Goal: Information Seeking & Learning: Learn about a topic

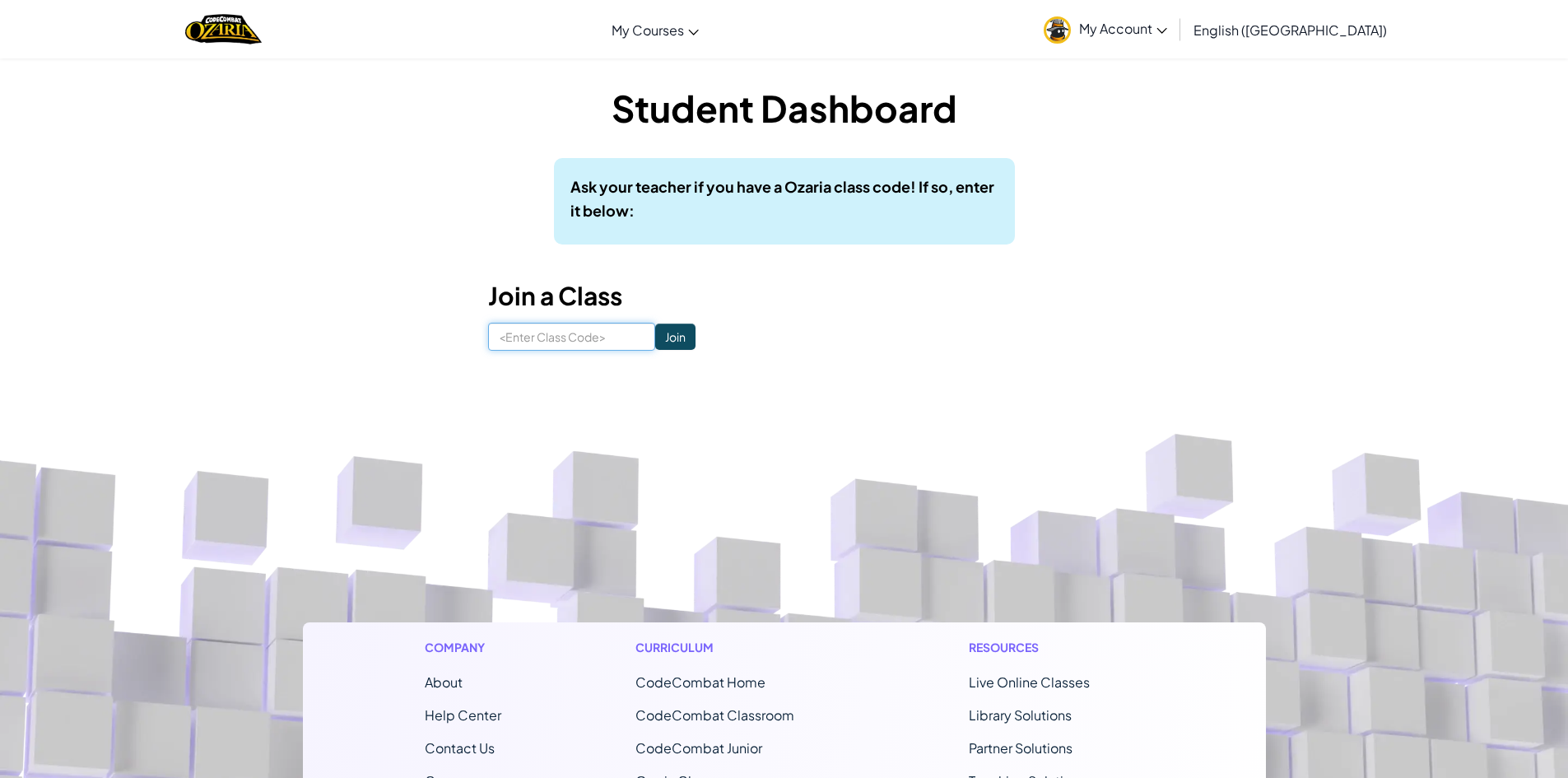
click at [596, 347] on input at bounding box center [572, 337] width 167 height 28
click at [666, 331] on input "Join" at bounding box center [675, 337] width 41 height 26
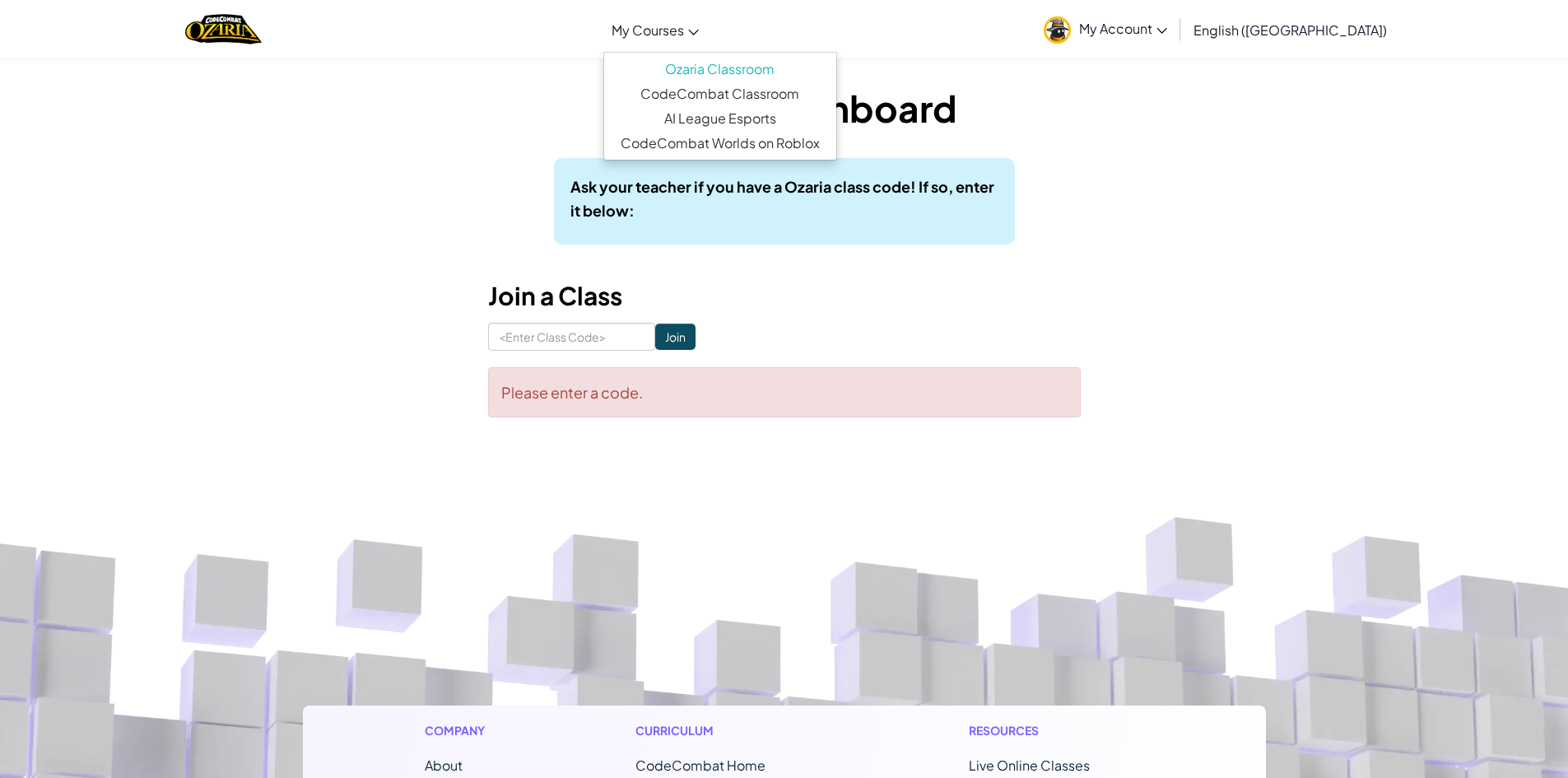
click at [684, 25] on span "My Courses" at bounding box center [647, 30] width 72 height 17
click at [705, 245] on div "Student Dashboard Ask your teacher if you have a Ozaria class code! If so, ente…" at bounding box center [785, 249] width 593 height 335
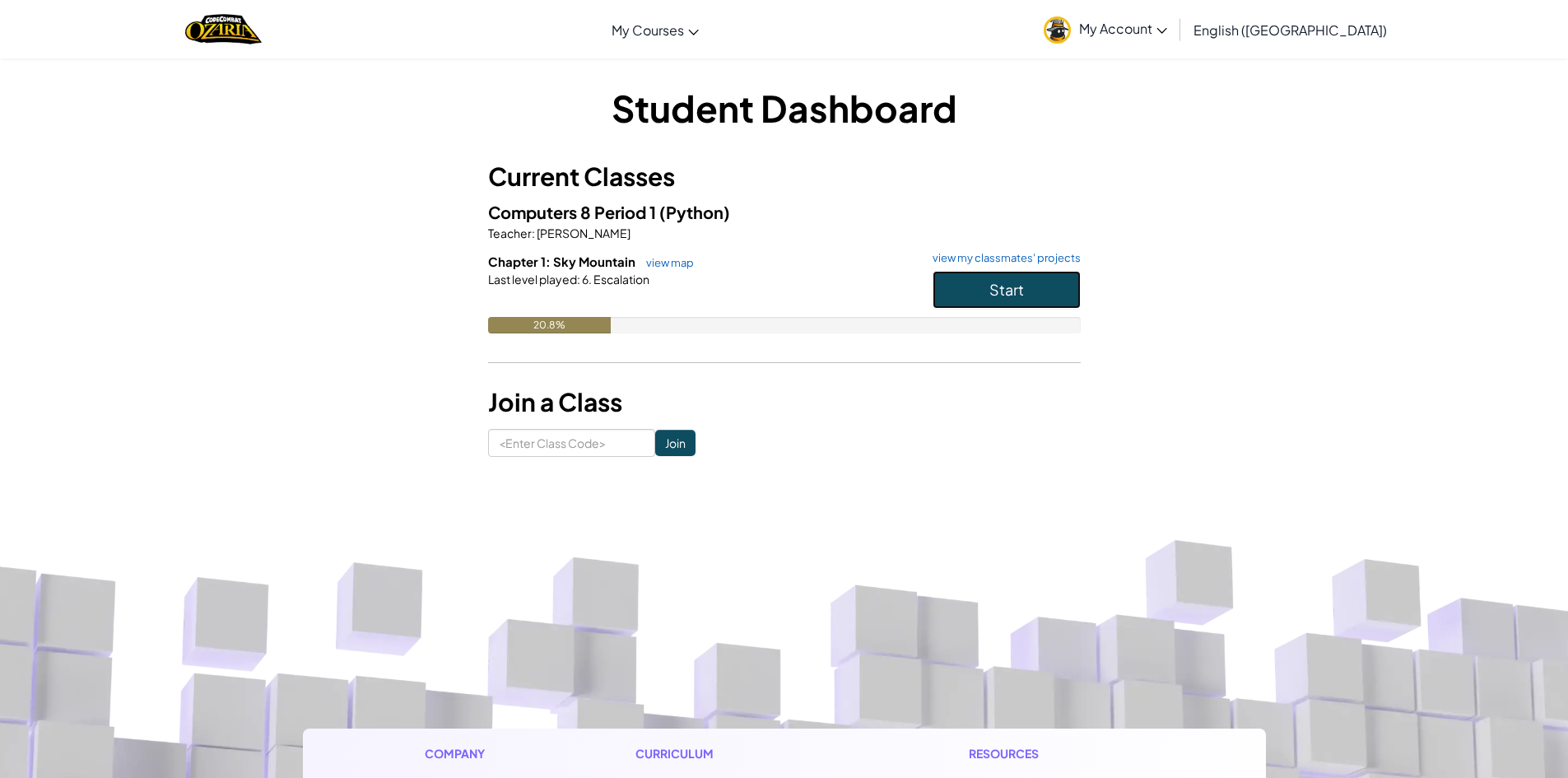
click at [1001, 287] on span "Start" at bounding box center [1007, 289] width 35 height 19
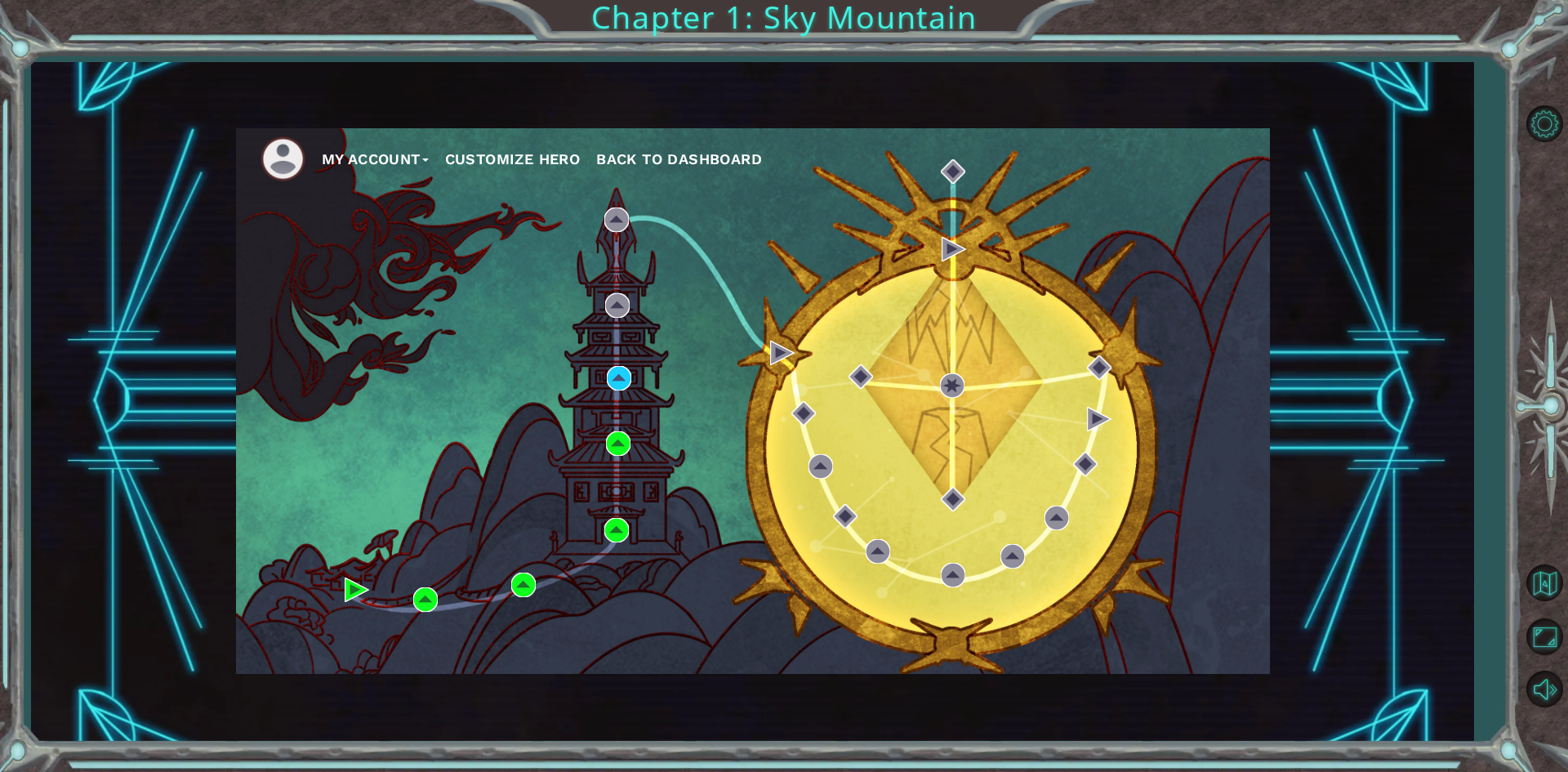
click at [932, 329] on div "My Account Customize Hero Back to Dashboard" at bounding box center [752, 401] width 1034 height 545
click at [583, 241] on div "My Account Customize Hero Back to Dashboard" at bounding box center [752, 401] width 1034 height 545
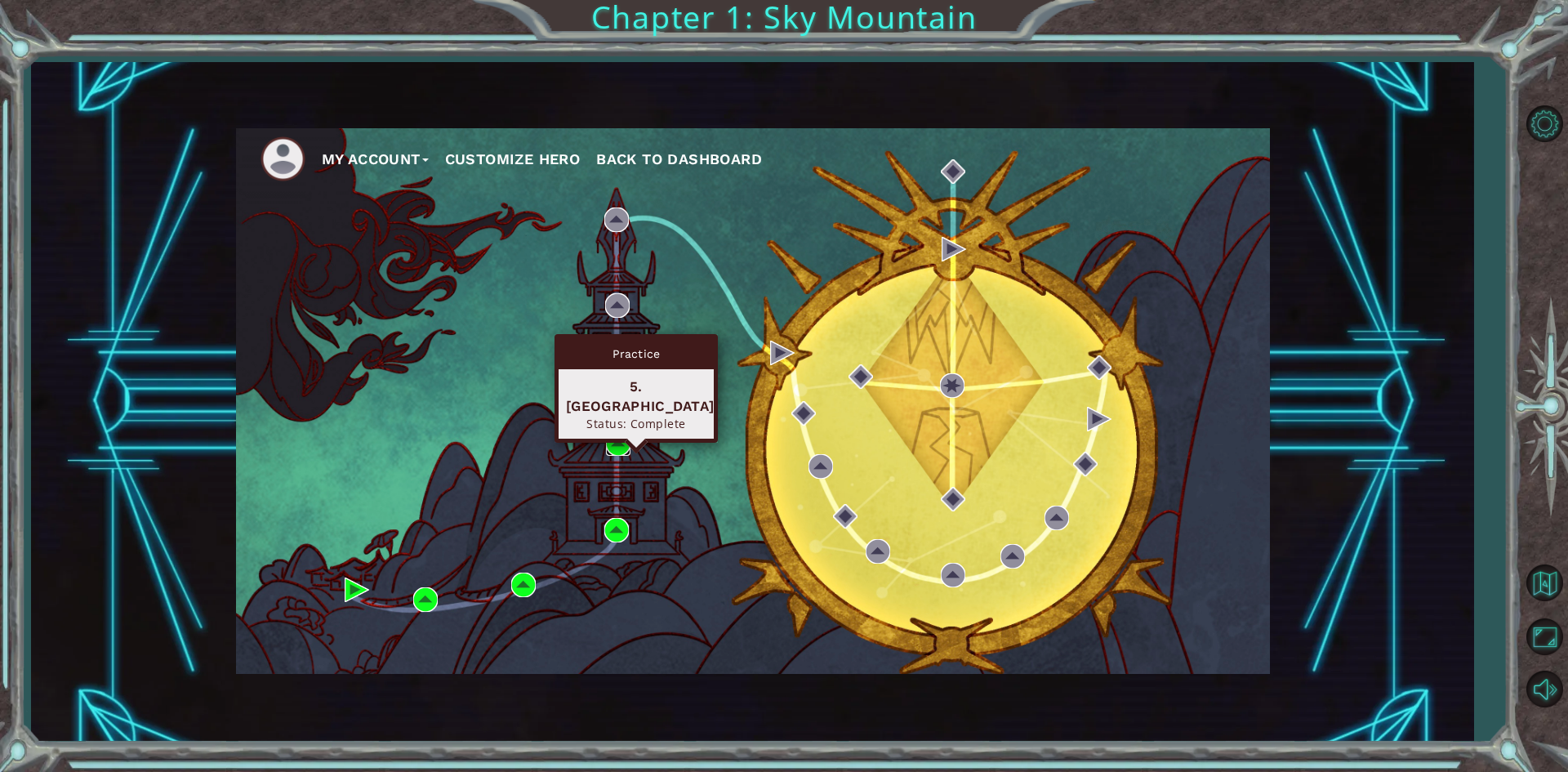
click at [618, 438] on img at bounding box center [618, 443] width 25 height 25
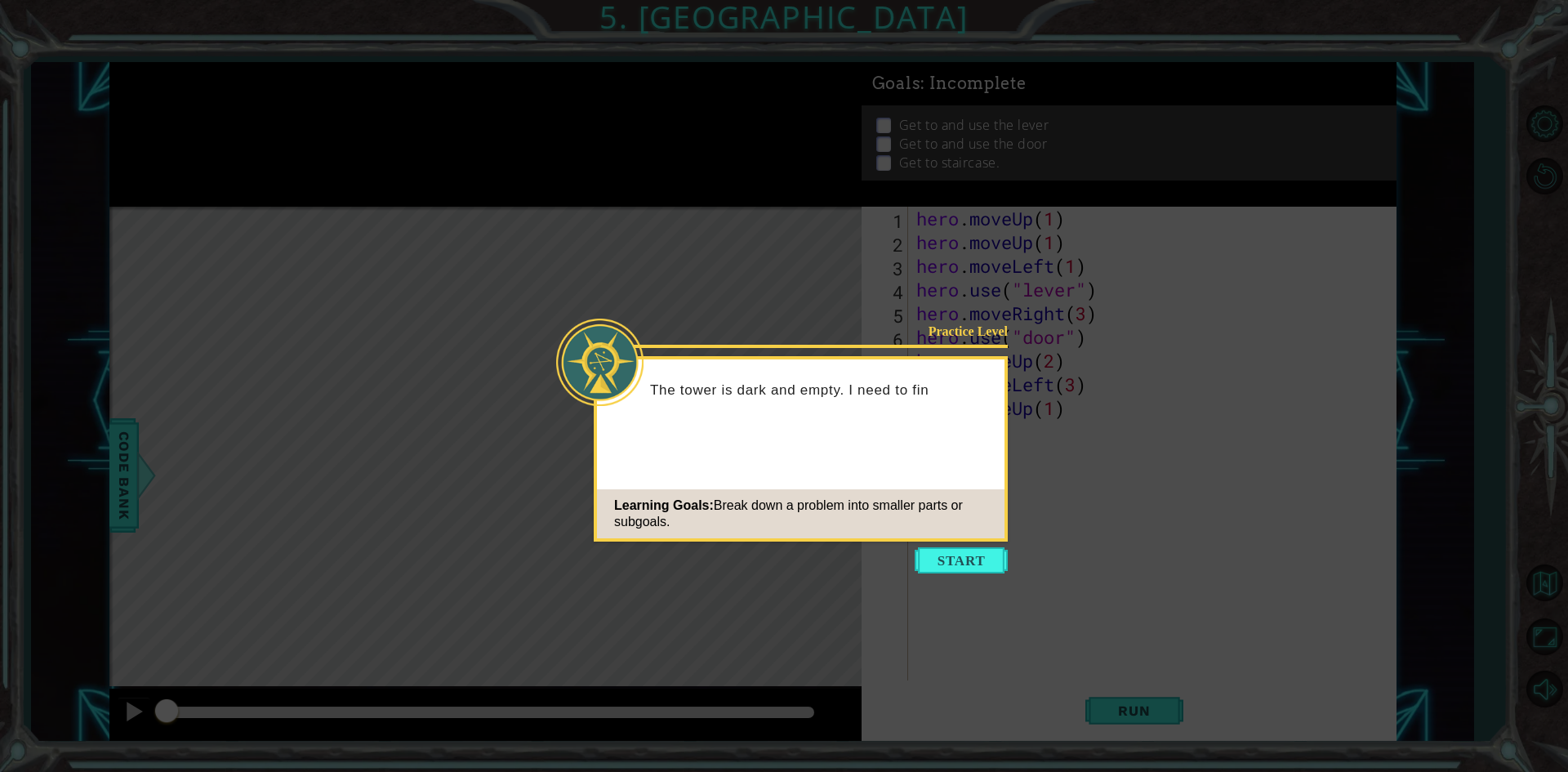
click at [970, 543] on icon at bounding box center [784, 386] width 1568 height 772
click at [970, 556] on button "Start" at bounding box center [961, 560] width 93 height 26
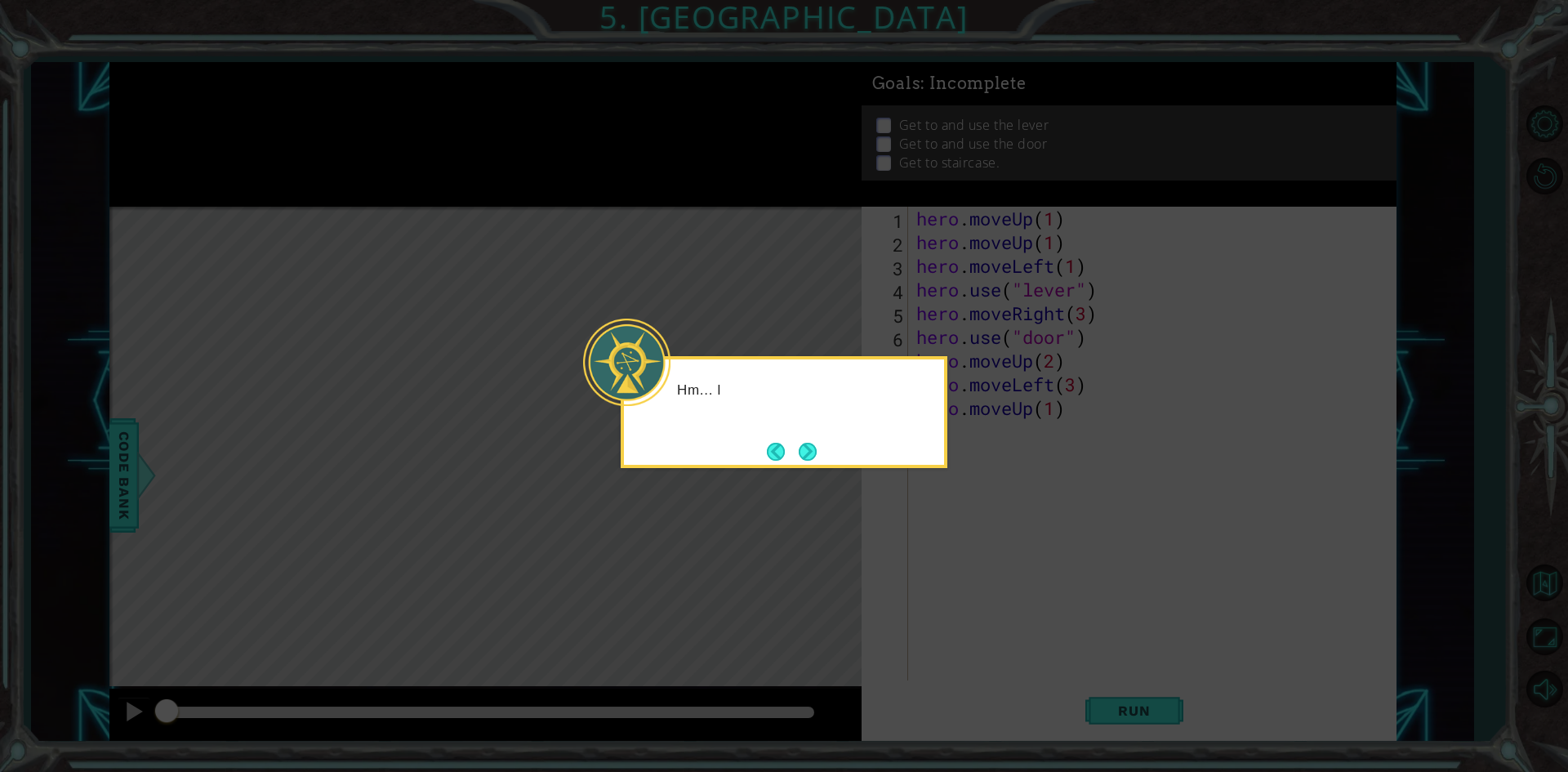
click at [970, 550] on icon at bounding box center [784, 386] width 1568 height 772
click at [816, 451] on button "Next" at bounding box center [807, 452] width 18 height 18
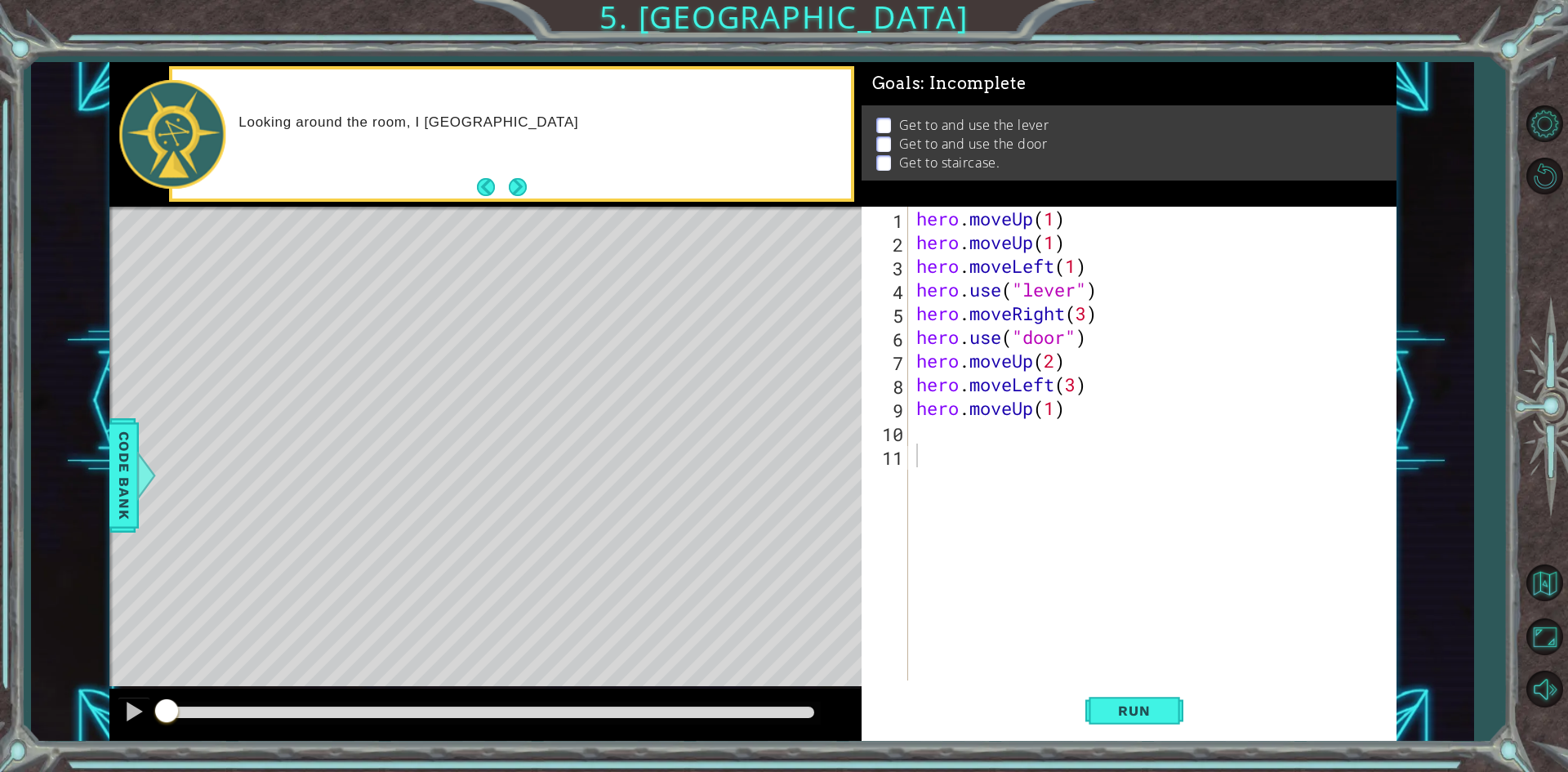
click at [827, 443] on div "Level Map" at bounding box center [486, 448] width 755 height 481
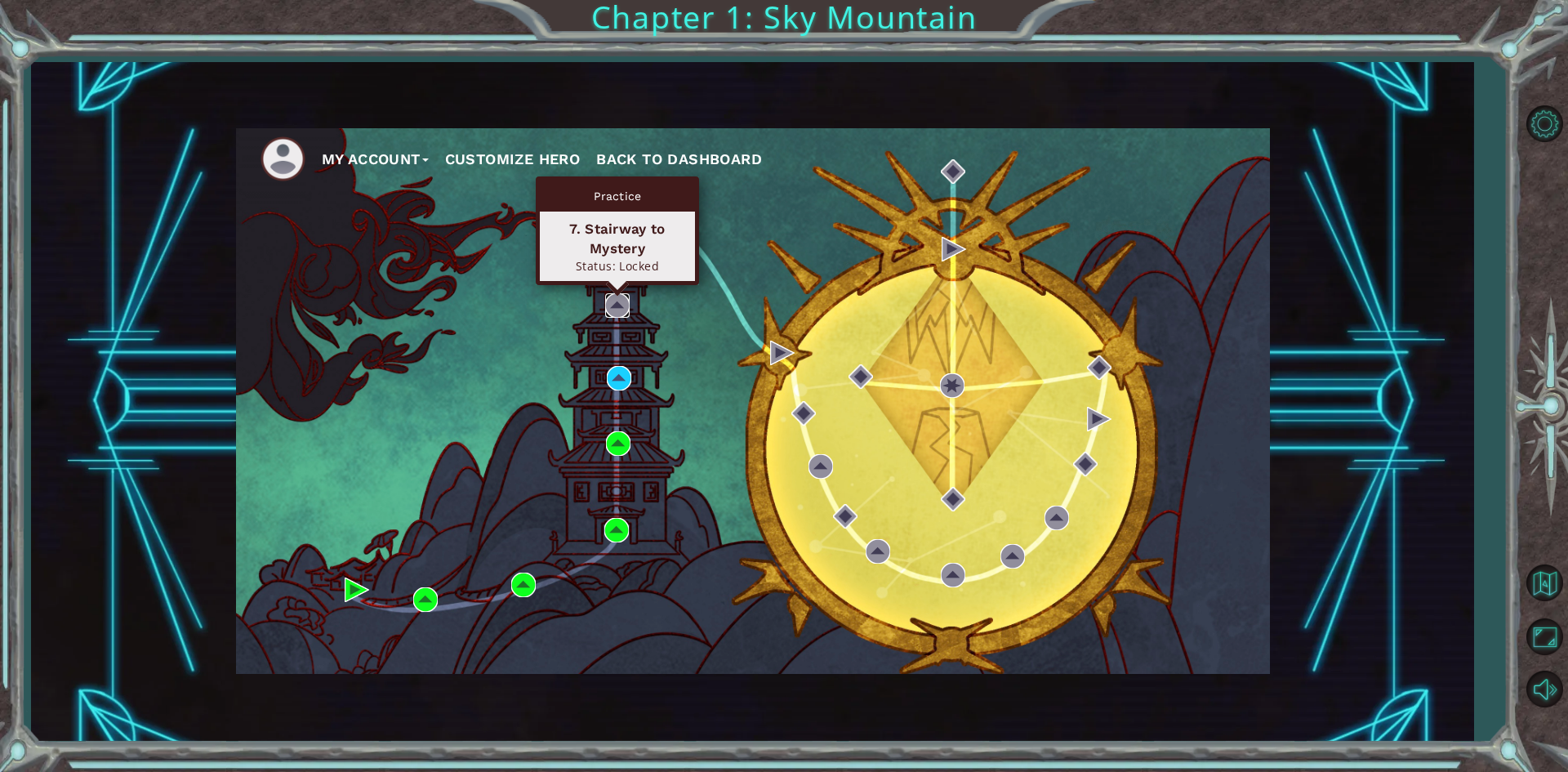
click at [618, 309] on img at bounding box center [618, 306] width 25 height 25
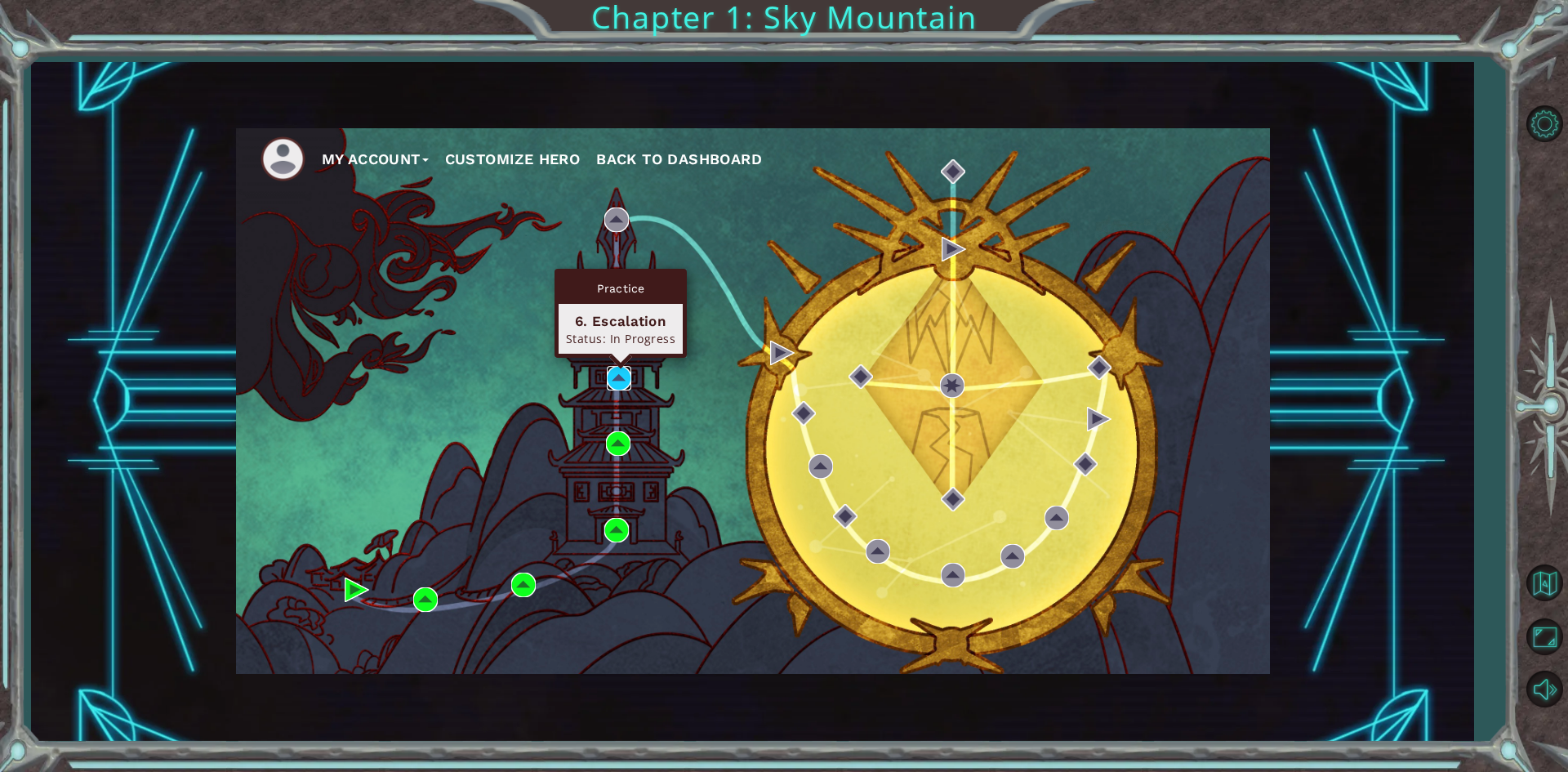
click at [614, 379] on img at bounding box center [619, 378] width 25 height 25
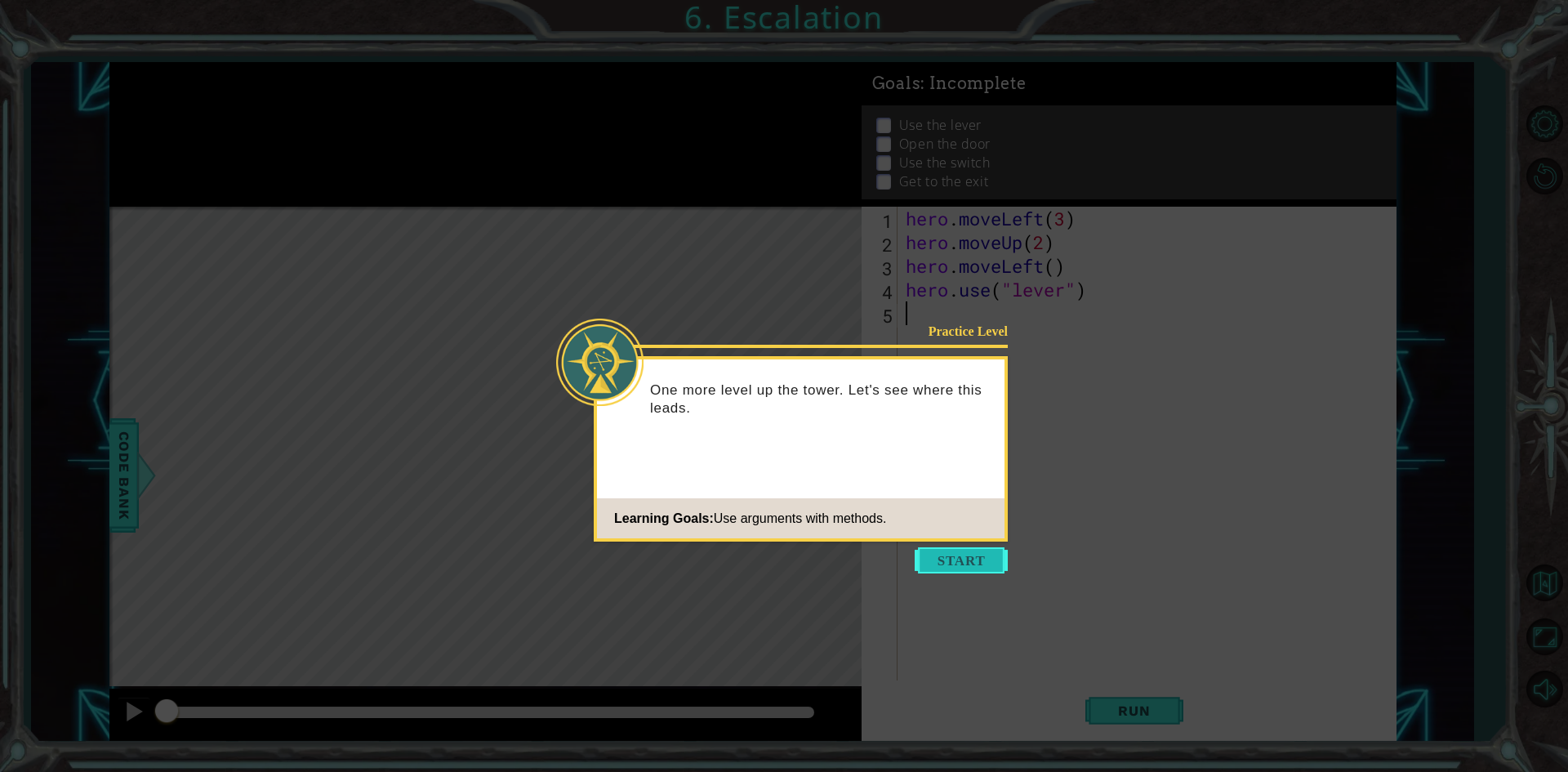
click at [978, 558] on button "Start" at bounding box center [961, 560] width 93 height 26
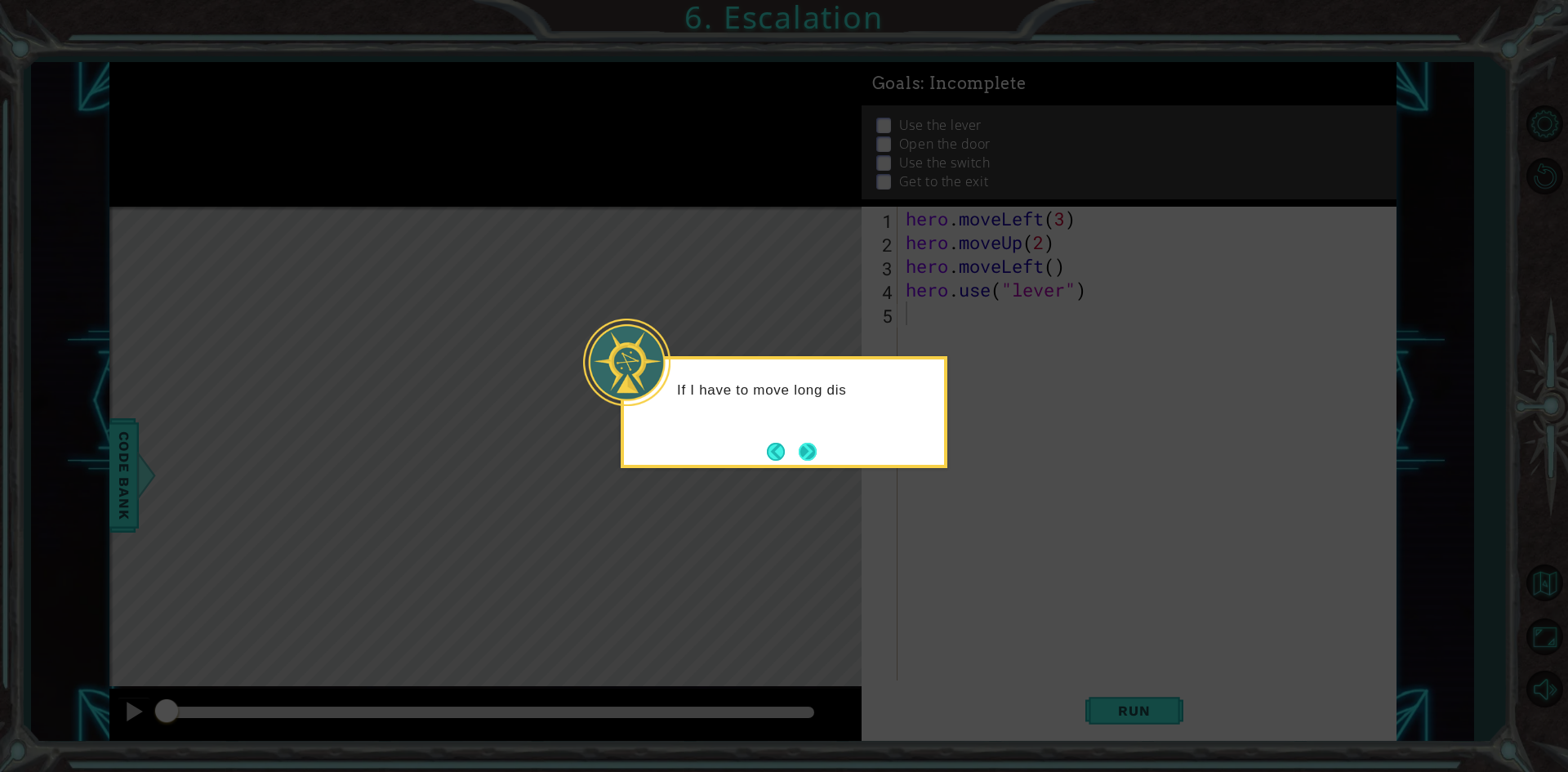
click at [813, 450] on button "Next" at bounding box center [807, 452] width 18 height 18
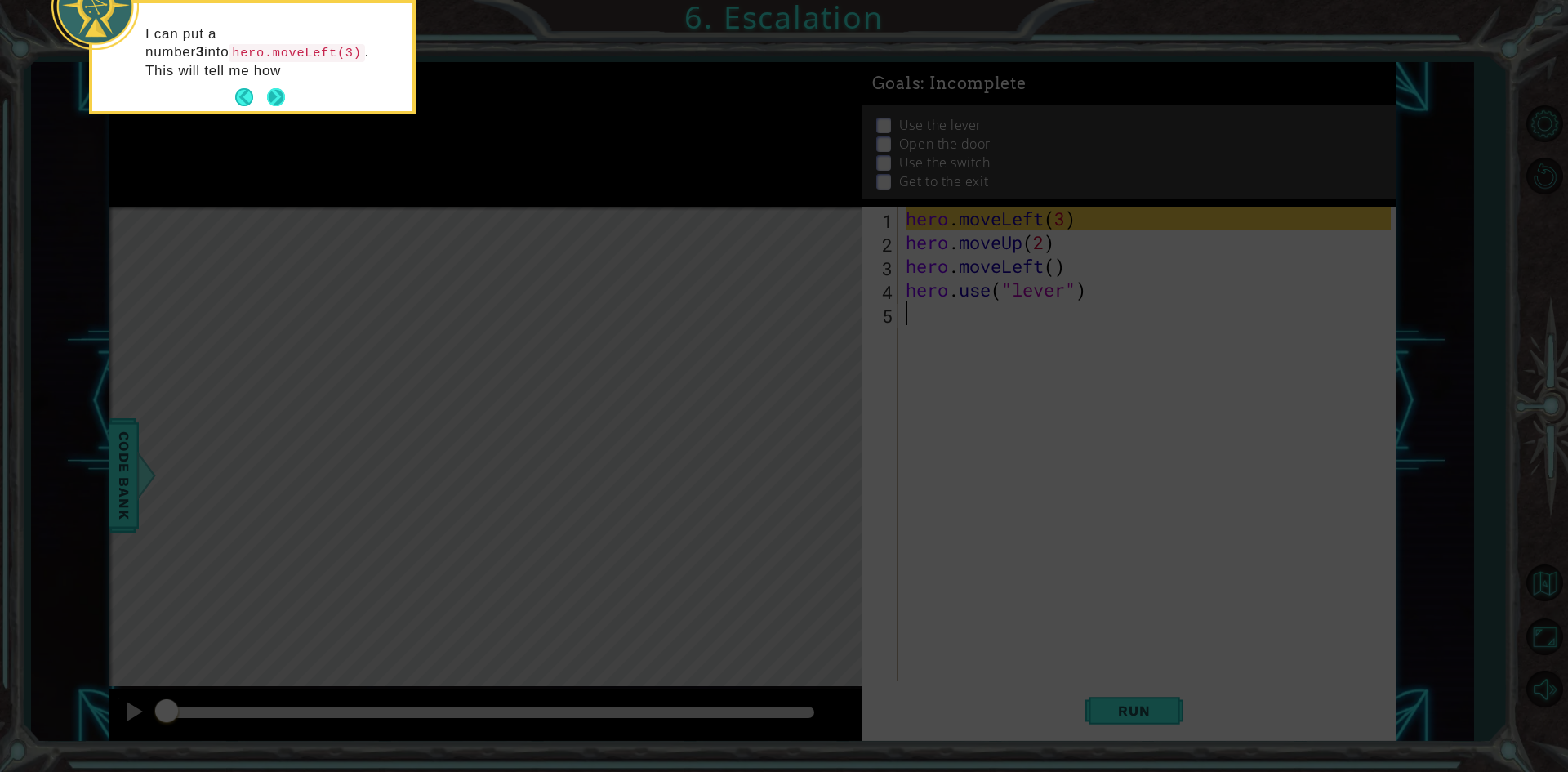
click at [280, 92] on button "Next" at bounding box center [276, 97] width 18 height 18
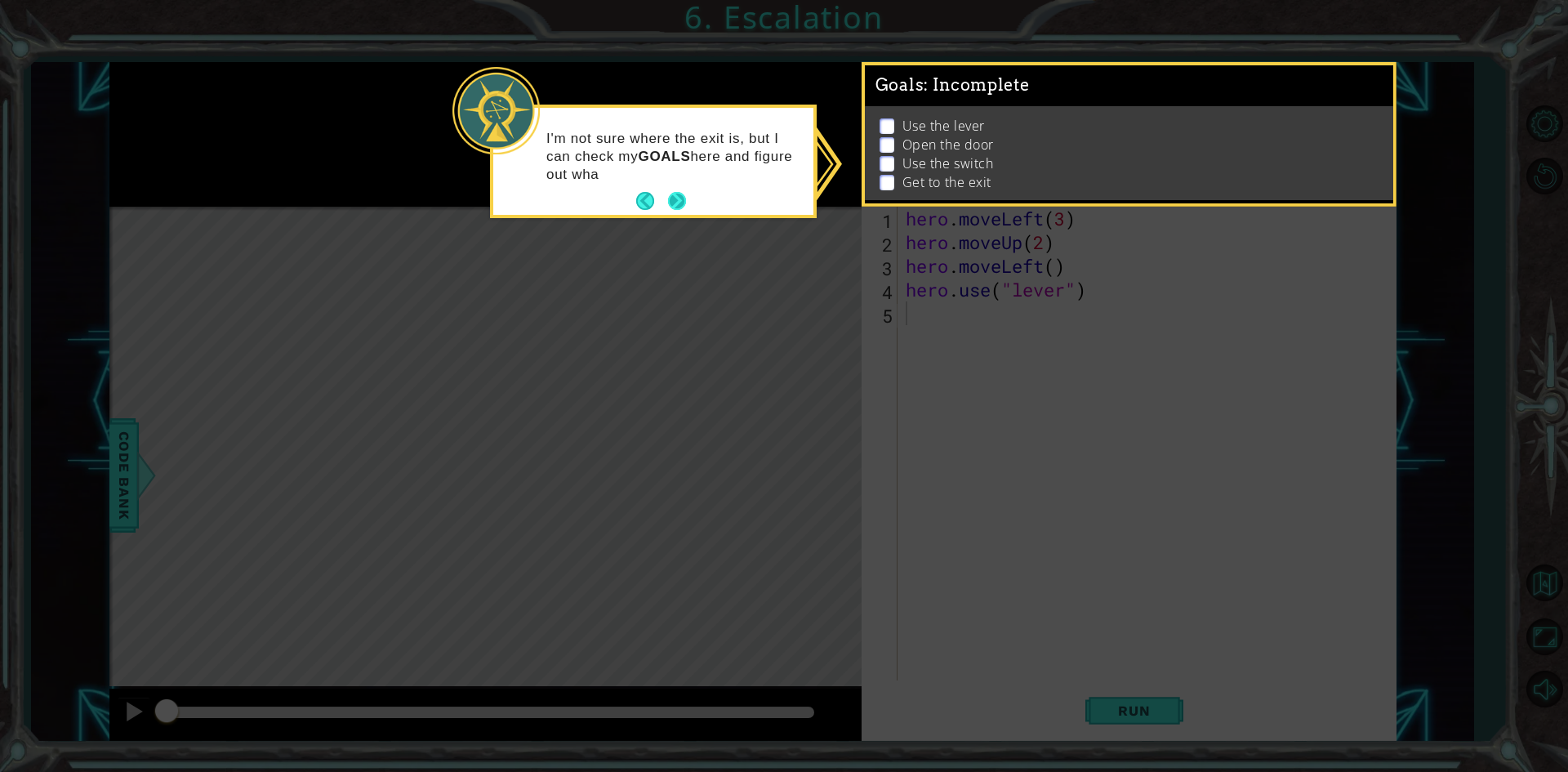
click at [678, 191] on button "Next" at bounding box center [677, 201] width 21 height 21
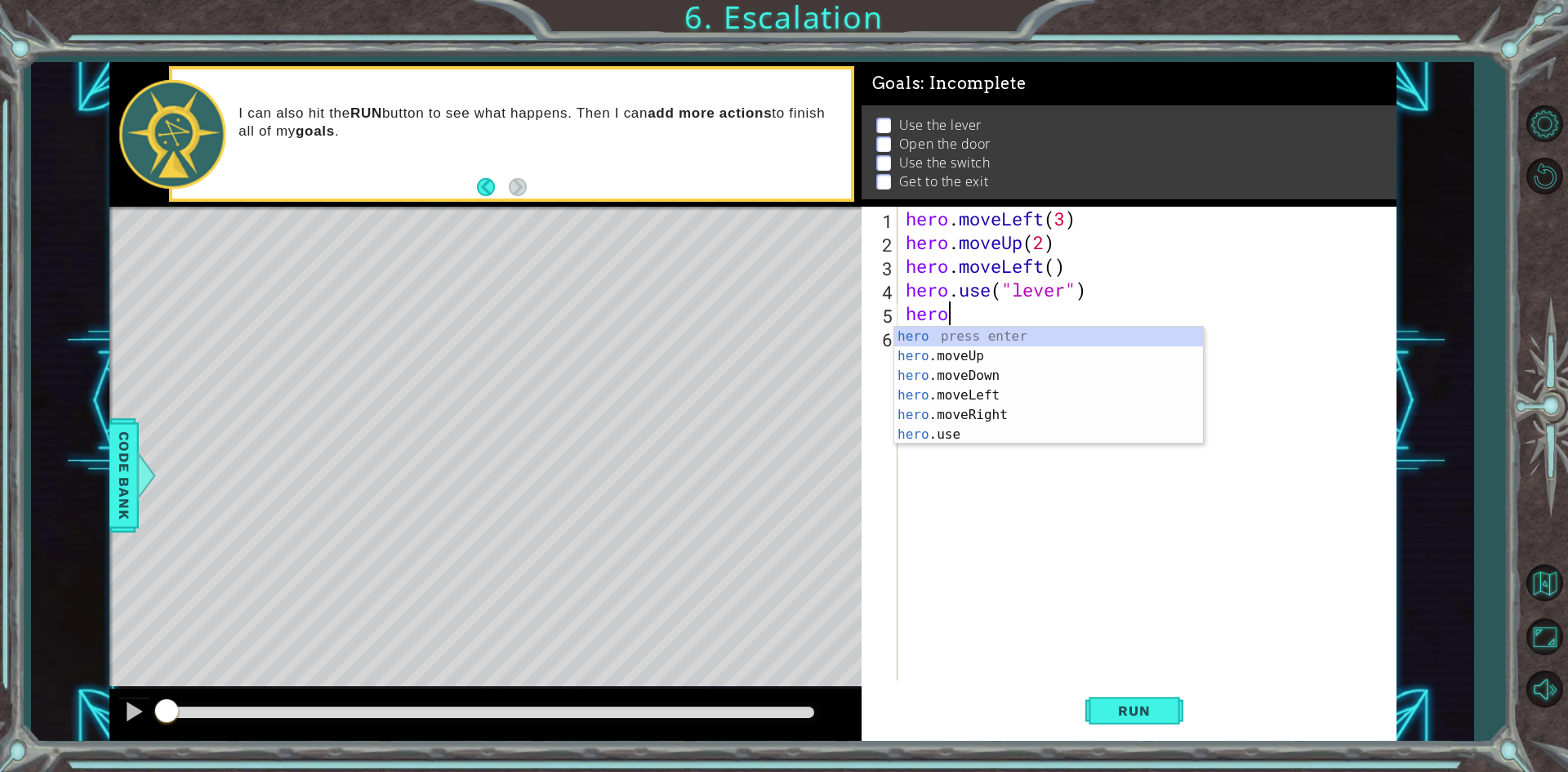
scroll to position [0, 1]
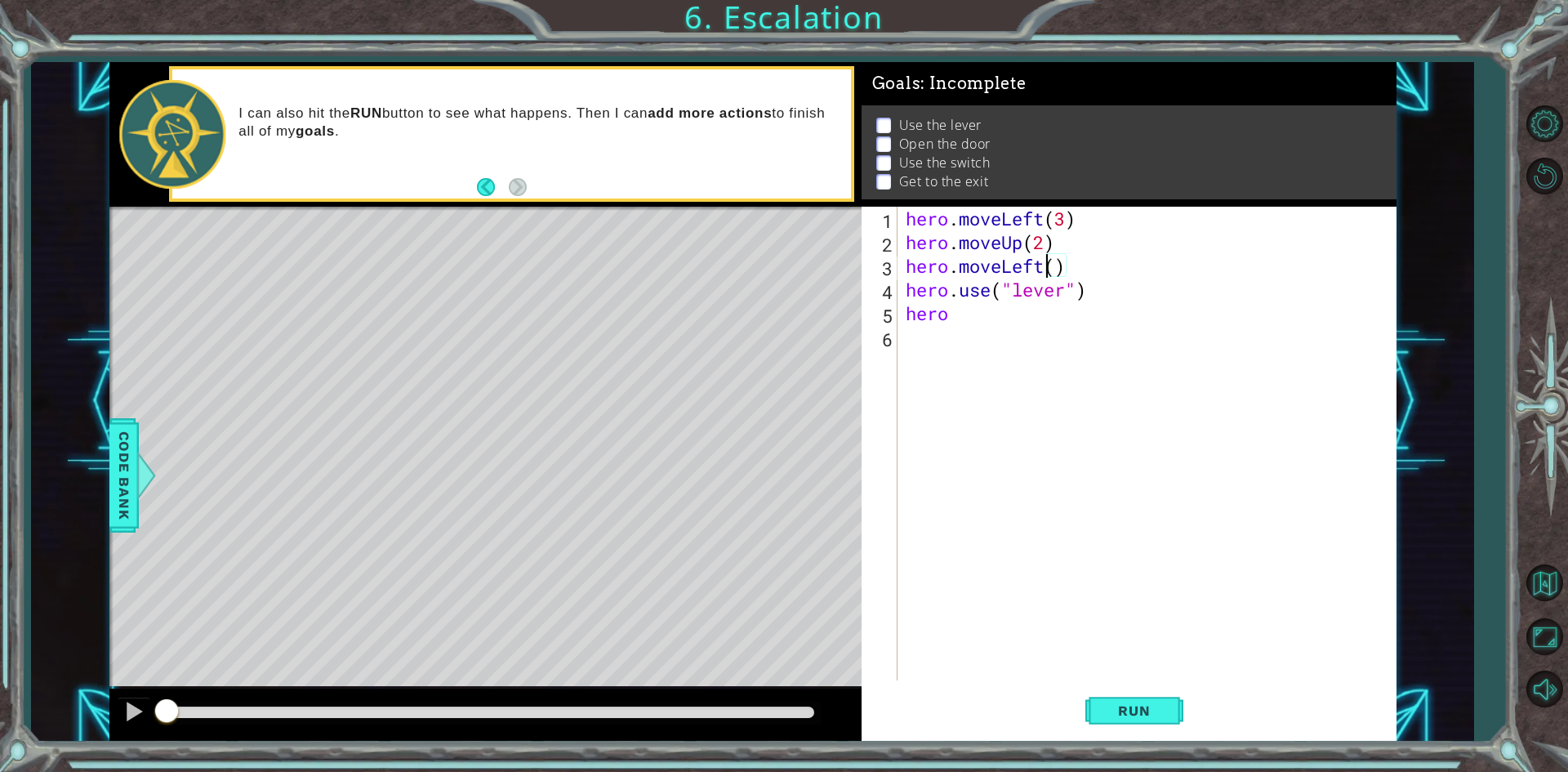
click at [1048, 260] on div "hero . moveLeft ( 3 ) hero . moveUp ( 2 ) hero . moveLeft ( ) hero . use ( "lev…" at bounding box center [1151, 467] width 497 height 521
click at [1114, 265] on div "hero . moveLeft ( 3 ) hero . moveUp ( 2 ) hero . moveLef ( ) hero . use ( "leve…" at bounding box center [1151, 467] width 497 height 521
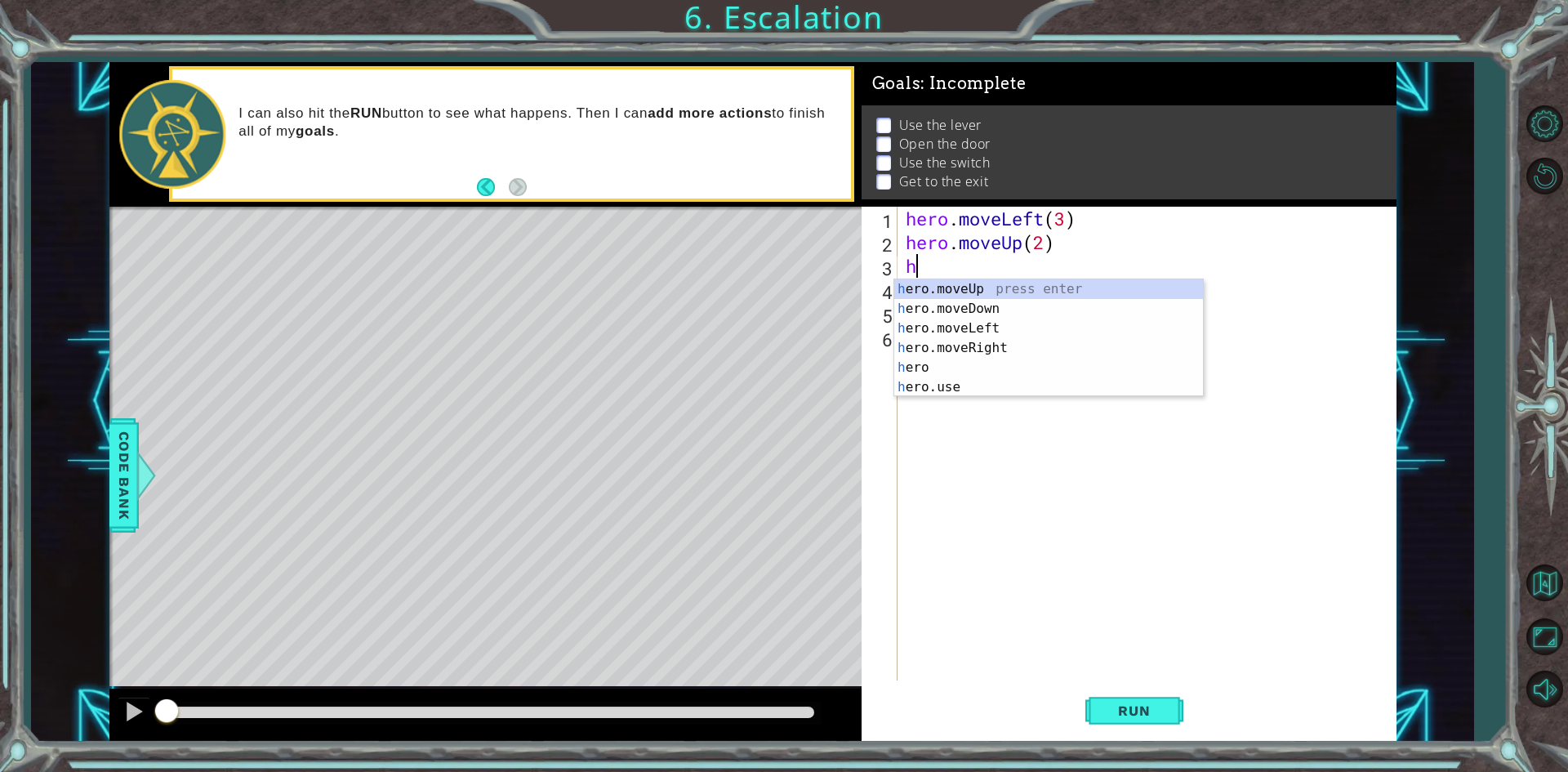
scroll to position [0, 0]
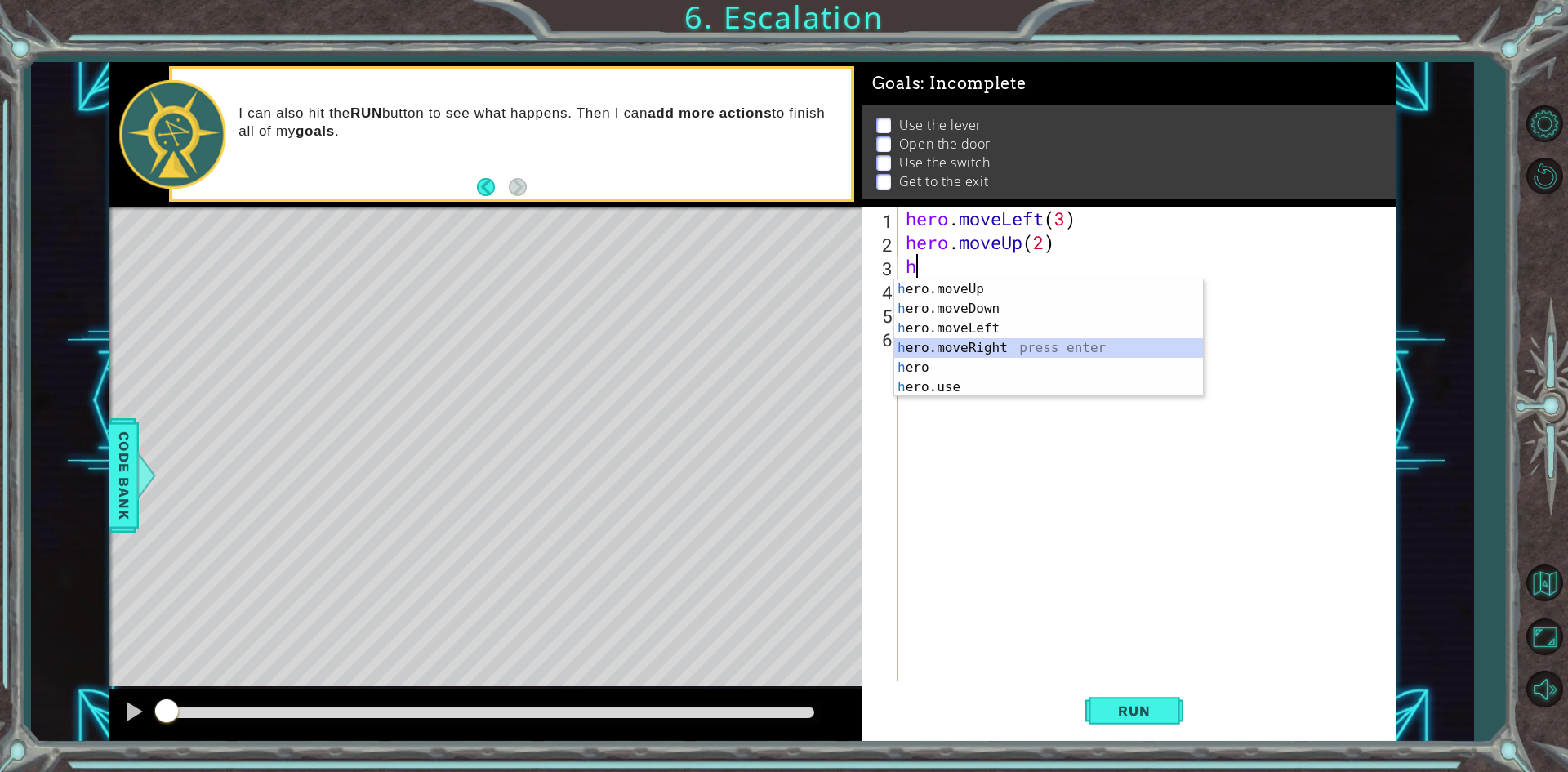
click at [1019, 342] on div "h ero.moveUp press enter h ero.moveDown press enter h ero.moveLeft press enter …" at bounding box center [1049, 357] width 309 height 157
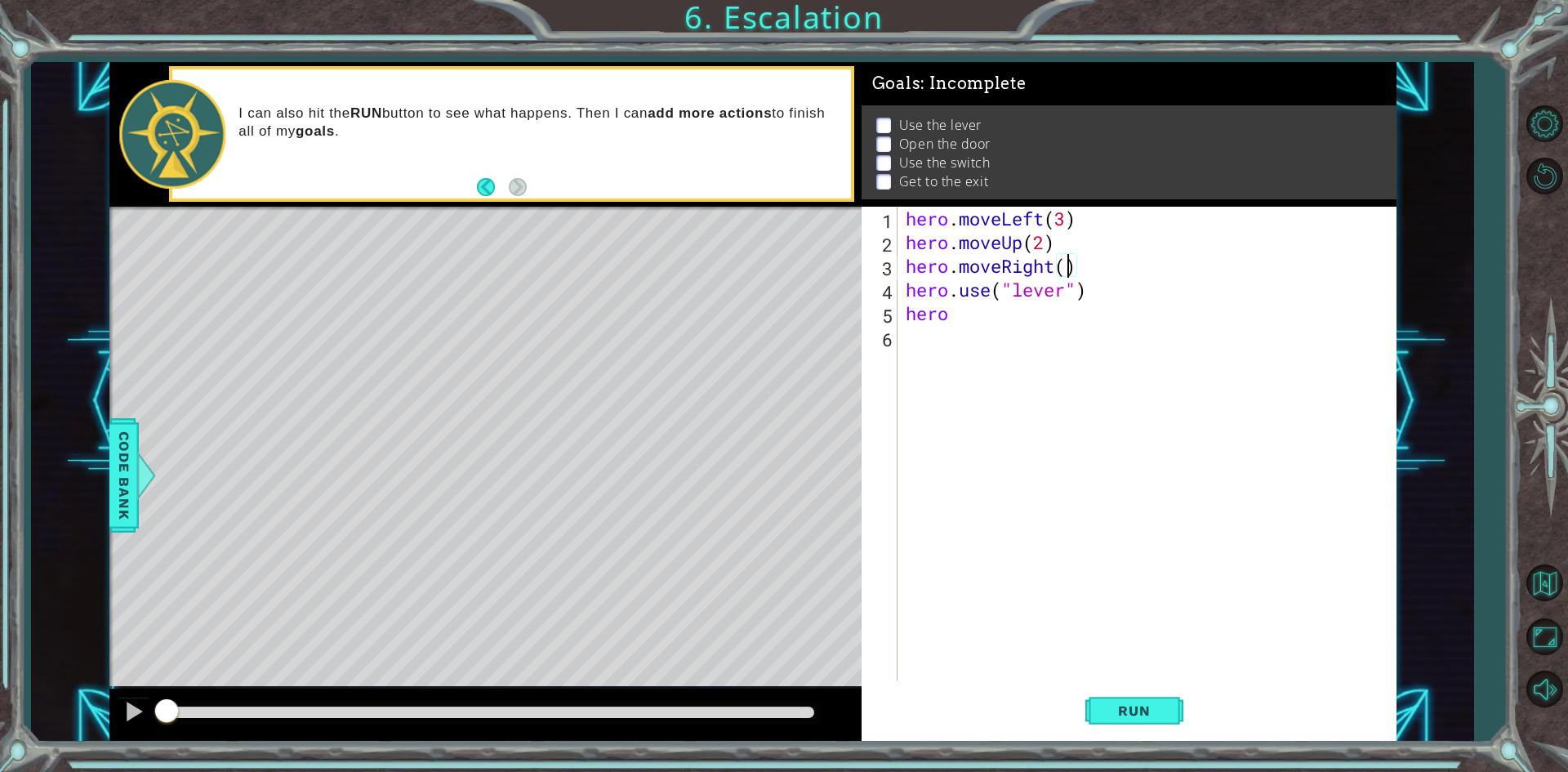
scroll to position [0, 7]
click at [1129, 296] on div "hero . moveLeft ( 3 ) hero . moveUp ( 2 ) hero . moveRight ( 2 ) hero . use ( "…" at bounding box center [1151, 467] width 497 height 521
type textarea "hero.use("lever")"
drag, startPoint x: 1129, startPoint y: 296, endPoint x: 899, endPoint y: 295, distance: 230.0
click at [899, 295] on div "hero.use("lever") 1 2 3 4 5 6 hero . moveLeft ( 3 ) hero . moveUp ( 2 ) hero . …" at bounding box center [1126, 443] width 529 height 474
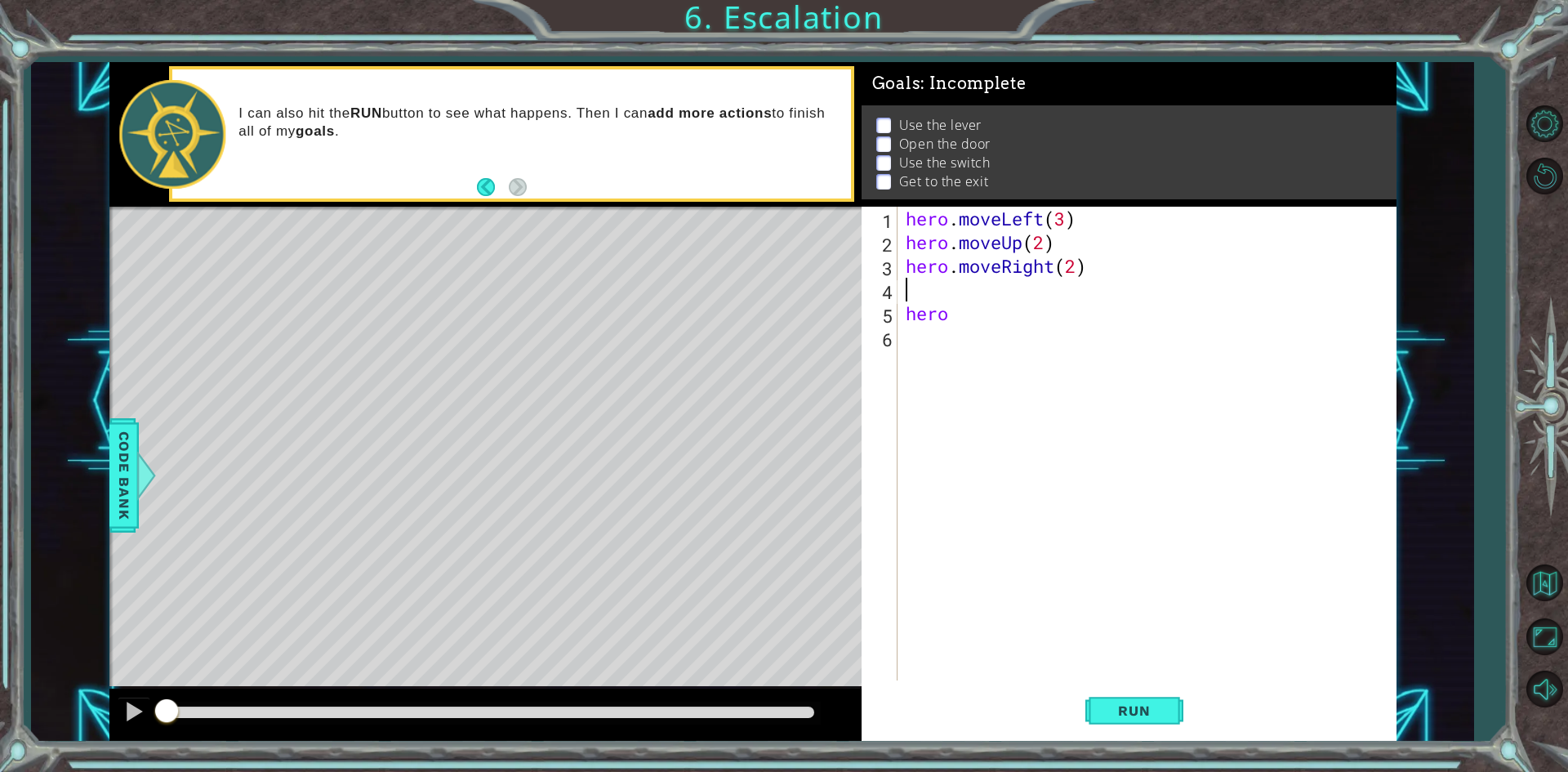
scroll to position [0, 0]
click at [968, 316] on div "hero . moveLeft ( 3 ) hero . moveUp ( 2 ) hero . moveRight ( 2 ) hero" at bounding box center [1151, 467] width 497 height 521
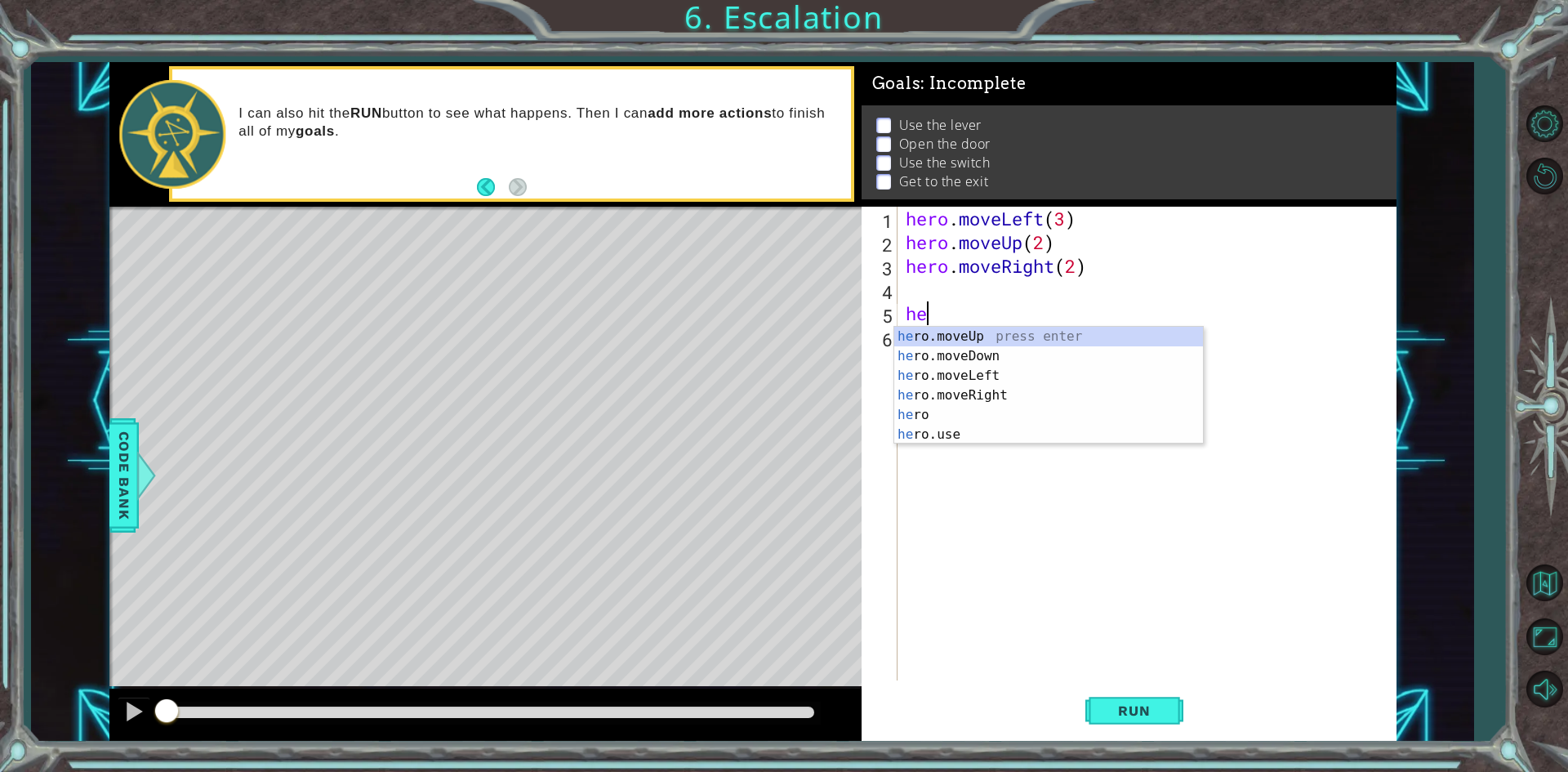
type textarea "h"
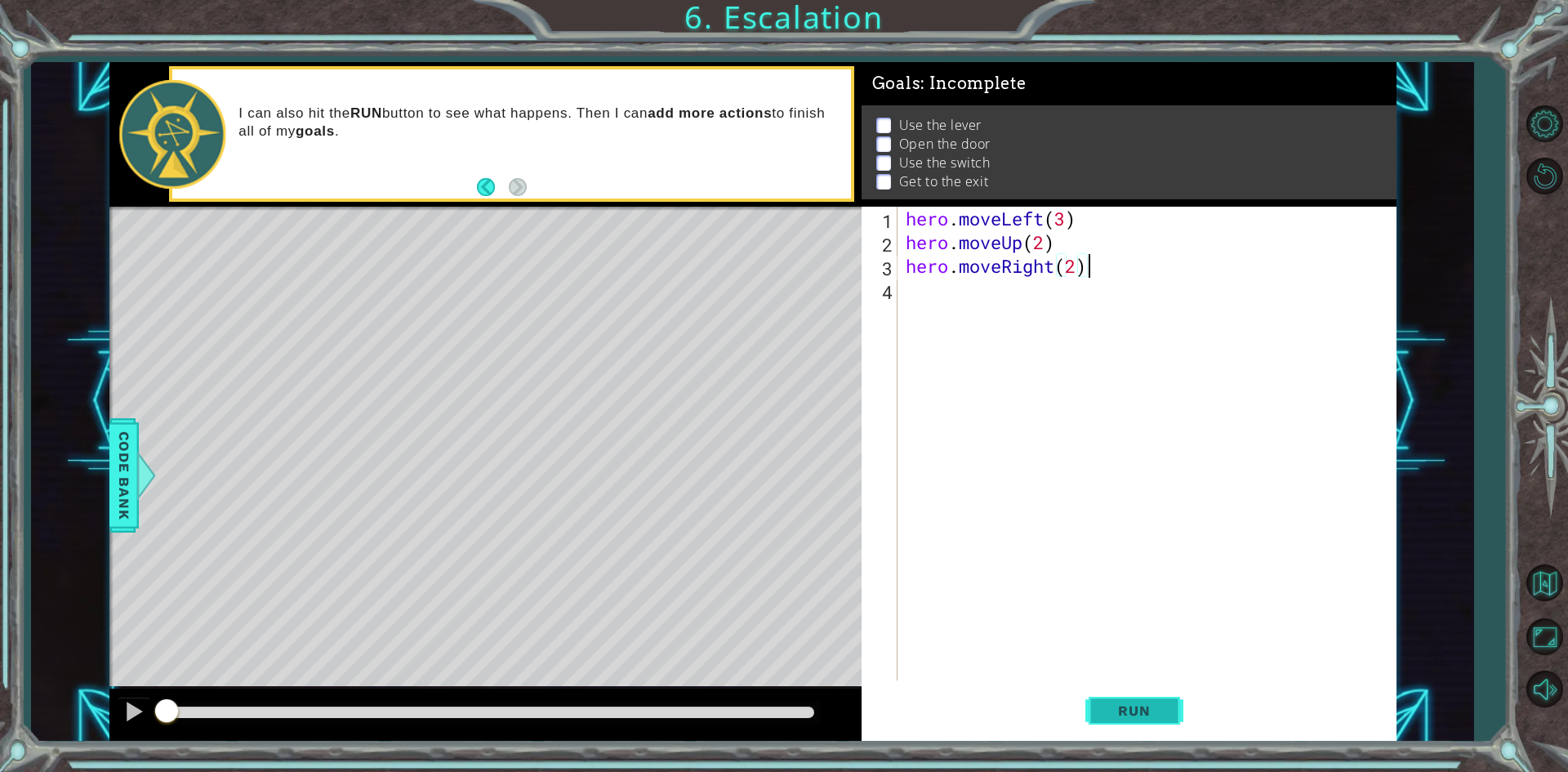
click at [1181, 703] on button "Run" at bounding box center [1133, 710] width 98 height 53
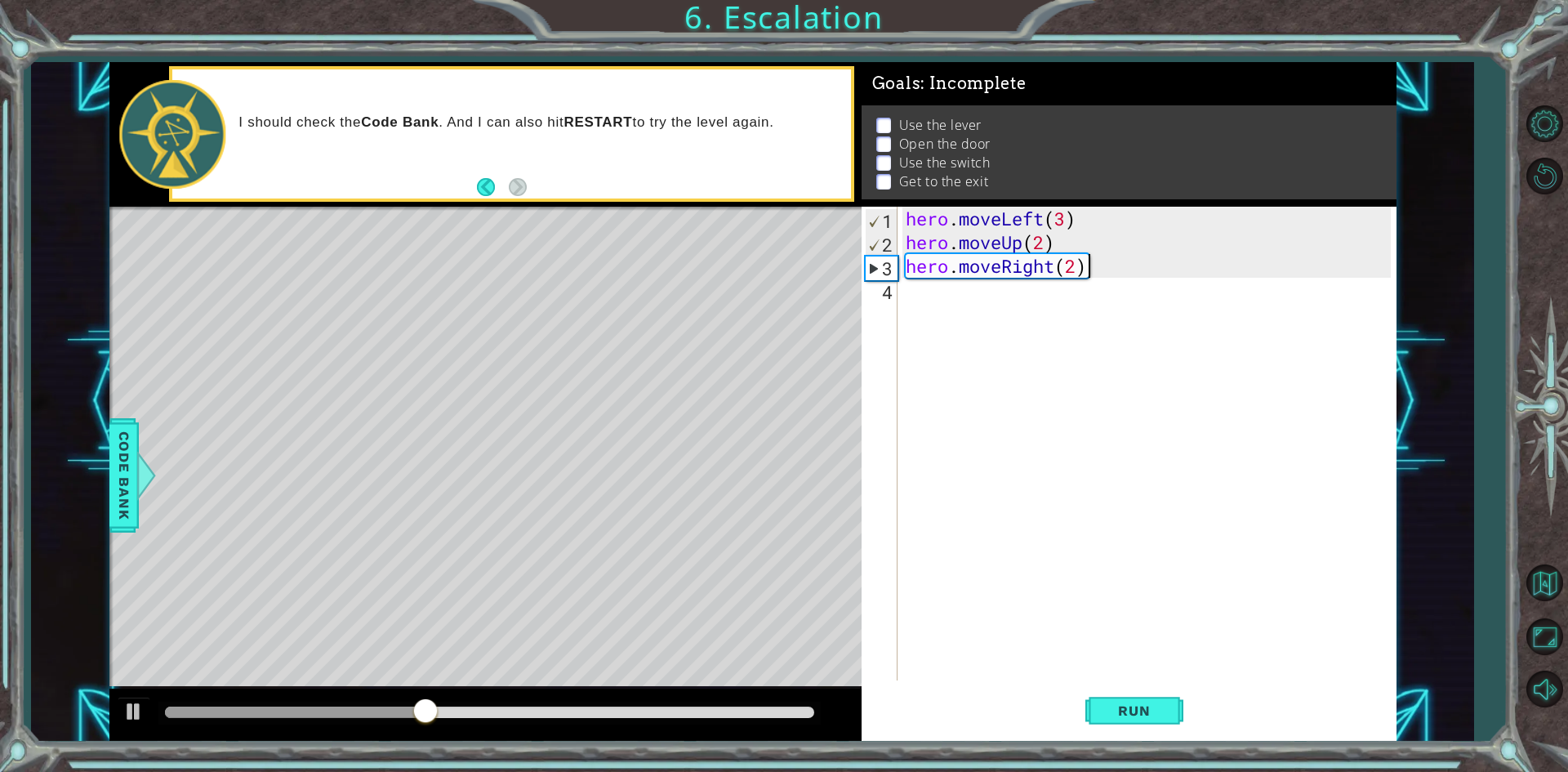
click at [1126, 262] on div "hero . moveLeft ( 3 ) hero . moveUp ( 2 ) hero . moveRight ( 2 )" at bounding box center [1151, 467] width 497 height 521
click at [1079, 258] on div "hero . moveLeft ( 3 ) hero . moveUp ( 2 ) hero . moveRight ( 2 )" at bounding box center [1151, 467] width 497 height 521
click at [1089, 254] on div "hero . moveLeft ( 3 ) hero . moveUp ( 2 ) hero . moveRight ( 2 )" at bounding box center [1151, 467] width 497 height 521
click at [1095, 244] on div "hero . moveLeft ( 3 ) hero . moveUp ( 2 ) hero . moveRight ( 2 )" at bounding box center [1151, 467] width 497 height 521
drag, startPoint x: 1137, startPoint y: 276, endPoint x: 1112, endPoint y: 291, distance: 29.2
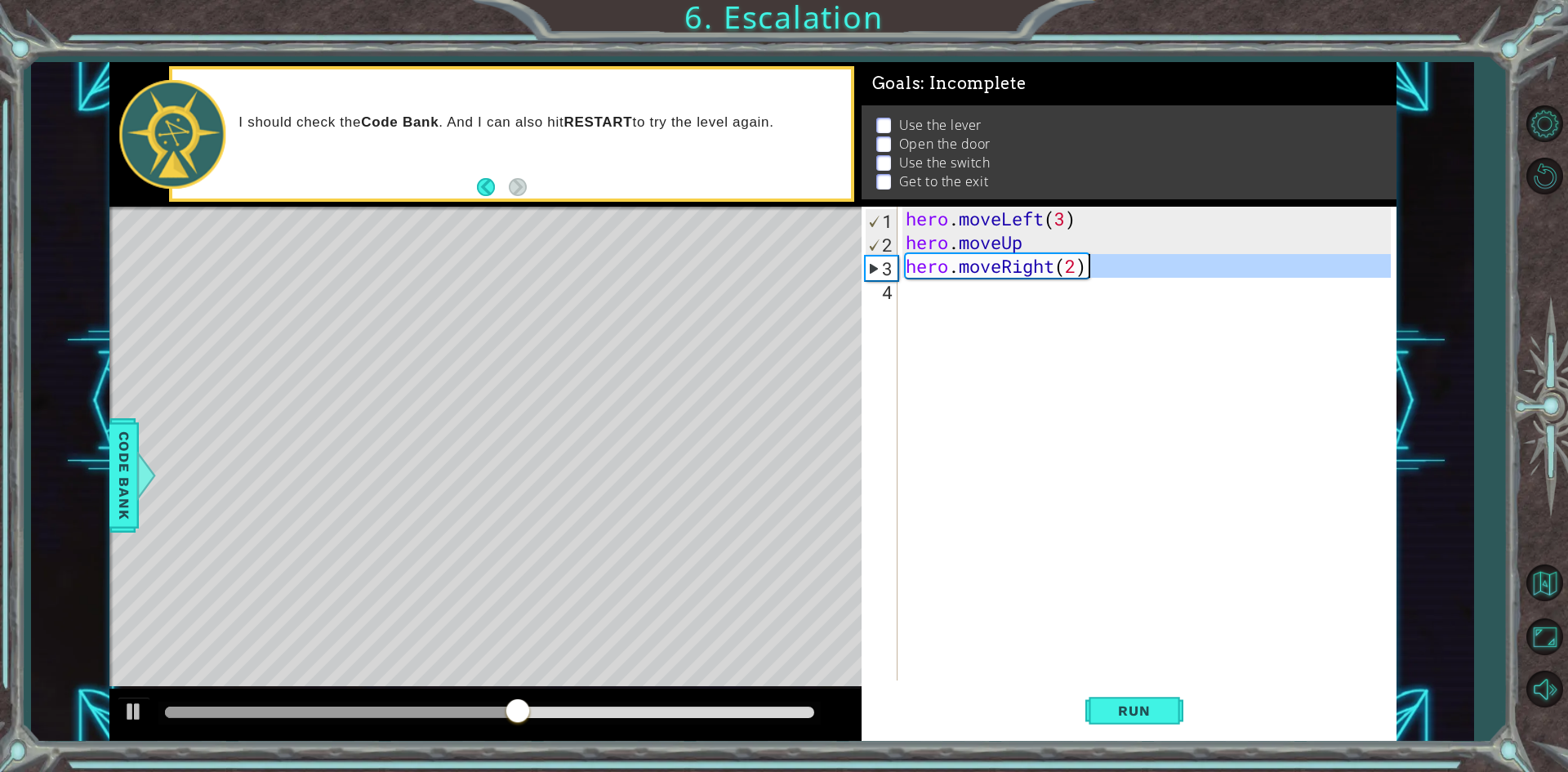
click at [1137, 275] on div "hero . moveLeft ( 3 ) hero . moveUp hero . moveRight ( 2 )" at bounding box center [1151, 467] width 497 height 521
click at [1178, 702] on button "Run" at bounding box center [1133, 710] width 98 height 53
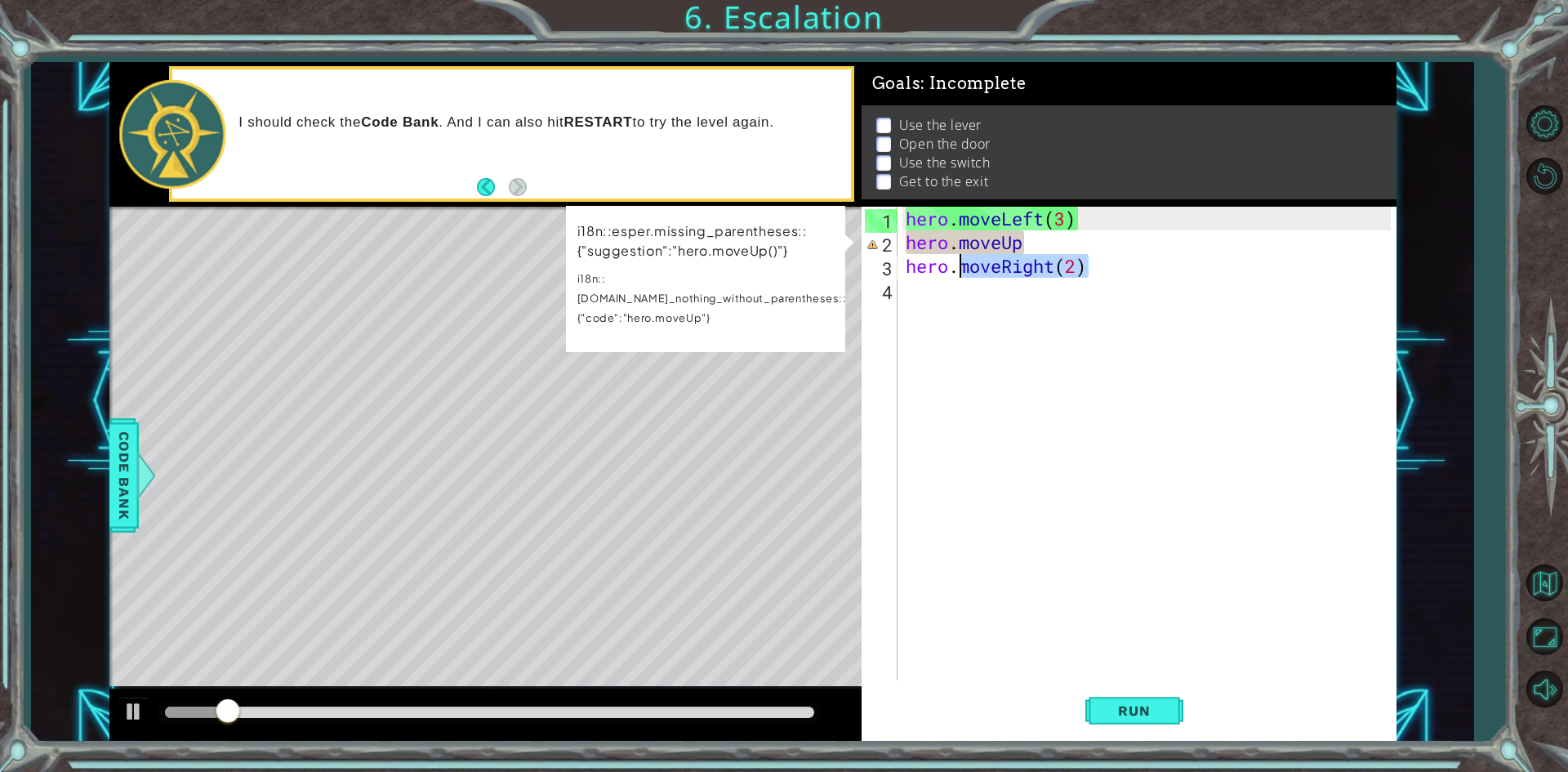
drag, startPoint x: 1123, startPoint y: 260, endPoint x: 958, endPoint y: 264, distance: 165.0
click at [958, 264] on div "hero . moveLeft ( 3 ) hero . moveUp hero . moveRight ( 2 )" at bounding box center [1151, 467] width 497 height 521
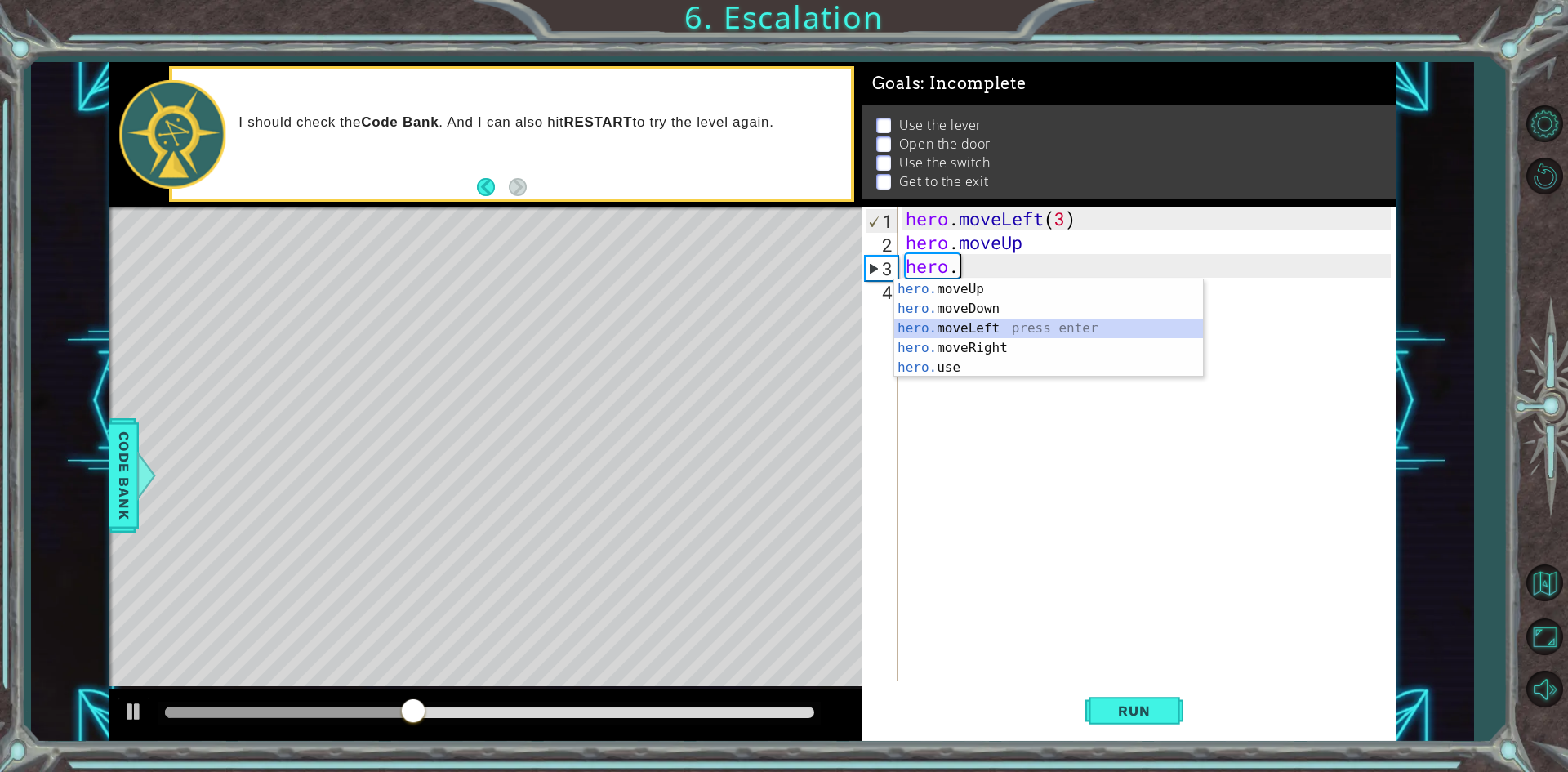
click at [1013, 330] on div "hero. moveUp press enter hero. moveDown press enter hero. moveLeft press enter …" at bounding box center [1049, 347] width 309 height 137
type textarea "hero.moveLeft(1)"
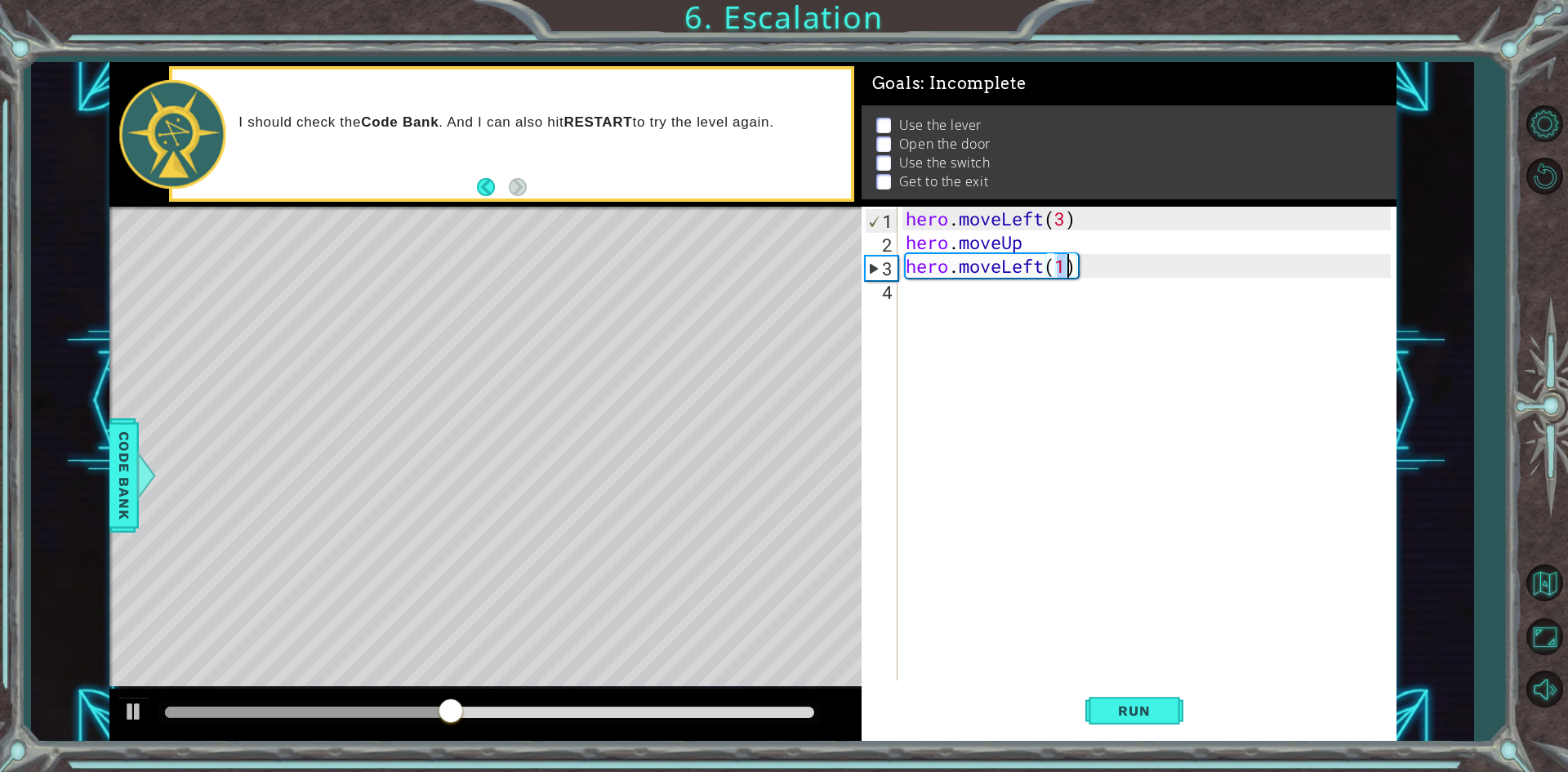
click at [1027, 283] on div "hero . moveLeft ( 3 ) hero . moveUp hero . moveLeft ( 1 )" at bounding box center [1151, 467] width 497 height 521
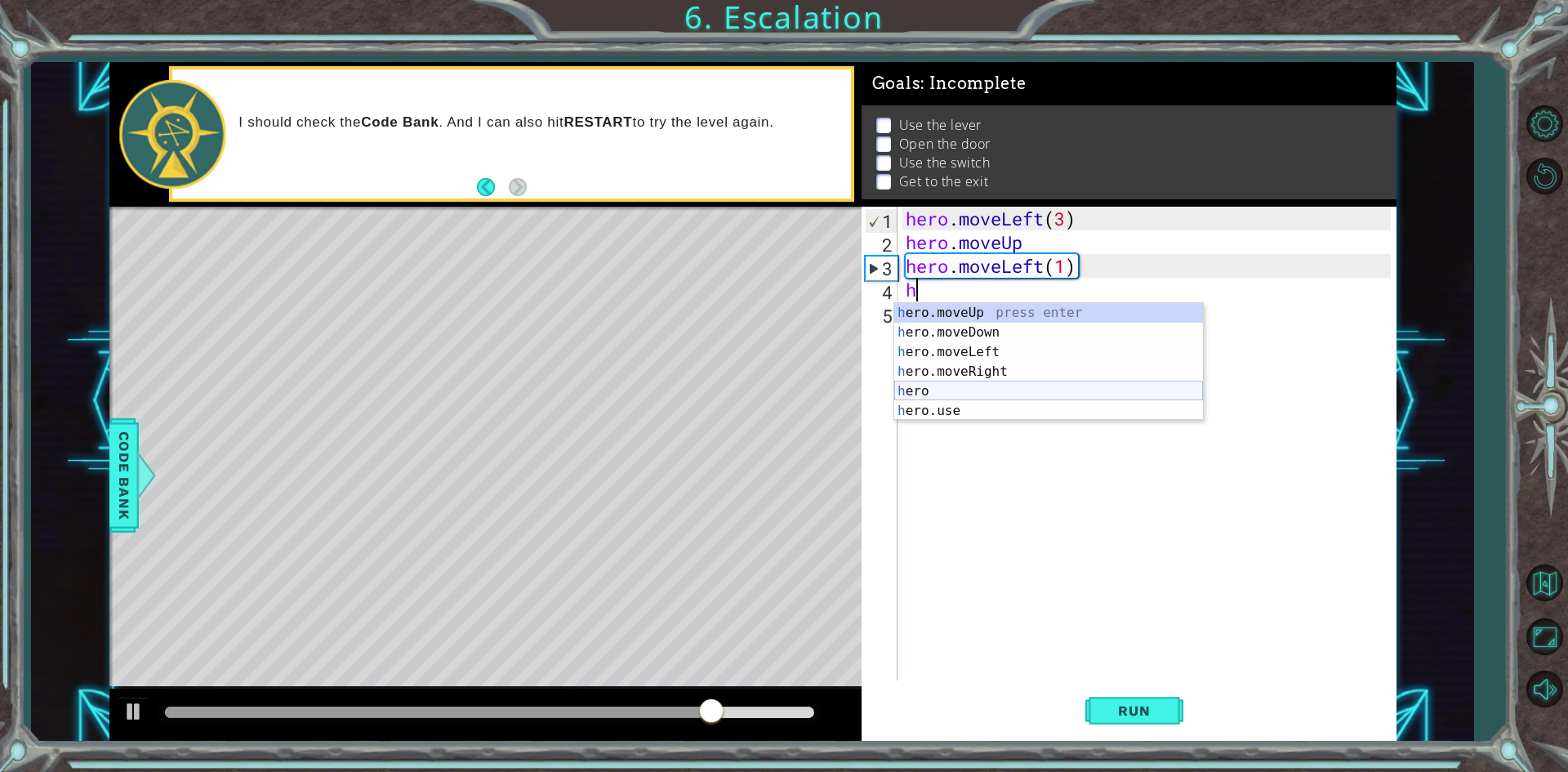
click at [1105, 385] on div "h ero.moveUp press enter h ero.moveDown press enter h ero.moveLeft press enter …" at bounding box center [1049, 381] width 309 height 157
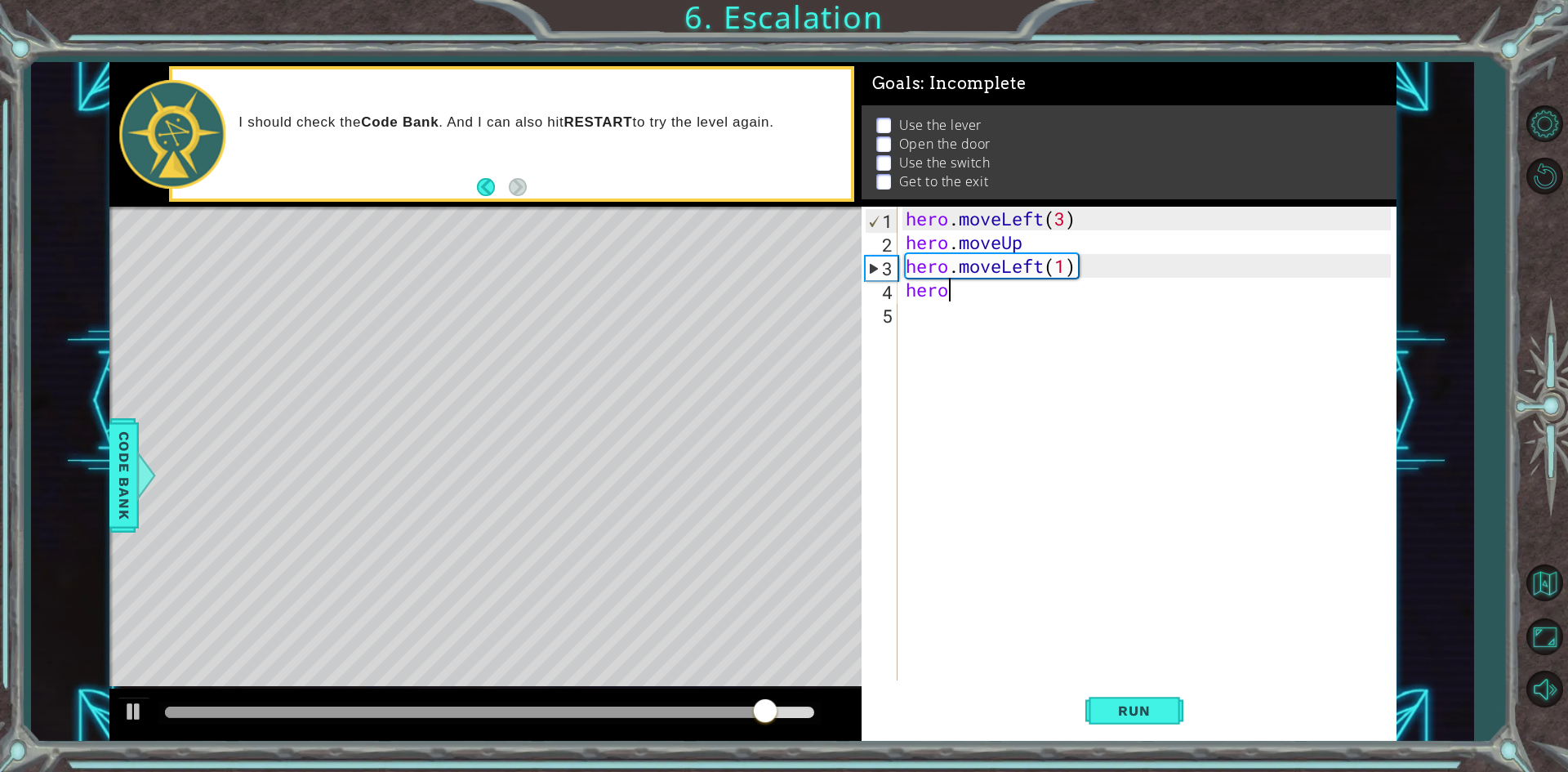
scroll to position [0, 2]
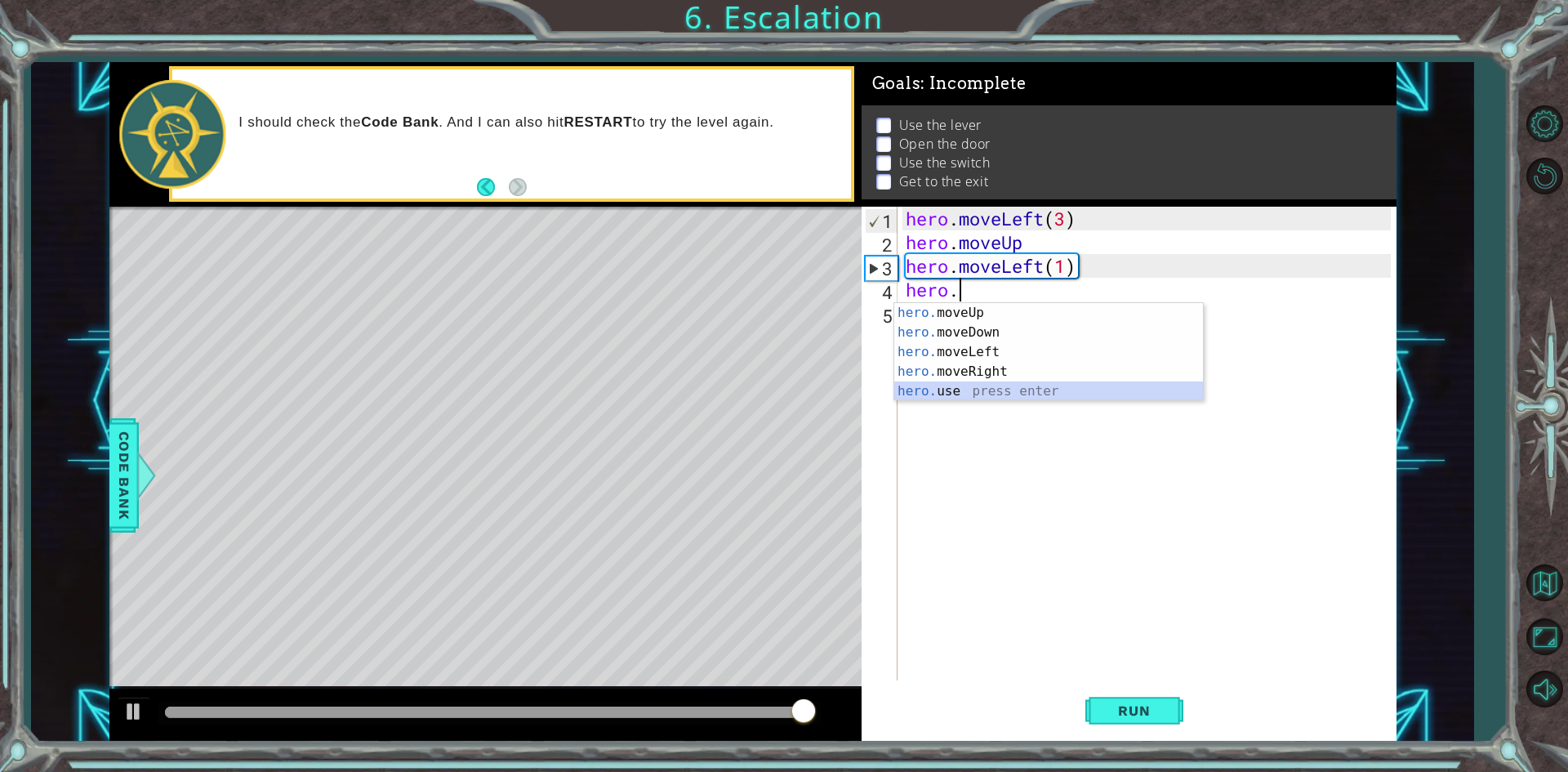
click at [1014, 395] on div "hero. moveUp press enter hero. moveDown press enter hero. moveLeft press enter …" at bounding box center [1049, 371] width 309 height 137
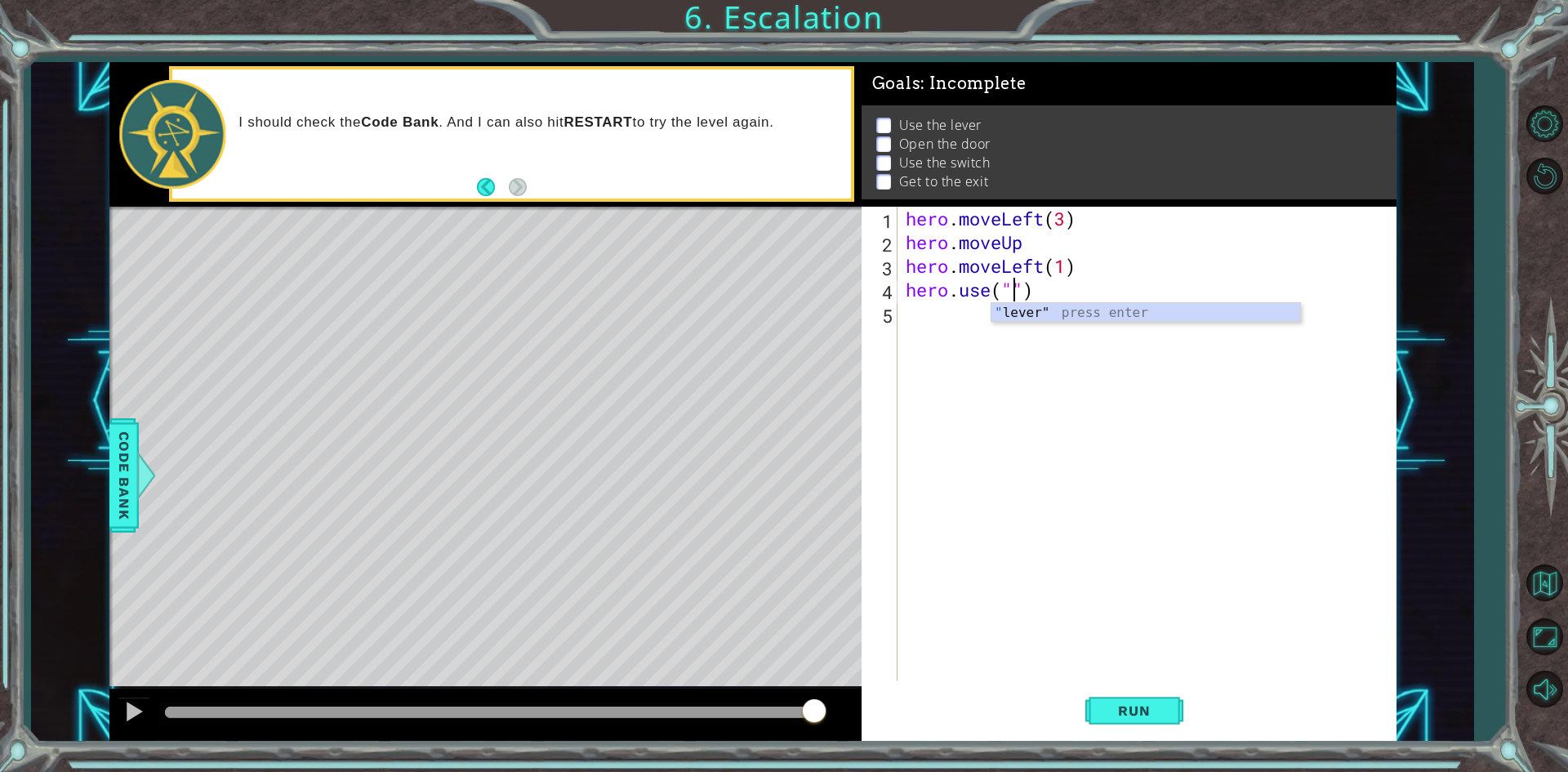
click at [1051, 313] on div "" lever" press enter" at bounding box center [1146, 333] width 309 height 59
type textarea "hero.use("lever")"
click at [1031, 328] on div "hero . moveLeft ( 3 ) hero . moveUp hero . moveLeft ( 1 ) hero . use ( "lever" )" at bounding box center [1151, 467] width 497 height 521
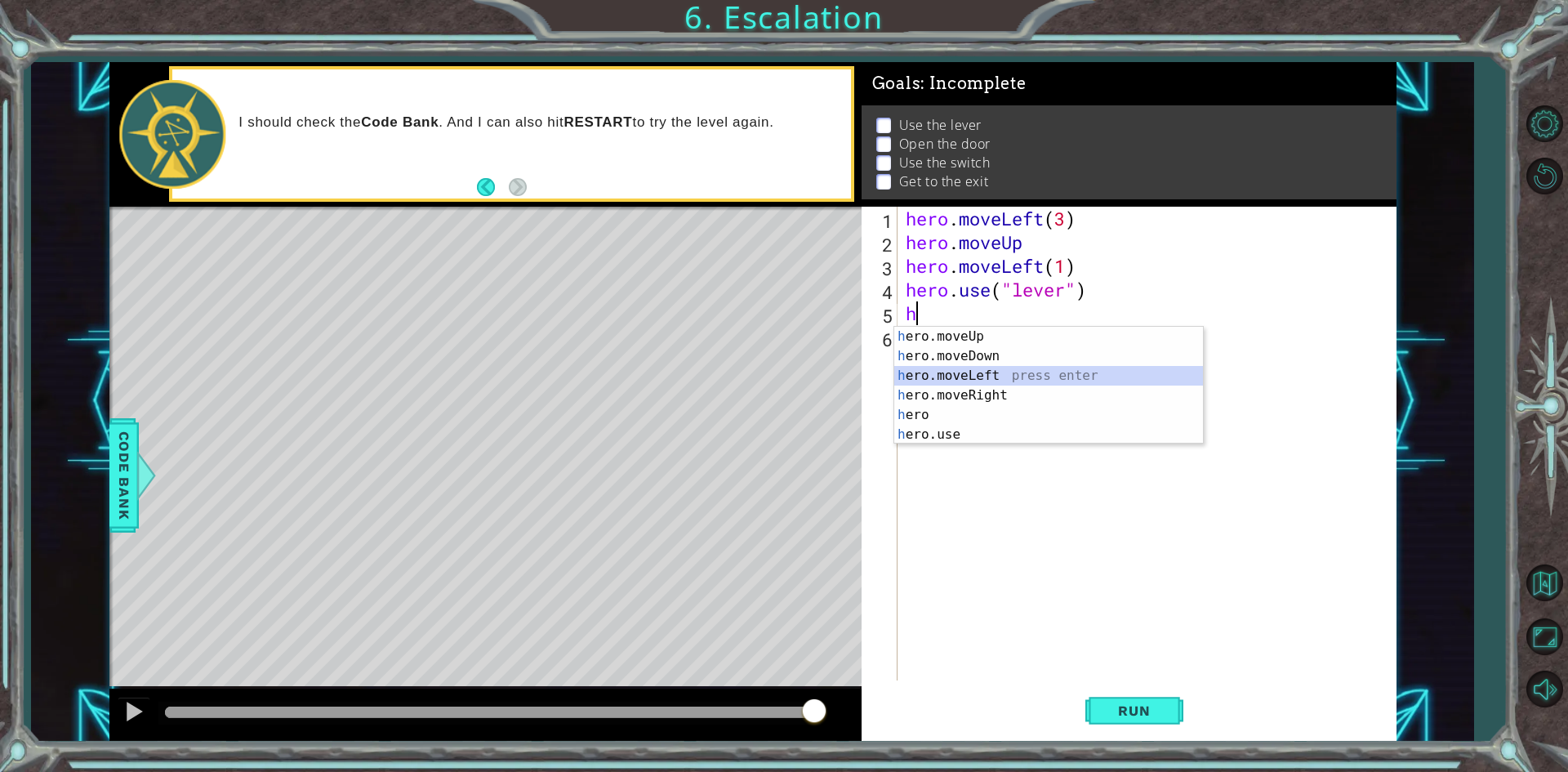
click at [1019, 368] on div "h ero.moveUp press enter h ero.moveDown press enter h ero.moveLeft press enter …" at bounding box center [1049, 405] width 309 height 157
type textarea "hero.moveLeft(1)"
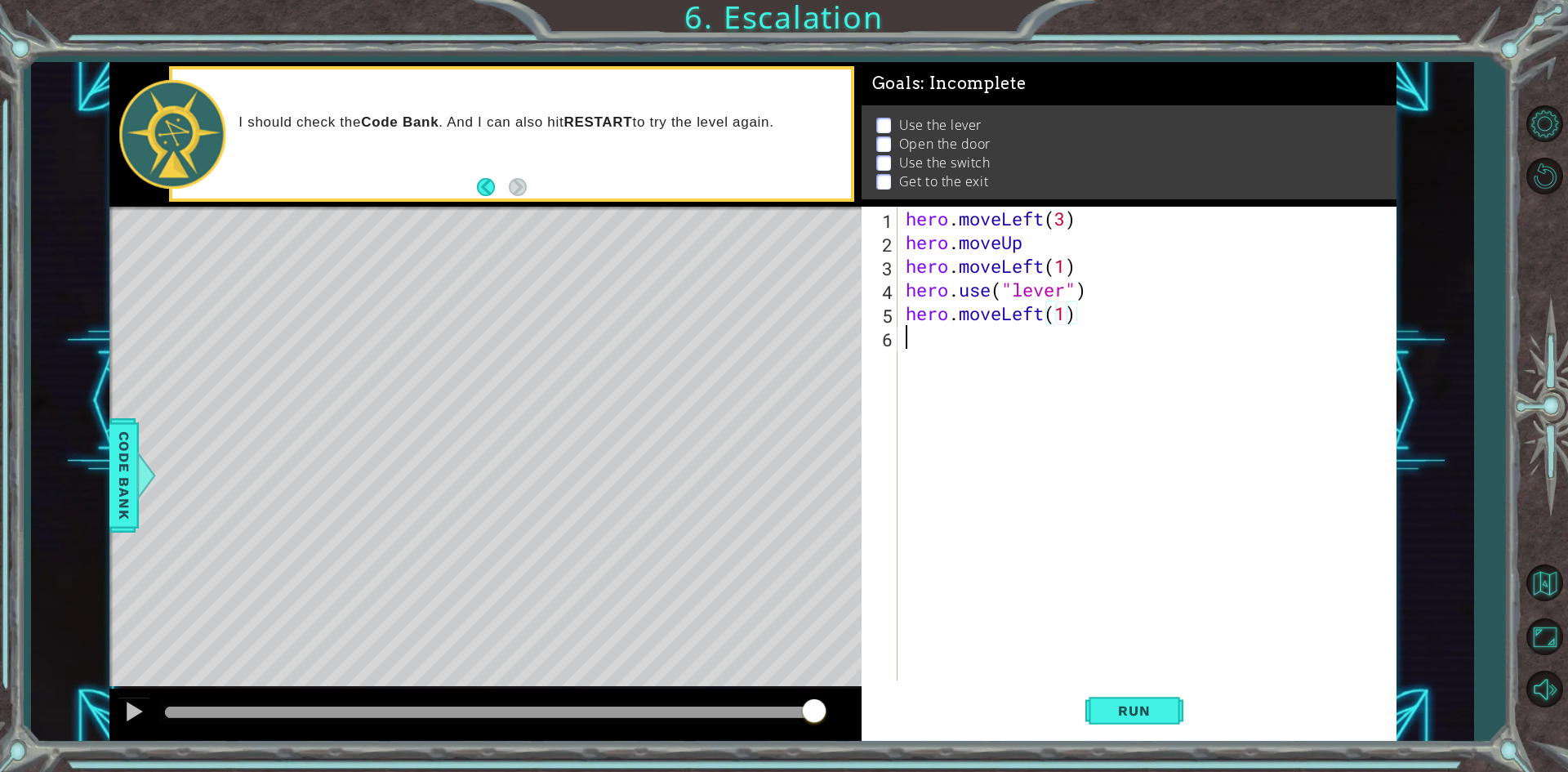
click at [1059, 384] on div "hero . moveLeft ( 3 ) hero . moveUp hero . moveLeft ( 1 ) hero . use ( "lever" …" at bounding box center [1151, 467] width 497 height 521
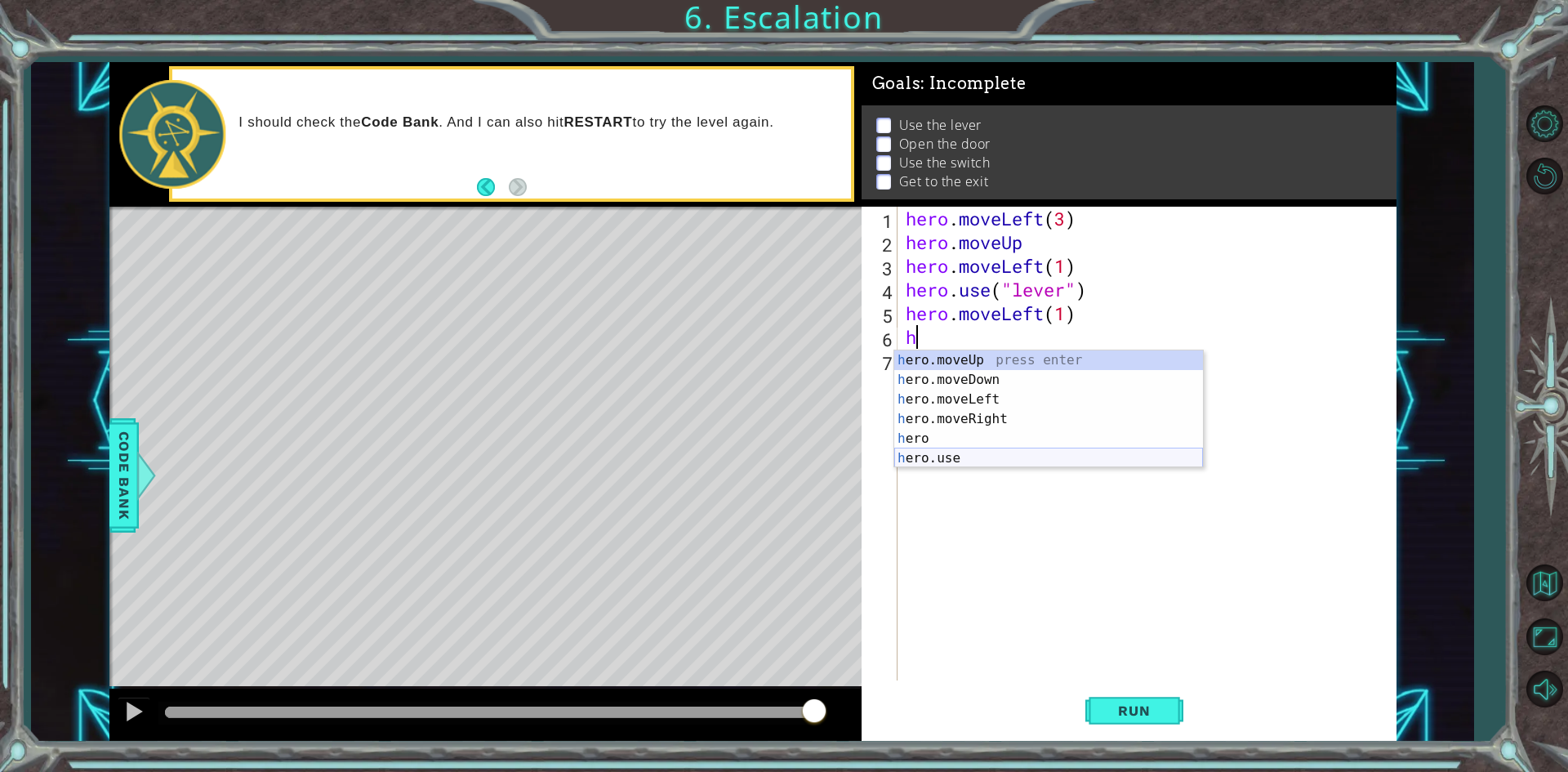
click at [1020, 455] on div "h ero.moveUp press enter h ero.moveDown press enter h ero.moveLeft press enter …" at bounding box center [1049, 429] width 309 height 157
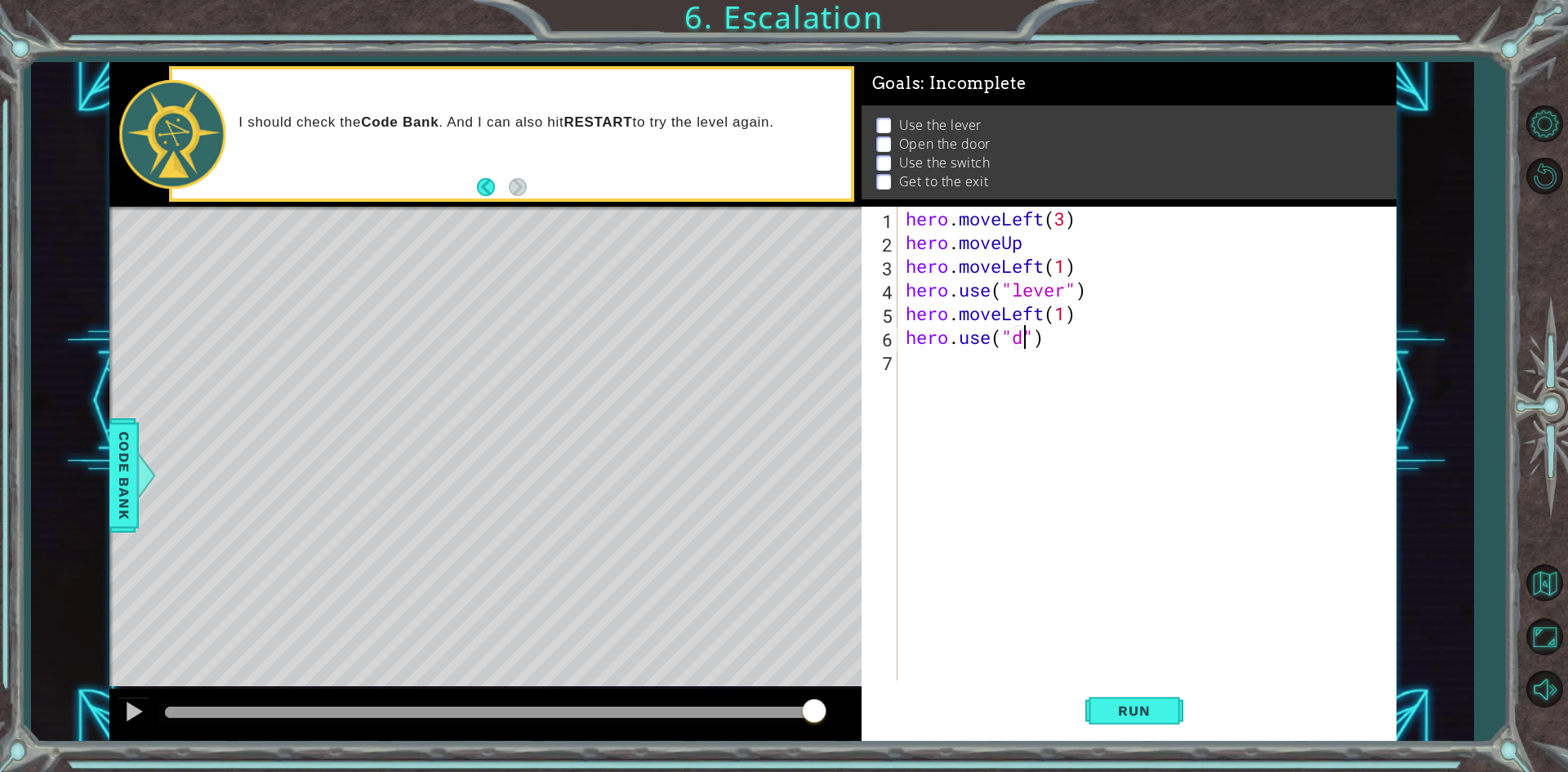
scroll to position [0, 6]
type textarea "hero.use("door")"
click at [1064, 370] on div "hero . moveLeft ( 3 ) hero . moveUp hero . moveLeft ( 1 ) hero . use ( "lever" …" at bounding box center [1151, 467] width 497 height 521
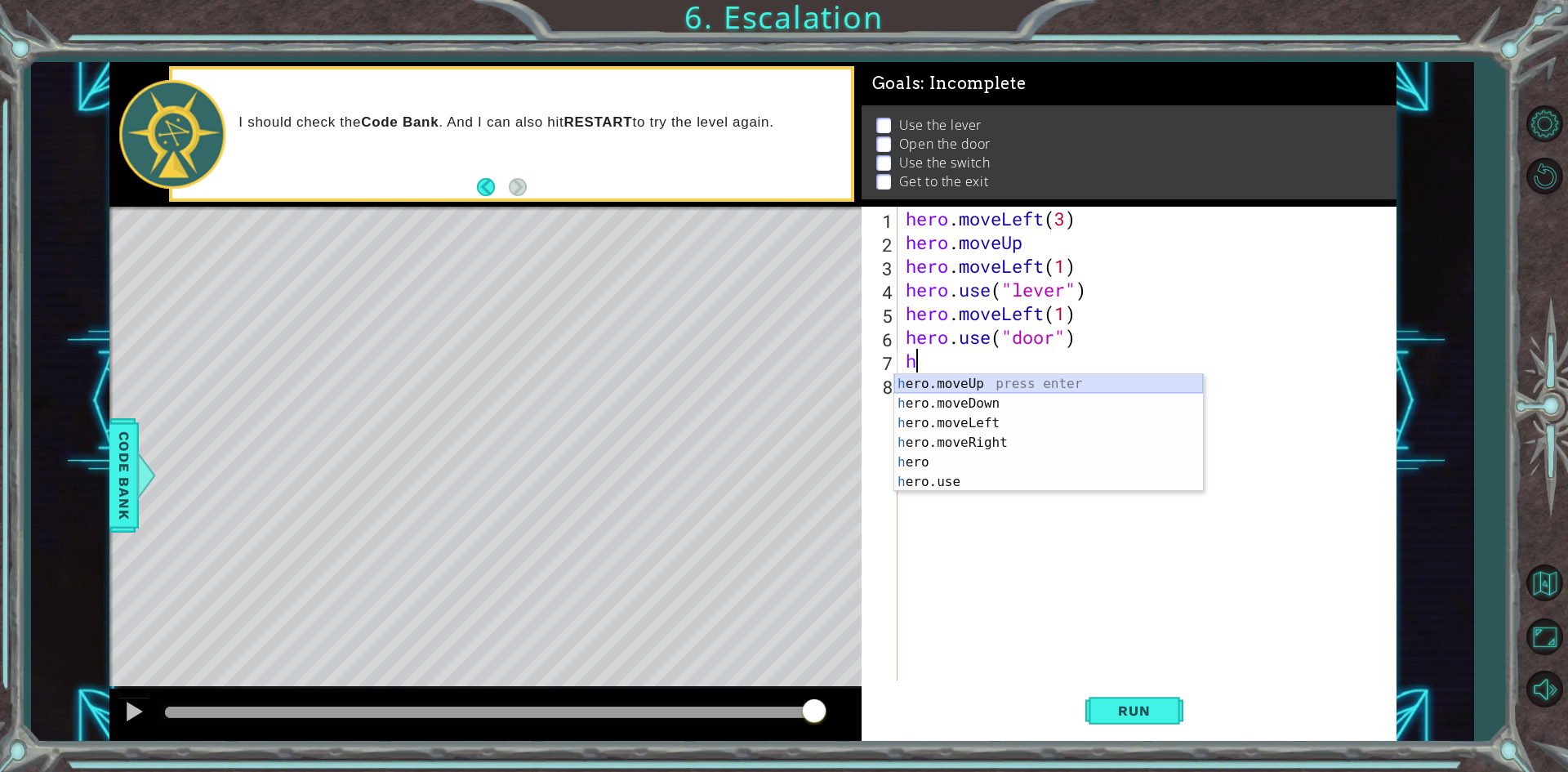
click at [1040, 387] on div "h ero.moveUp press enter h ero.moveDown press enter h ero.moveLeft press enter …" at bounding box center [1049, 452] width 309 height 157
type textarea "hero.moveUp(1)"
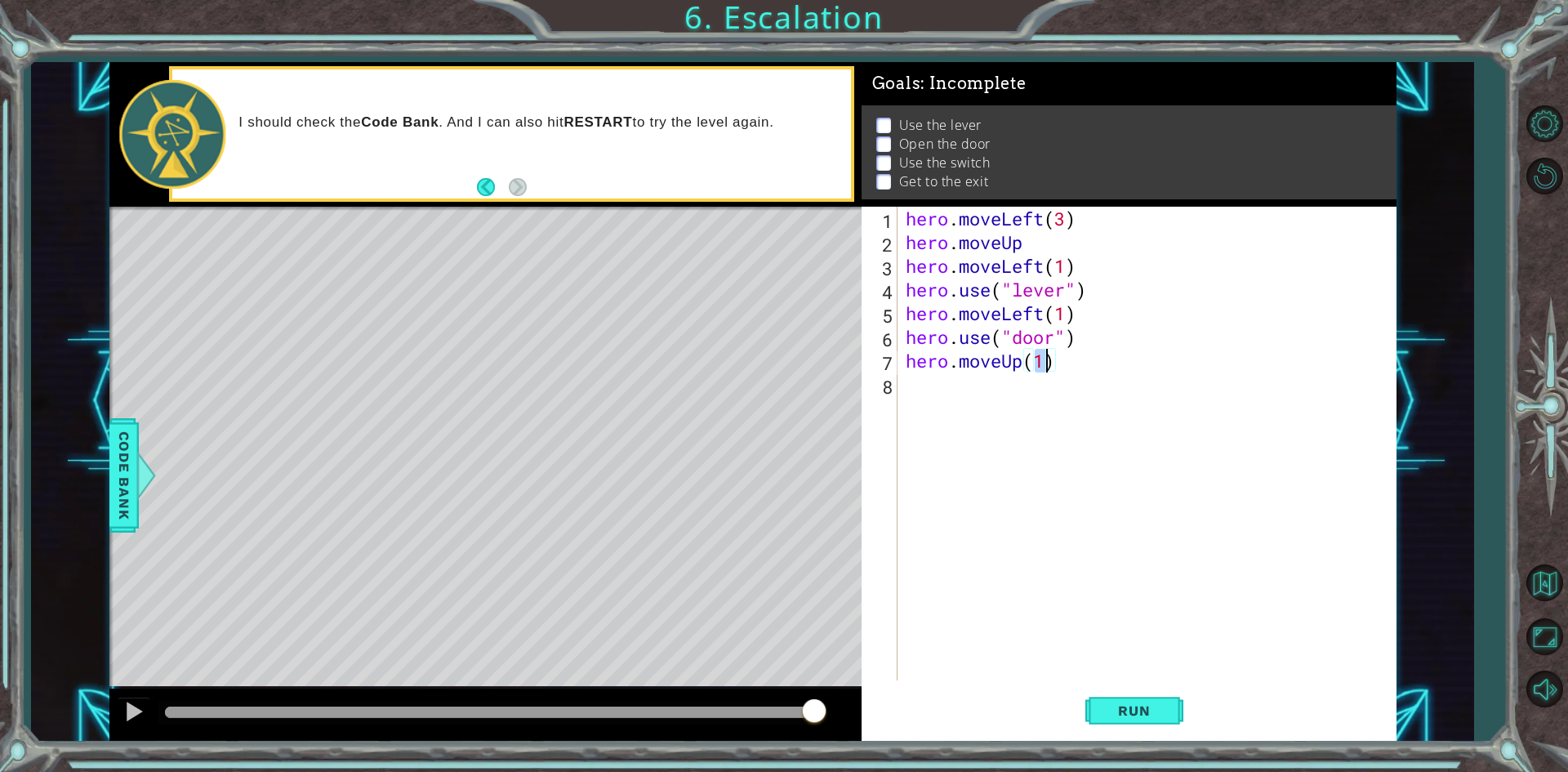
click at [1055, 402] on div "hero . moveLeft ( 3 ) hero . moveUp hero . moveLeft ( 1 ) hero . use ( "lever" …" at bounding box center [1151, 467] width 497 height 521
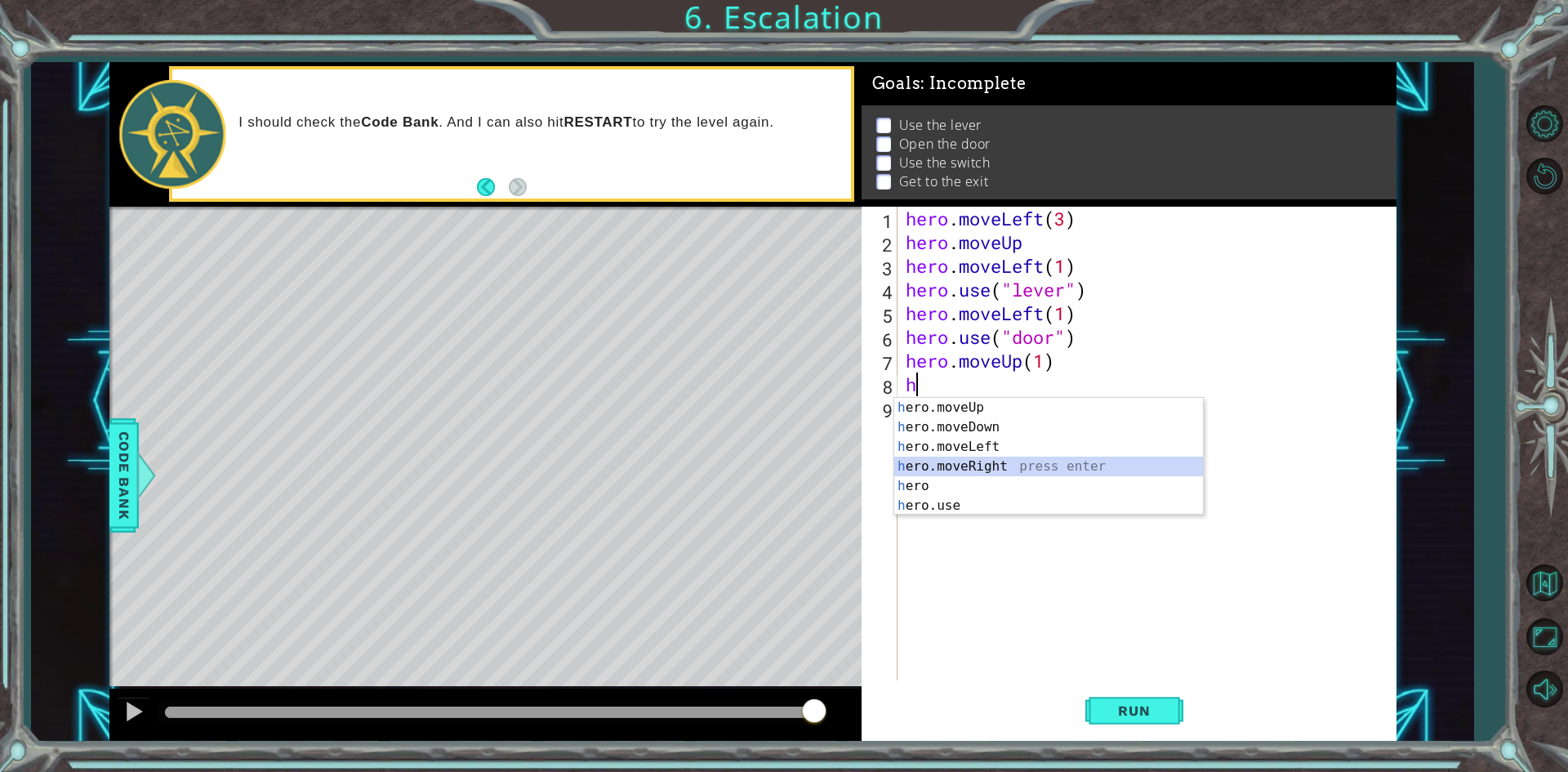
click at [1053, 464] on div "h ero.moveUp press enter h ero.moveDown press enter h ero.moveLeft press enter …" at bounding box center [1049, 476] width 309 height 157
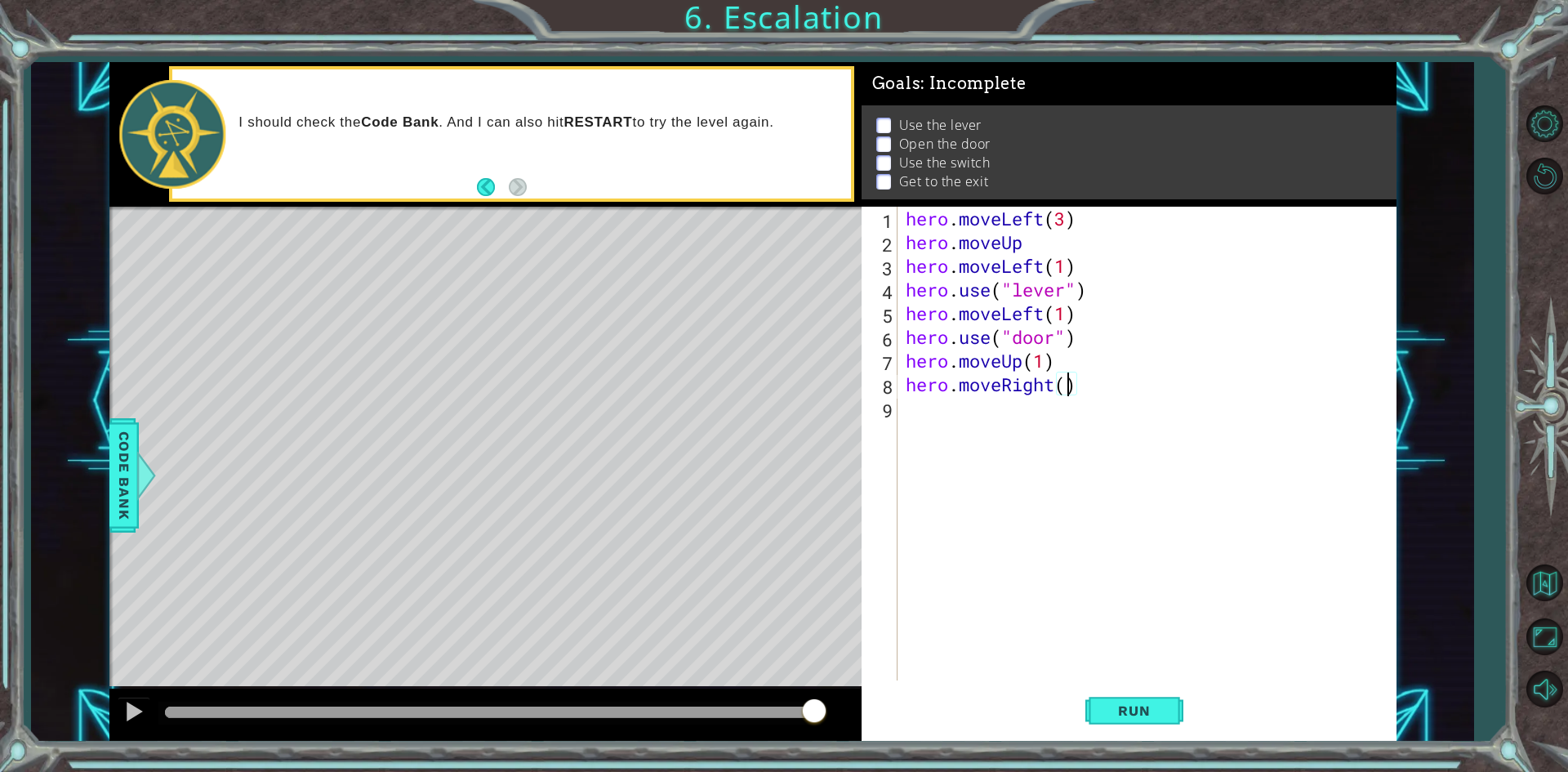
type textarea "hero.moveRight(2)"
click at [1068, 433] on div "hero . moveLeft ( 3 ) hero . moveUp hero . moveLeft ( 1 ) hero . use ( "lever" …" at bounding box center [1151, 467] width 497 height 521
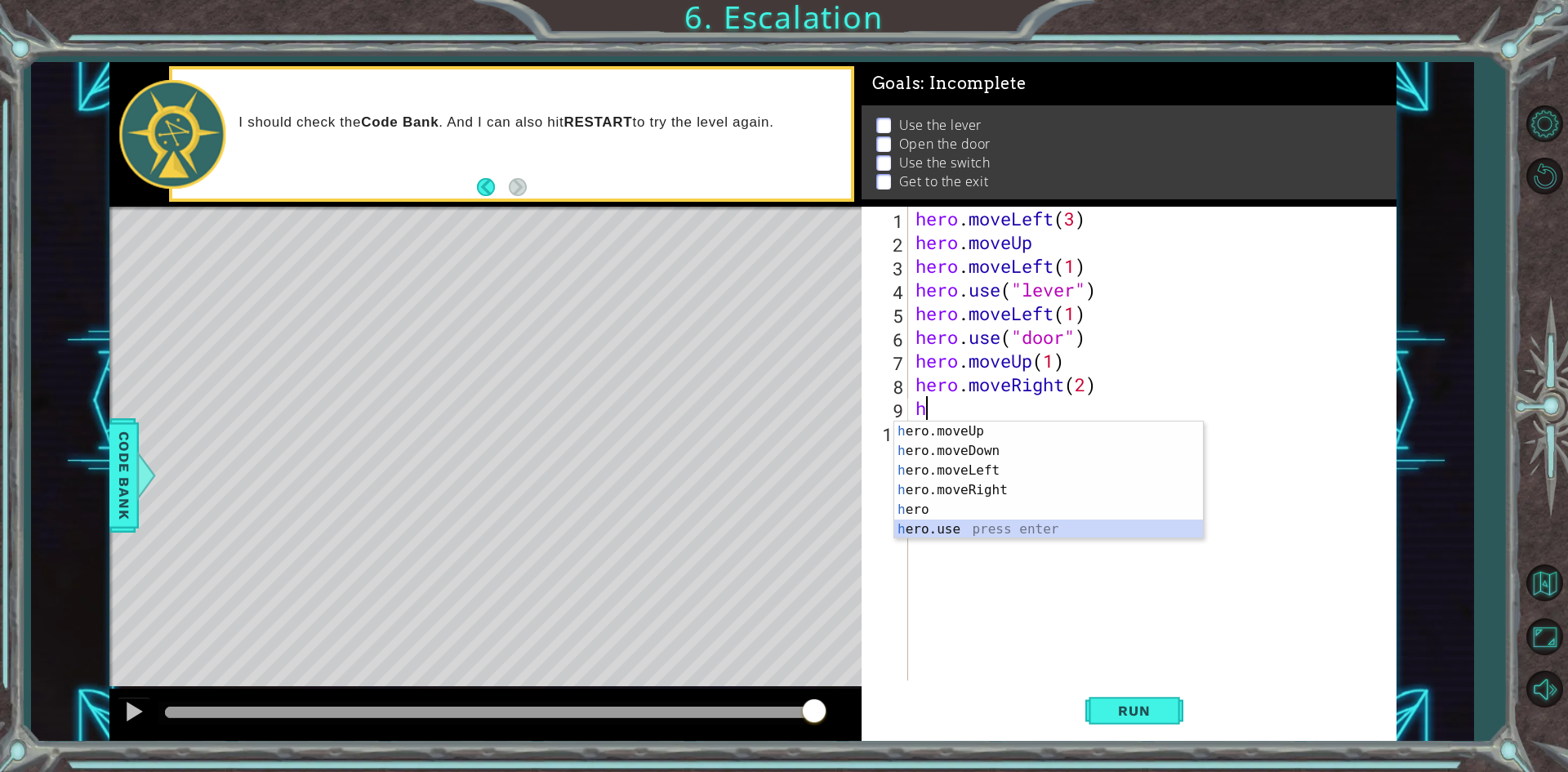
click at [1055, 521] on div "h ero.moveUp press enter h ero.moveDown press enter h ero.moveLeft press enter …" at bounding box center [1049, 499] width 309 height 157
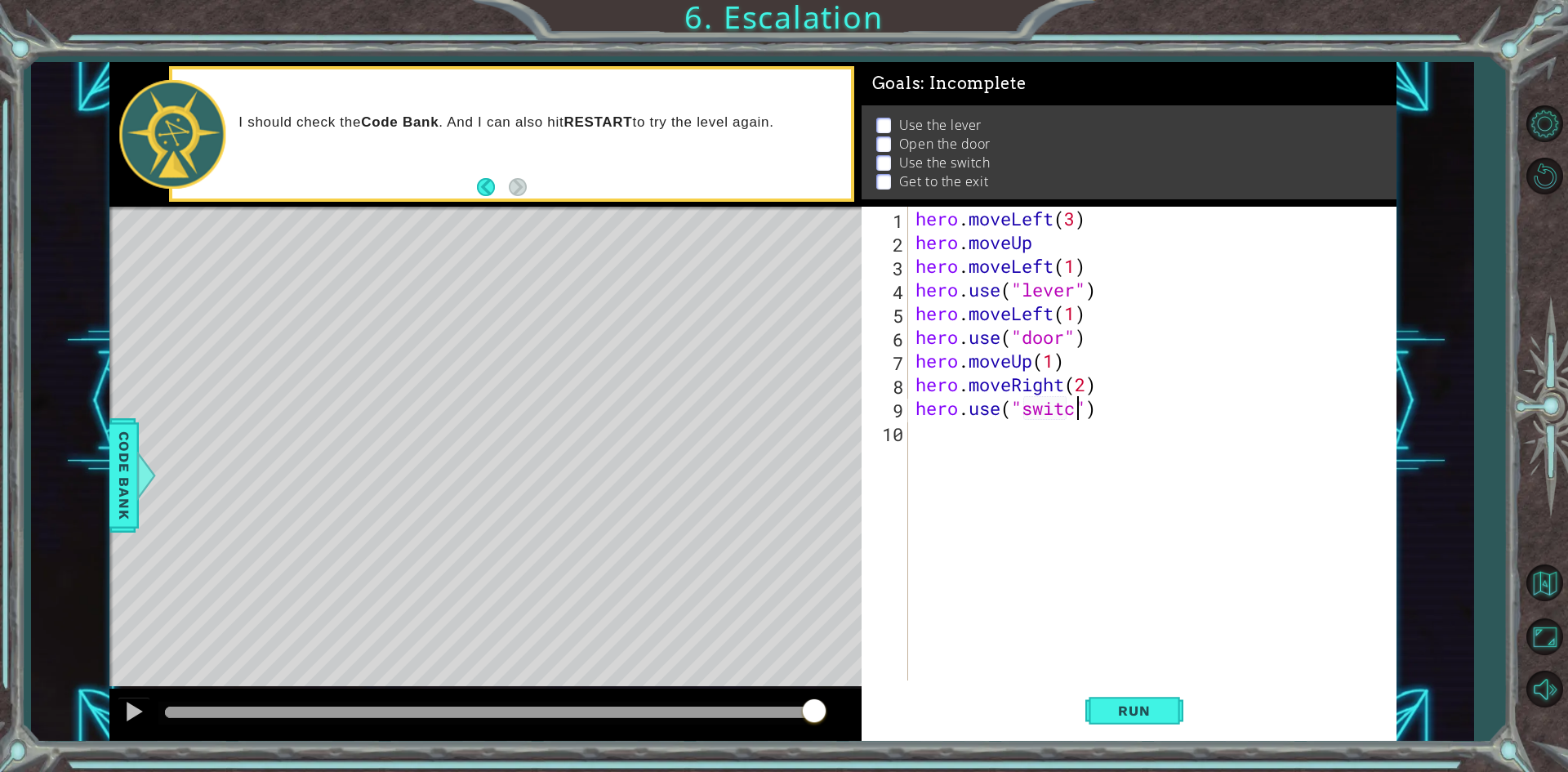
scroll to position [0, 7]
type textarea "hero.use("switch")"
click at [1101, 489] on div "hero . moveLeft ( 3 ) hero . moveUp hero . moveLeft ( 1 ) hero . use ( "lever" …" at bounding box center [1156, 467] width 487 height 521
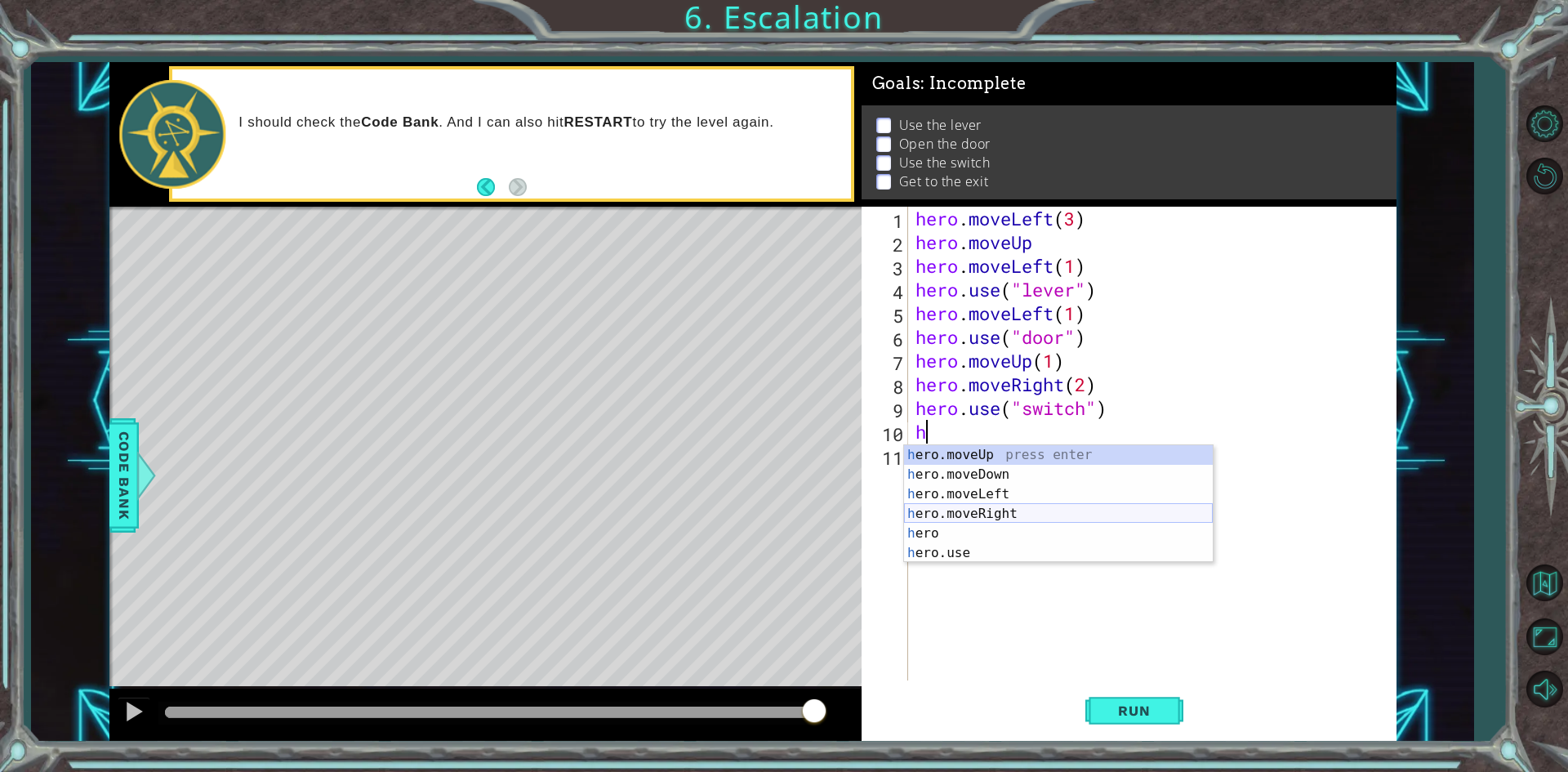
click at [1070, 507] on div "h ero.moveUp press enter h ero.moveDown press enter h ero.moveLeft press enter …" at bounding box center [1059, 523] width 309 height 157
type textarea "hero.moveRight(1)"
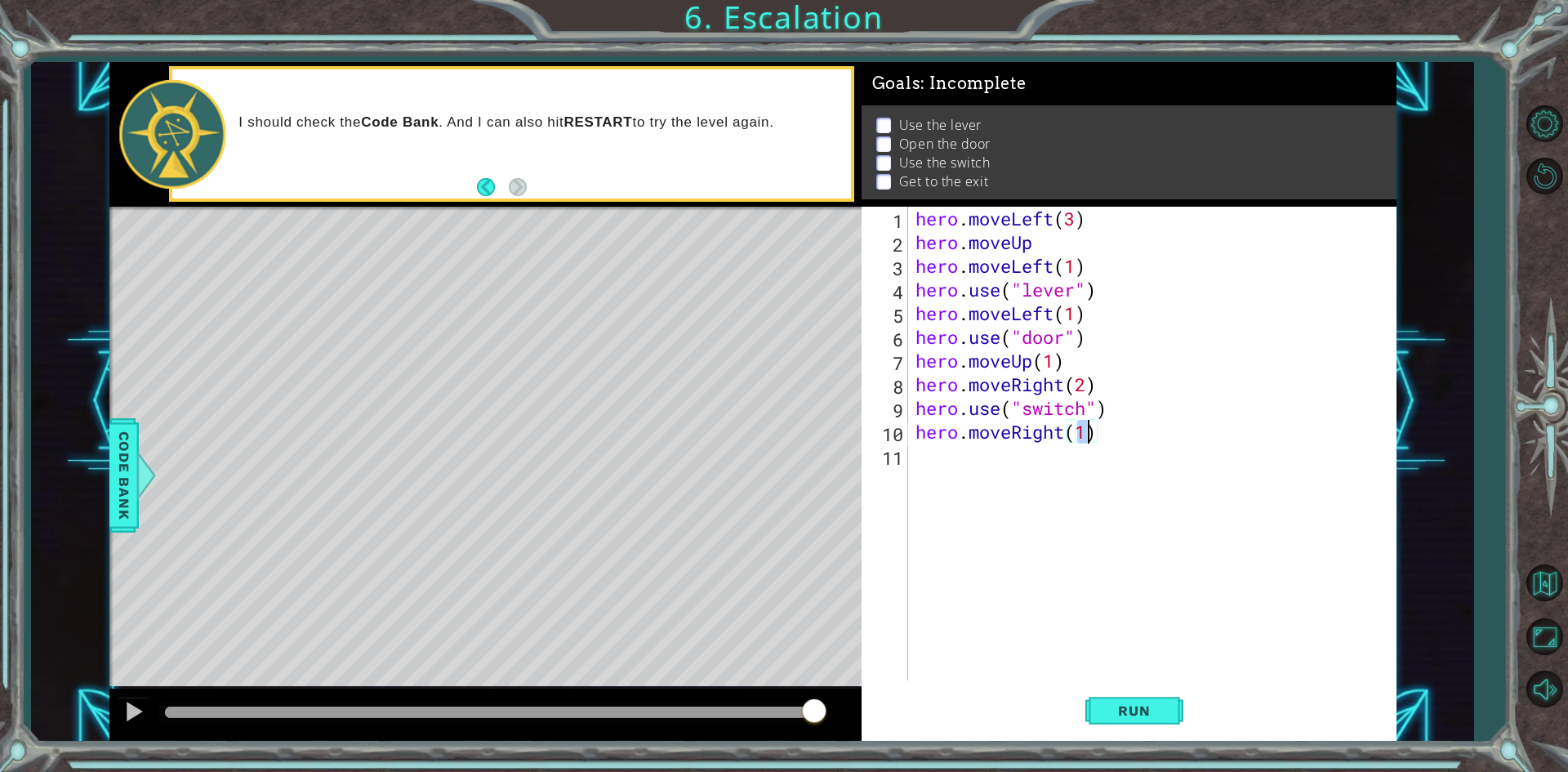
click at [1095, 528] on div "hero . moveLeft ( 3 ) hero . moveUp hero . moveLeft ( 1 ) hero . use ( "lever" …" at bounding box center [1156, 467] width 487 height 521
click at [1126, 705] on span "Run" at bounding box center [1133, 710] width 65 height 16
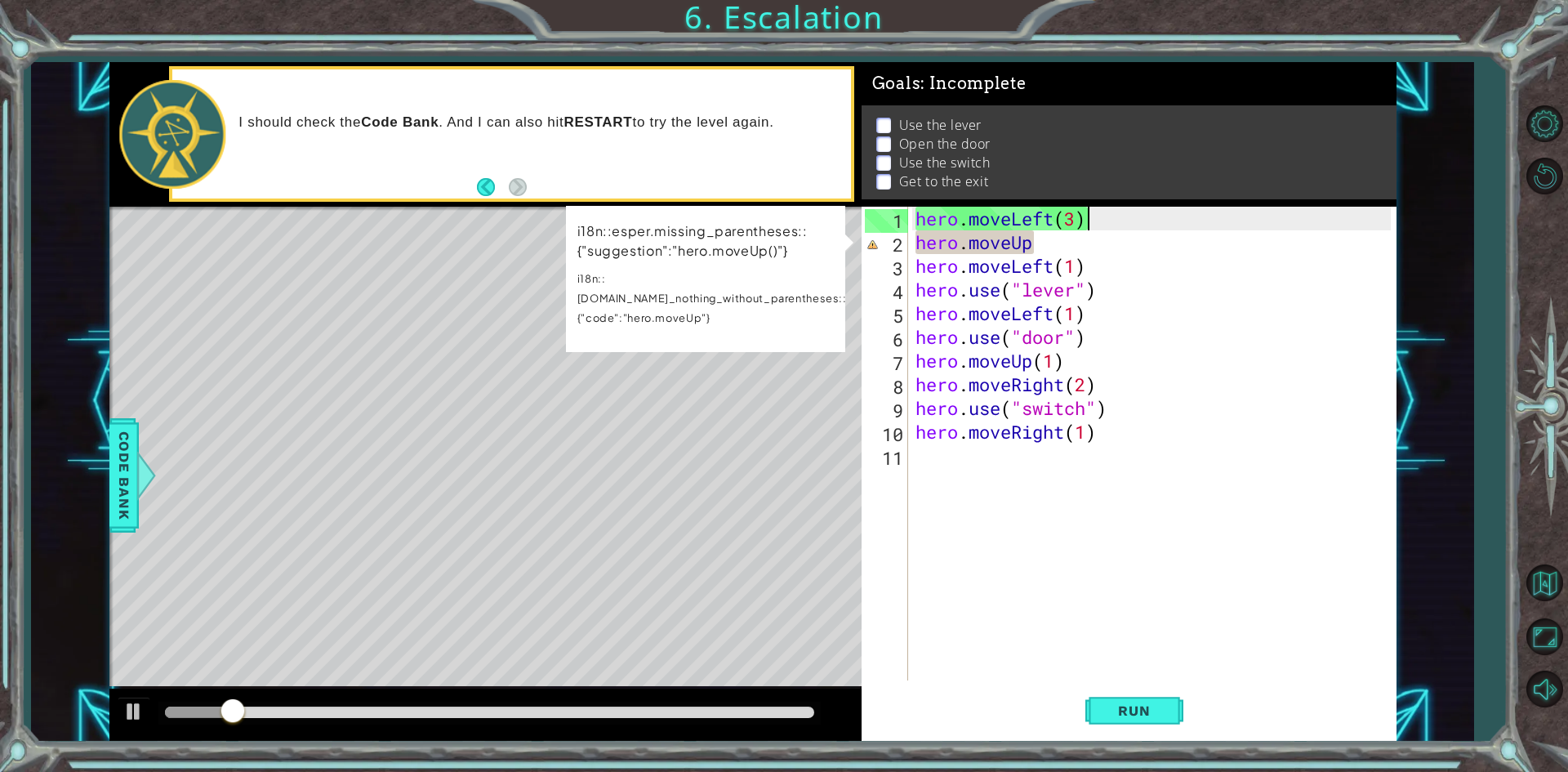
drag, startPoint x: 1156, startPoint y: 218, endPoint x: 1115, endPoint y: 236, distance: 44.8
click at [1149, 214] on div "hero . moveLeft ( 3 ) hero . moveUp hero . moveLeft ( 1 ) hero . use ( "lever" …" at bounding box center [1156, 467] width 487 height 521
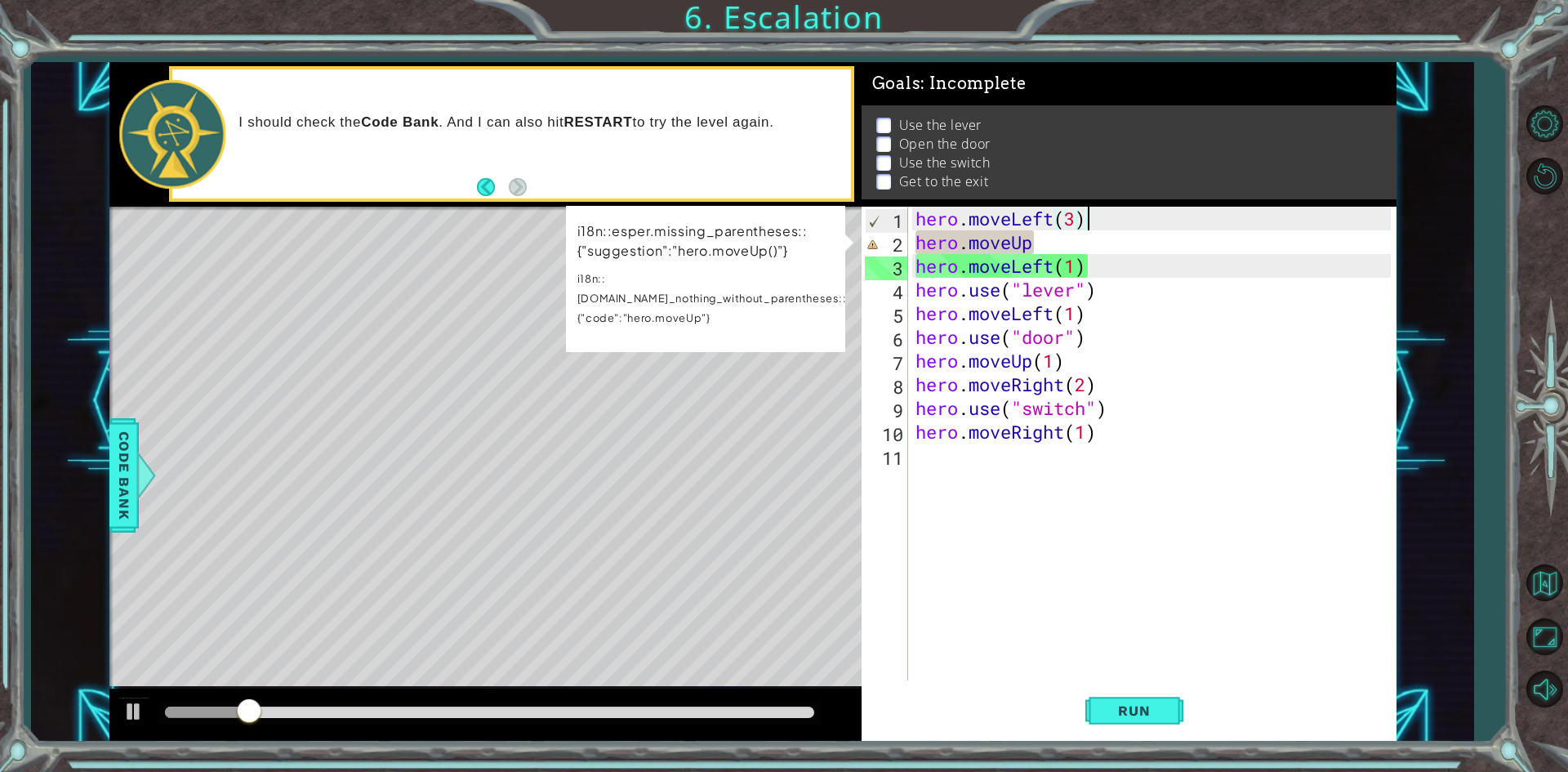
click at [1117, 244] on div "hero . moveLeft ( 3 ) hero . moveUp hero . moveLeft ( 1 ) hero . use ( "lever" …" at bounding box center [1156, 467] width 487 height 521
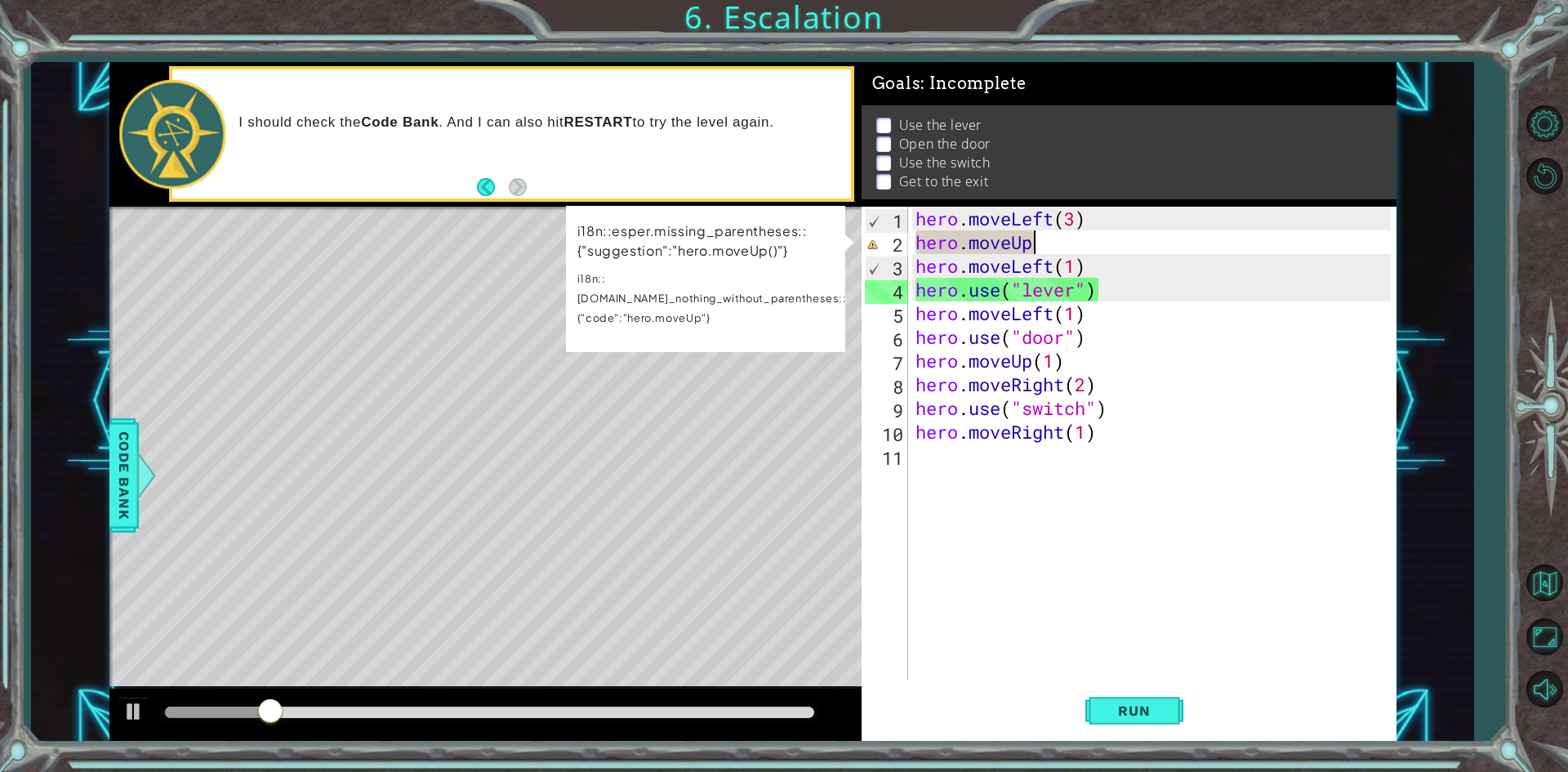
click at [1116, 237] on div "hero . moveLeft ( 3 ) hero . moveUp hero . moveLeft ( 1 ) hero . use ( "lever" …" at bounding box center [1156, 467] width 487 height 521
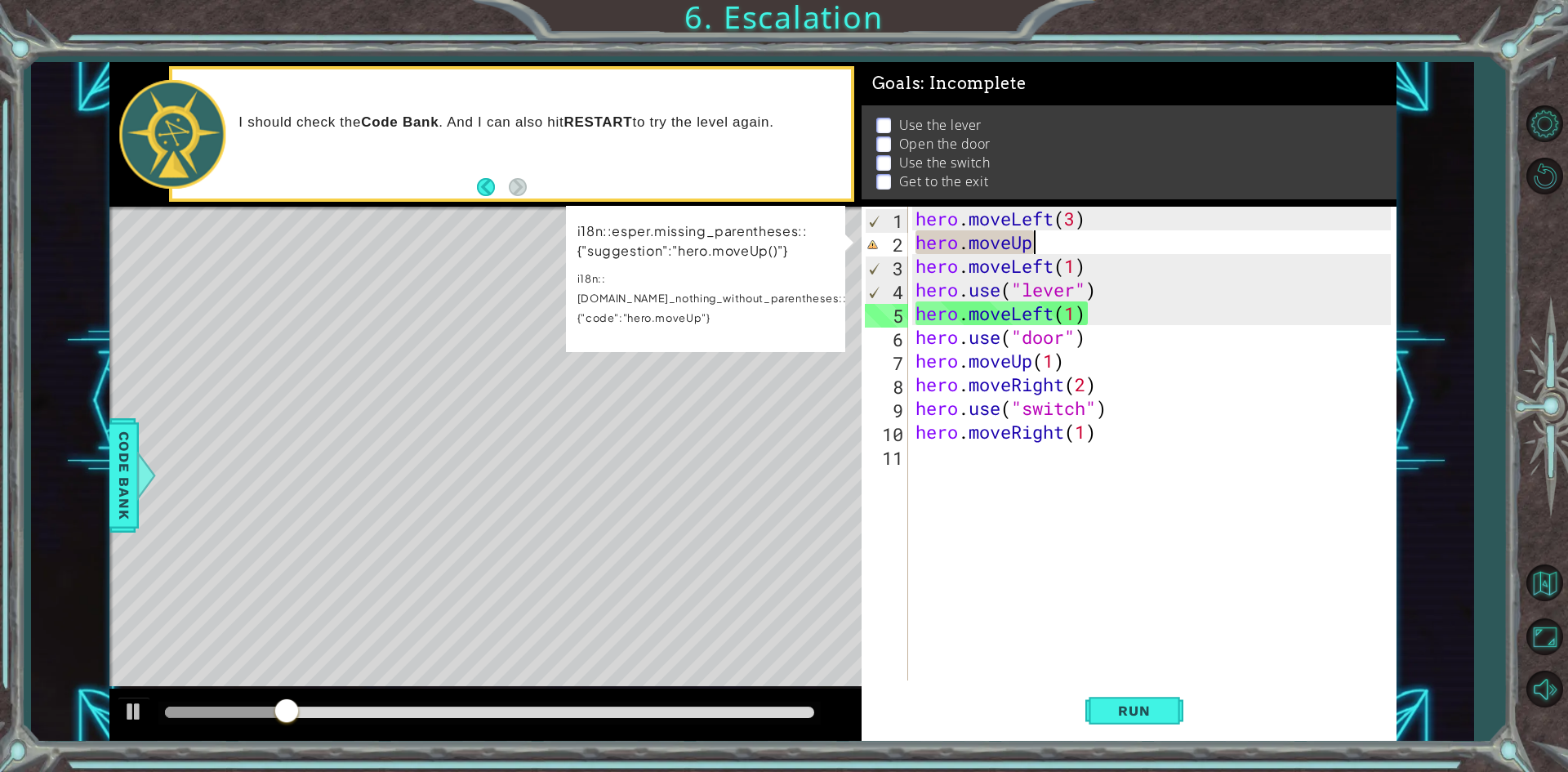
click at [1050, 243] on div "hero . moveLeft ( 3 ) hero . moveUp hero . moveLeft ( 1 ) hero . use ( "lever" …" at bounding box center [1156, 467] width 487 height 521
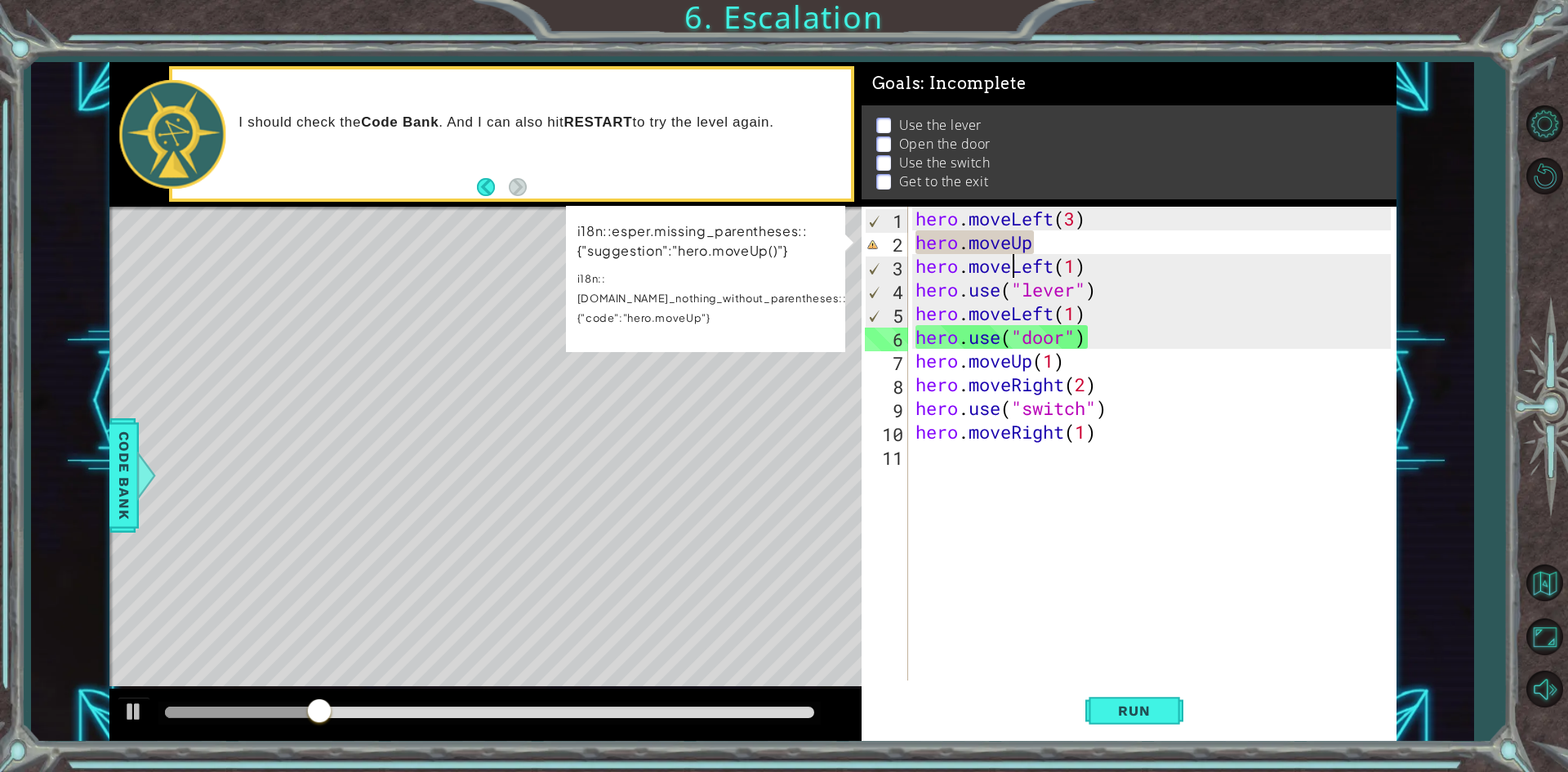
click at [1011, 260] on div "hero . moveLeft ( 3 ) hero . moveUp hero . moveLeft ( 1 ) hero . use ( "lever" …" at bounding box center [1156, 467] width 487 height 521
click at [1005, 247] on div "hero . moveLeft ( 3 ) hero . moveUp hero . moveLeft ( 1 ) hero . use ( "lever" …" at bounding box center [1156, 467] width 487 height 521
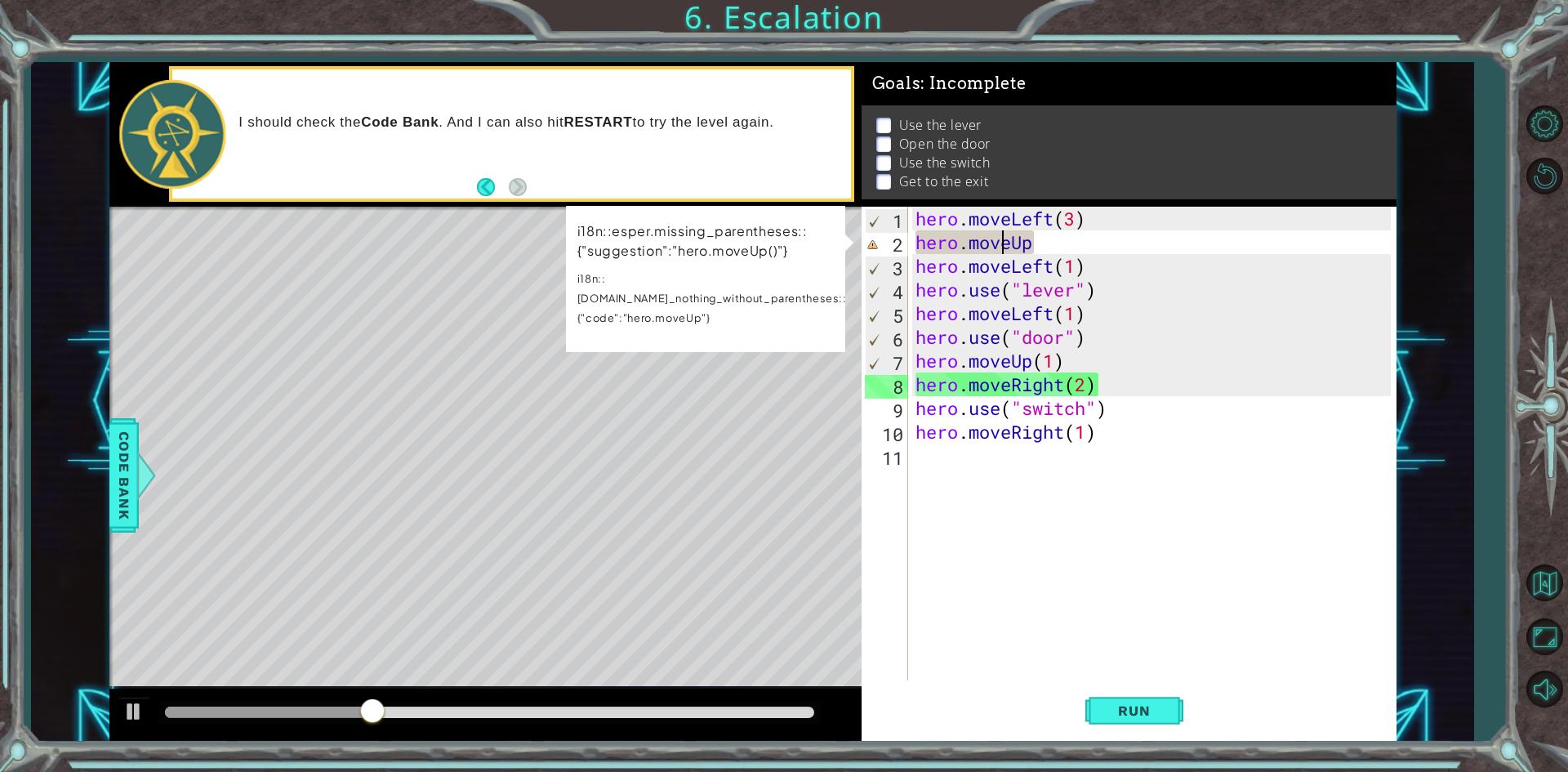
click at [1005, 247] on div "hero . moveLeft ( 3 ) hero . moveUp hero . moveLeft ( 1 ) hero . use ( "lever" …" at bounding box center [1156, 467] width 487 height 521
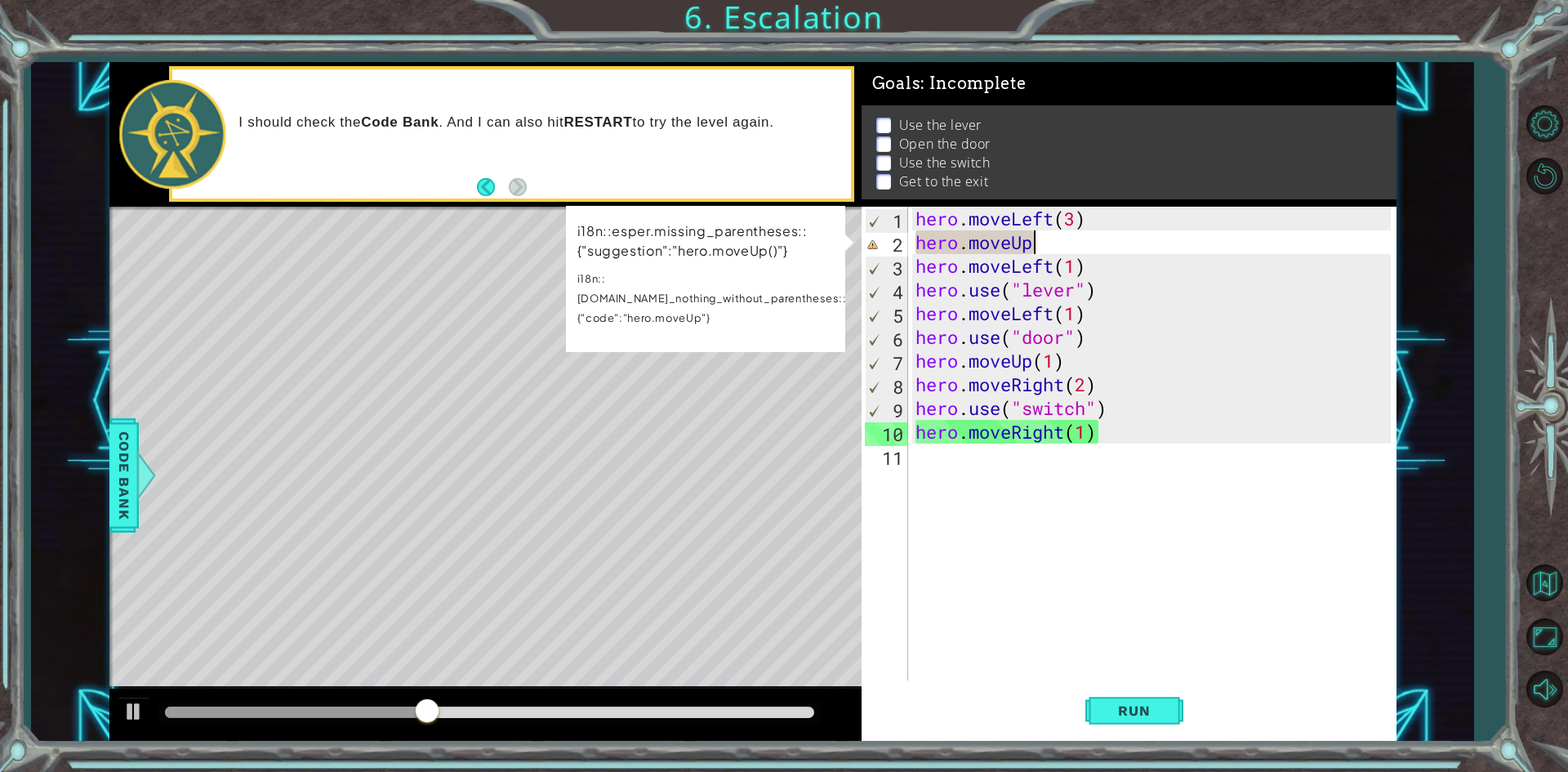
click at [1037, 243] on div "hero . moveLeft ( 3 ) hero . moveUp hero . moveLeft ( 1 ) hero . use ( "lever" …" at bounding box center [1156, 467] width 487 height 521
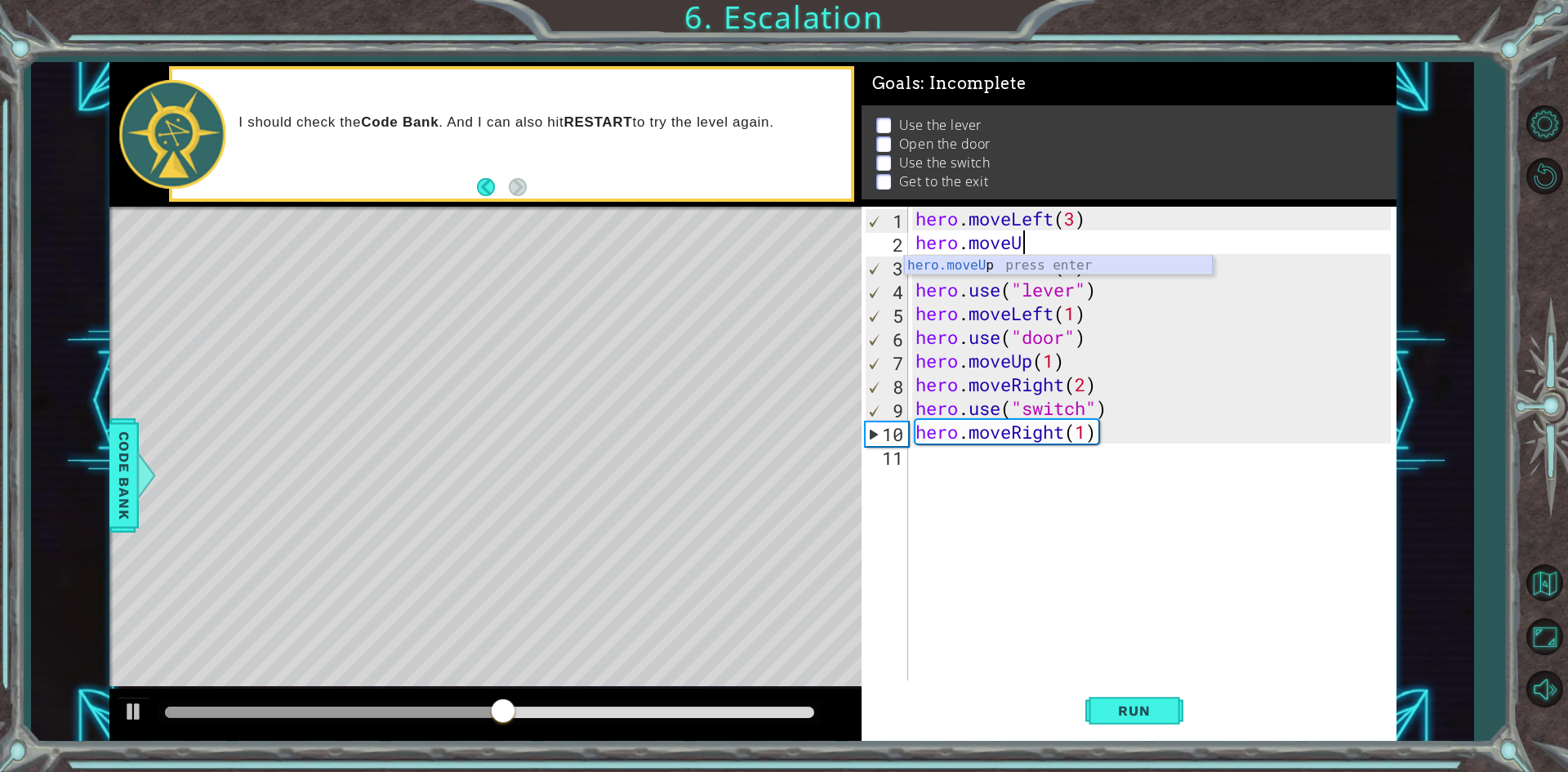
click at [1038, 259] on div "hero.moveU p press enter" at bounding box center [1059, 285] width 309 height 59
click at [1170, 698] on button "Run" at bounding box center [1133, 710] width 98 height 53
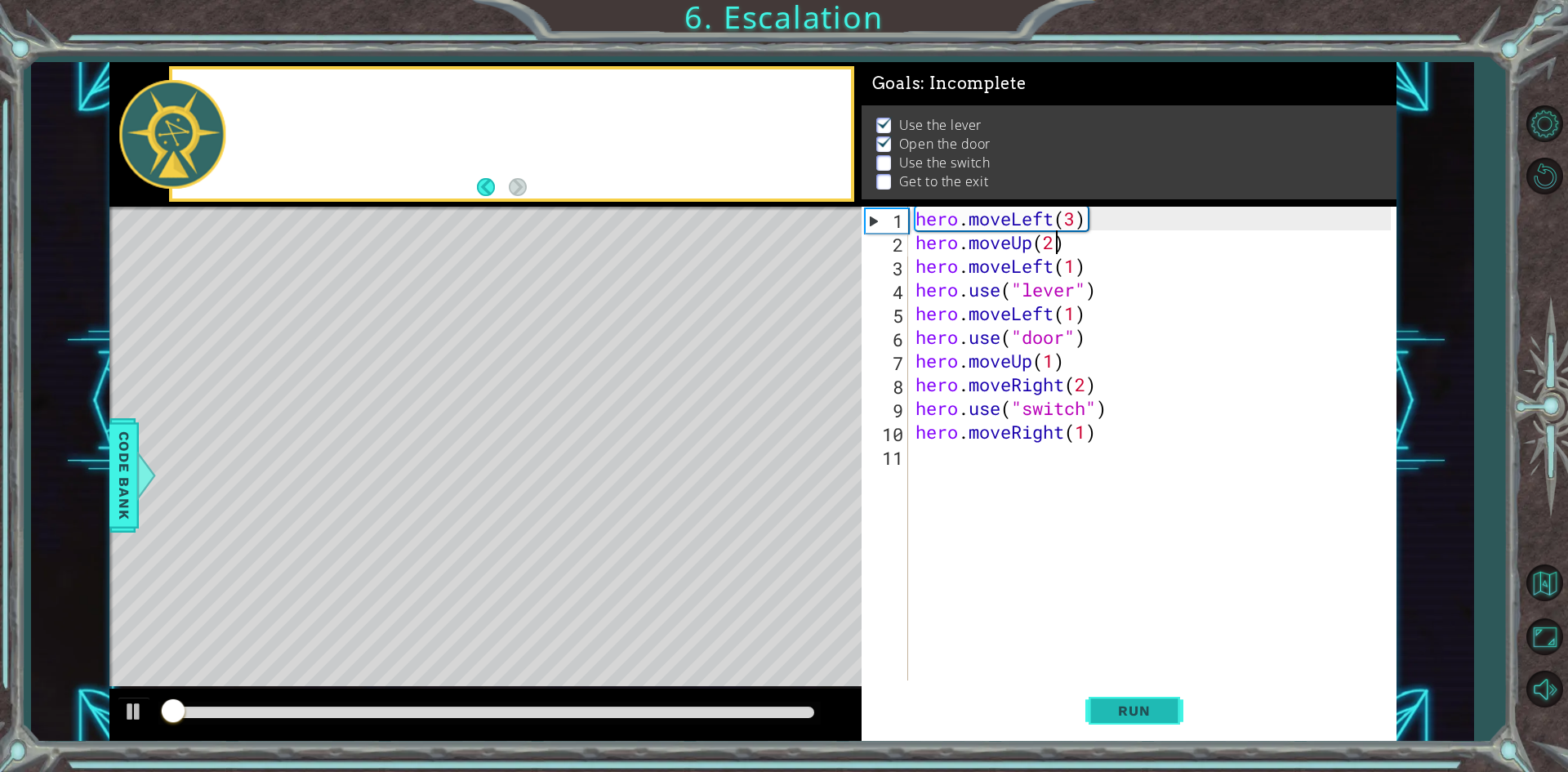
scroll to position [7, 0]
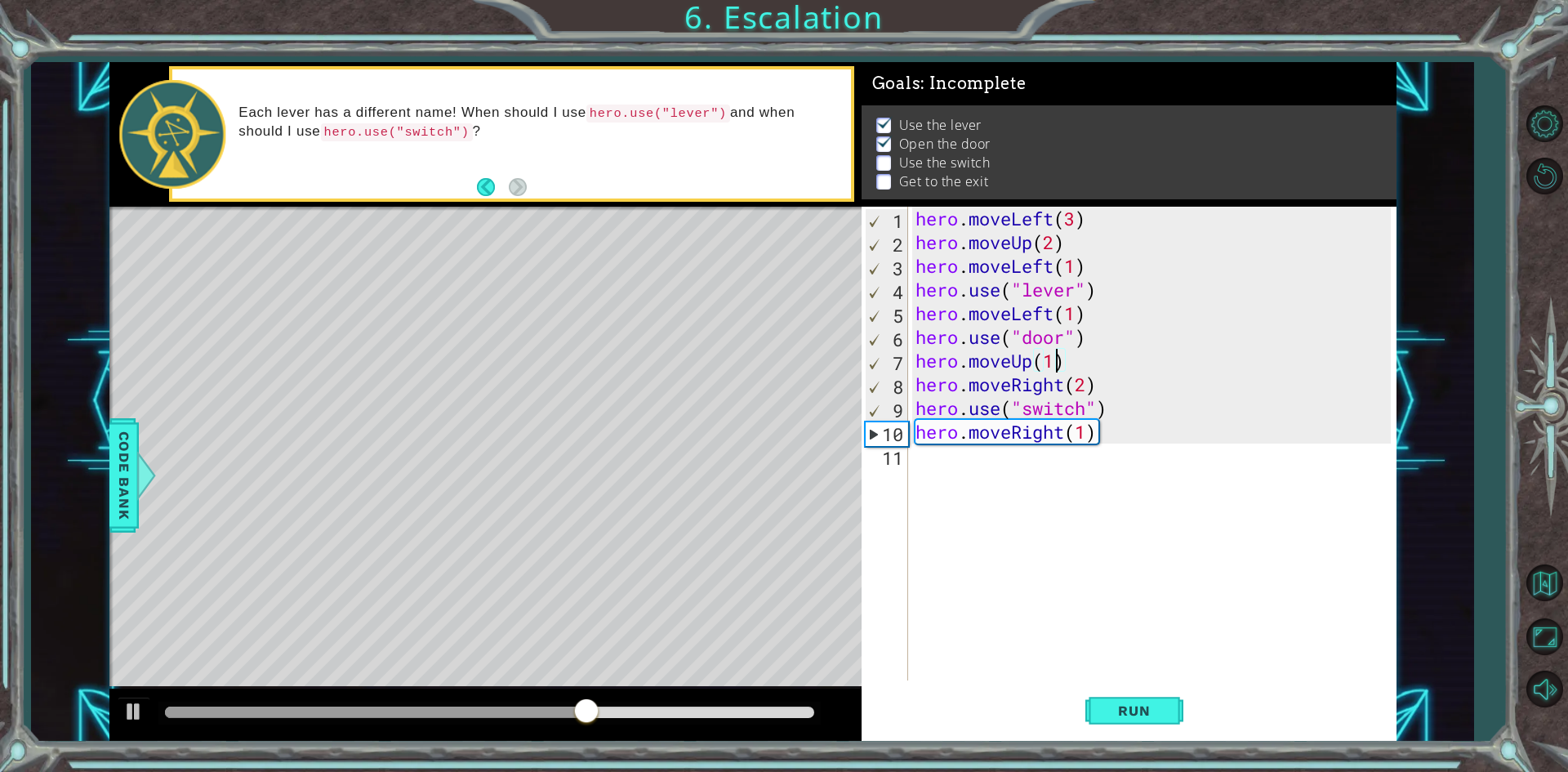
click at [1053, 354] on div "hero . moveLeft ( 3 ) hero . moveUp ( 2 ) hero . moveLeft ( 1 ) hero . use ( "l…" at bounding box center [1156, 467] width 487 height 521
type textarea "hero.moveUp(2)"
drag, startPoint x: 1103, startPoint y: 502, endPoint x: 1103, endPoint y: 477, distance: 25.0
click at [1103, 484] on div "hero . moveLeft ( 3 ) hero . moveUp ( 2 ) hero . moveLeft ( 1 ) hero . use ( "l…" at bounding box center [1156, 467] width 487 height 521
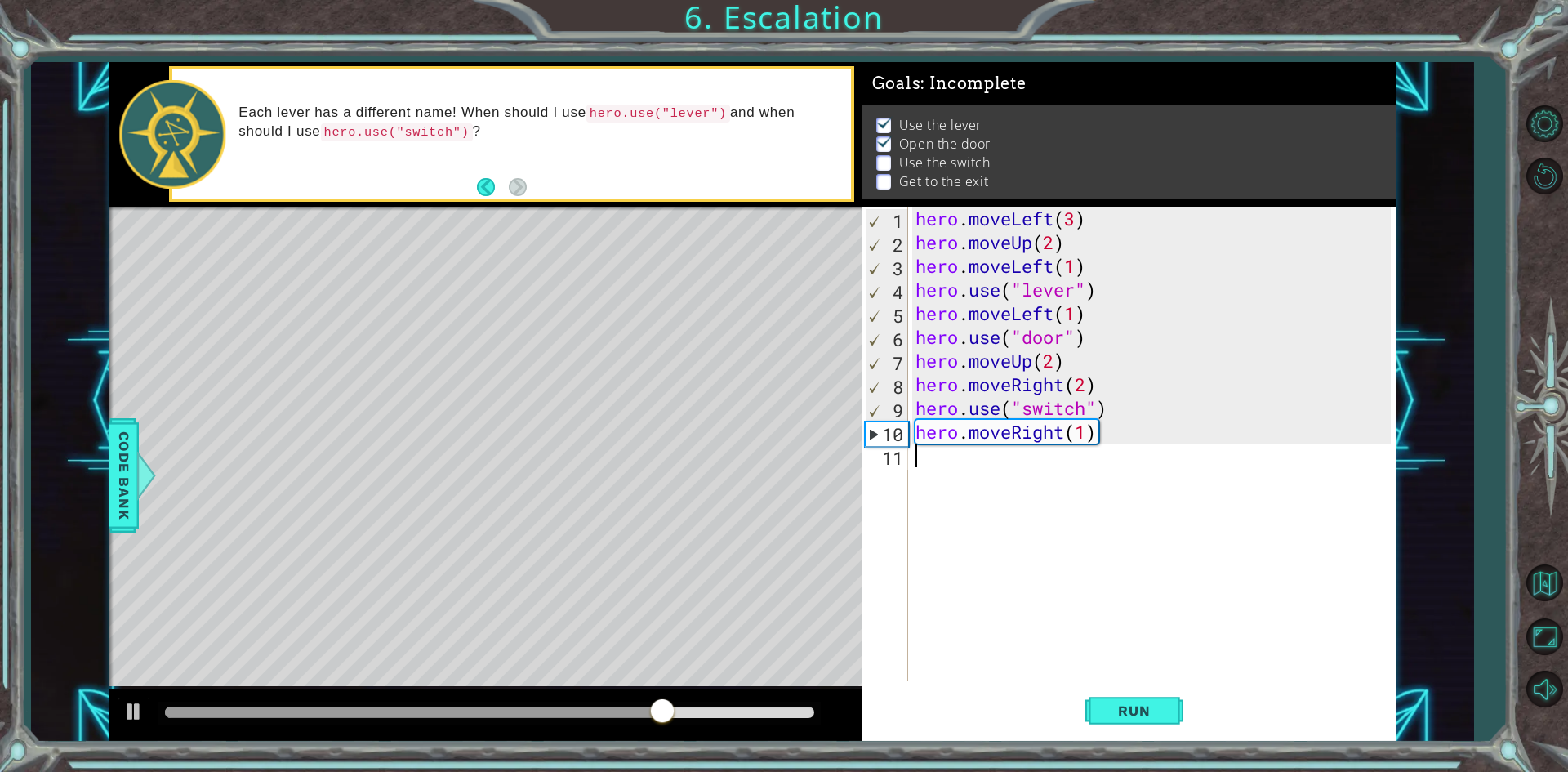
click at [1105, 464] on div "hero . moveLeft ( 3 ) hero . moveUp ( 2 ) hero . moveLeft ( 1 ) hero . use ( "l…" at bounding box center [1156, 467] width 487 height 521
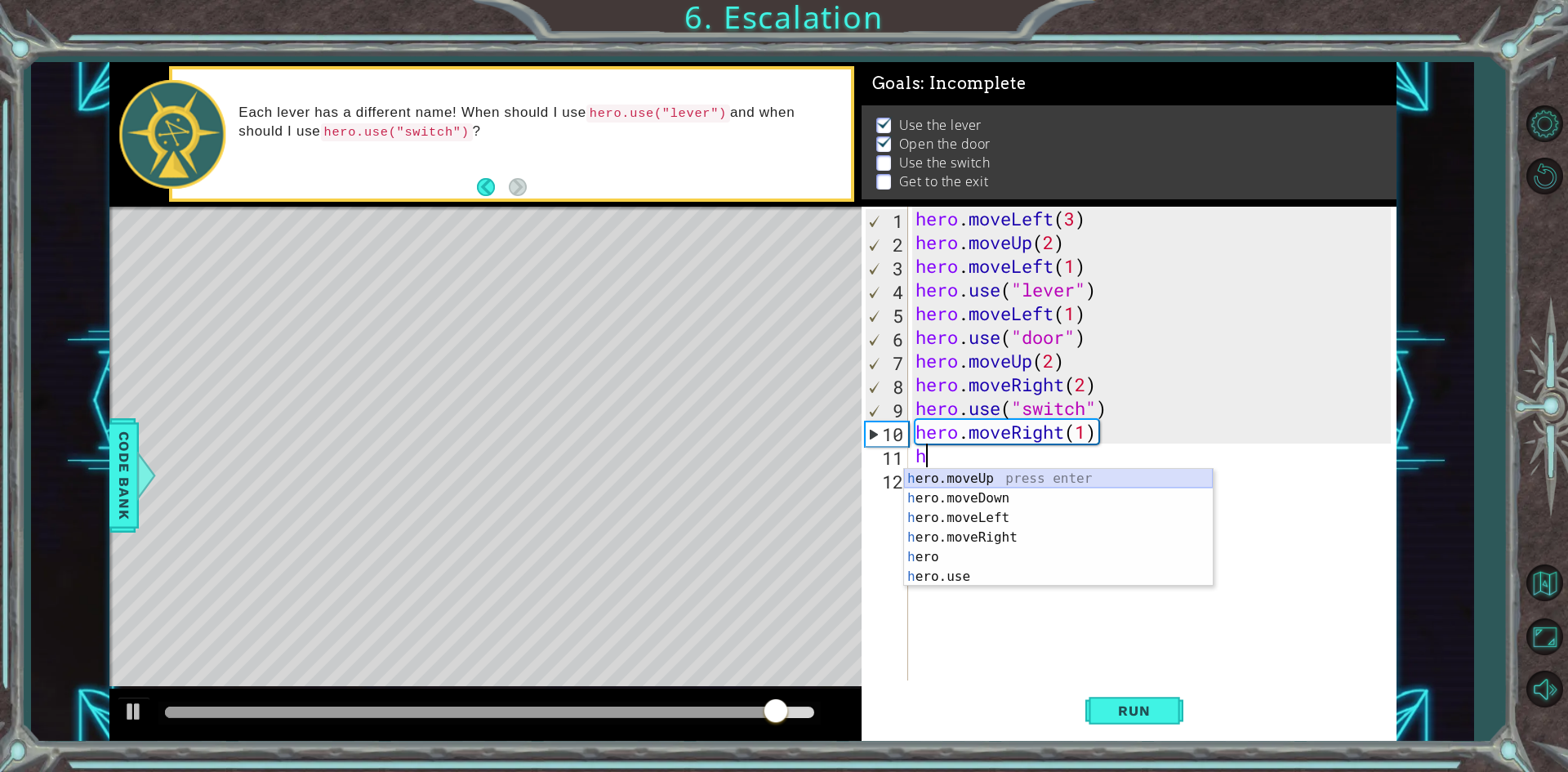
click at [1060, 480] on div "h ero.moveUp press enter h ero.moveDown press enter h ero.moveLeft press enter …" at bounding box center [1059, 547] width 309 height 157
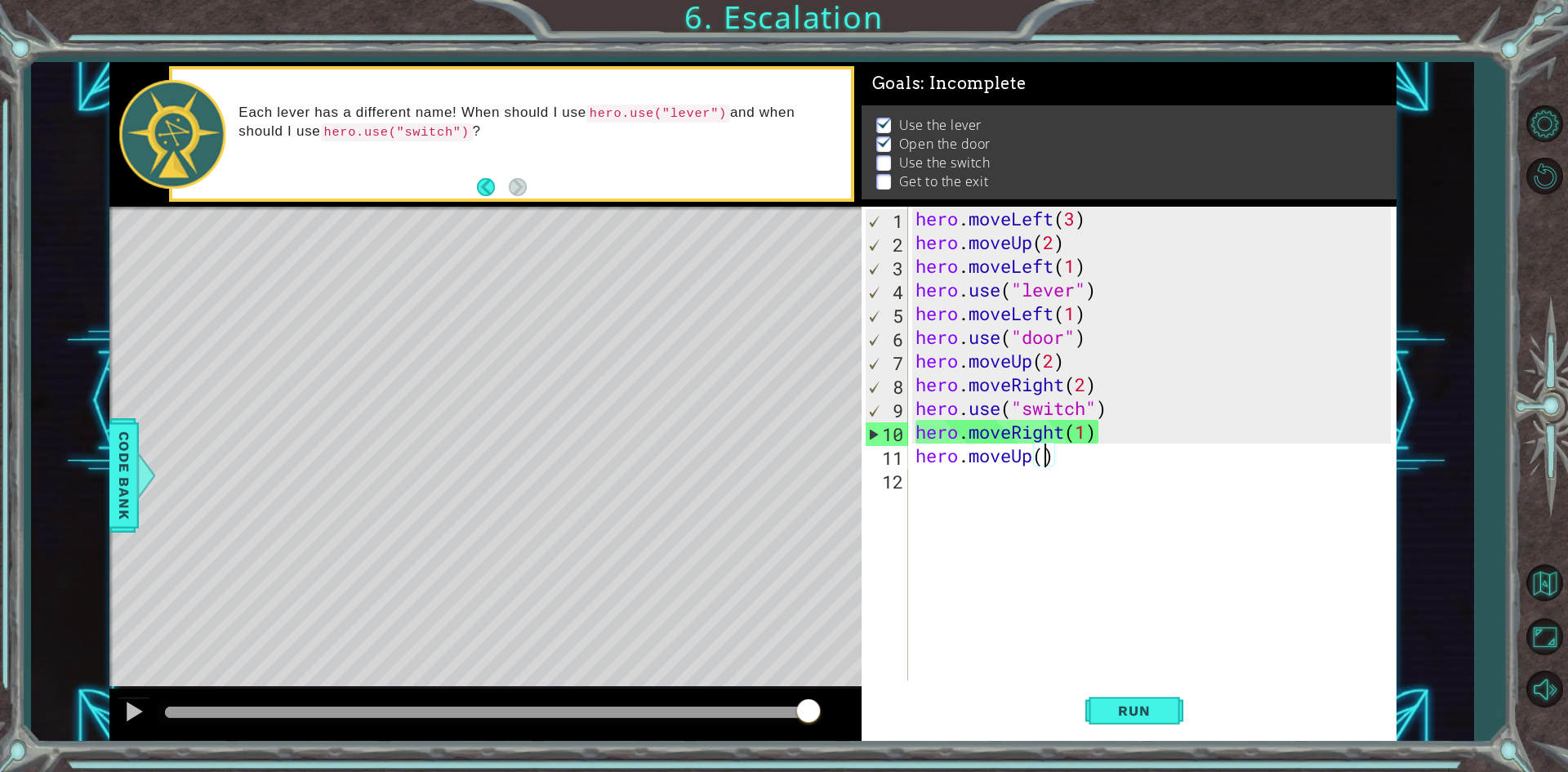
scroll to position [0, 6]
type textarea "hero.moveUp(2)"
click at [1169, 715] on button "Run" at bounding box center [1133, 710] width 98 height 53
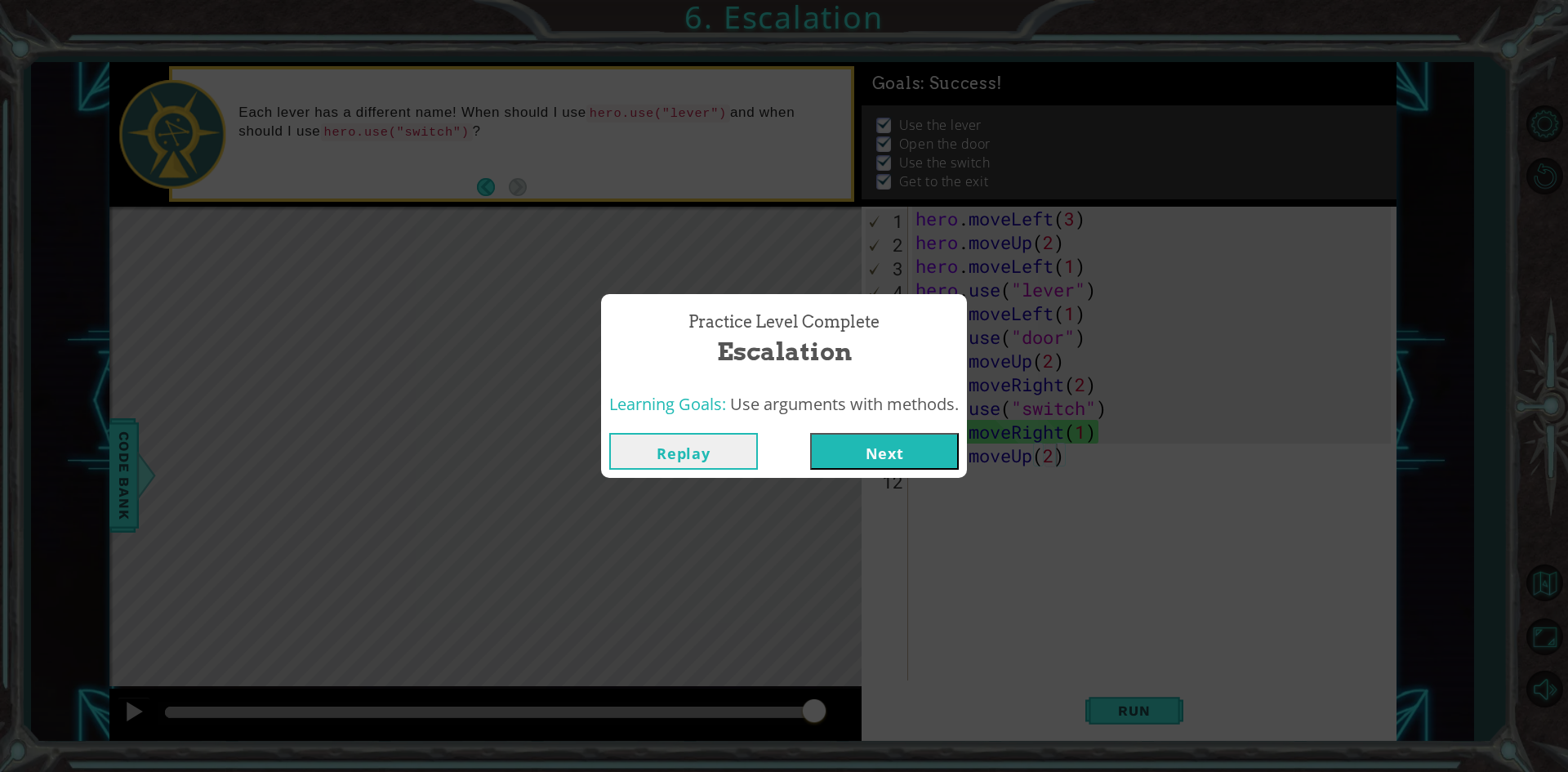
drag, startPoint x: 890, startPoint y: 428, endPoint x: 892, endPoint y: 441, distance: 13.2
click at [892, 437] on div "Replay Next" at bounding box center [784, 451] width 366 height 53
click at [898, 450] on button "Next" at bounding box center [884, 451] width 149 height 37
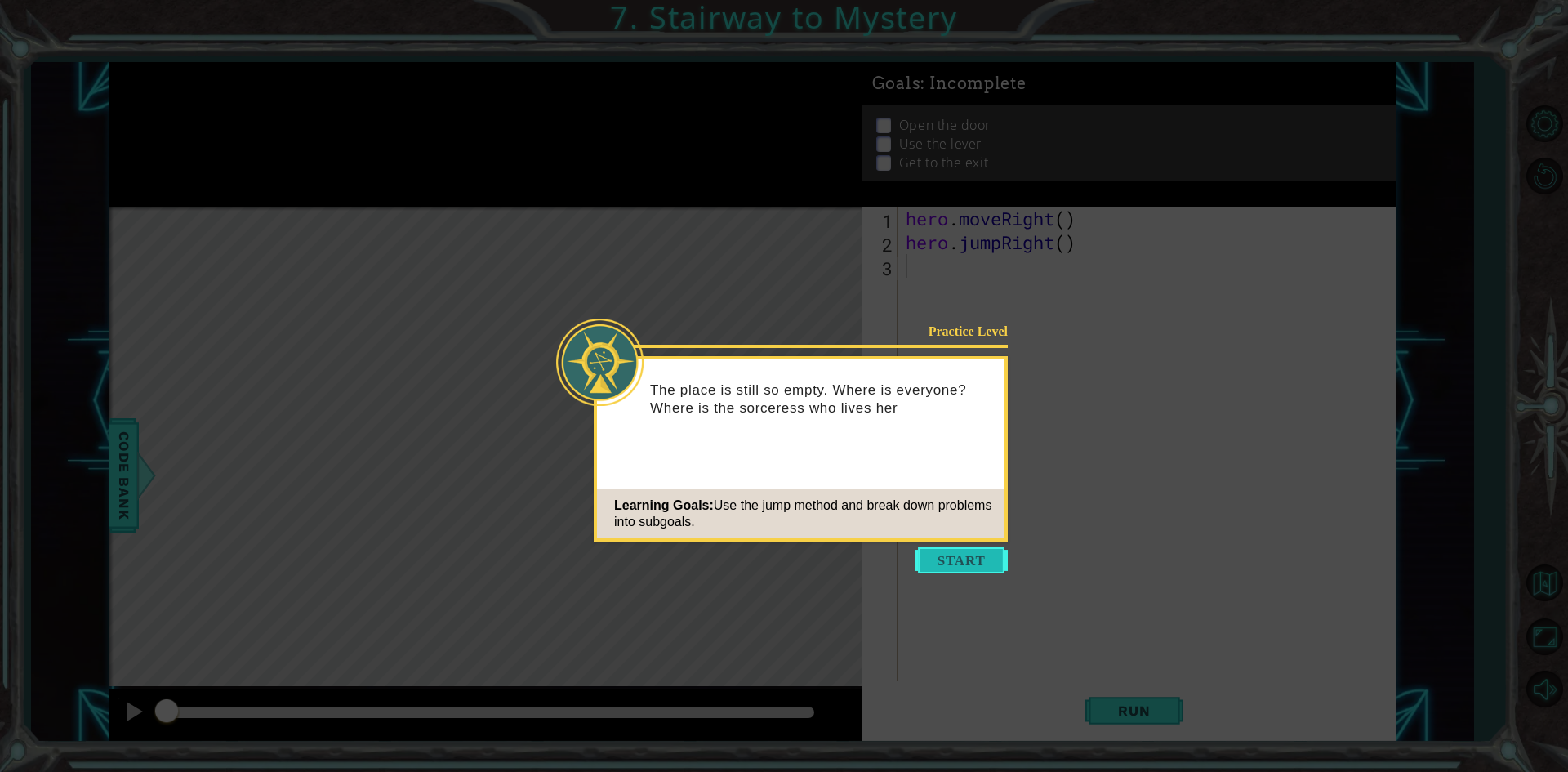
click at [978, 558] on button "Start" at bounding box center [961, 560] width 93 height 26
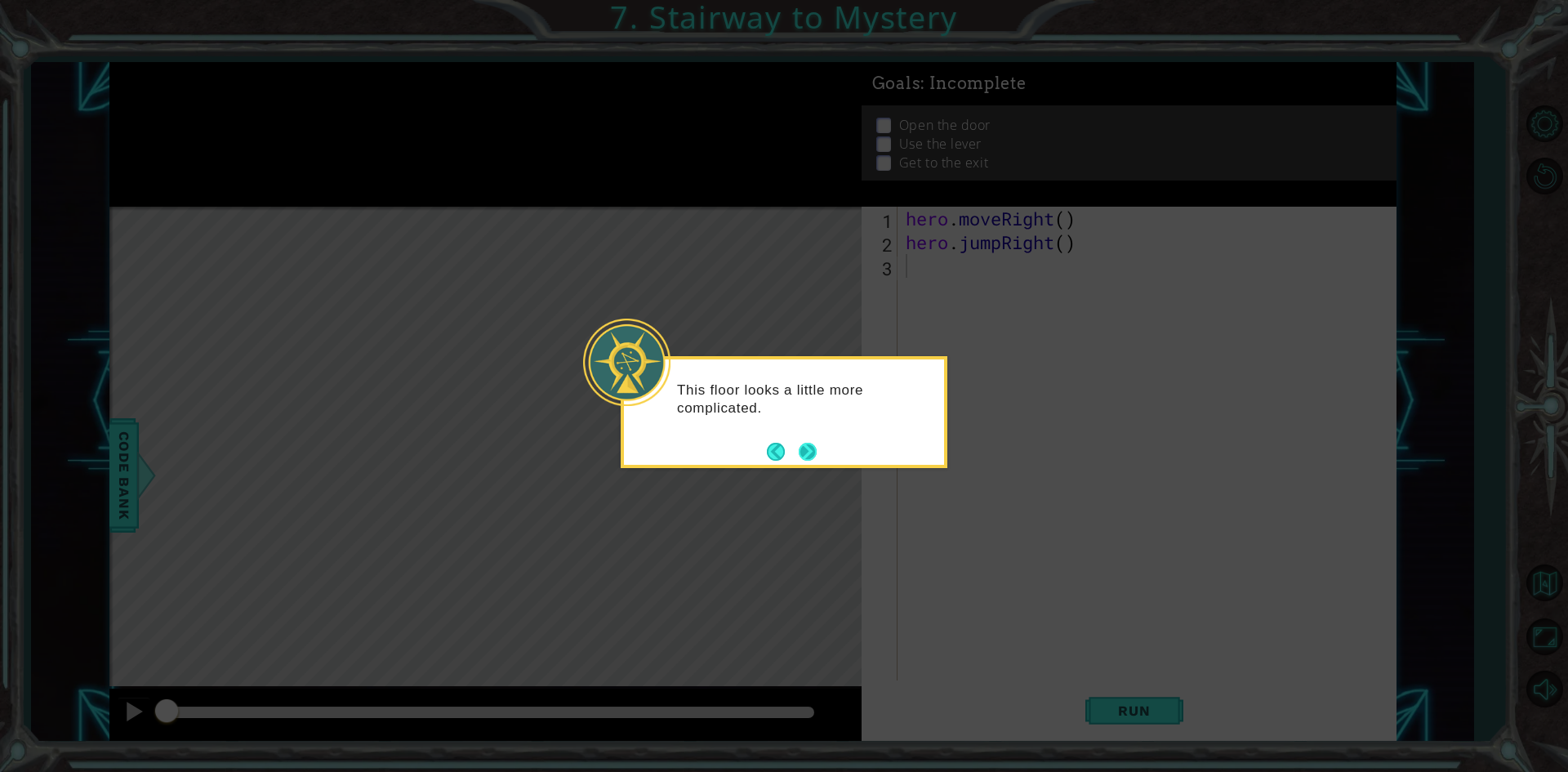
click at [809, 444] on button "Next" at bounding box center [807, 452] width 18 height 18
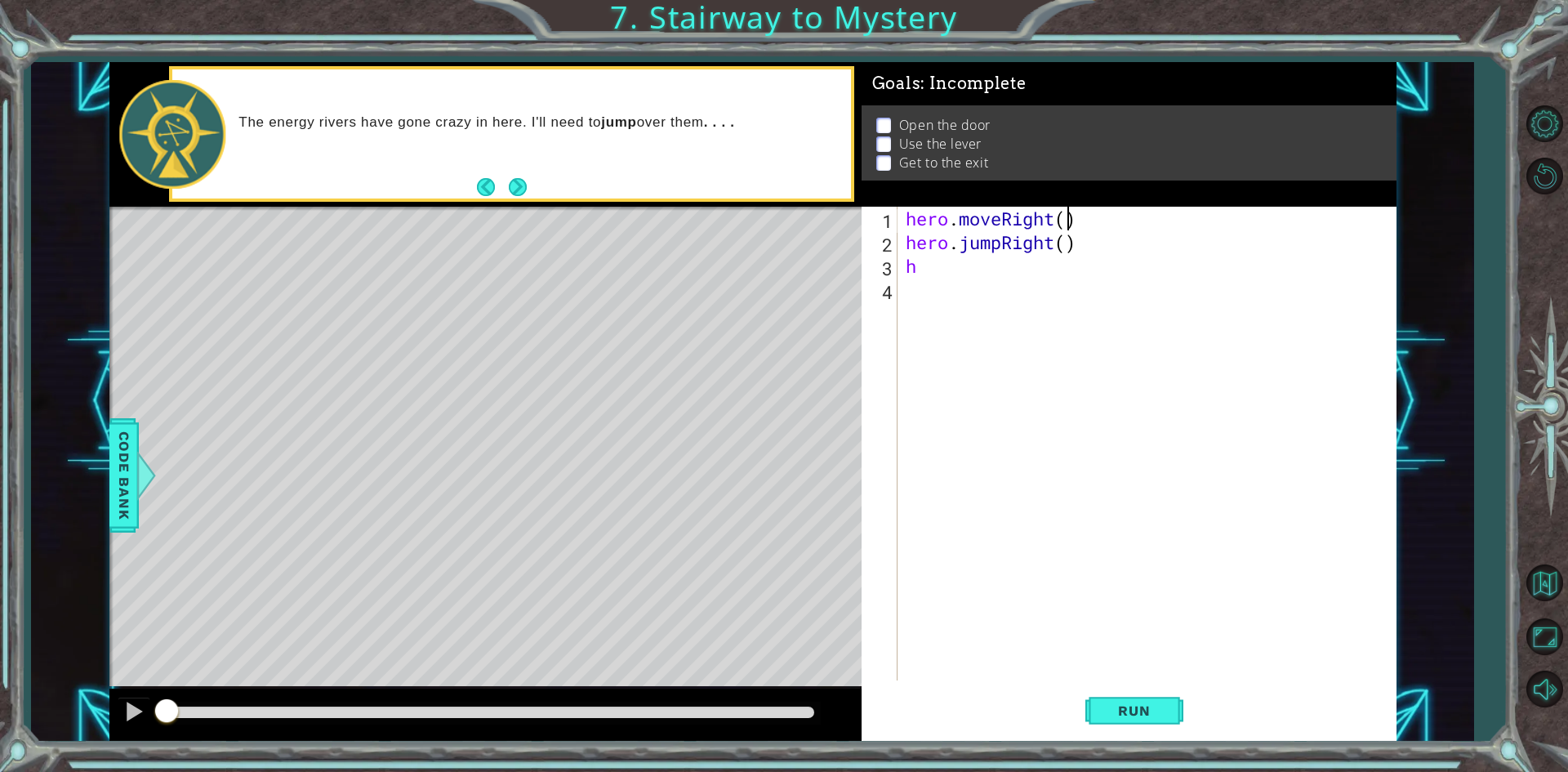
click at [1071, 214] on div "hero . moveRight ( ) hero . jumpRight ( ) h" at bounding box center [1151, 467] width 497 height 521
click at [1063, 246] on div "hero . moveRight ( 2 ) hero . jumpRight ( ) h" at bounding box center [1151, 467] width 497 height 521
click at [1146, 695] on button "Run" at bounding box center [1133, 710] width 98 height 53
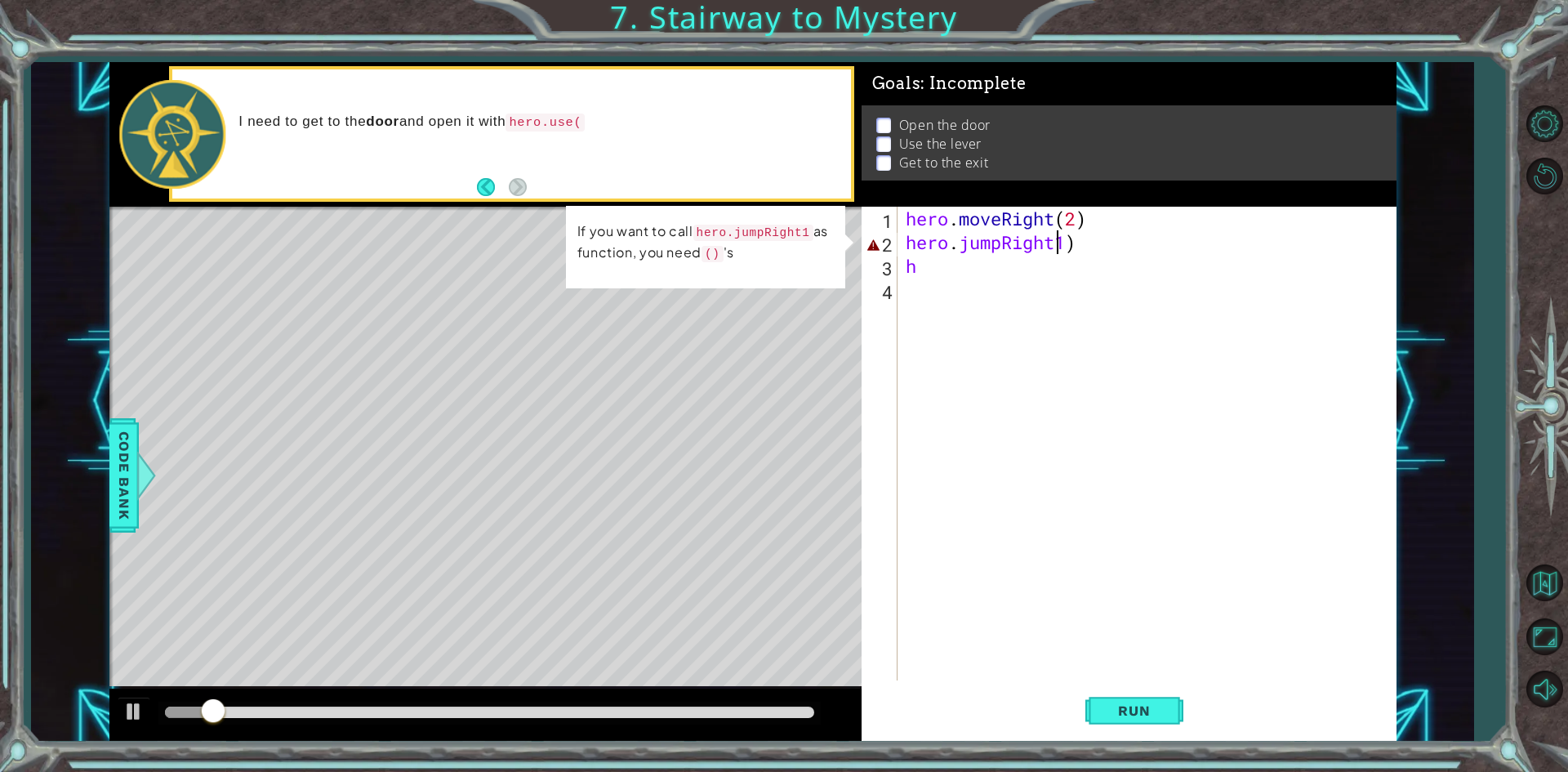
click at [1060, 241] on div "hero . moveRight ( 2 ) hero . jumpRight1 ) h" at bounding box center [1151, 467] width 497 height 521
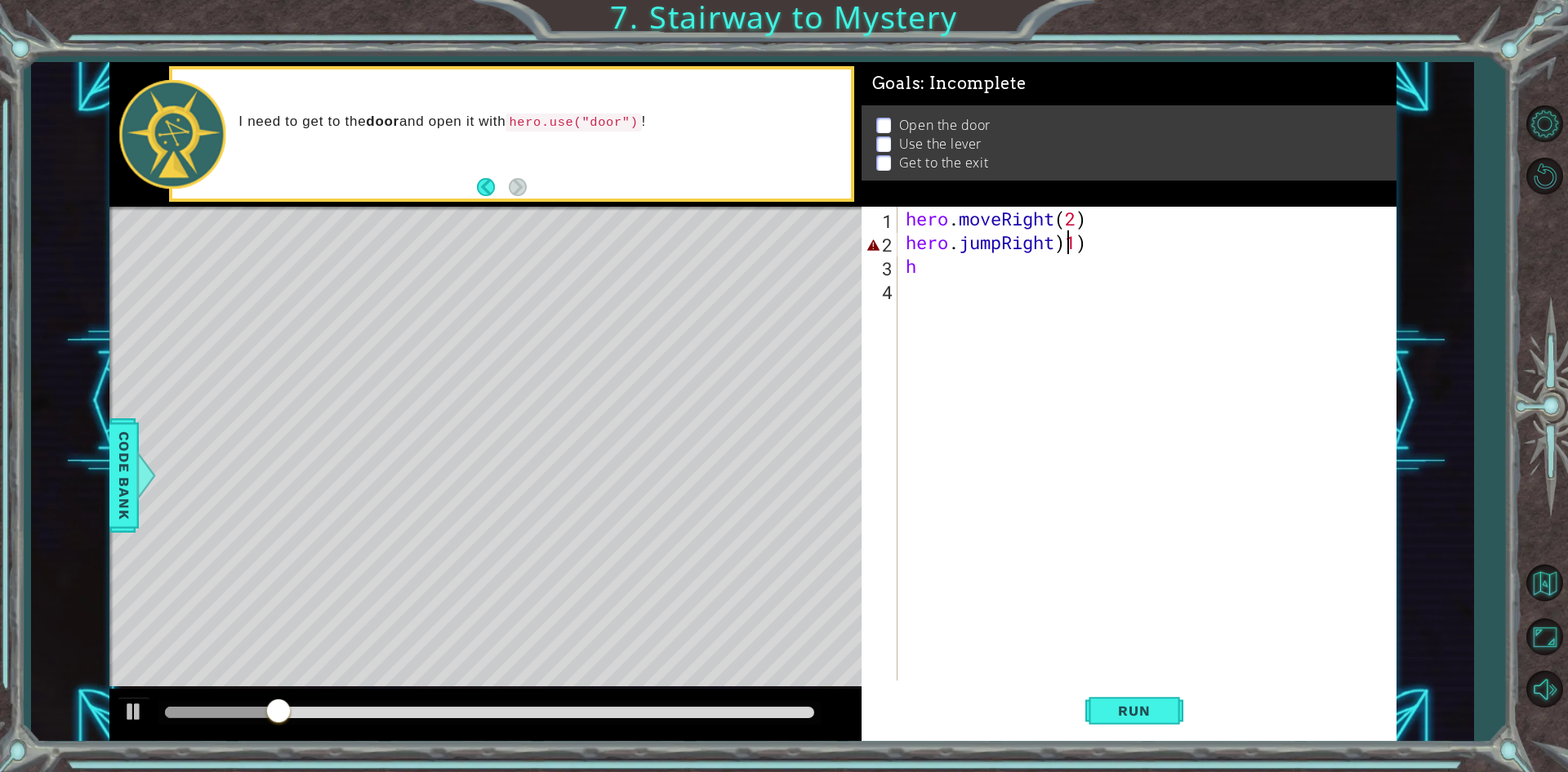
scroll to position [0, 7]
click at [1134, 705] on span "Run" at bounding box center [1133, 710] width 65 height 16
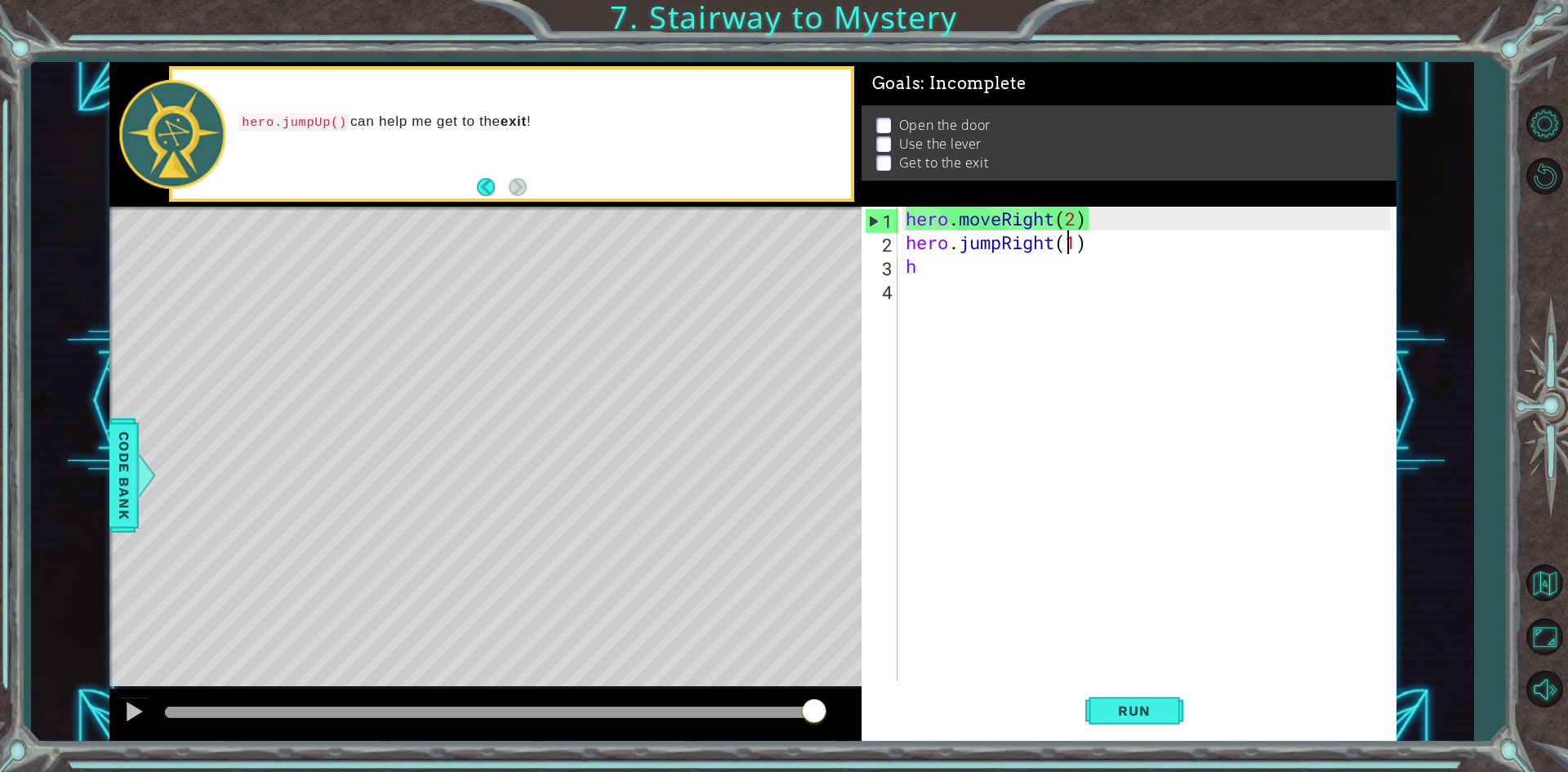
click at [1073, 209] on div "hero . moveRight ( 2 ) hero . jumpRight ( 1 ) h" at bounding box center [1151, 467] width 497 height 521
click at [1074, 218] on div "hero . moveRight ( 2 ) hero . jumpRight ( 1 ) h" at bounding box center [1151, 467] width 497 height 521
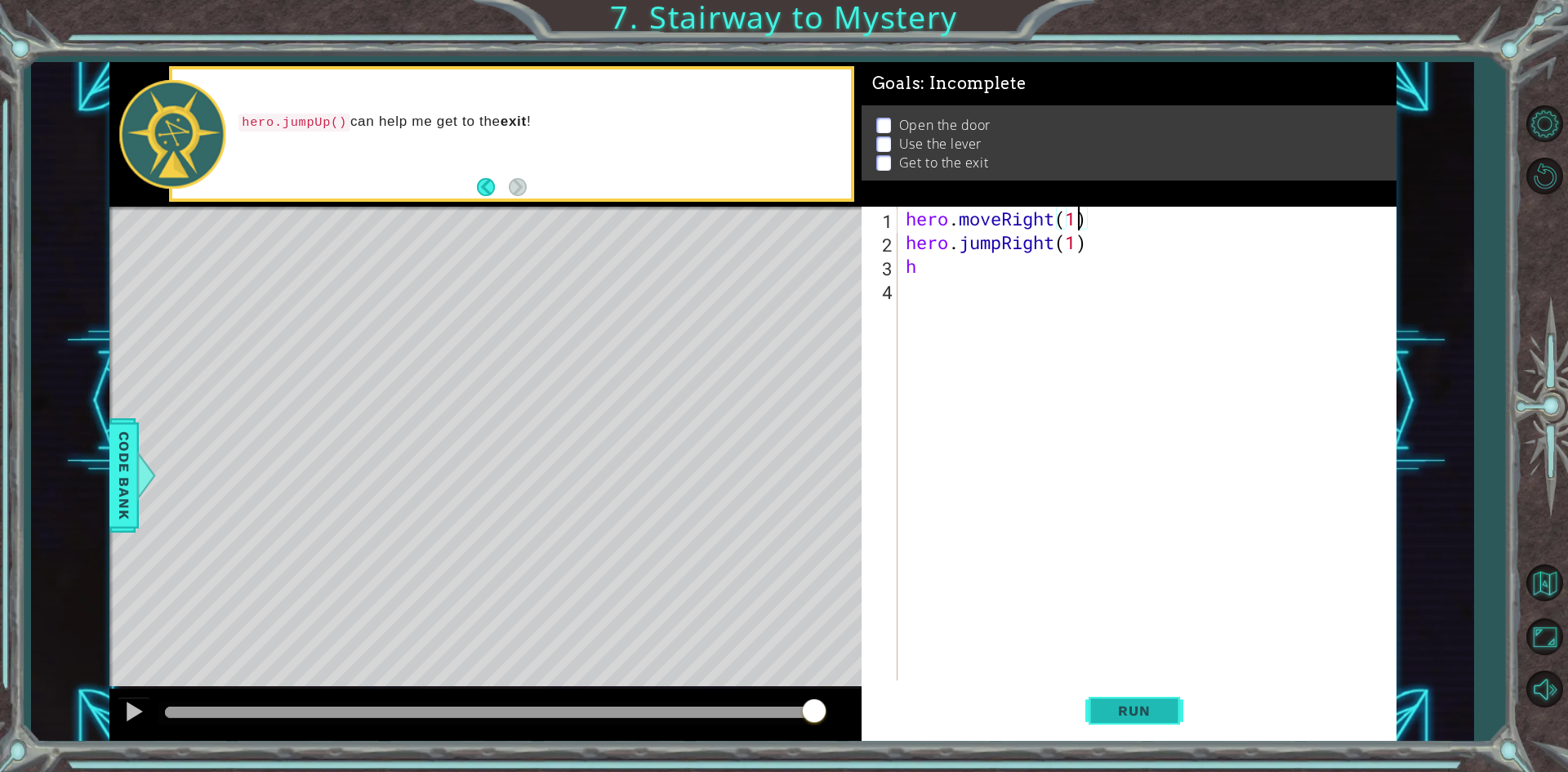
type textarea "hero.moveRight(1)"
click at [1093, 723] on button "Run" at bounding box center [1133, 710] width 98 height 53
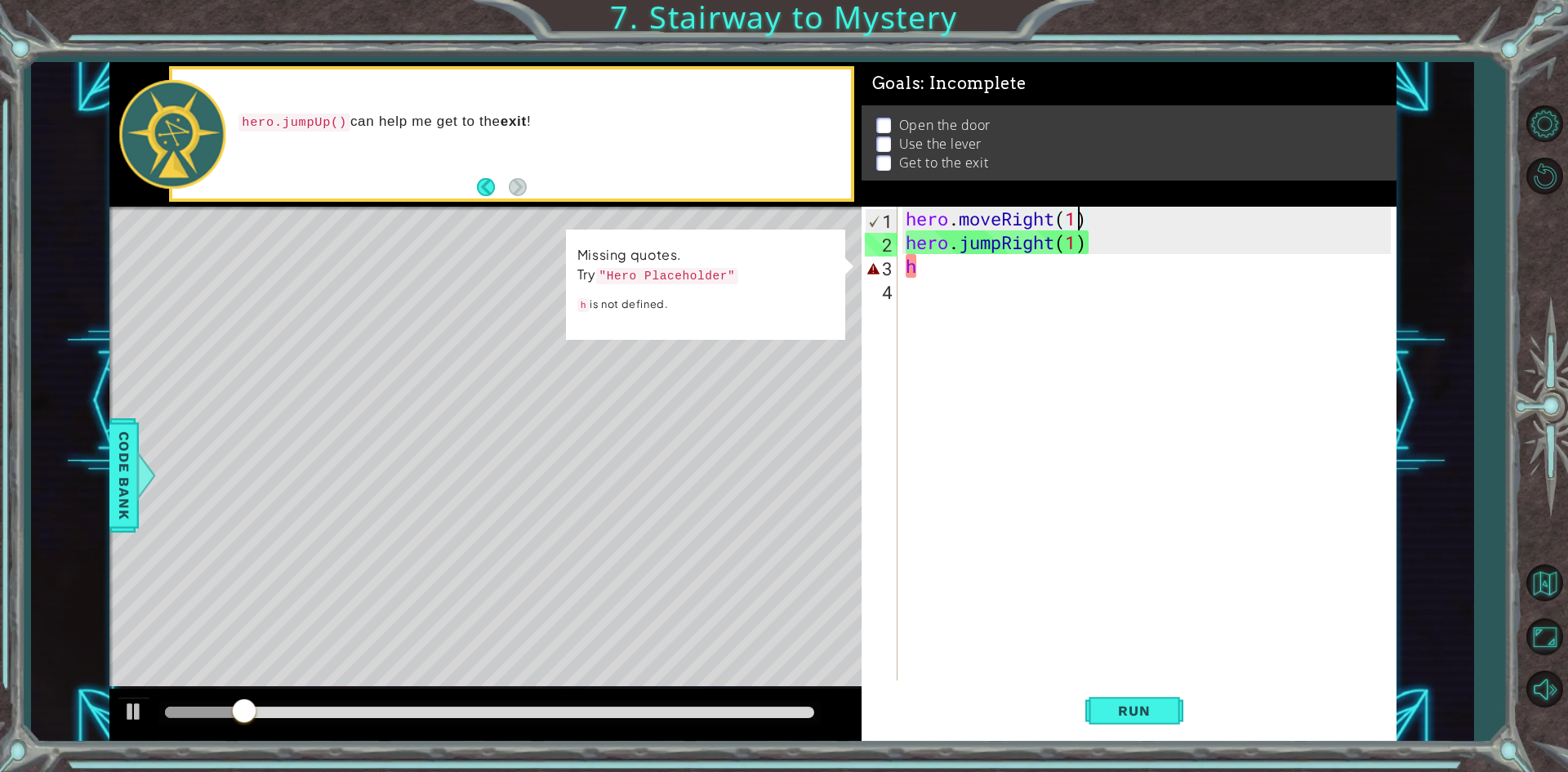
click at [1199, 278] on div "hero . moveRight ( 1 ) hero . jumpRight ( 1 ) h" at bounding box center [1151, 467] width 497 height 521
click at [1176, 255] on div "hero . moveRight ( 1 ) hero . jumpRight ( 1 ) h" at bounding box center [1151, 467] width 497 height 521
type textarea "he"
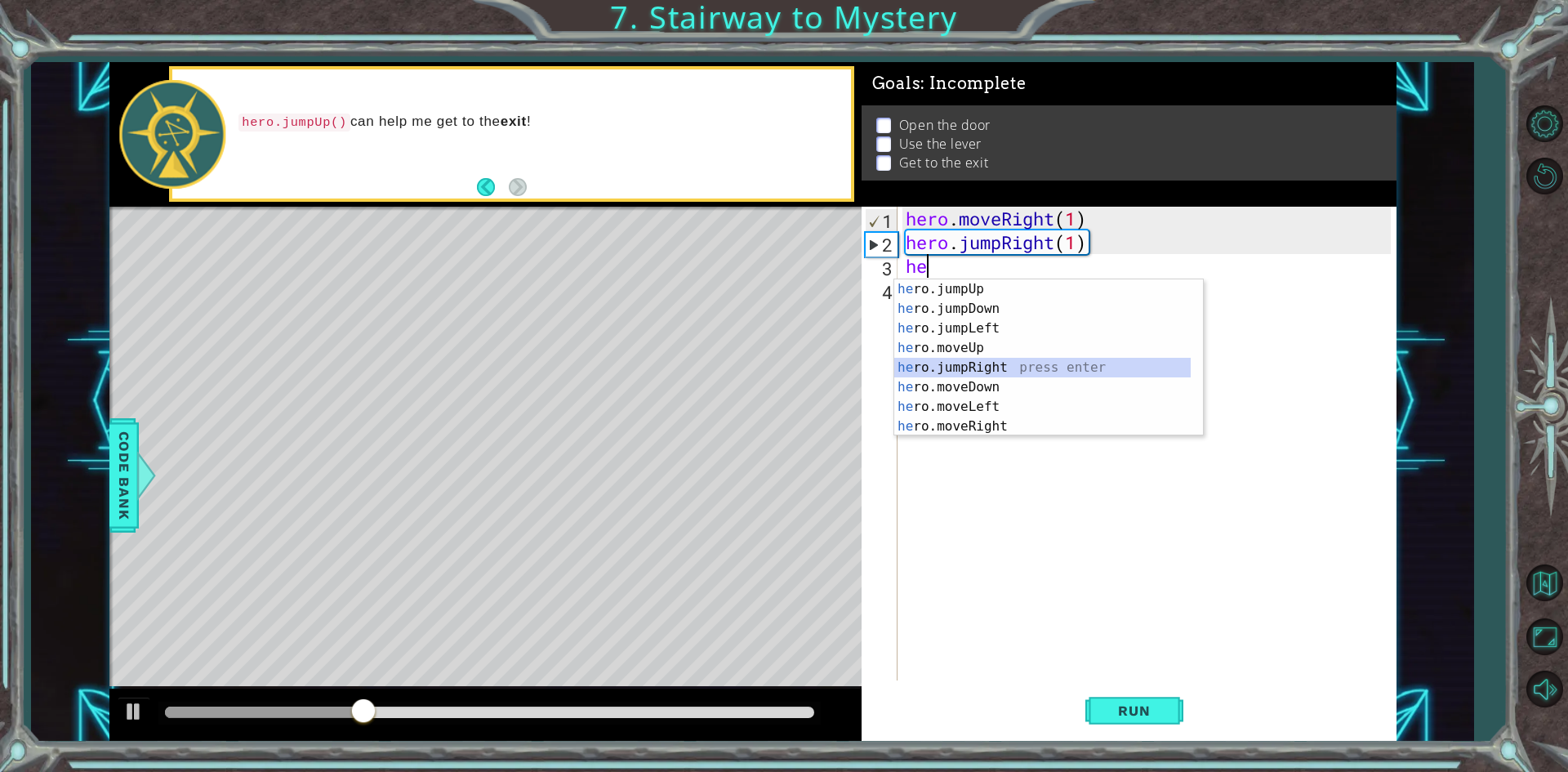
click at [1032, 368] on div "he ro.jumpUp press enter he ro.jumpDown press enter he ro.jumpLeft press enter …" at bounding box center [1049, 377] width 309 height 196
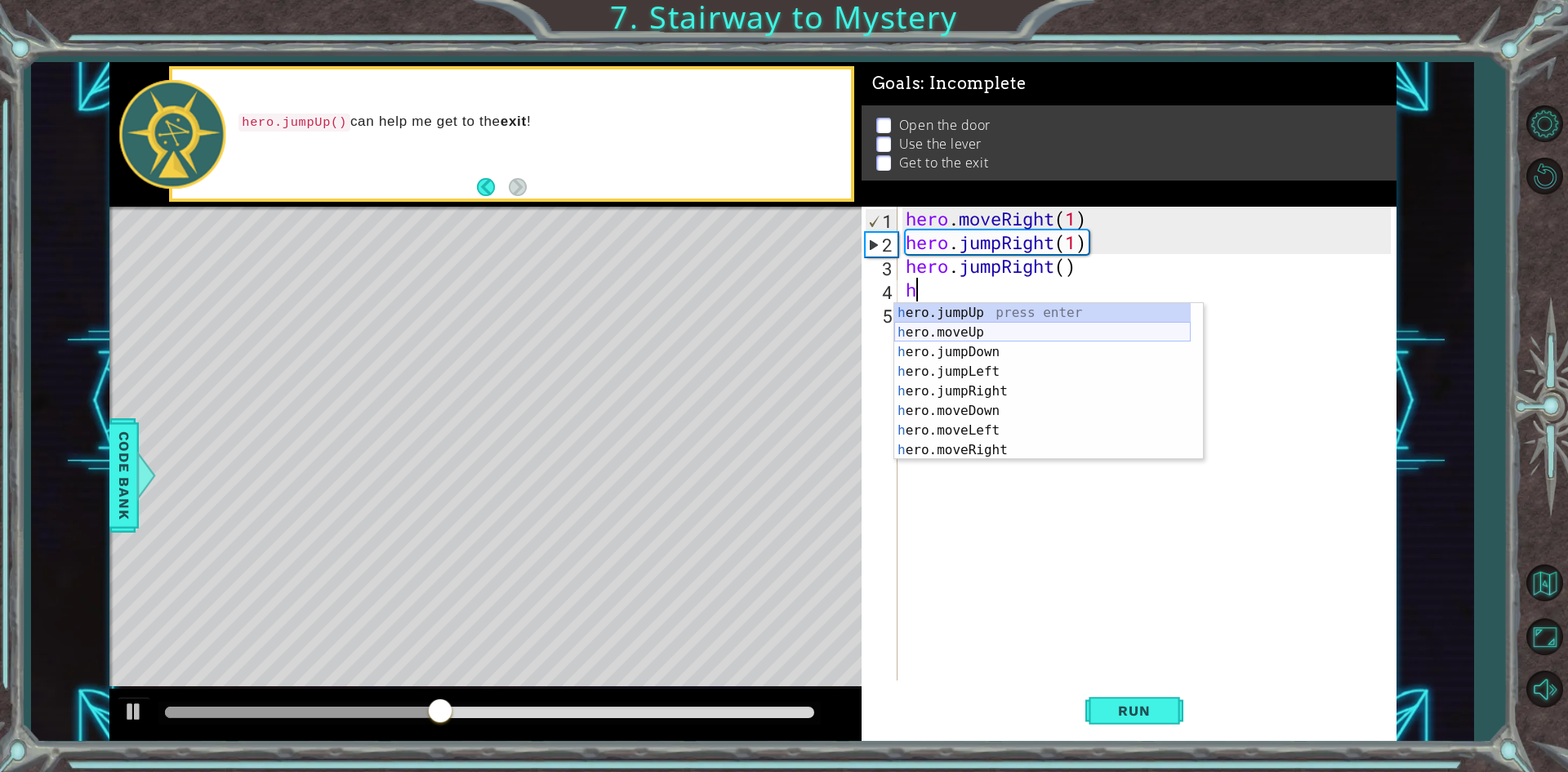
click at [1047, 333] on div "h ero.jumpUp press enter h ero.moveUp press enter h ero.jumpDown press enter h …" at bounding box center [1042, 401] width 297 height 196
type textarea "hero.moveUp(1)"
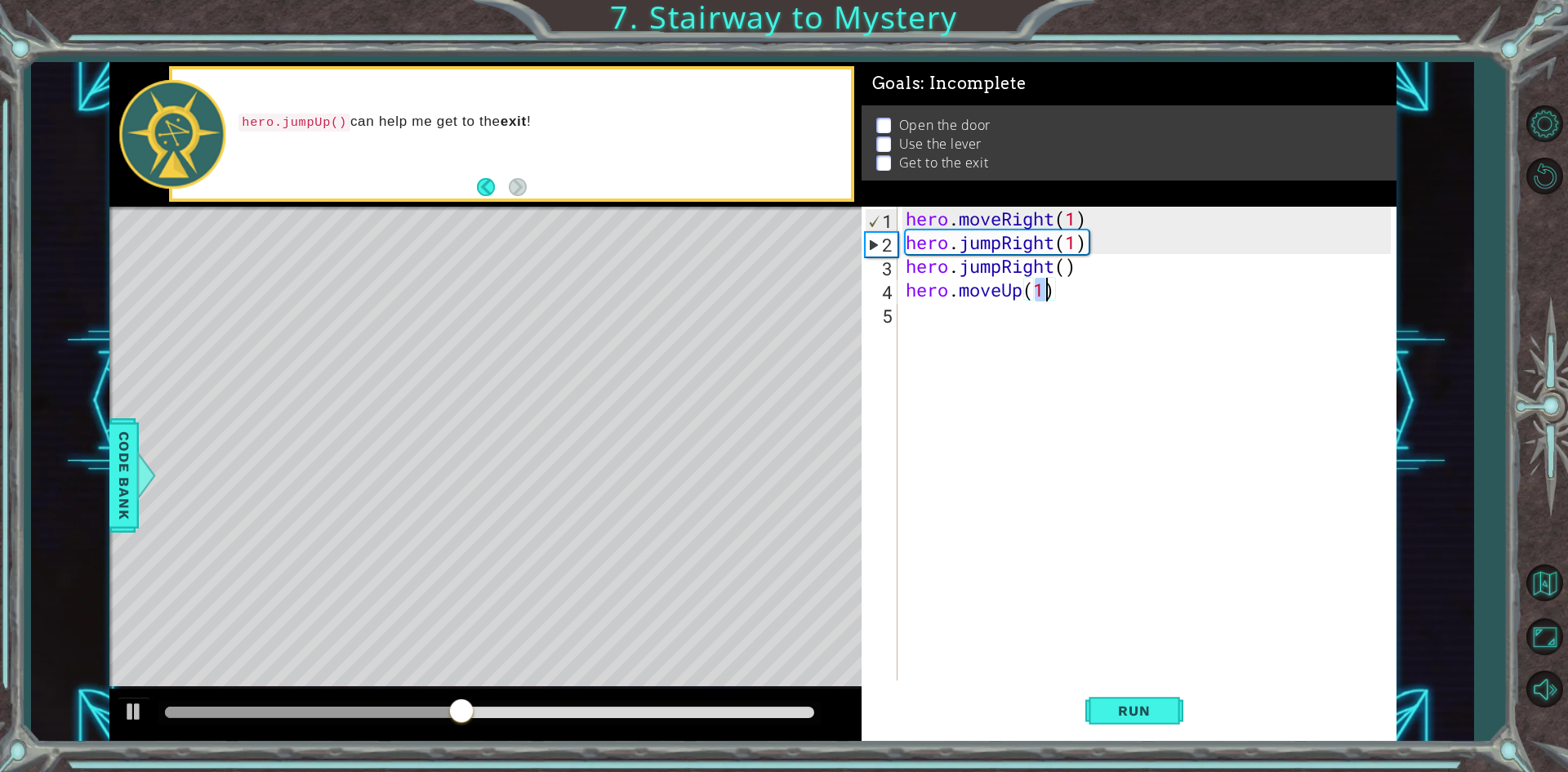
click at [1032, 329] on div "hero . moveRight ( 1 ) hero . jumpRight ( 1 ) hero . jumpRight ( ) hero . moveU…" at bounding box center [1151, 467] width 497 height 521
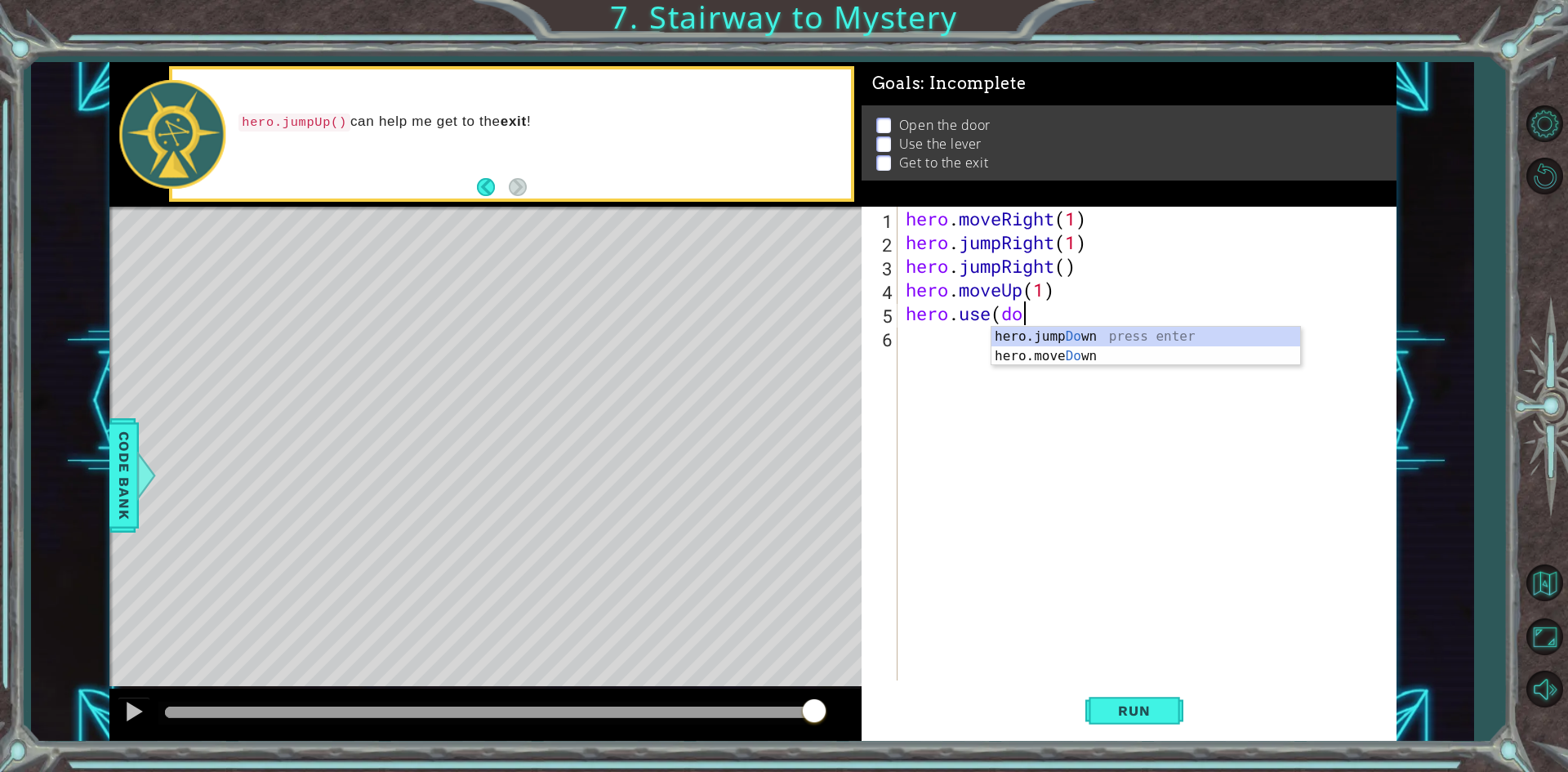
scroll to position [0, 5]
type textarea "hero.use(door)"
click at [1008, 331] on div "hero . moveRight ( 1 ) hero . jumpRight ( 1 ) hero . jumpRight ( ) hero . moveU…" at bounding box center [1151, 467] width 497 height 521
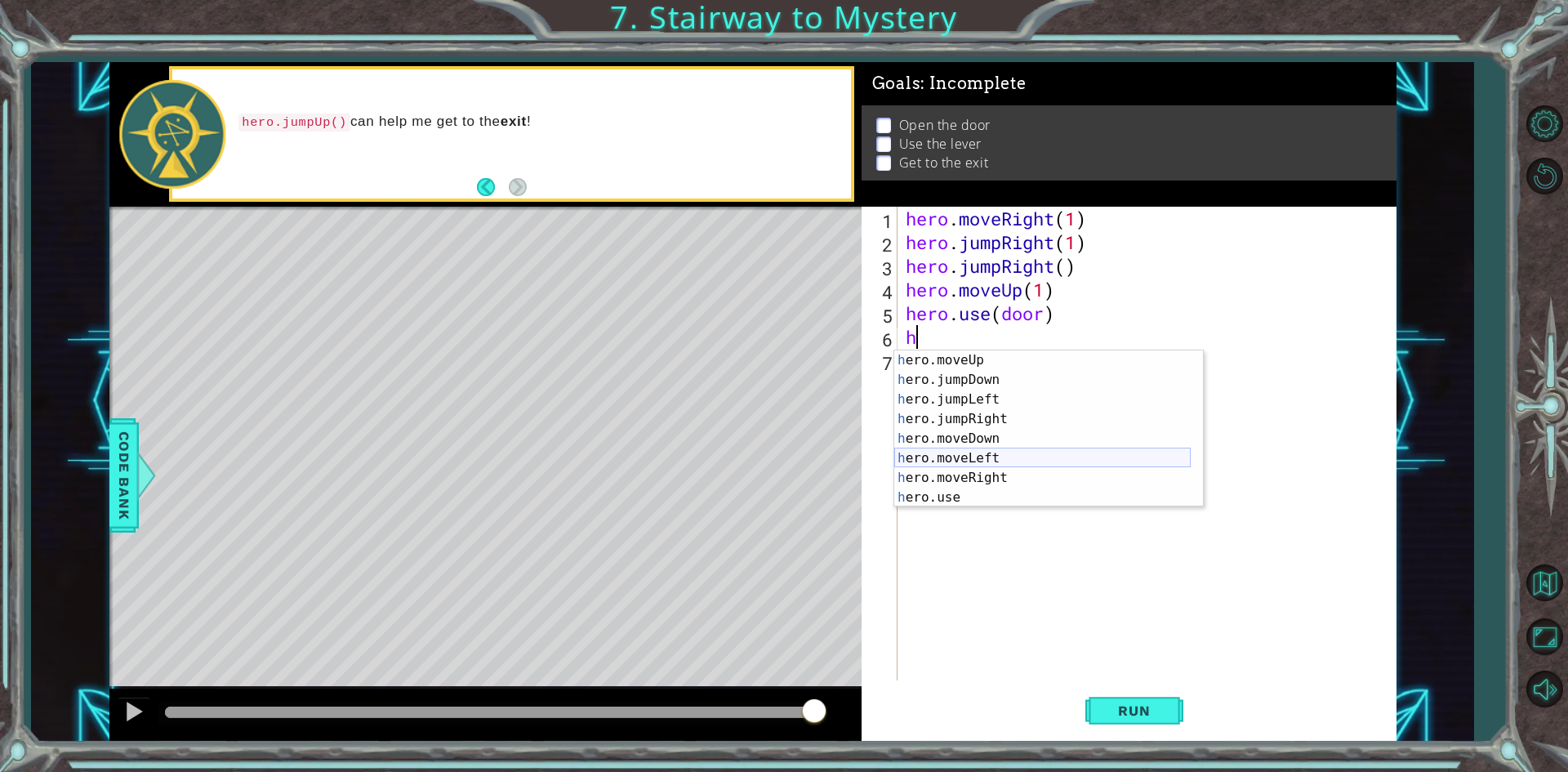
scroll to position [0, 0]
click at [1032, 372] on div "h ero.jumpUp press enter h ero.moveUp press enter h ero.jumpDown press enter h …" at bounding box center [1042, 448] width 297 height 196
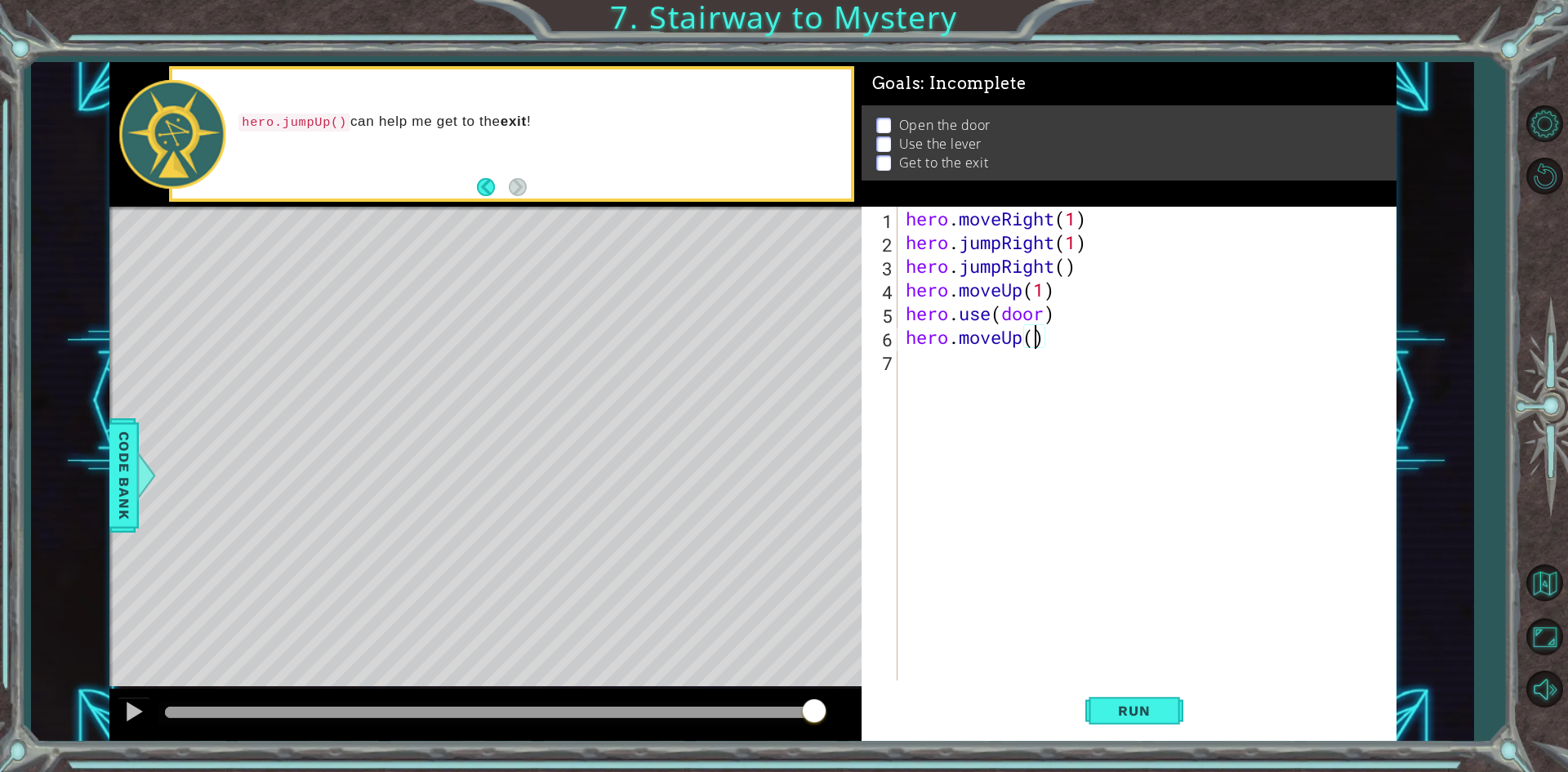
type textarea "hero.moveUp(2)"
click at [1009, 374] on div "hero . moveRight ( 1 ) hero . jumpRight ( 1 ) hero . jumpRight ( ) hero . moveU…" at bounding box center [1151, 467] width 497 height 521
type textarea "h"
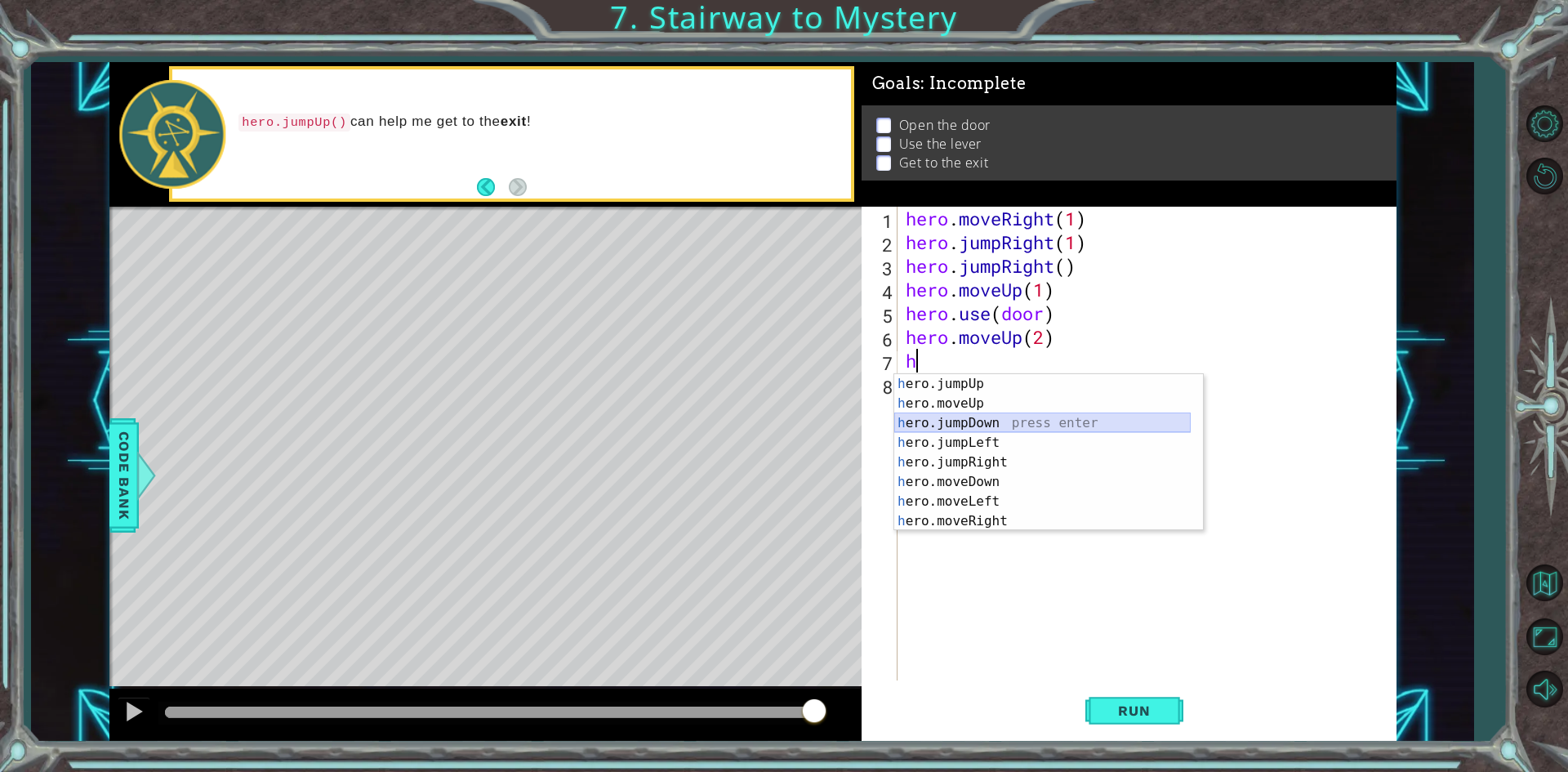
click at [1023, 430] on div "h ero.jumpUp press enter h ero.moveUp press enter h ero.jumpDown press enter h …" at bounding box center [1042, 471] width 297 height 196
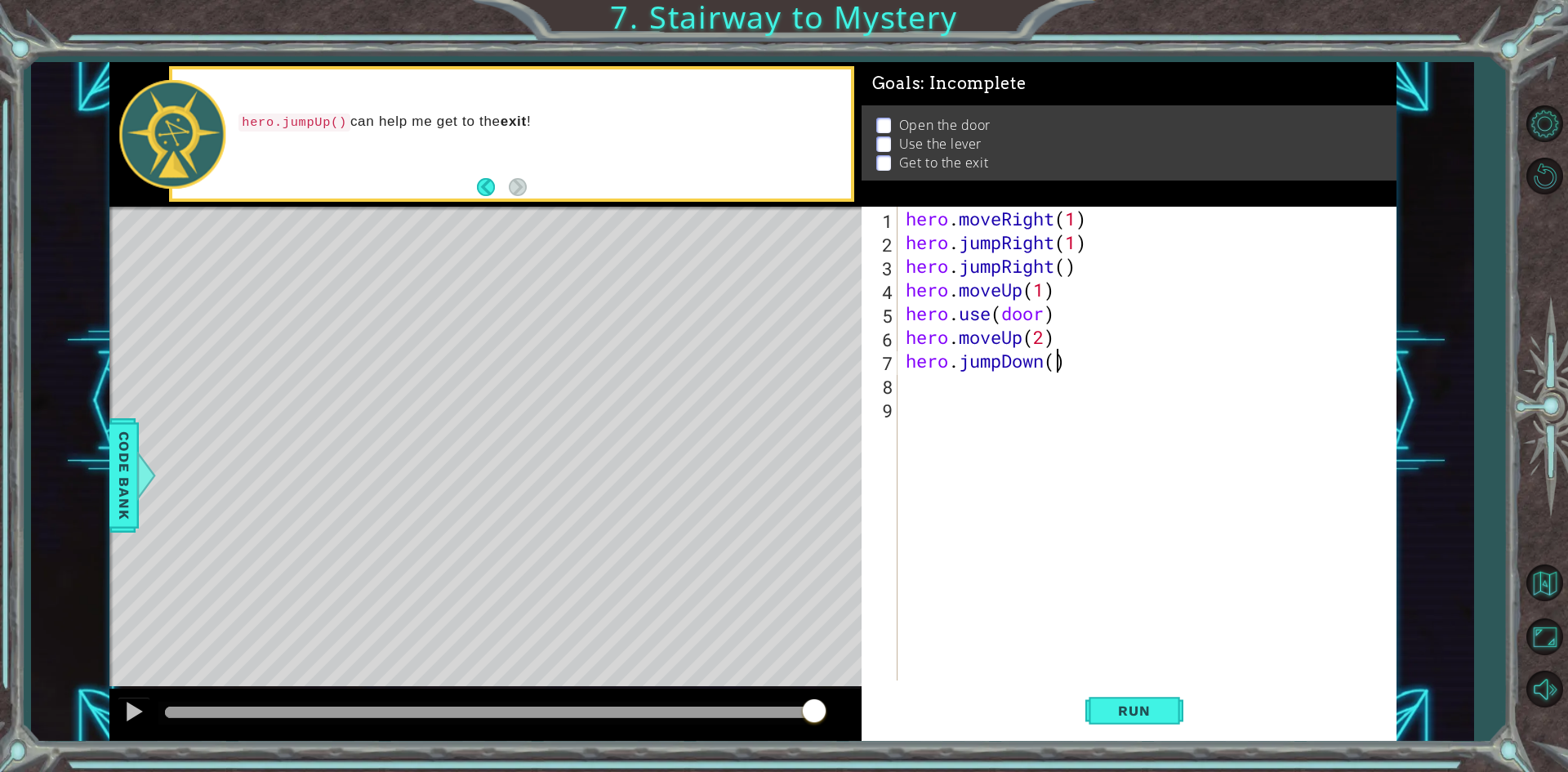
click at [1055, 364] on div "hero . moveRight ( 1 ) hero . jumpRight ( 1 ) hero . jumpRight ( ) hero . moveU…" at bounding box center [1151, 467] width 497 height 521
type textarea "hero.jumpDown()"
drag, startPoint x: 1076, startPoint y: 354, endPoint x: 894, endPoint y: 370, distance: 182.7
click at [894, 370] on div "hero.jumpDown() 1 2 3 4 5 6 7 8 9 hero . moveRight ( 1 ) hero . jumpRight ( 1 )…" at bounding box center [1126, 443] width 529 height 474
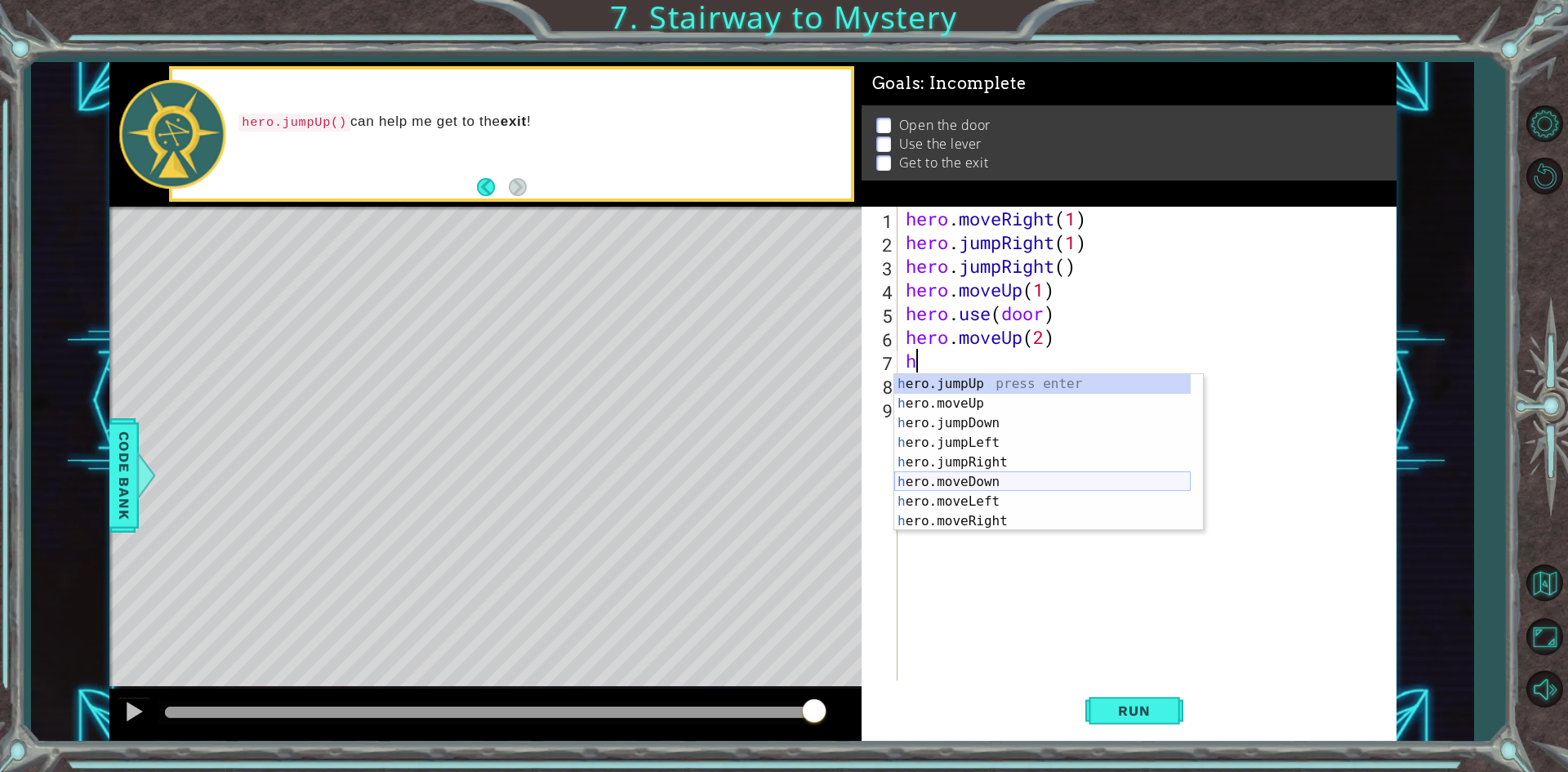
scroll to position [20, 0]
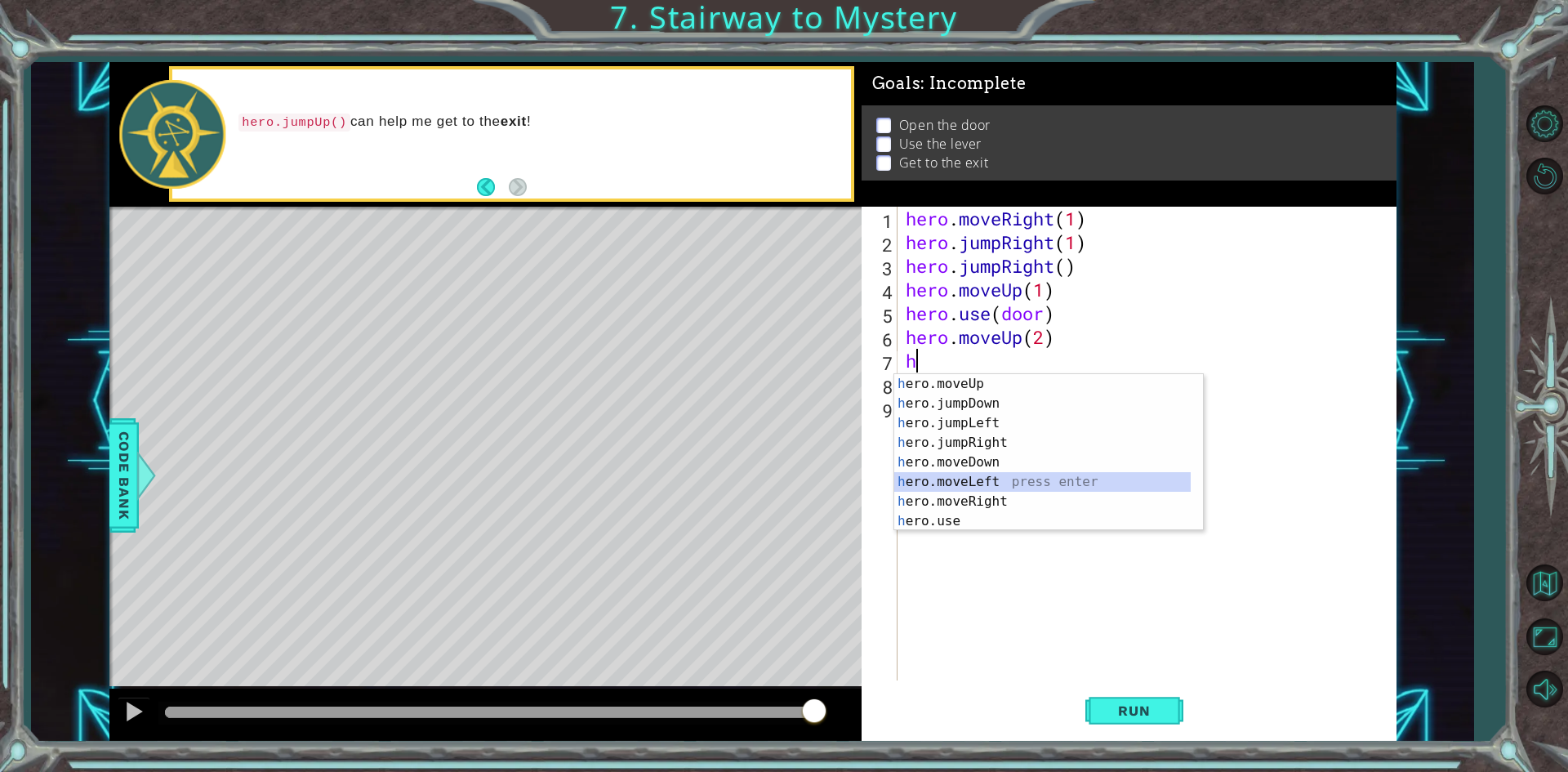
click at [1067, 483] on div "h ero.moveUp press enter h ero.jumpDown press enter h ero.jumpLeft press enter …" at bounding box center [1042, 471] width 297 height 196
type textarea "hero.moveLeft(1)"
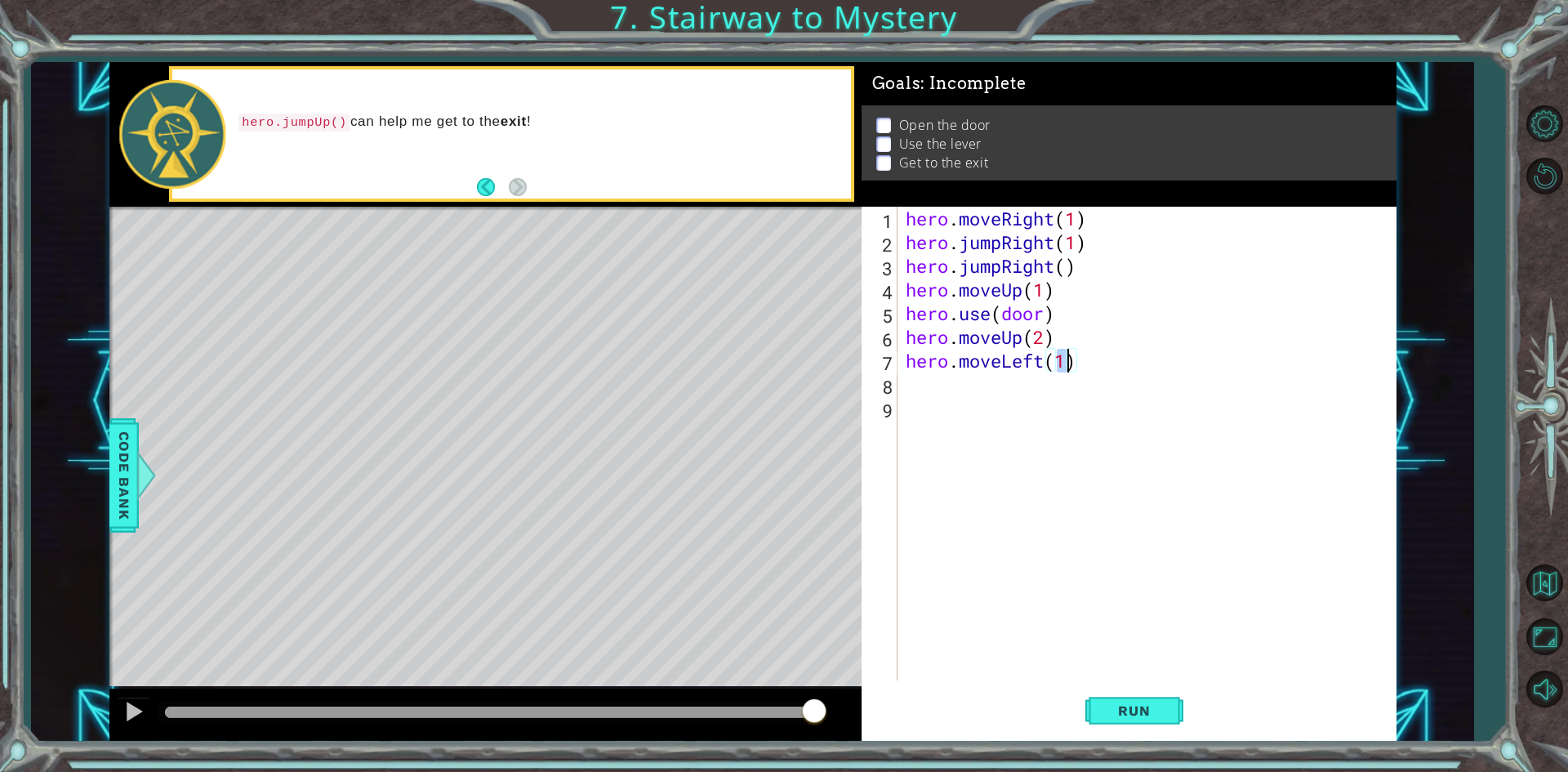
click at [1082, 441] on div "hero . moveRight ( 1 ) hero . jumpRight ( 1 ) hero . jumpRight ( ) hero . moveU…" at bounding box center [1151, 467] width 497 height 521
click at [1079, 408] on div "hero . moveRight ( 1 ) hero . jumpRight ( 1 ) hero . jumpRight ( ) hero . moveU…" at bounding box center [1151, 467] width 497 height 521
click at [1077, 372] on div "hero . moveRight ( 1 ) hero . jumpRight ( 1 ) hero . jumpRight ( ) hero . moveU…" at bounding box center [1151, 467] width 497 height 521
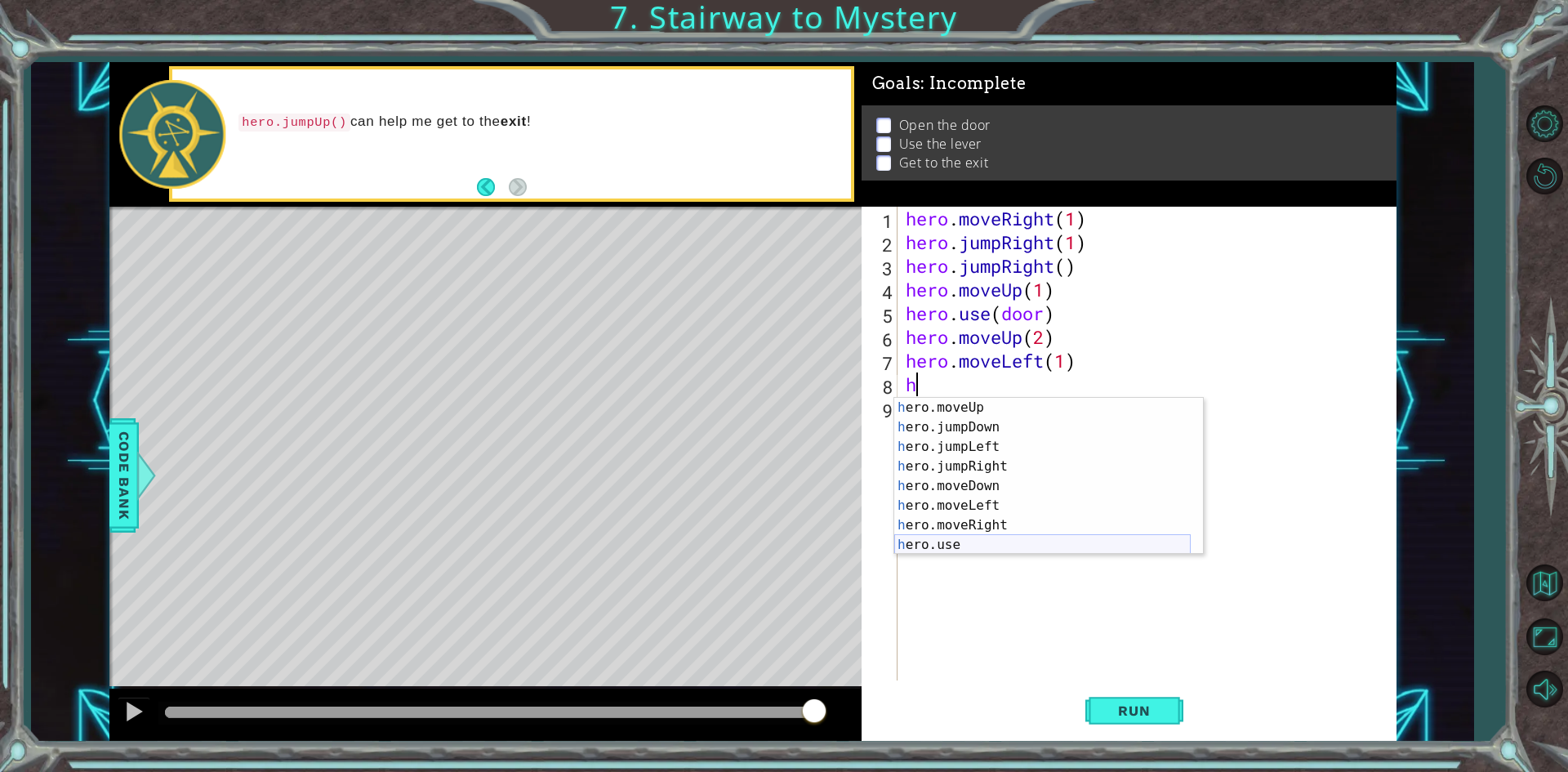
click at [1055, 543] on div "h ero.moveUp press enter h ero.jumpDown press enter h ero.jumpLeft press enter …" at bounding box center [1042, 495] width 297 height 196
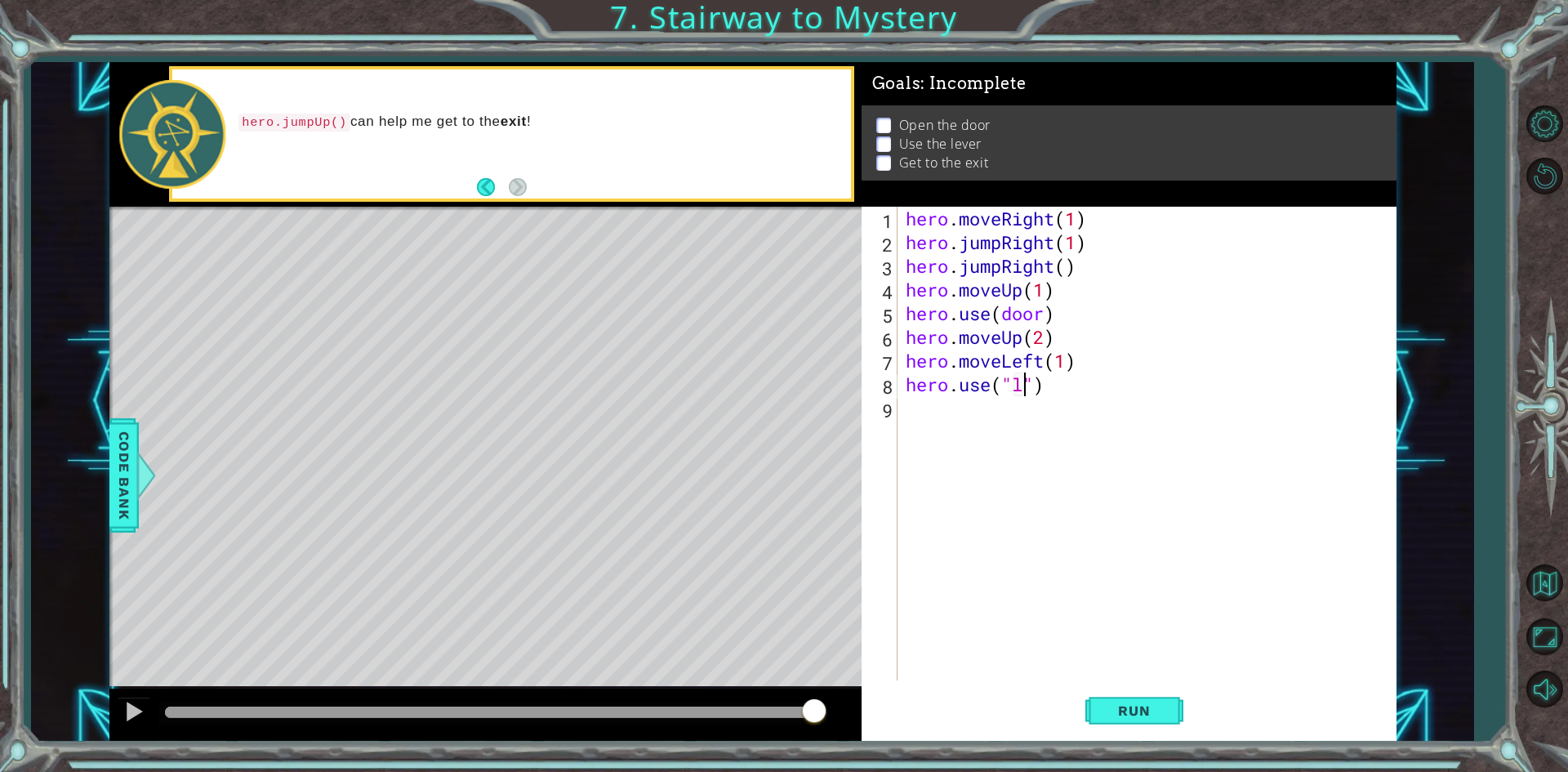
scroll to position [0, 6]
type textarea "hero.use("lever")"
click at [1065, 411] on div "hero . moveRight ( 1 ) hero . jumpRight ( 1 ) hero . jumpRight ( ) hero . moveU…" at bounding box center [1151, 467] width 497 height 521
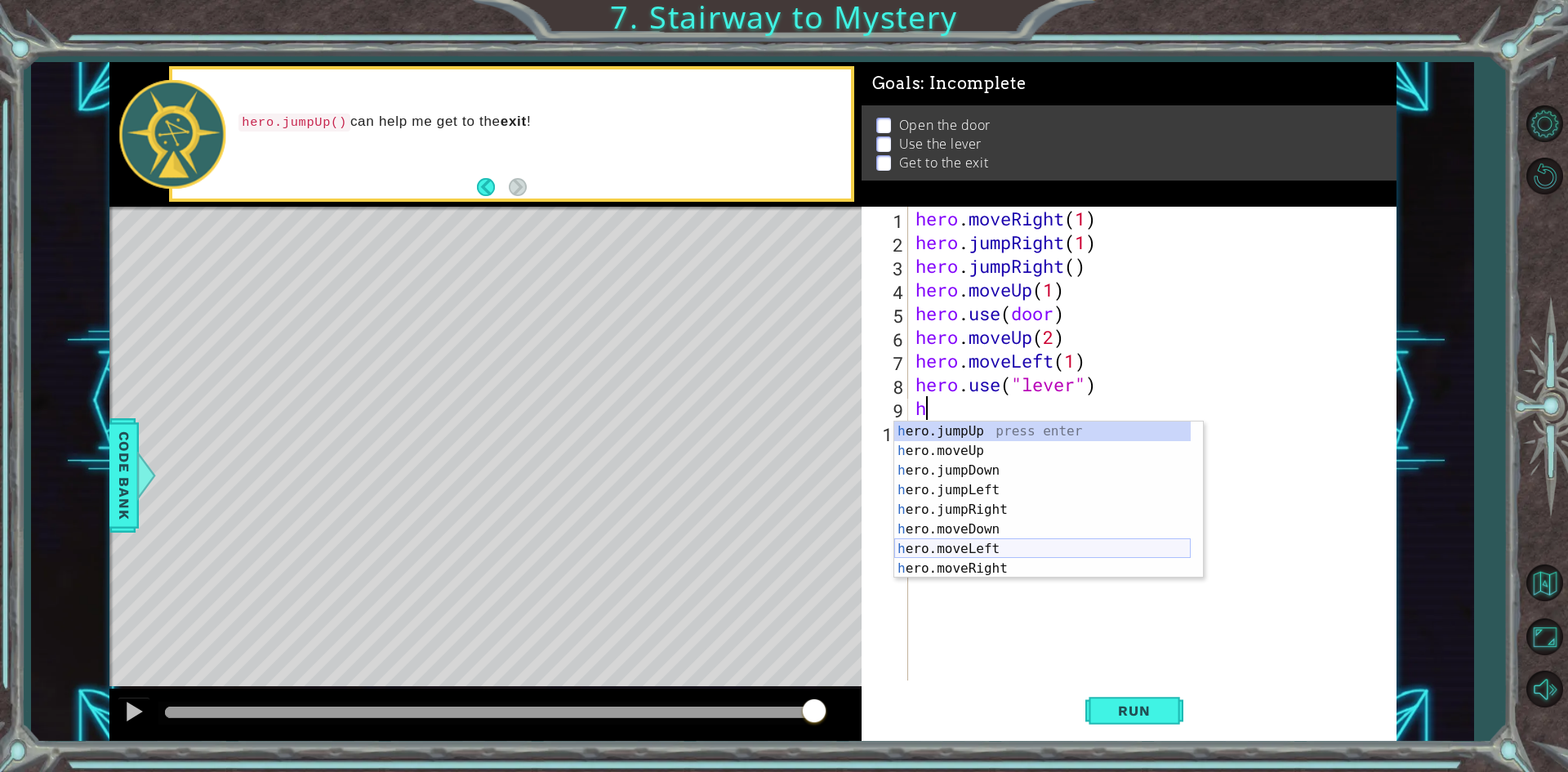
click at [1081, 540] on div "h ero.jumpUp press enter h ero.moveUp press enter h ero.jumpDown press enter h …" at bounding box center [1042, 519] width 297 height 196
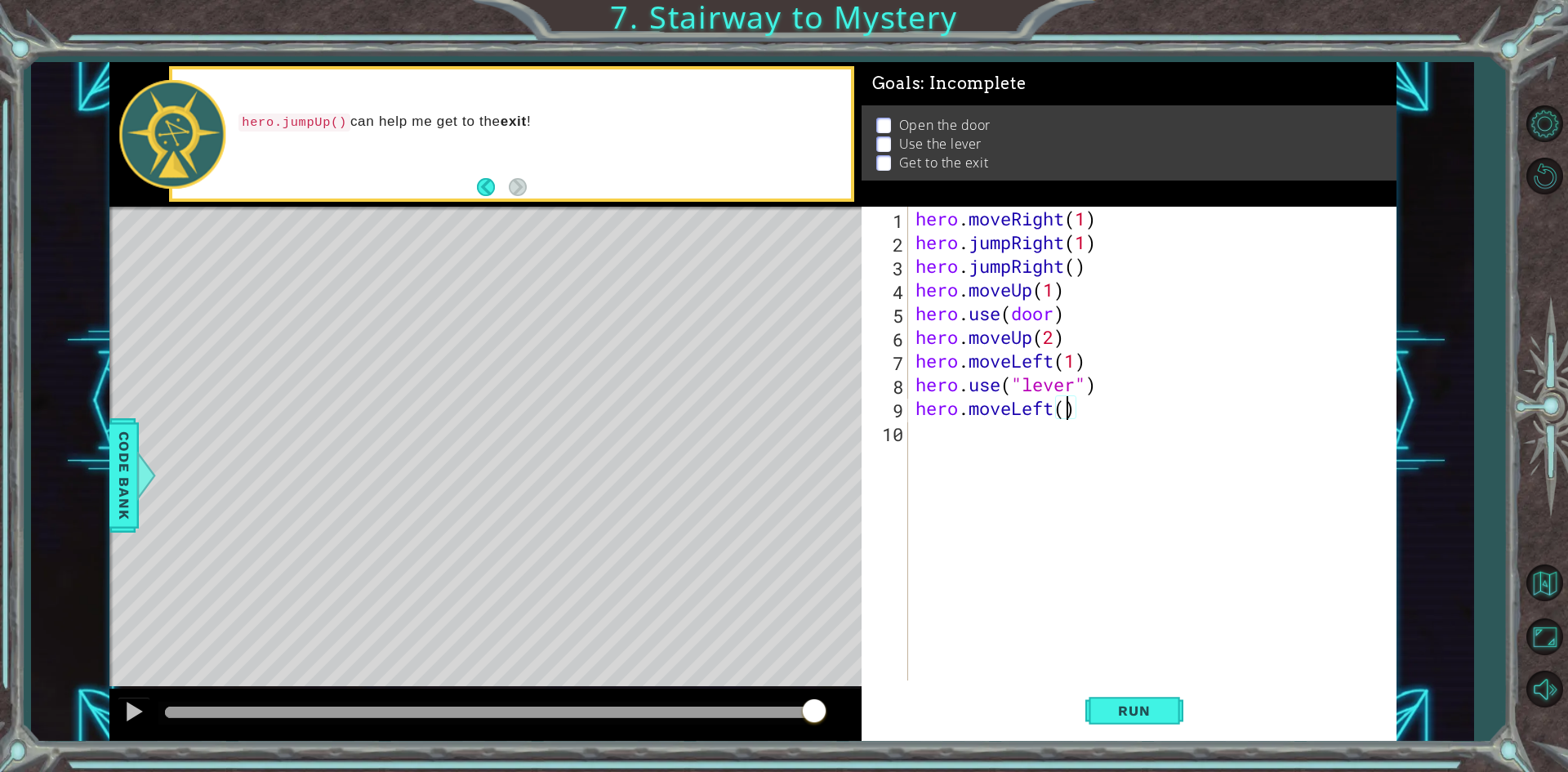
type textarea "hero.moveLeft(2)"
click at [1077, 446] on div "hero . moveRight ( 1 ) hero . jumpRight ( 1 ) hero . jumpRight ( ) hero . moveU…" at bounding box center [1156, 467] width 487 height 521
type textarea "h"
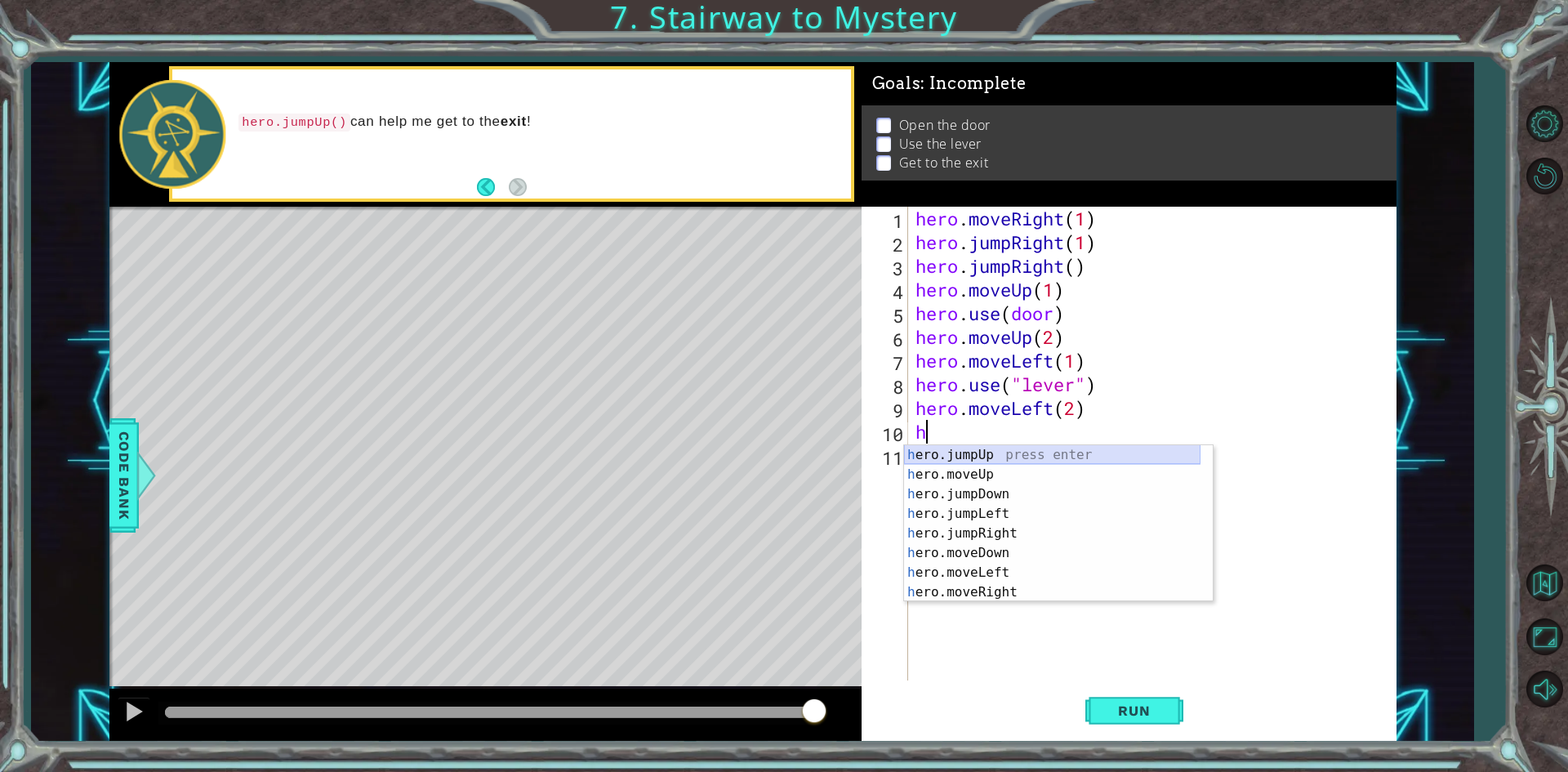
click at [1122, 450] on div "h ero.jumpUp press enter h ero.moveUp press enter h ero.jumpDown press enter h …" at bounding box center [1052, 543] width 297 height 196
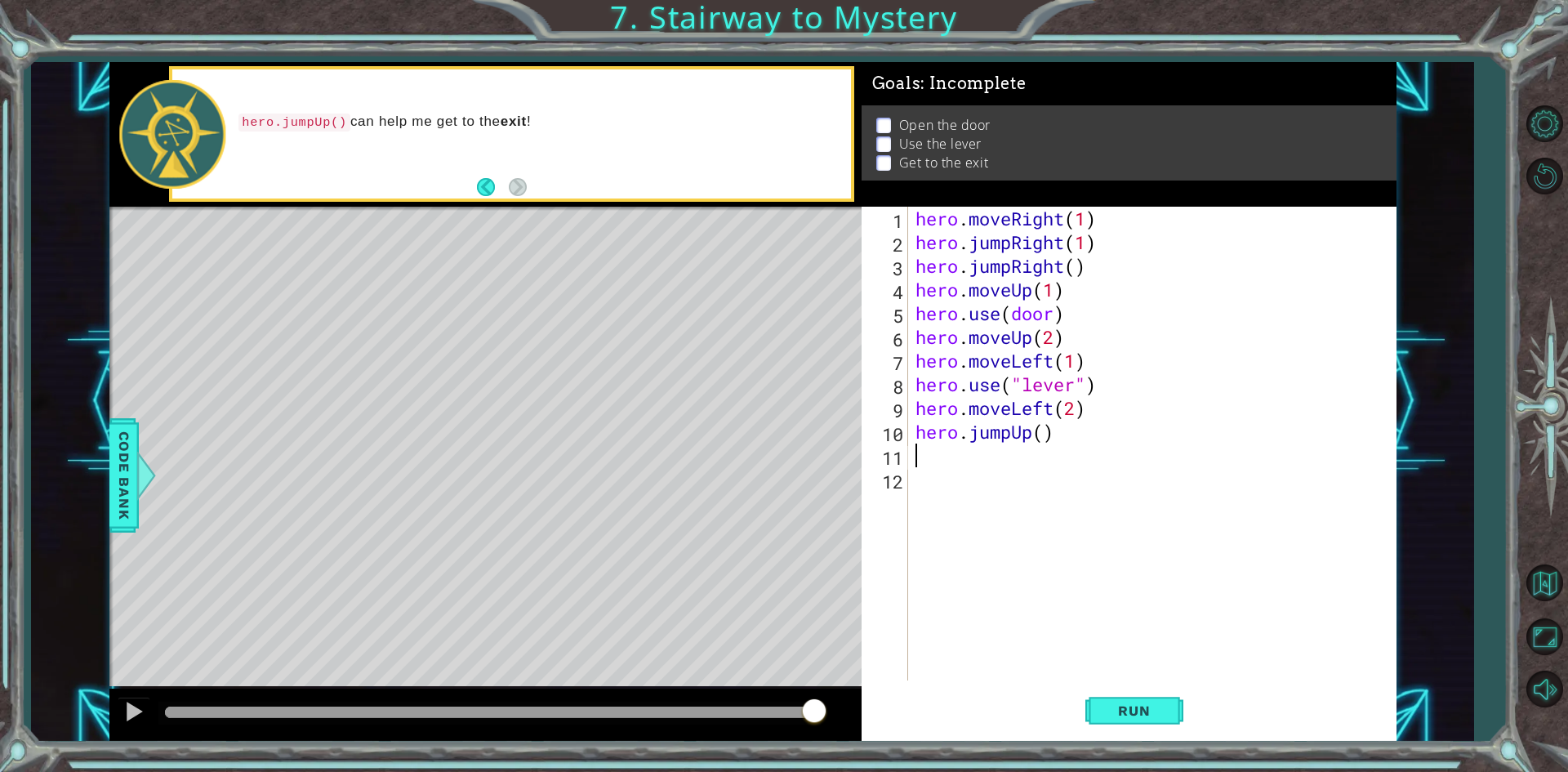
type textarea "h"
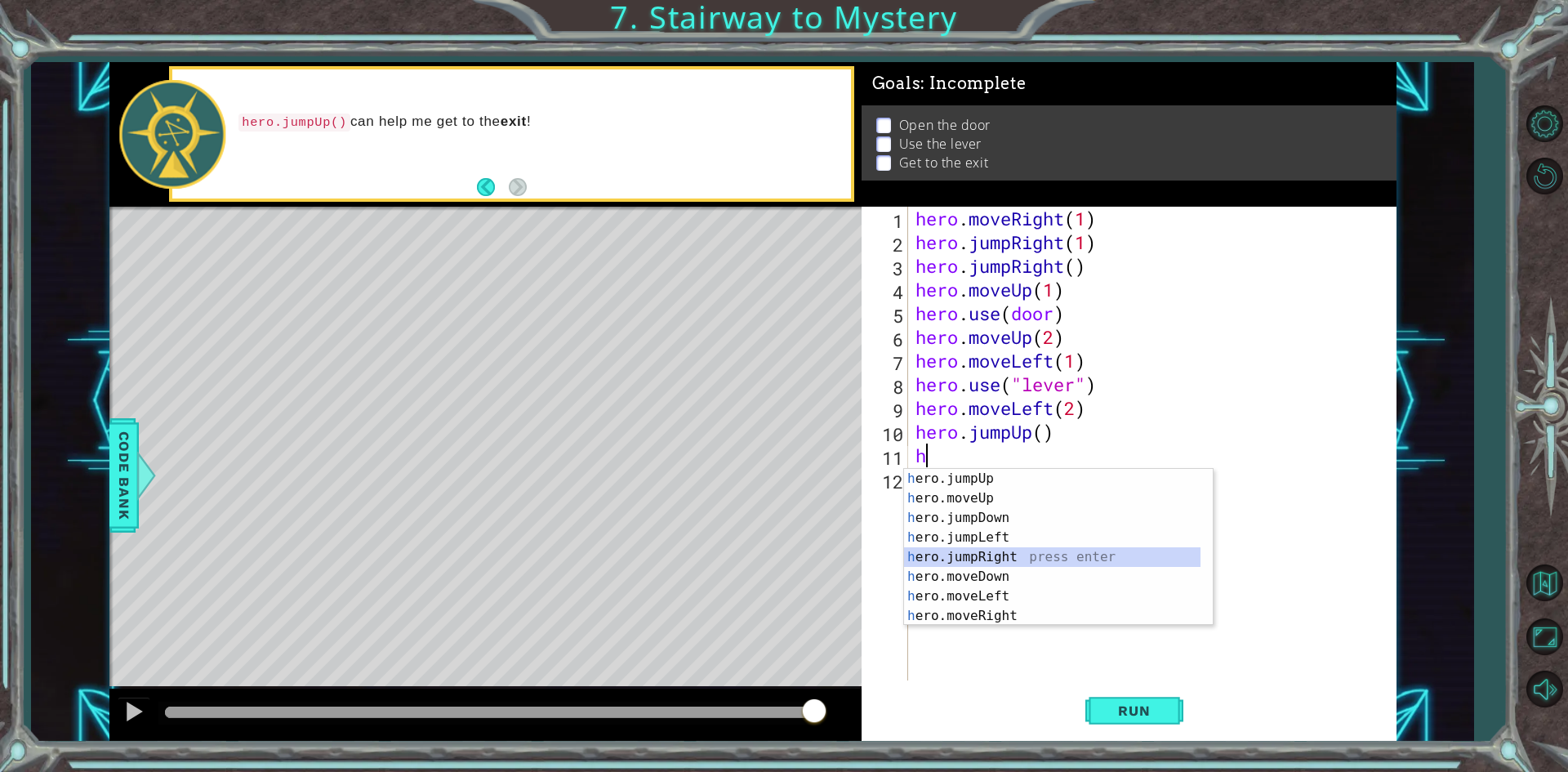
click at [1078, 547] on div "h ero.jumpUp press enter h ero.moveUp press enter h ero.jumpDown press enter h …" at bounding box center [1052, 567] width 297 height 196
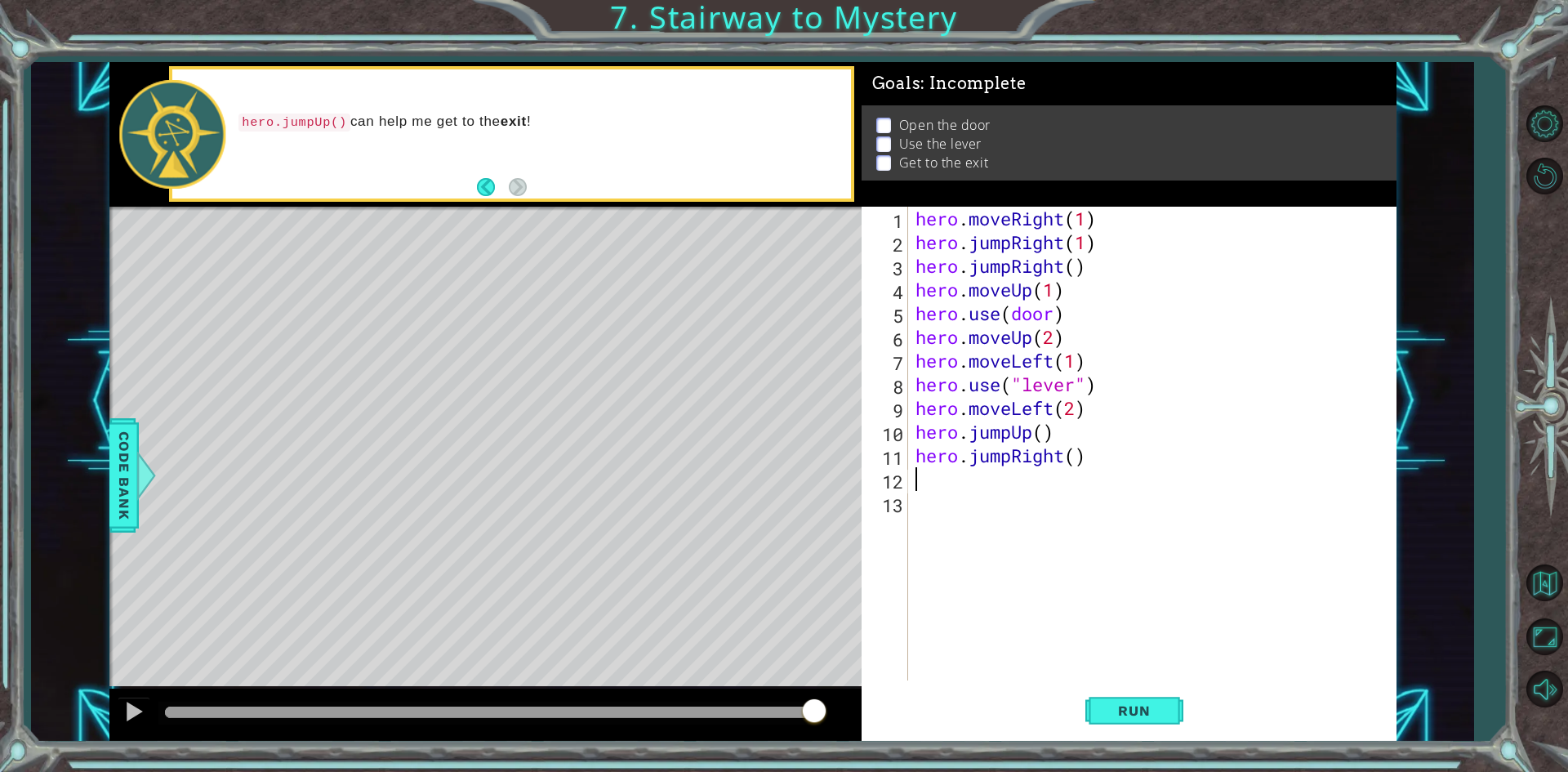
type textarea "3"
click at [1074, 455] on div "hero . moveRight ( 1 ) hero . jumpRight ( 1 ) hero . jumpRight ( ) hero . moveU…" at bounding box center [1156, 467] width 487 height 521
type textarea "hero.jumpRight(3)"
click at [926, 487] on div "hero . moveRight ( 1 ) hero . jumpRight ( 1 ) hero . jumpRight ( ) hero . moveU…" at bounding box center [1156, 467] width 487 height 521
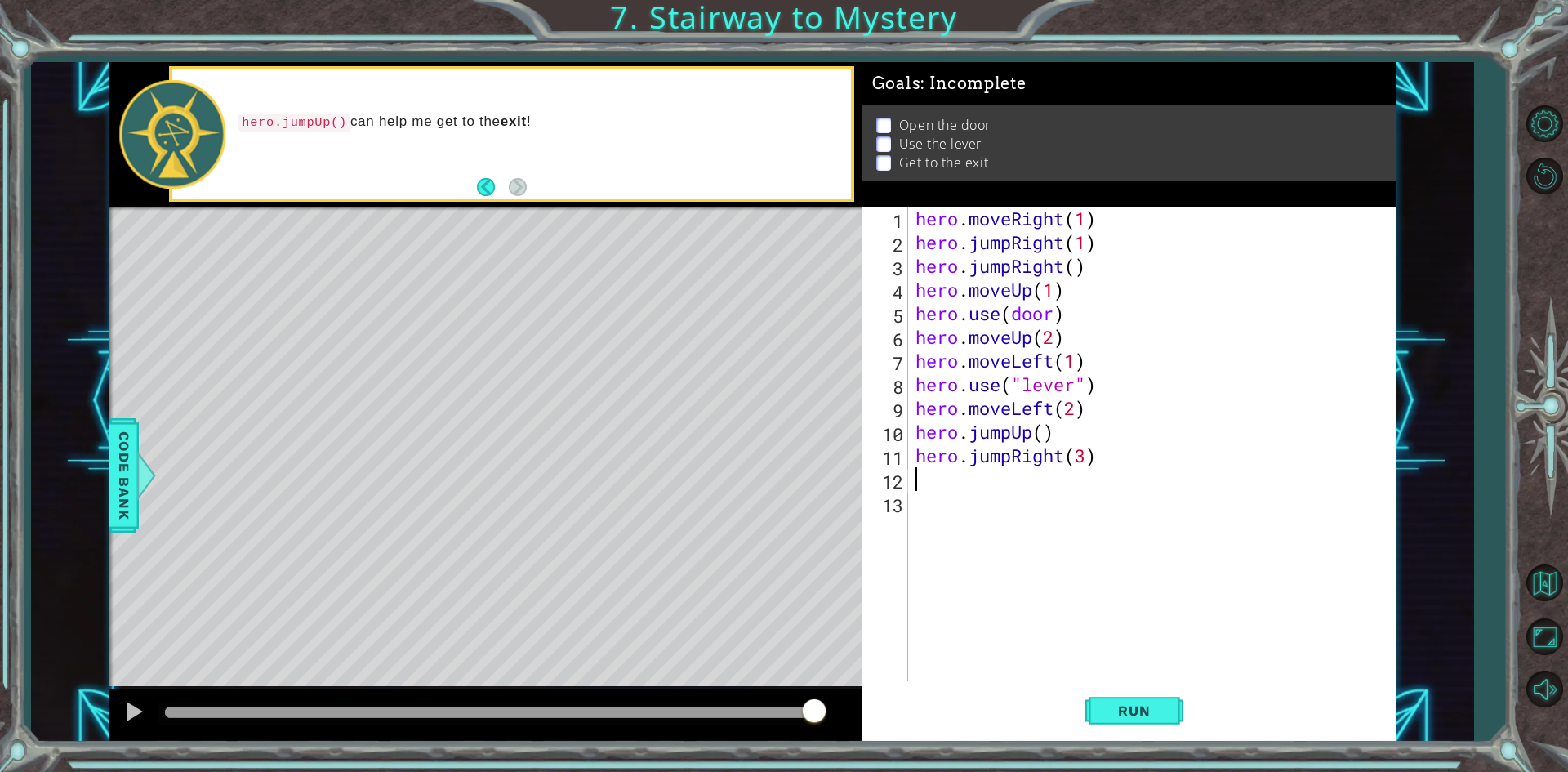
scroll to position [0, 0]
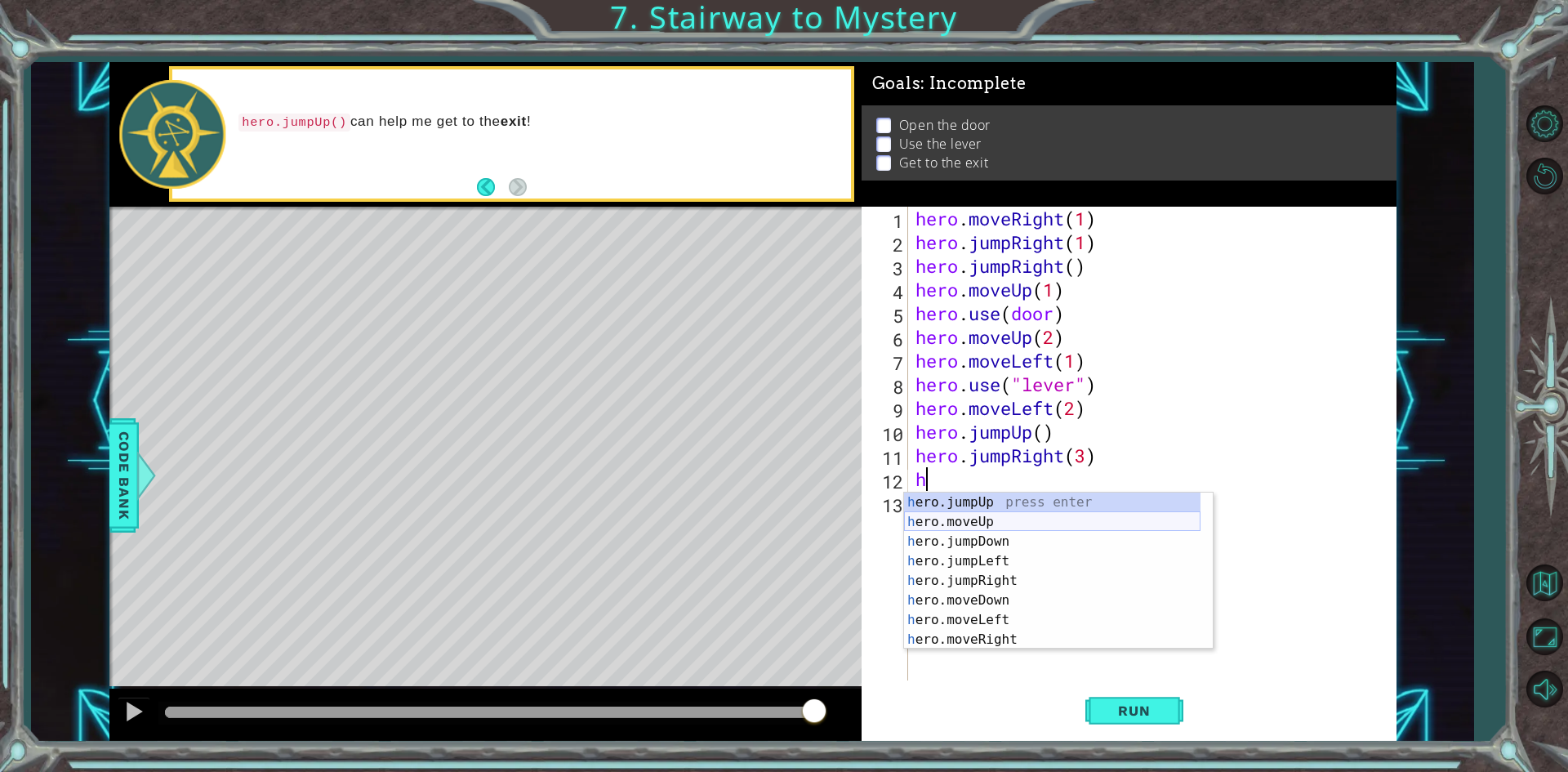
click at [1013, 517] on div "h ero.jumpUp press enter h ero.moveUp press enter h ero.jumpDown press enter h …" at bounding box center [1052, 590] width 297 height 196
type textarea "hero.moveUp(1)"
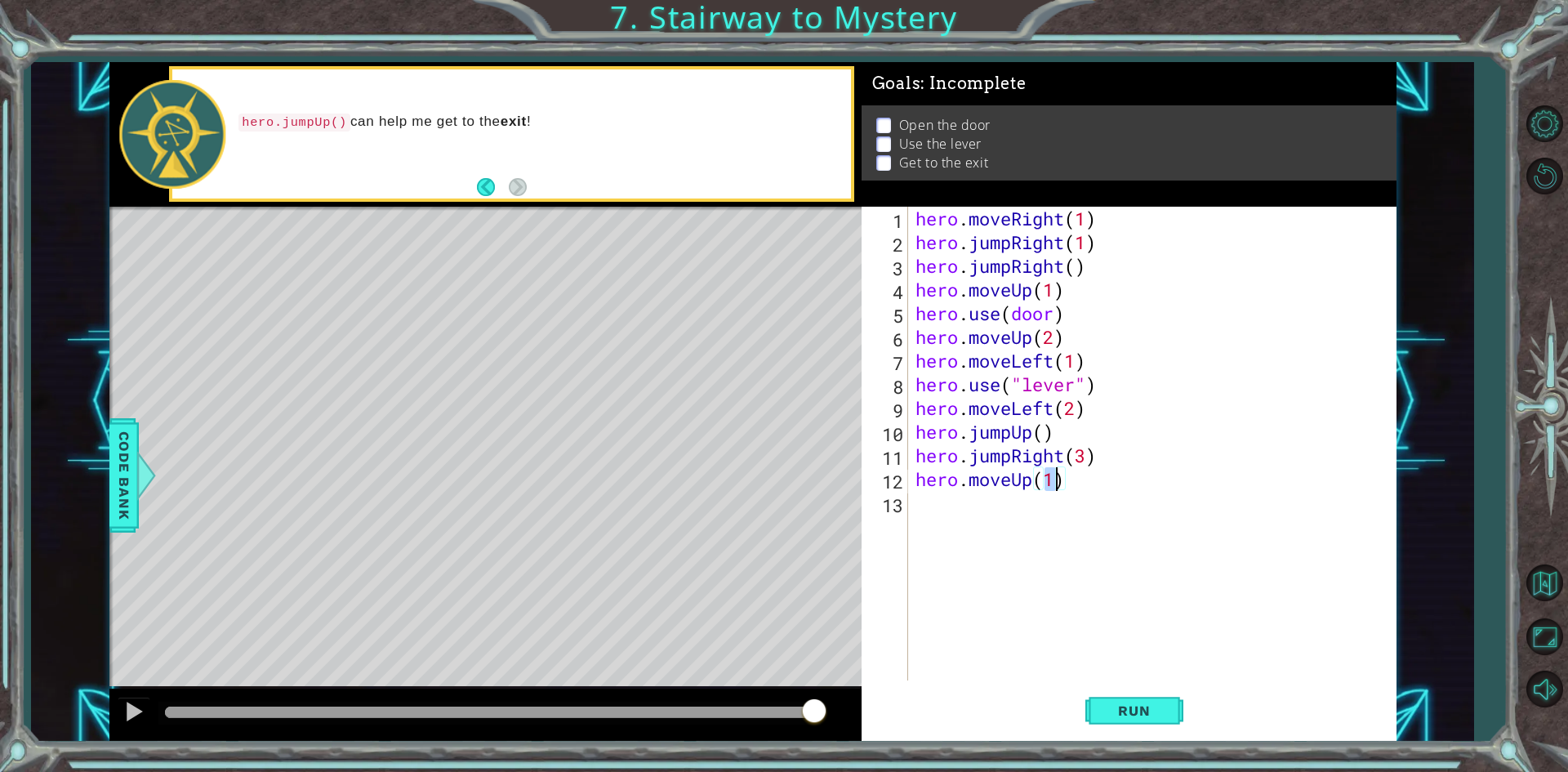
click at [1059, 522] on div "hero . moveRight ( 1 ) hero . jumpRight ( 1 ) hero . jumpRight ( ) hero . moveU…" at bounding box center [1156, 467] width 487 height 521
click at [1157, 708] on span "Run" at bounding box center [1133, 710] width 65 height 16
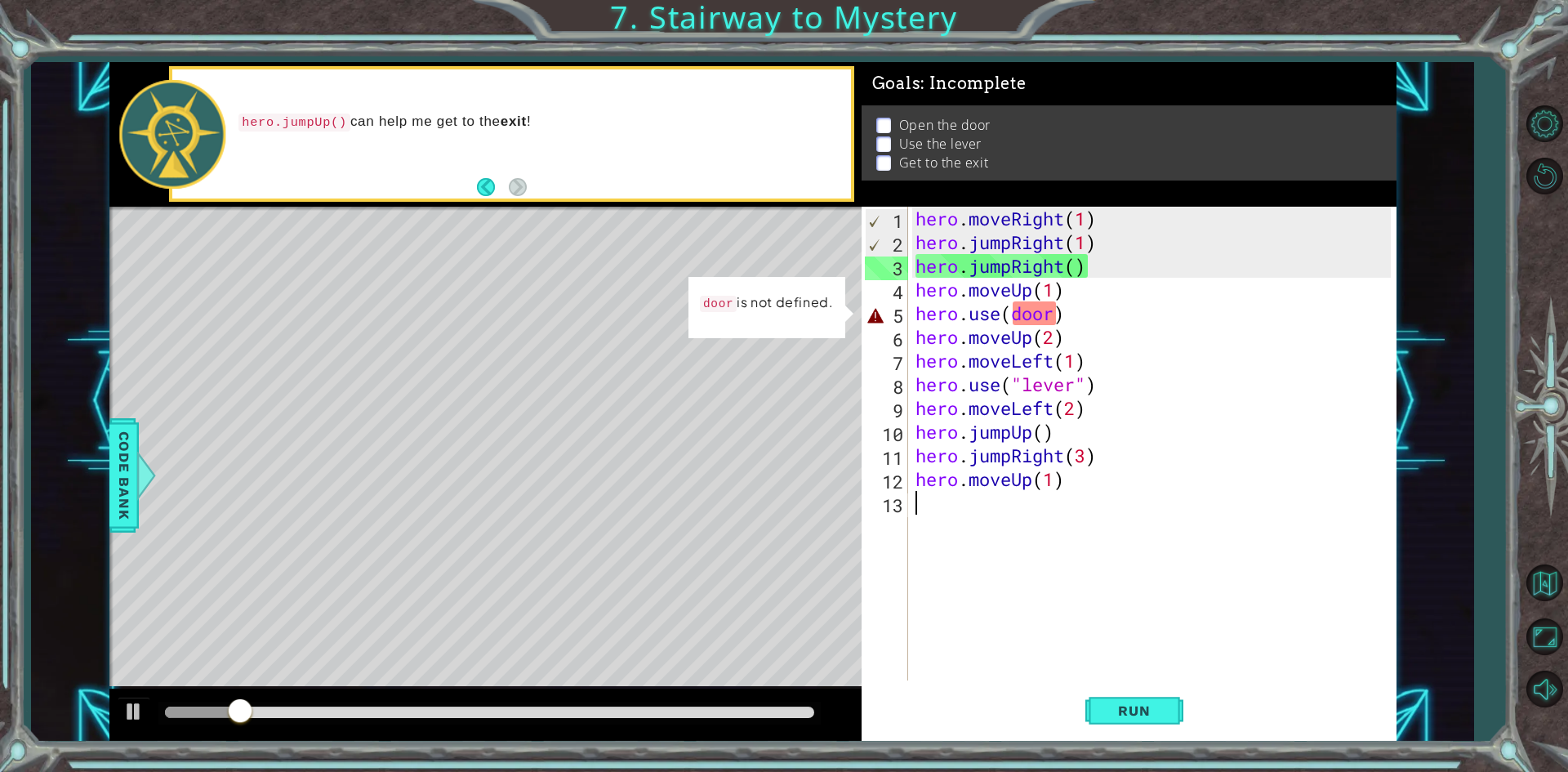
click at [1041, 313] on div "hero . moveRight ( 1 ) hero . jumpRight ( 1 ) hero . jumpRight ( ) hero . moveU…" at bounding box center [1156, 467] width 487 height 521
click at [1050, 311] on div "hero . moveRight ( 1 ) hero . jumpRight ( 1 ) hero . jumpRight ( ) hero . moveU…" at bounding box center [1152, 443] width 479 height 474
click at [1050, 311] on div "hero . moveRight ( 1 ) hero . jumpRight ( 1 ) hero . jumpRight ( ) hero . moveU…" at bounding box center [1156, 467] width 487 height 521
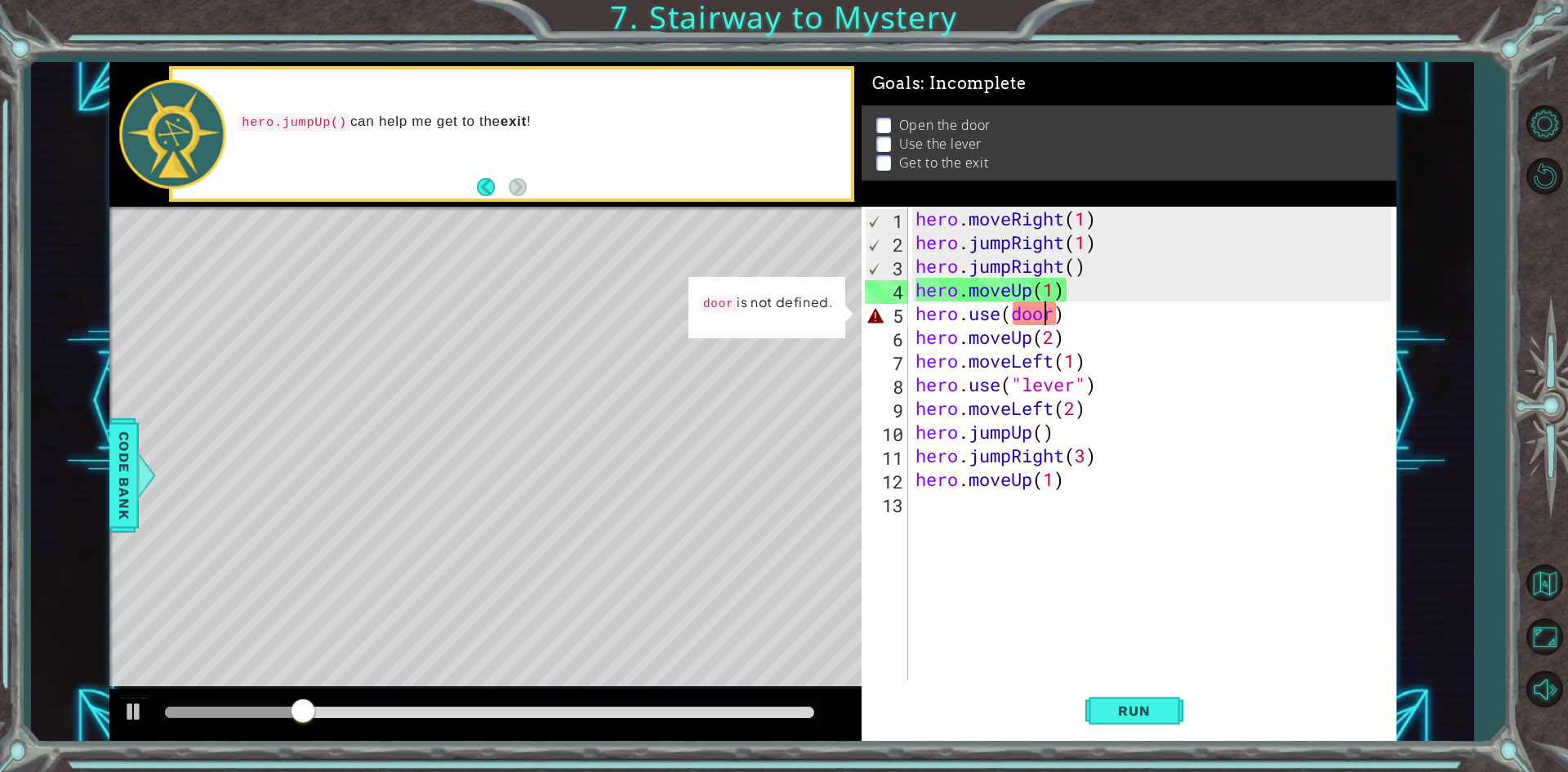
click at [1060, 311] on div "hero . moveRight ( 1 ) hero . jumpRight ( 1 ) hero . jumpRight ( ) hero . moveU…" at bounding box center [1156, 467] width 487 height 521
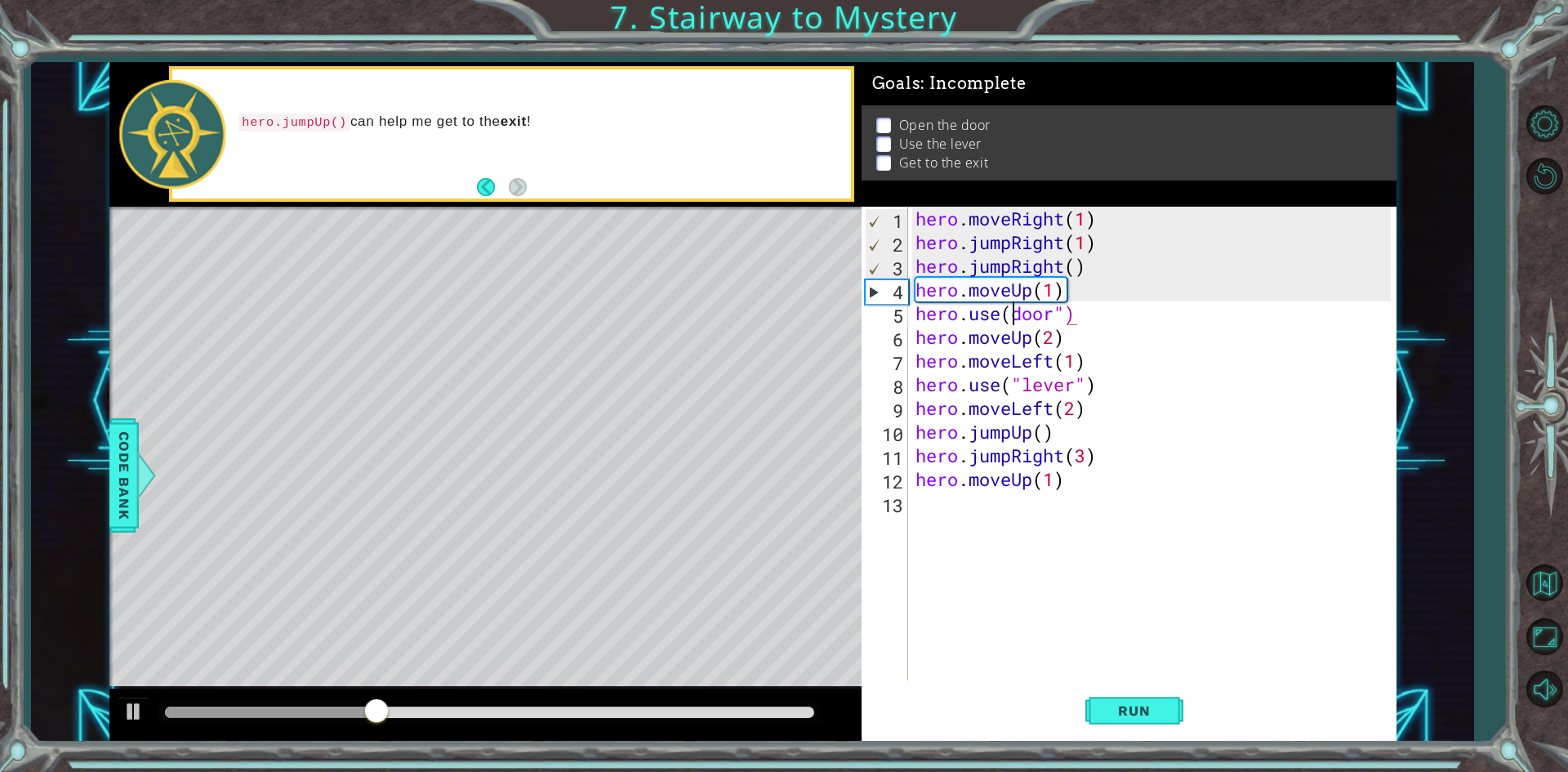
click at [1013, 310] on div "hero . moveRight ( 1 ) hero . jumpRight ( 1 ) hero . jumpRight ( ) hero . moveU…" at bounding box center [1156, 467] width 487 height 521
click at [1148, 691] on button "Run" at bounding box center [1133, 710] width 98 height 53
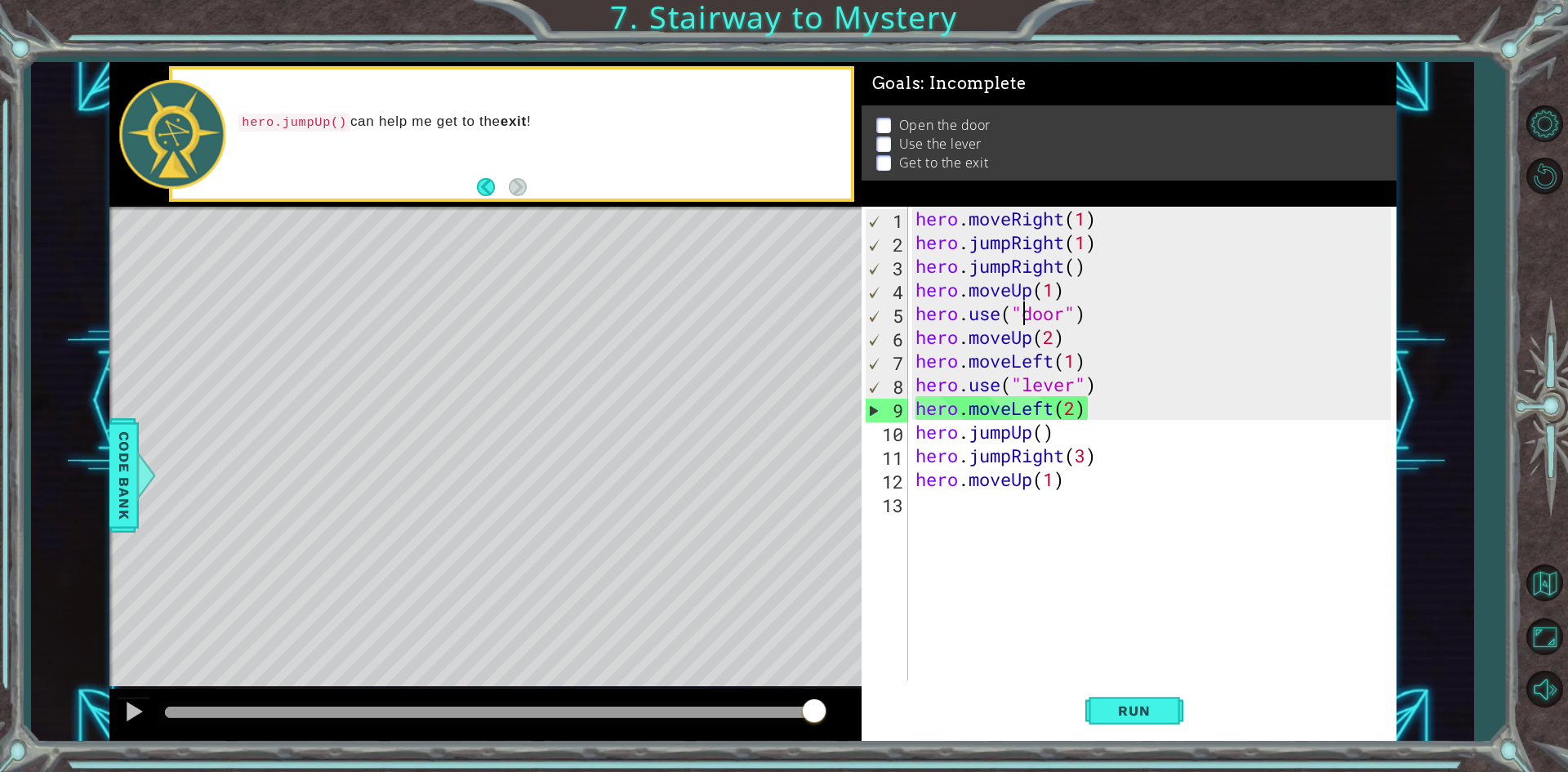
click at [1085, 268] on div "hero . moveRight ( 1 ) hero . jumpRight ( 1 ) hero . jumpRight ( ) hero . moveU…" at bounding box center [1156, 467] width 487 height 521
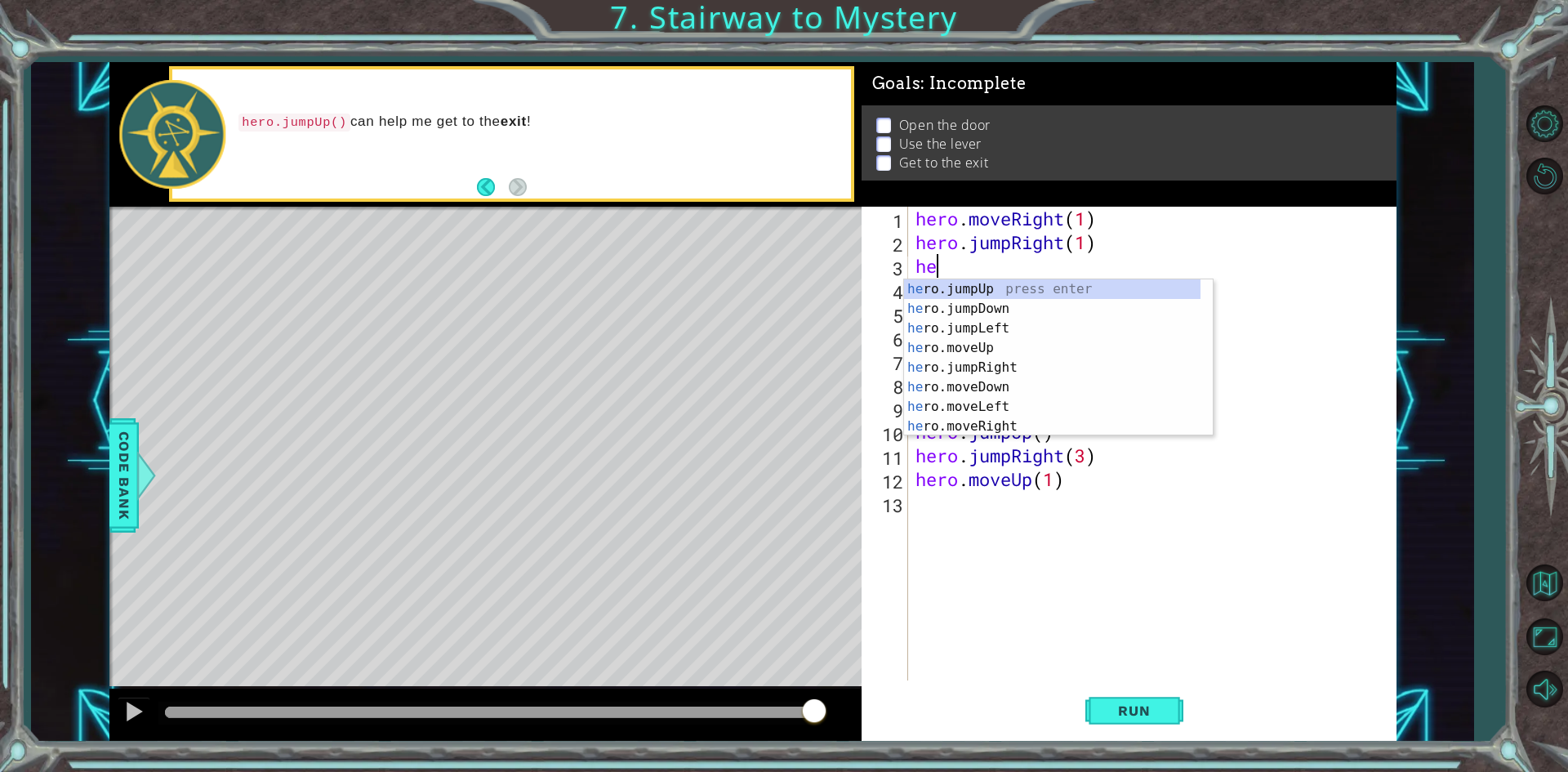
scroll to position [0, 0]
type textarea "h"
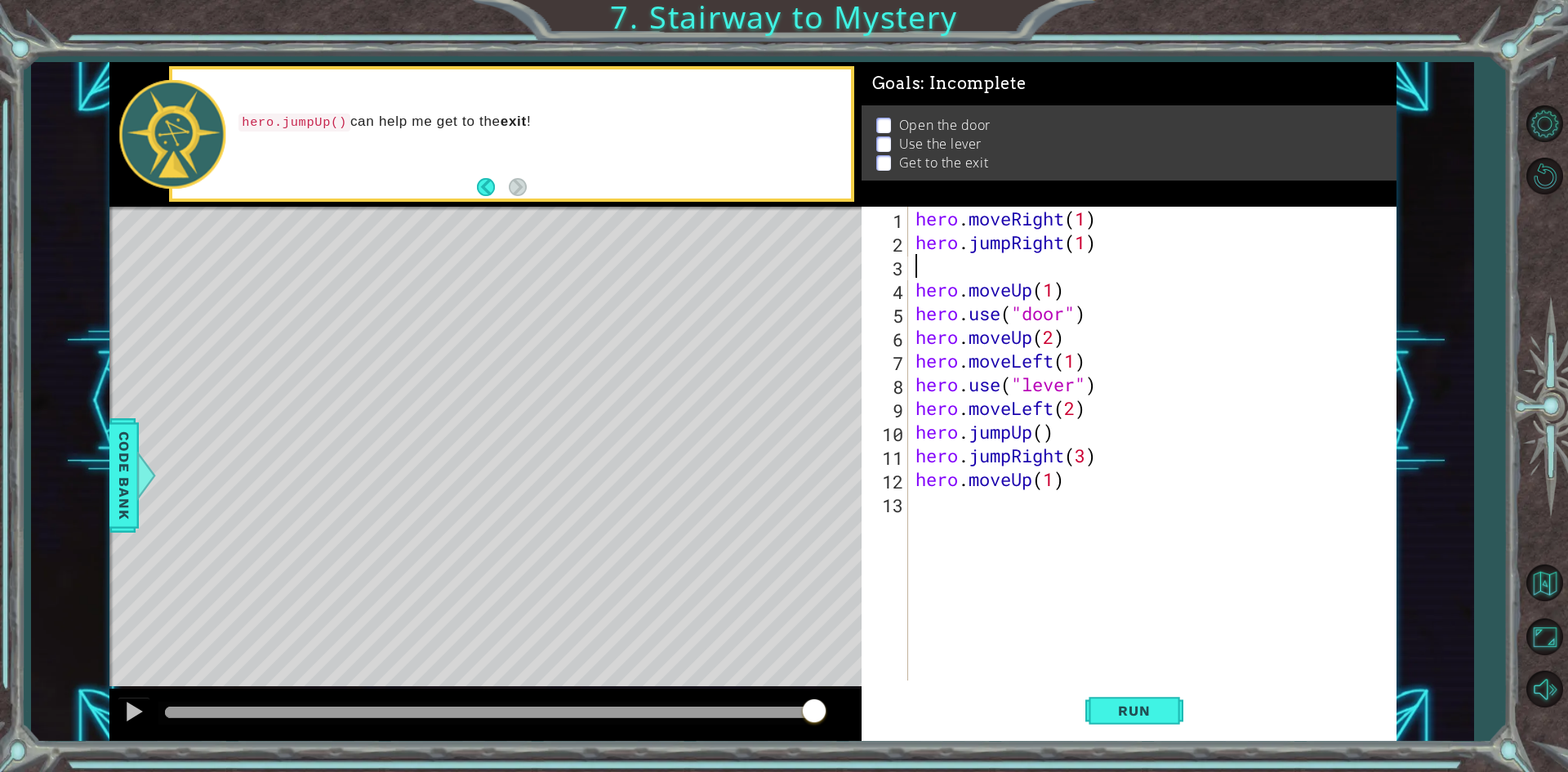
type textarea "hero.jumpRight(1)"
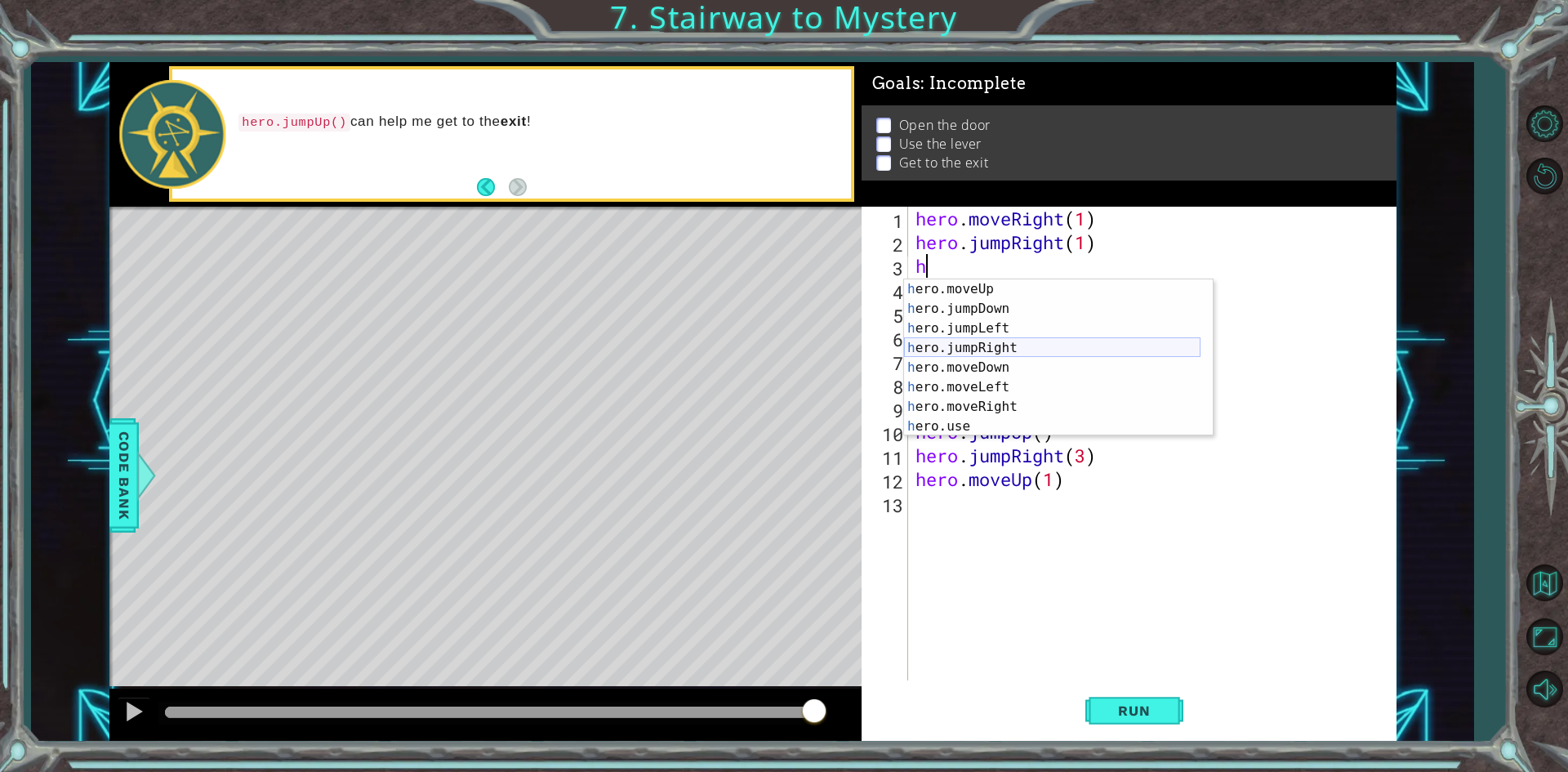
scroll to position [39, 0]
click at [1063, 404] on div "h ero.moveUp press enter h ero.jumpDown press enter h ero.jumpLeft press enter …" at bounding box center [1052, 377] width 297 height 196
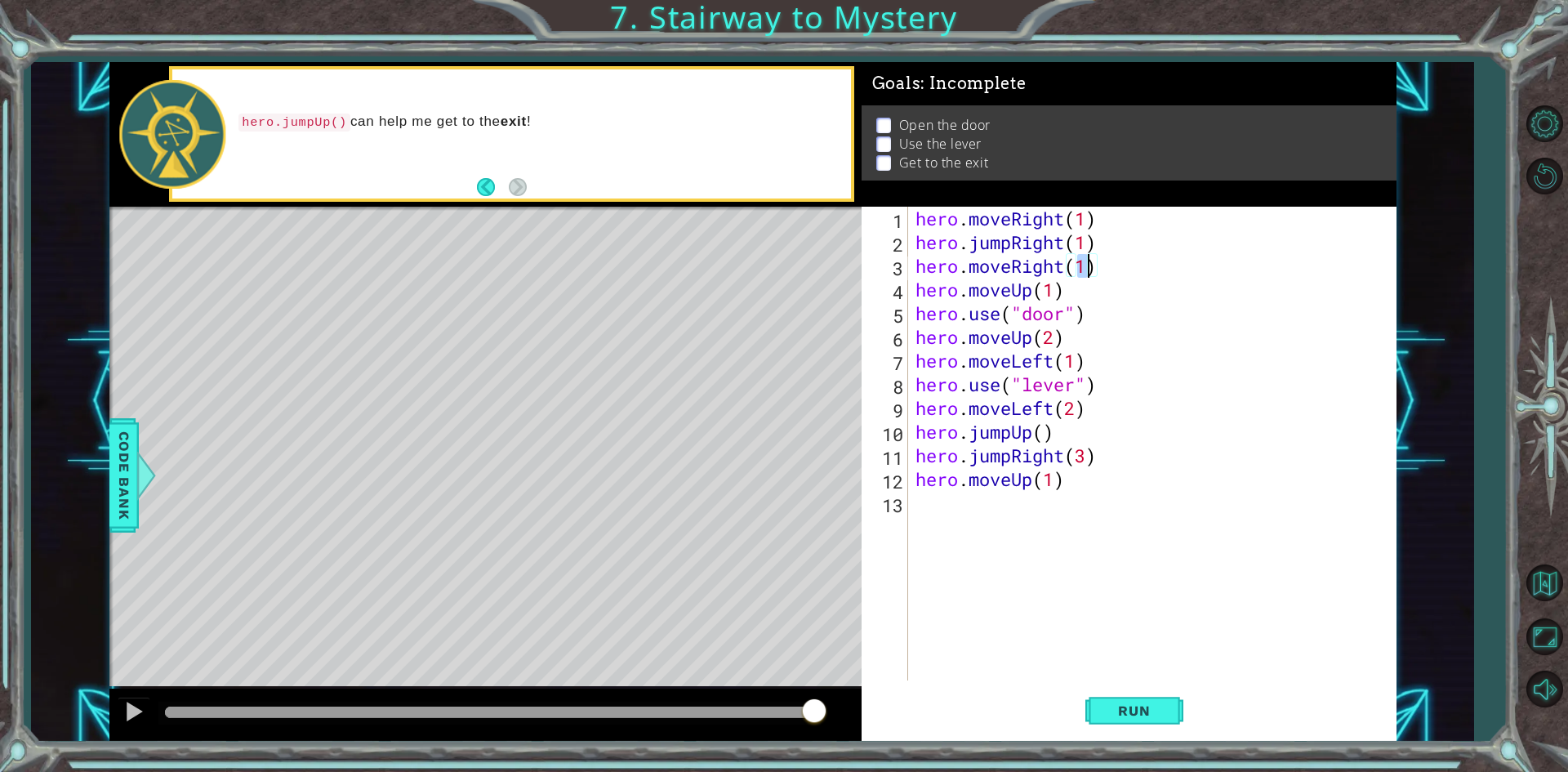
drag, startPoint x: 1207, startPoint y: 452, endPoint x: 1204, endPoint y: 475, distance: 23.2
click at [1207, 453] on div "hero . moveRight ( 1 ) hero . jumpRight ( 1 ) hero . moveRight ( 1 ) hero . mov…" at bounding box center [1156, 467] width 487 height 521
type textarea "hero.jumpRight(3)"
click at [1173, 698] on button "Run" at bounding box center [1133, 710] width 98 height 53
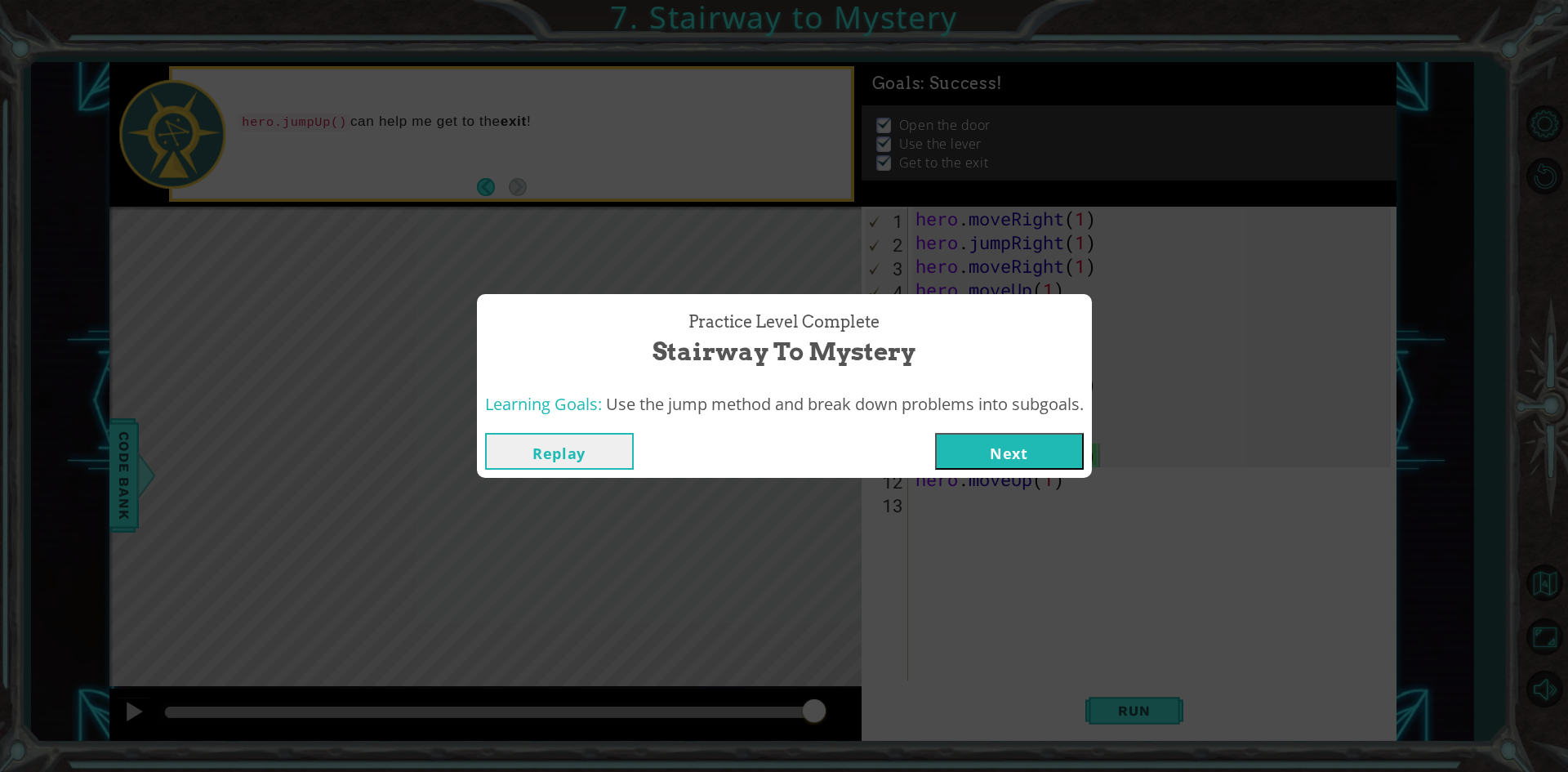
click at [1075, 444] on button "Next" at bounding box center [1009, 451] width 149 height 37
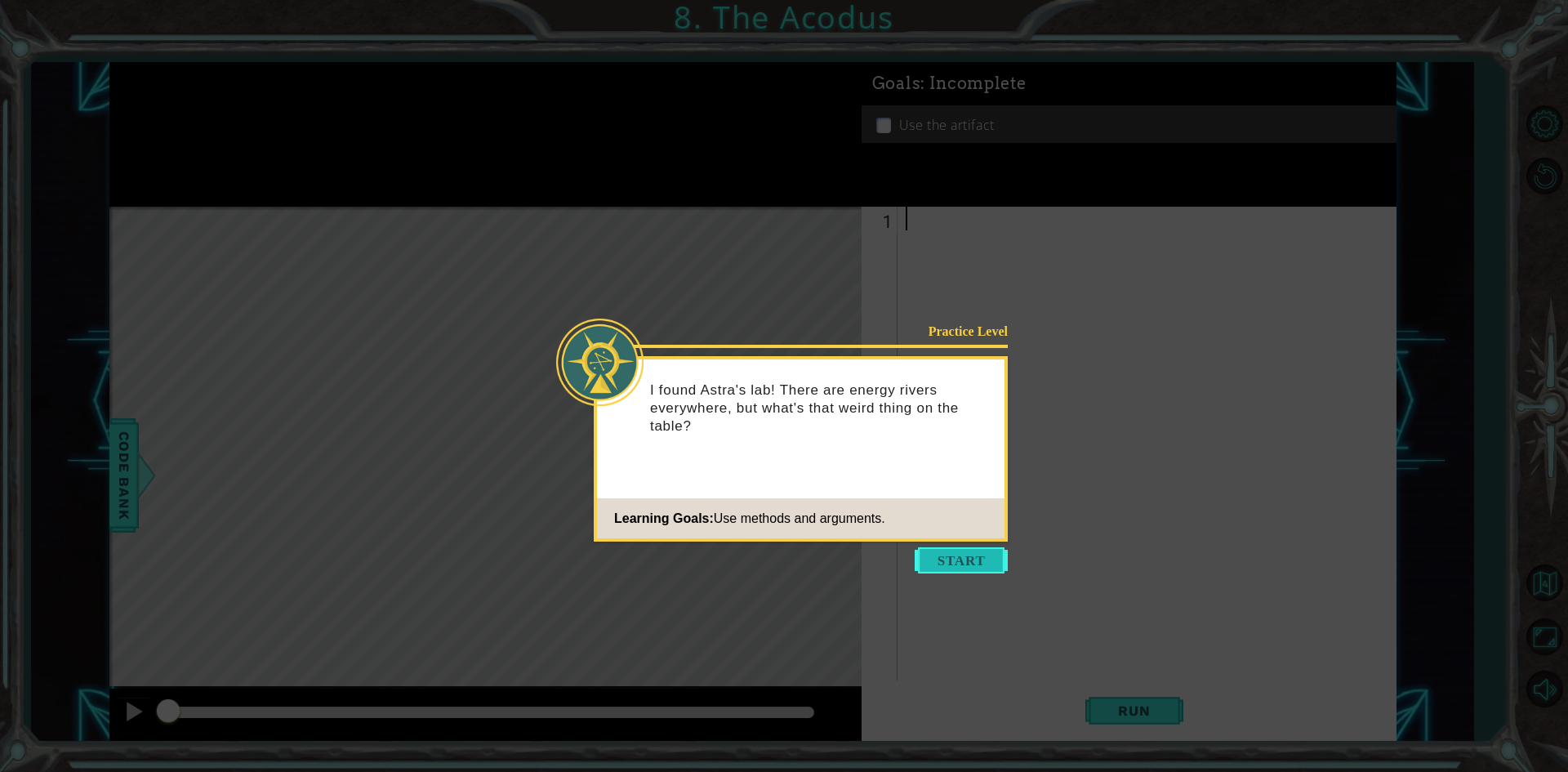
click at [960, 569] on button "Start" at bounding box center [961, 560] width 93 height 26
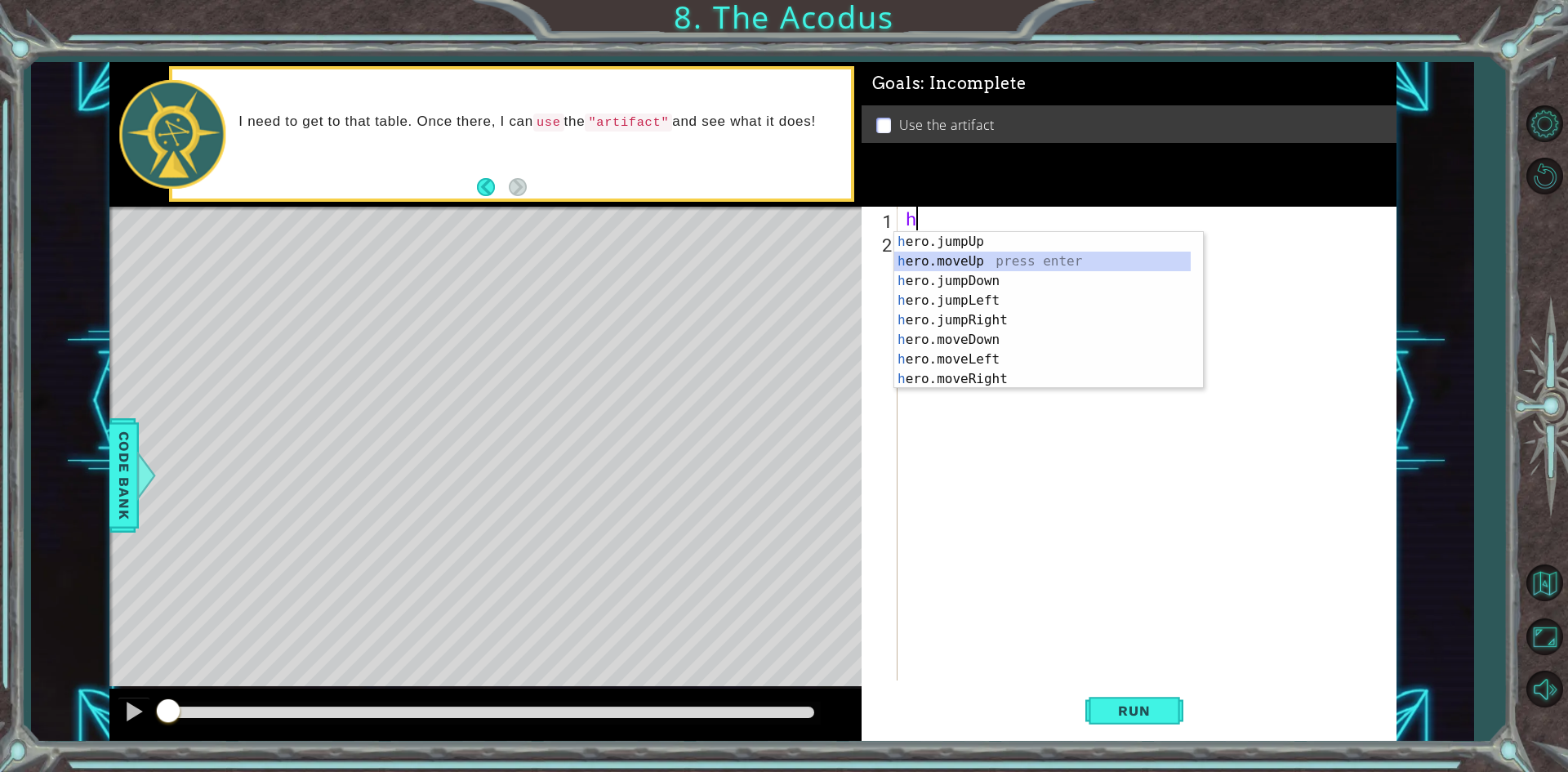
click at [1078, 255] on div "h ero.jumpUp press enter h ero.moveUp press enter h ero.jumpDown press enter h …" at bounding box center [1042, 329] width 297 height 196
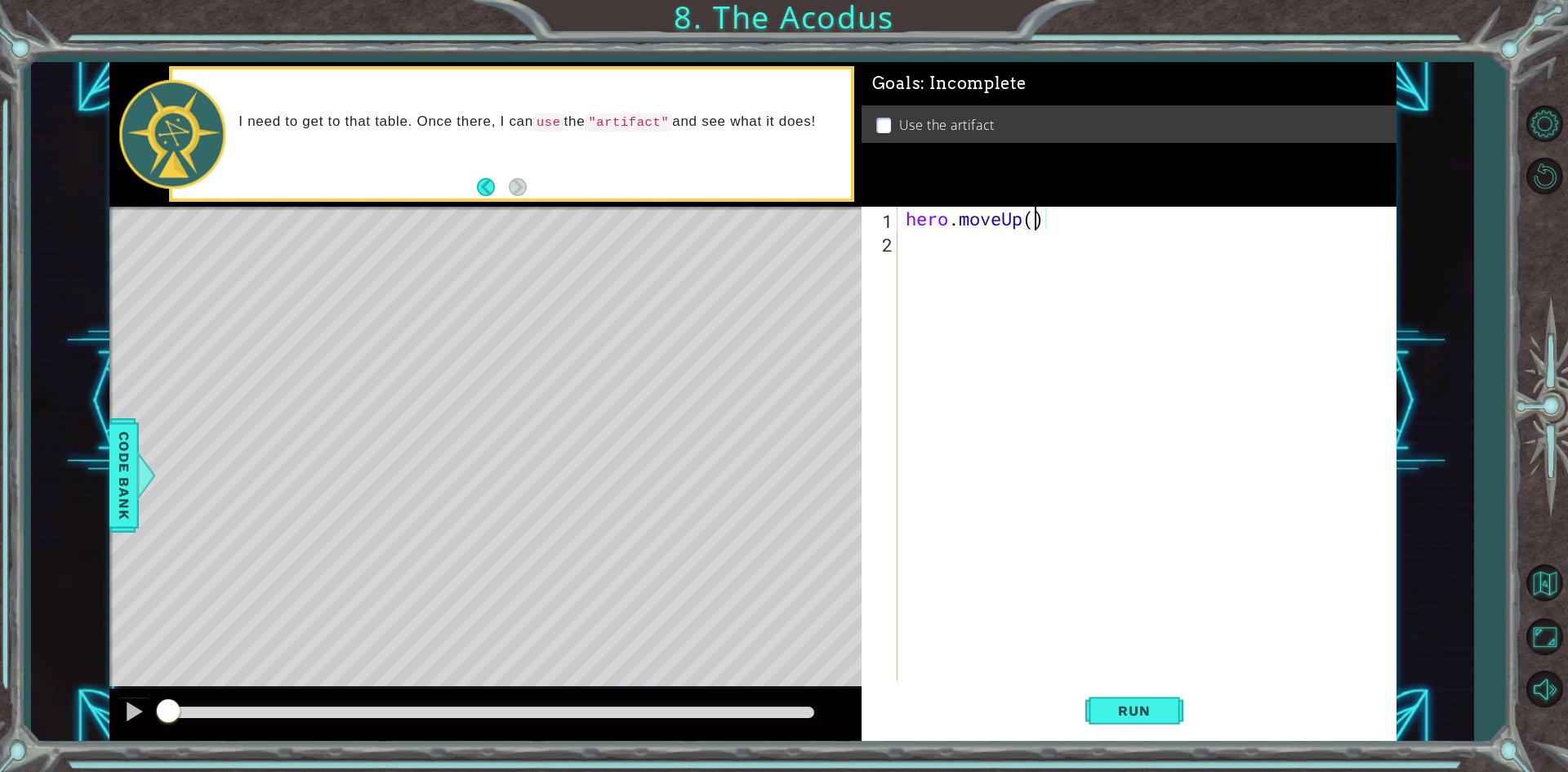
type textarea "hero.moveUp(2)"
click at [1074, 250] on div "hero . moveUp ( 2 )" at bounding box center [1151, 467] width 497 height 521
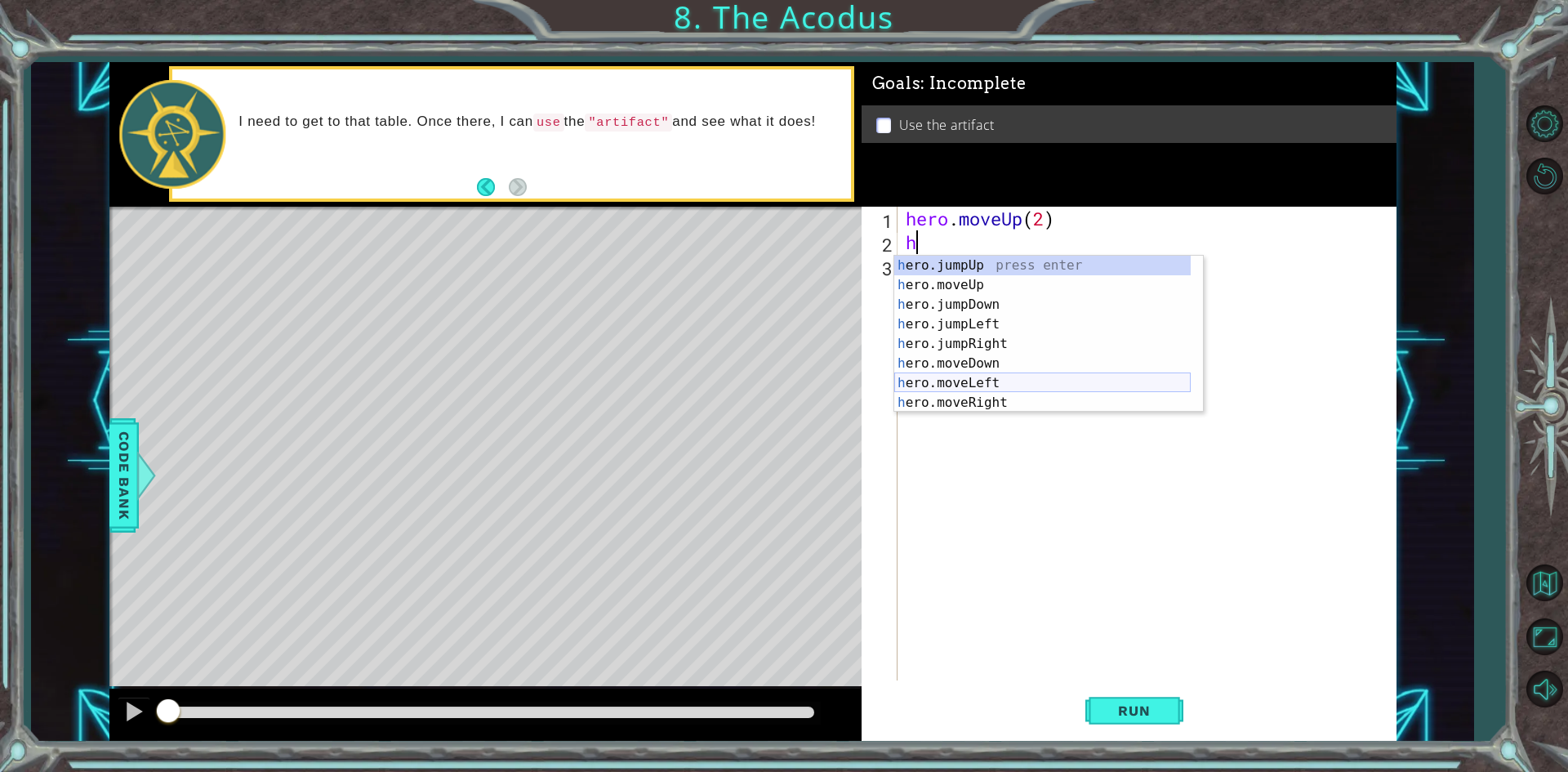
click at [1066, 376] on div "h ero.jumpUp press enter h ero.moveUp press enter h ero.jumpDown press enter h …" at bounding box center [1042, 353] width 297 height 196
type textarea "hero.moveLeft(1)"
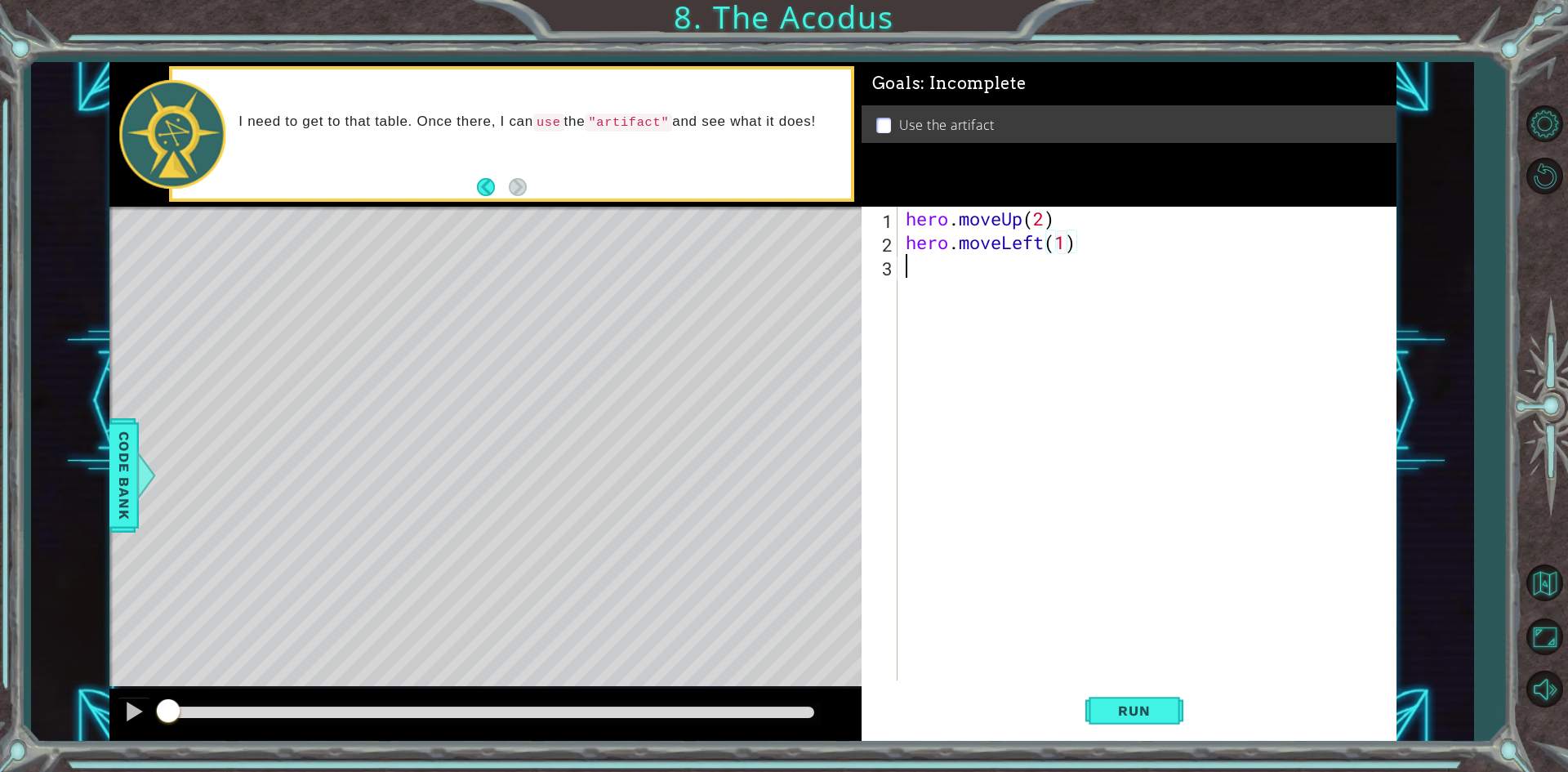
click at [1082, 283] on div "hero . moveUp ( 2 ) hero . moveLeft ( 1 )" at bounding box center [1151, 467] width 497 height 521
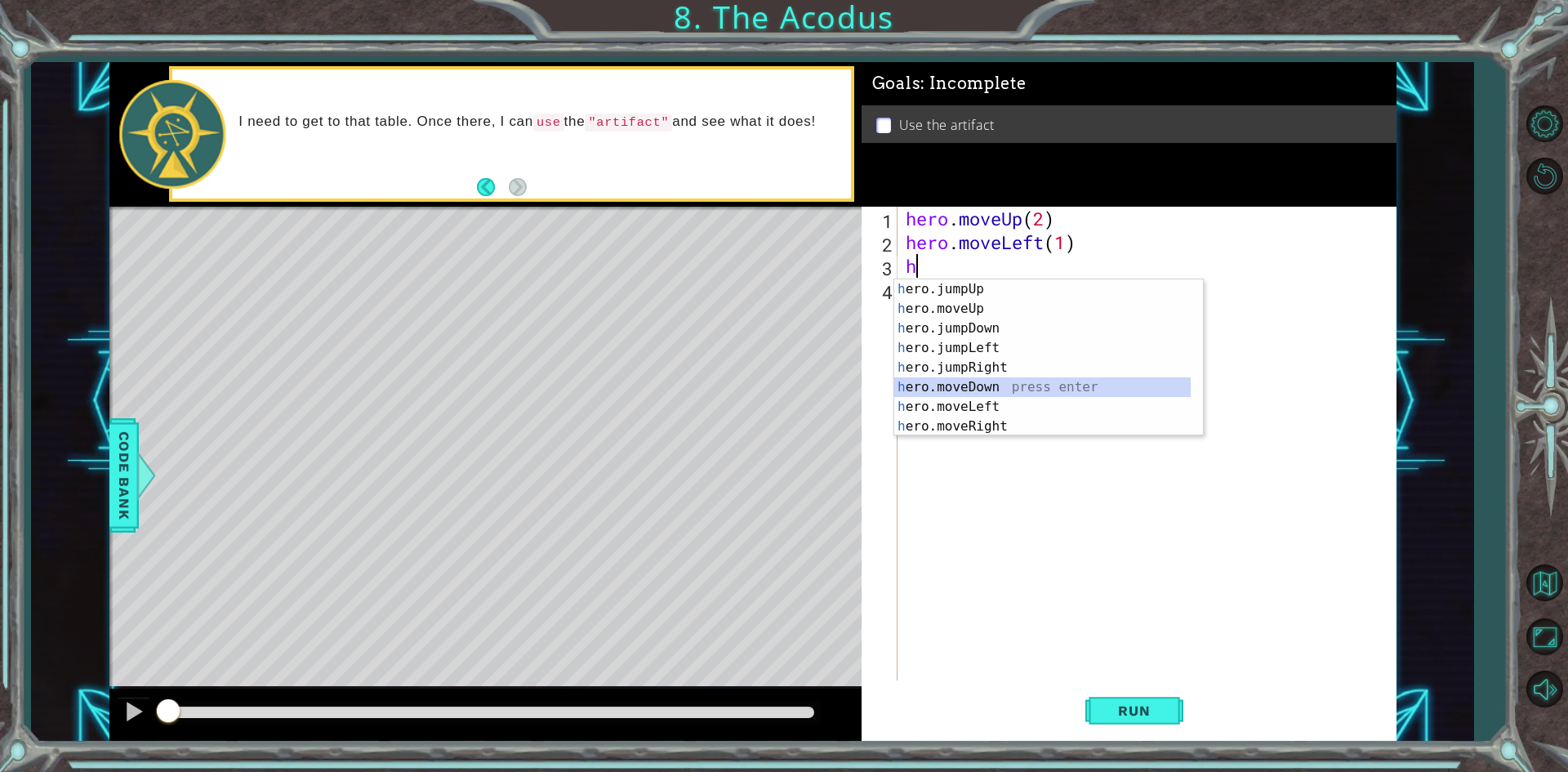
click at [1085, 380] on div "h ero.jumpUp press enter h ero.moveUp press enter h ero.jumpDown press enter h …" at bounding box center [1042, 377] width 297 height 196
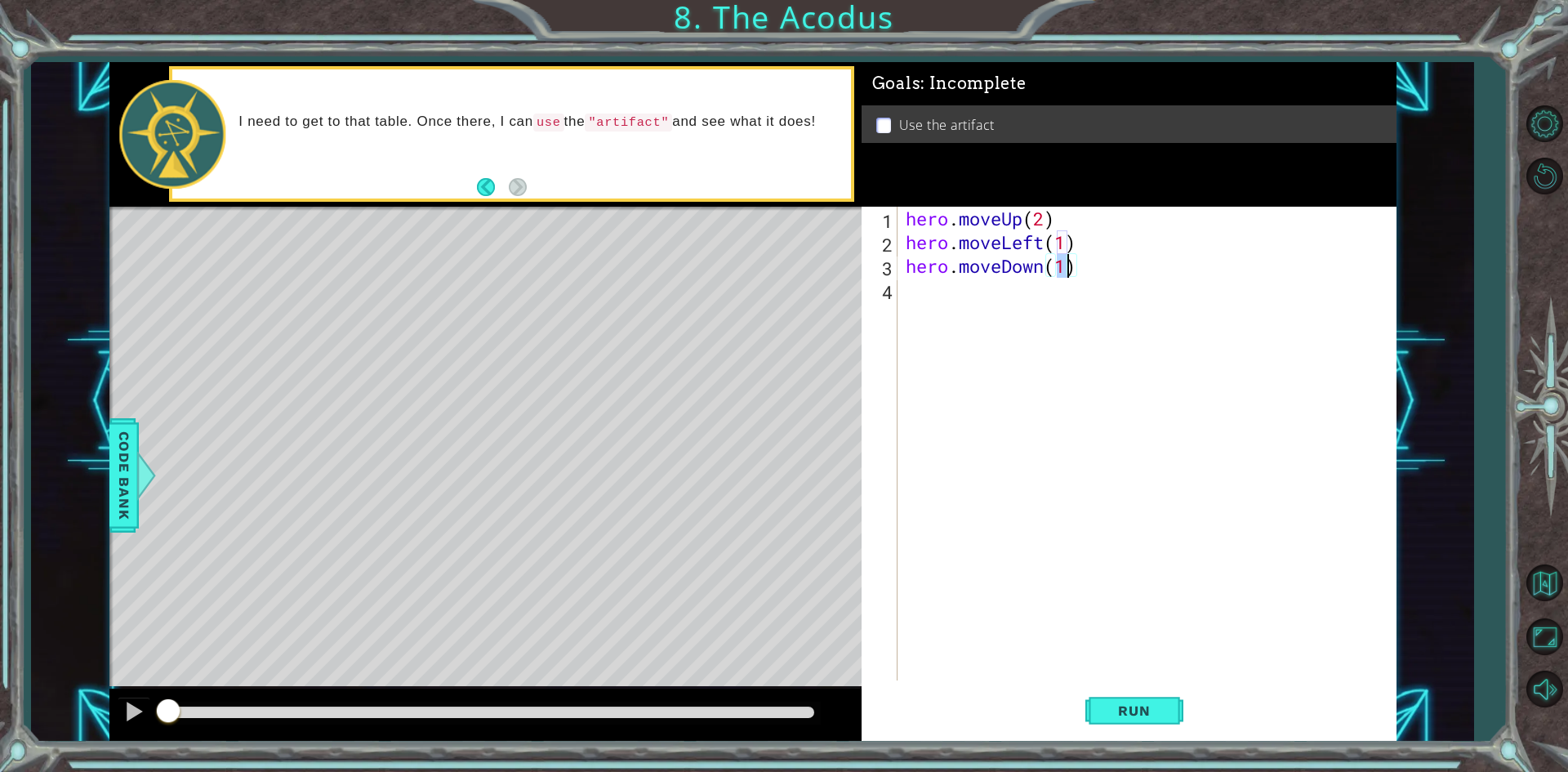
type textarea "hero.moveDown(2)"
click at [1049, 310] on div "hero . moveUp ( 2 ) hero . moveLeft ( 1 ) hero . moveDown ( 2 )" at bounding box center [1151, 467] width 497 height 521
type textarea "h"
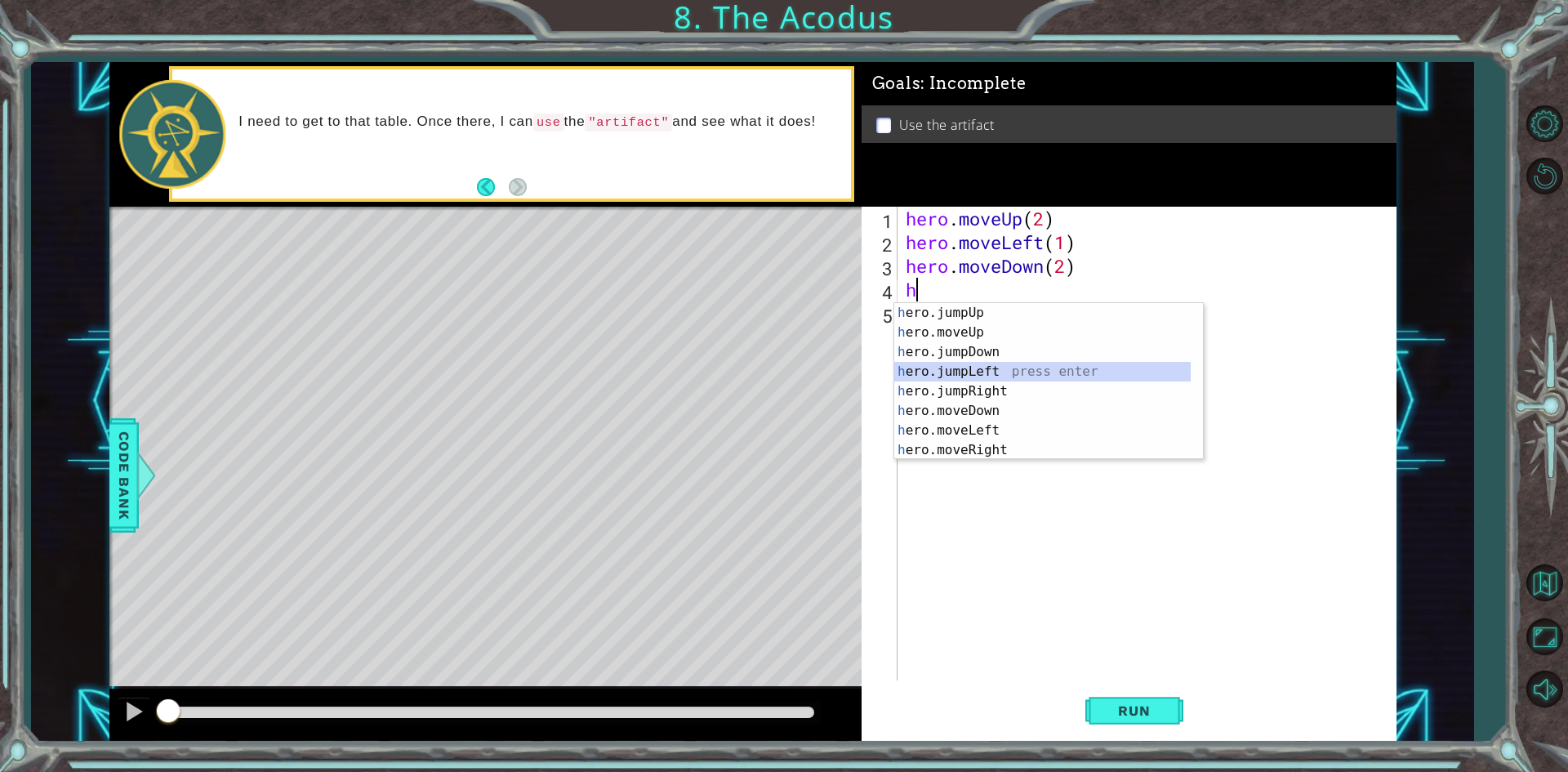
click at [1058, 367] on div "h ero.jumpUp press enter h ero.moveUp press enter h ero.jumpDown press enter h …" at bounding box center [1042, 401] width 297 height 196
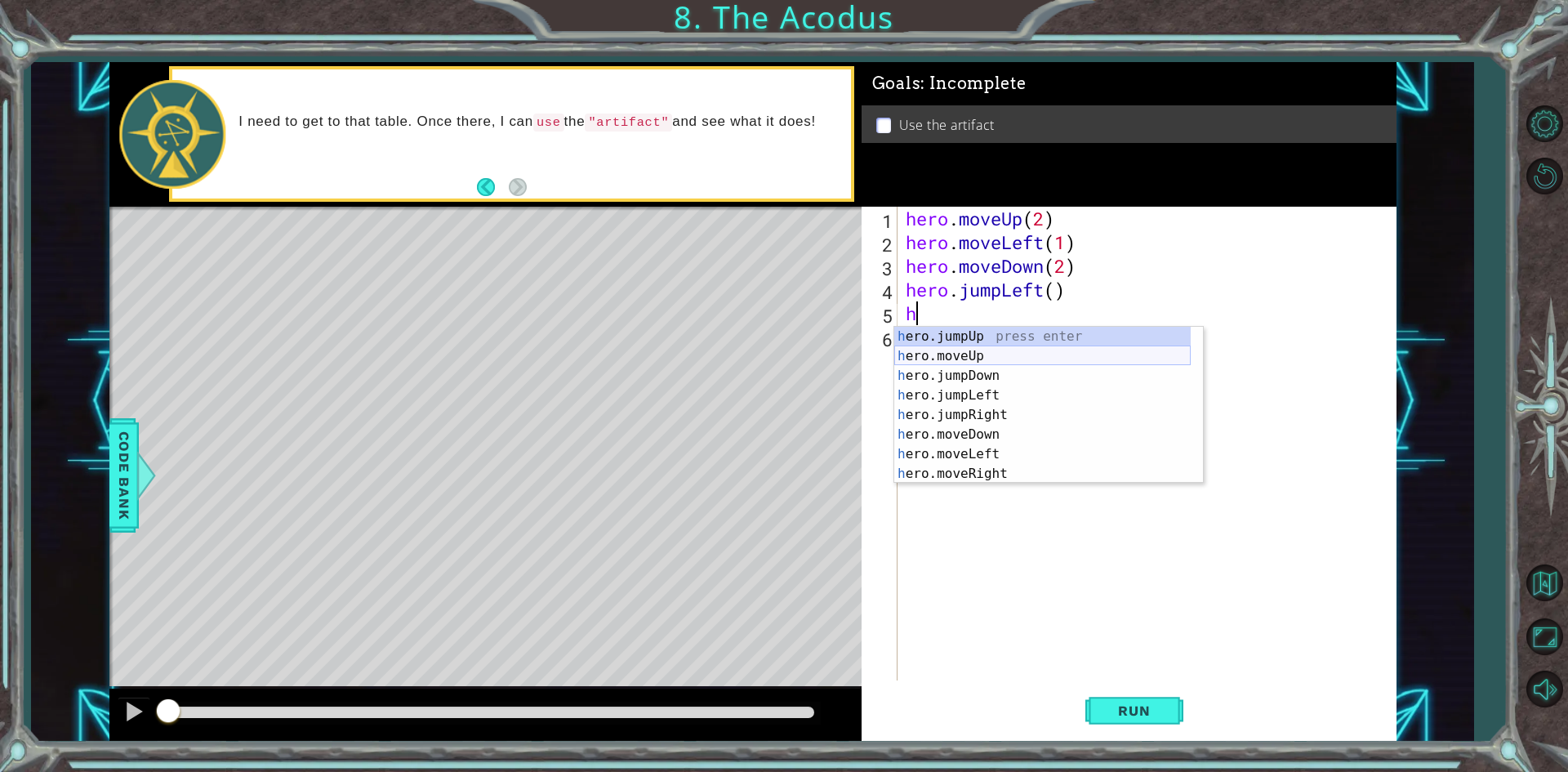
click at [1042, 361] on div "h ero.jumpUp press enter h ero.moveUp press enter h ero.jumpDown press enter h …" at bounding box center [1042, 425] width 297 height 196
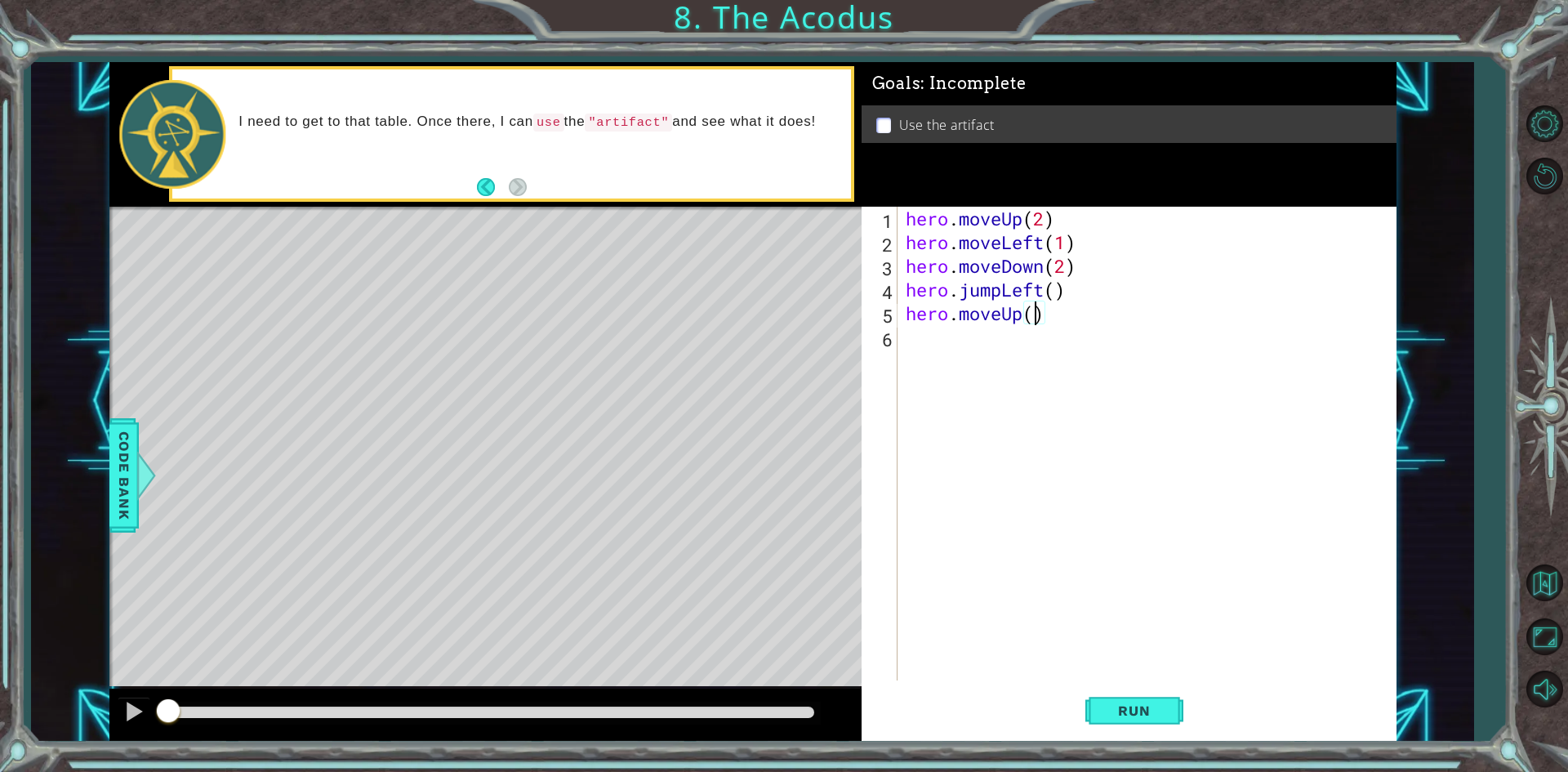
type textarea "hero.moveUp(2)"
click at [1028, 338] on div "hero . moveUp ( 2 ) hero . moveLeft ( 1 ) hero . moveDown ( 2 ) hero . jumpLeft…" at bounding box center [1151, 467] width 497 height 521
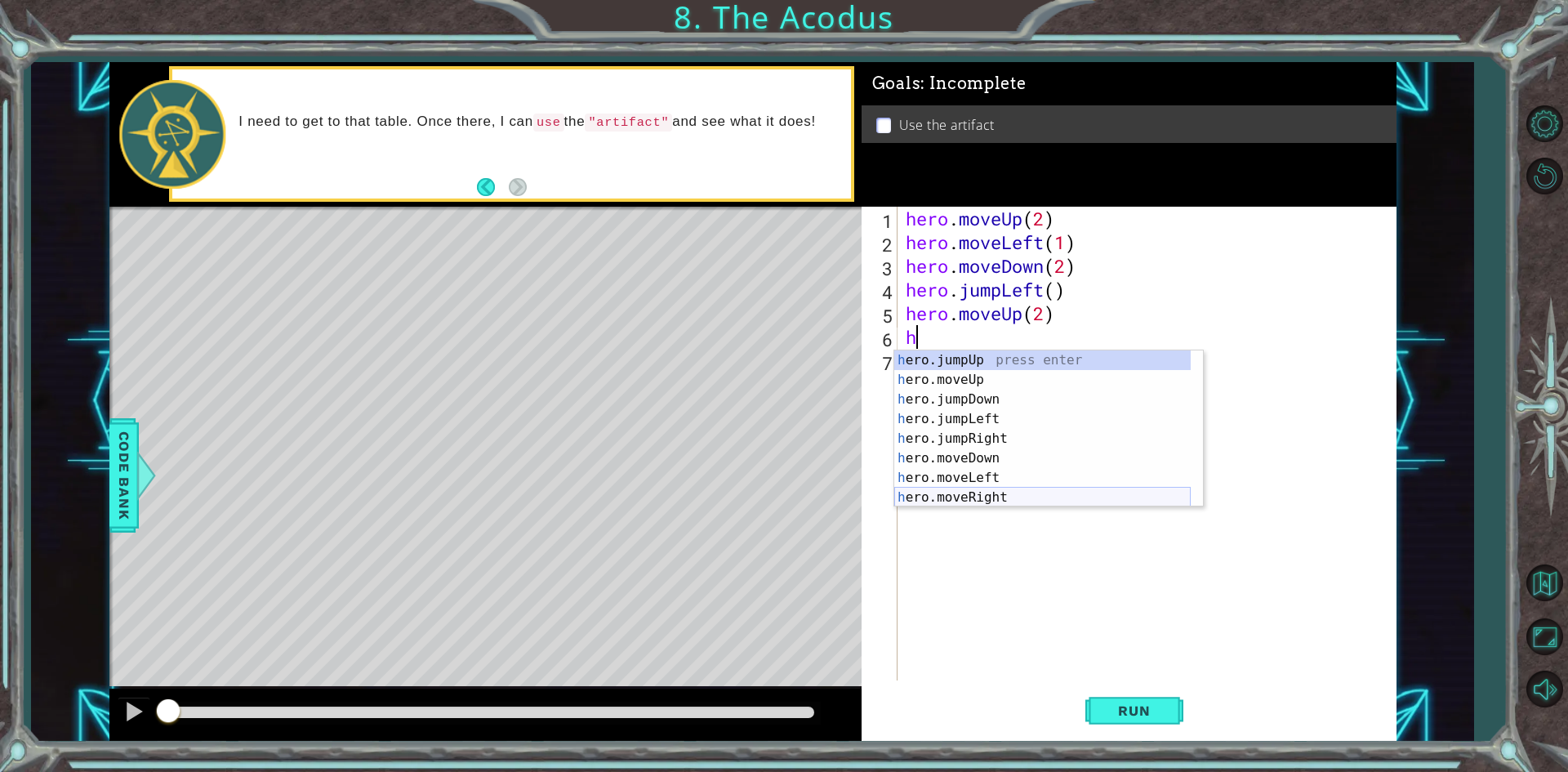
click at [1051, 488] on div "h ero.jumpUp press enter h ero.moveUp press enter h ero.jumpDown press enter h …" at bounding box center [1042, 448] width 297 height 196
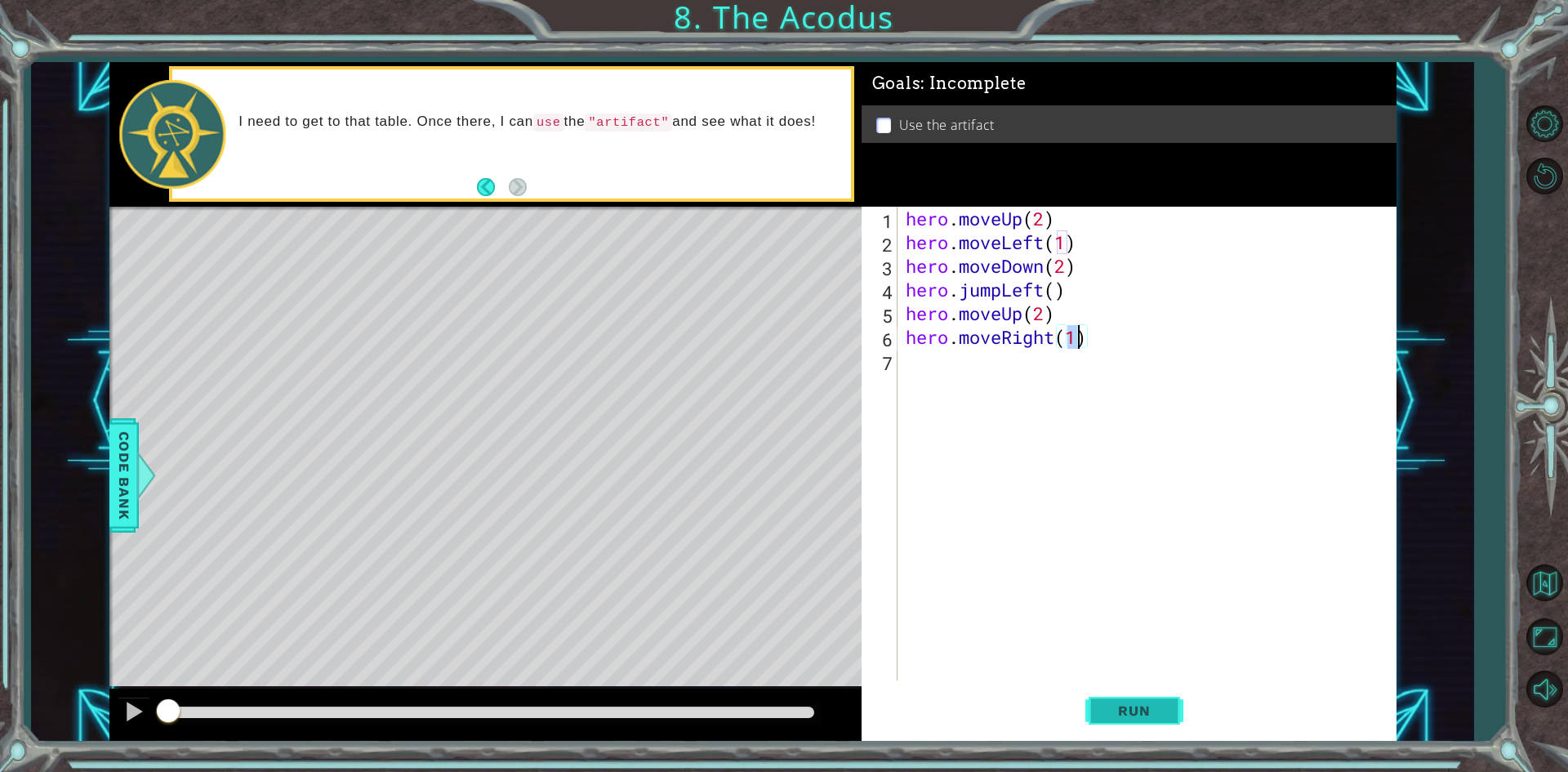
type textarea "hero.moveRight(1)"
click at [1154, 706] on span "Run" at bounding box center [1133, 710] width 65 height 16
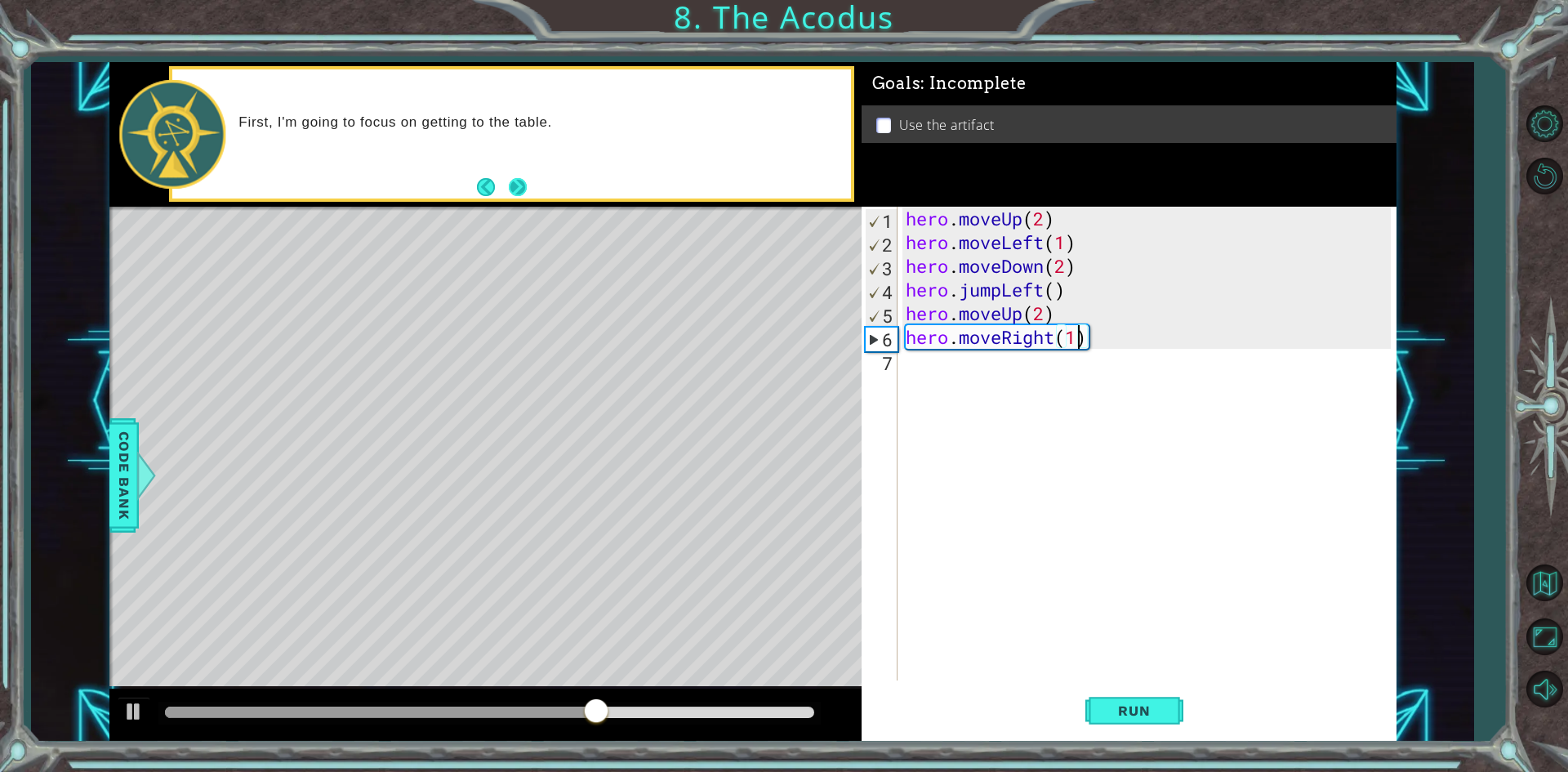
click at [523, 183] on button "Next" at bounding box center [517, 187] width 18 height 18
click at [1061, 379] on div "hero . moveUp ( 2 ) hero . moveLeft ( 1 ) hero . moveDown ( 2 ) hero . jumpLeft…" at bounding box center [1151, 467] width 497 height 521
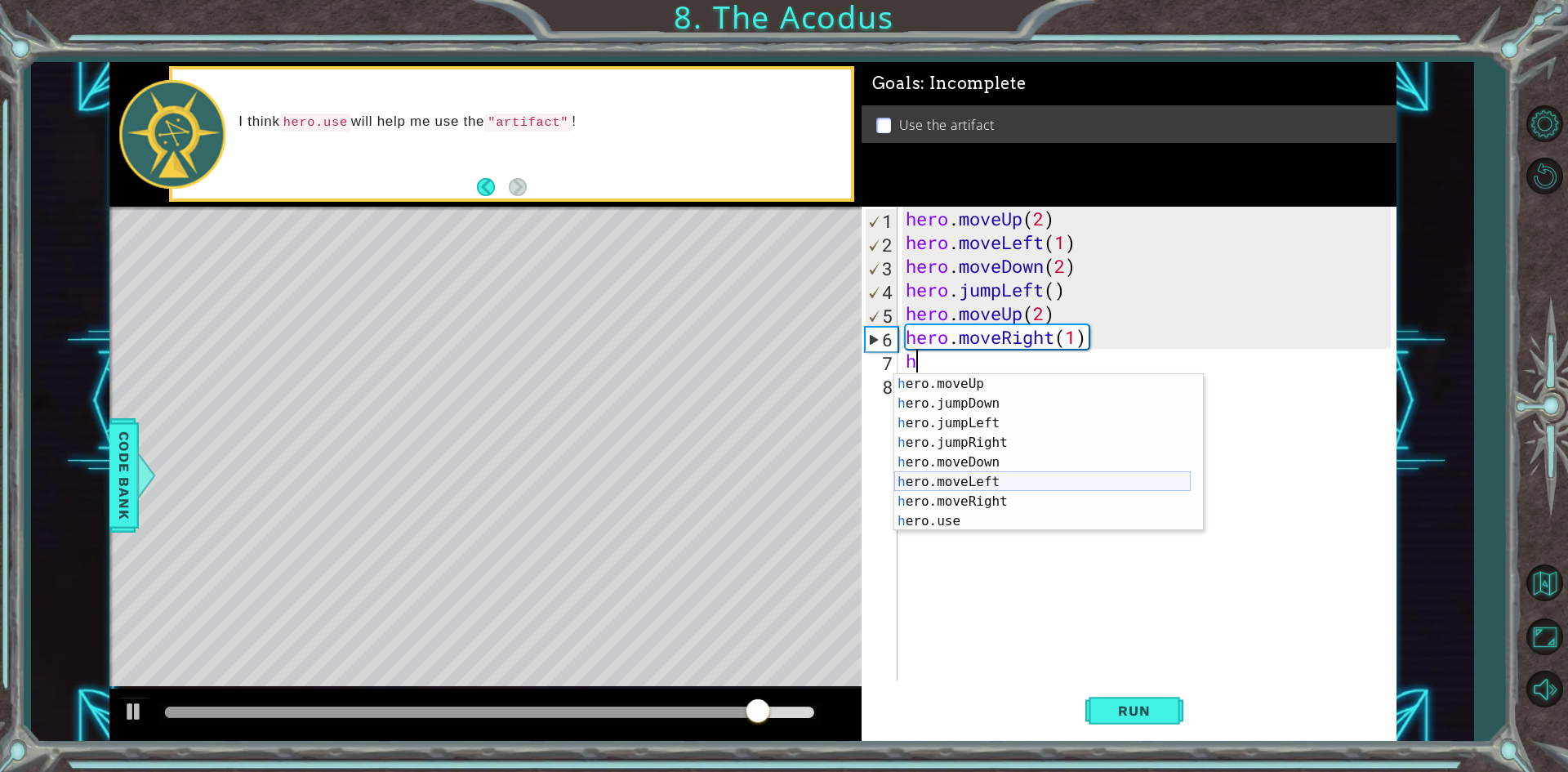
scroll to position [20, 0]
click at [1072, 514] on div "h ero.moveUp press enter h ero.jumpDown press enter h ero.jumpLeft press enter …" at bounding box center [1042, 471] width 297 height 196
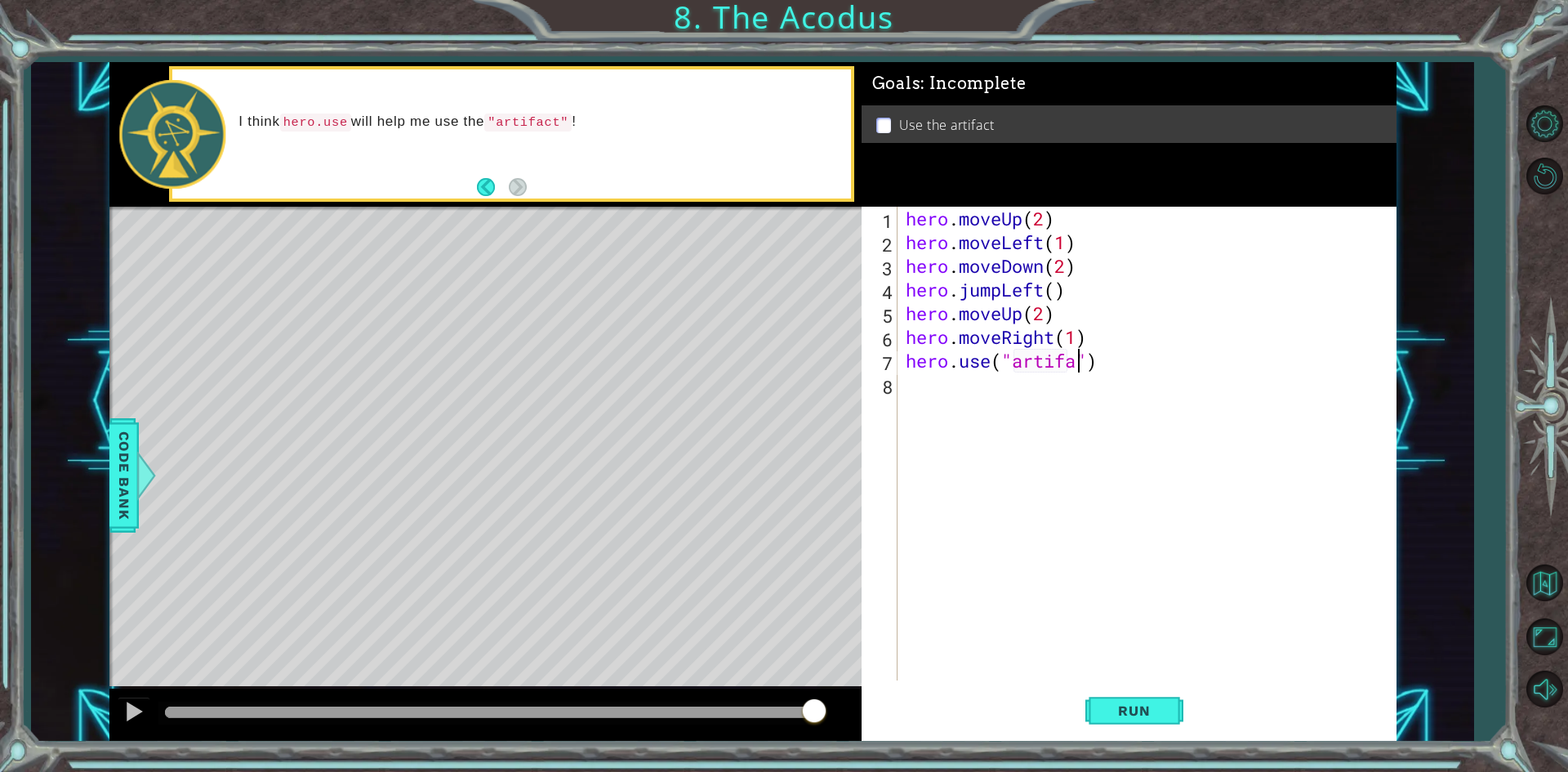
scroll to position [0, 8]
type textarea "hero.use("artifact")"
click at [1133, 715] on span "Run" at bounding box center [1133, 710] width 65 height 16
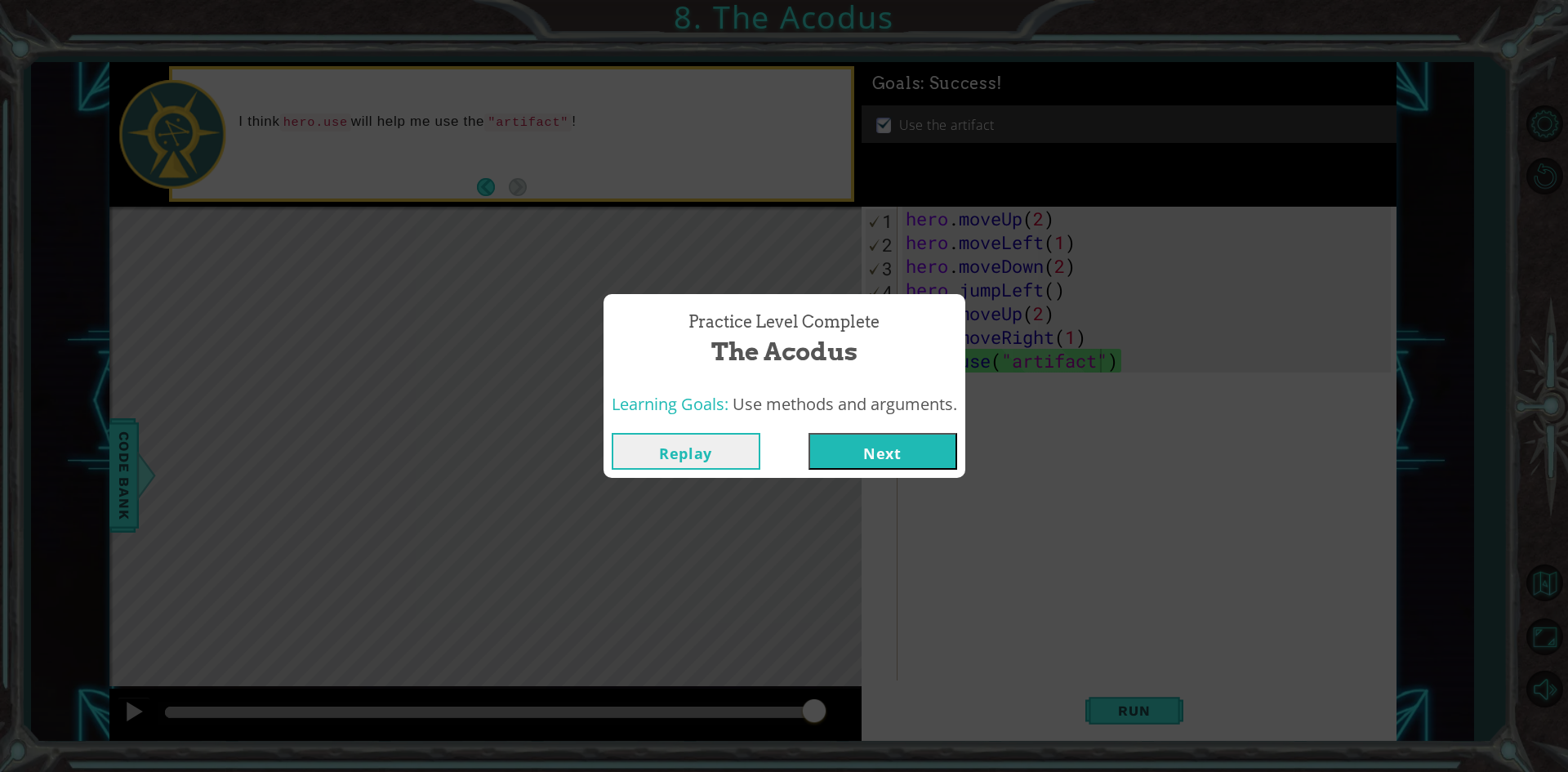
click at [910, 438] on button "Next" at bounding box center [882, 451] width 149 height 37
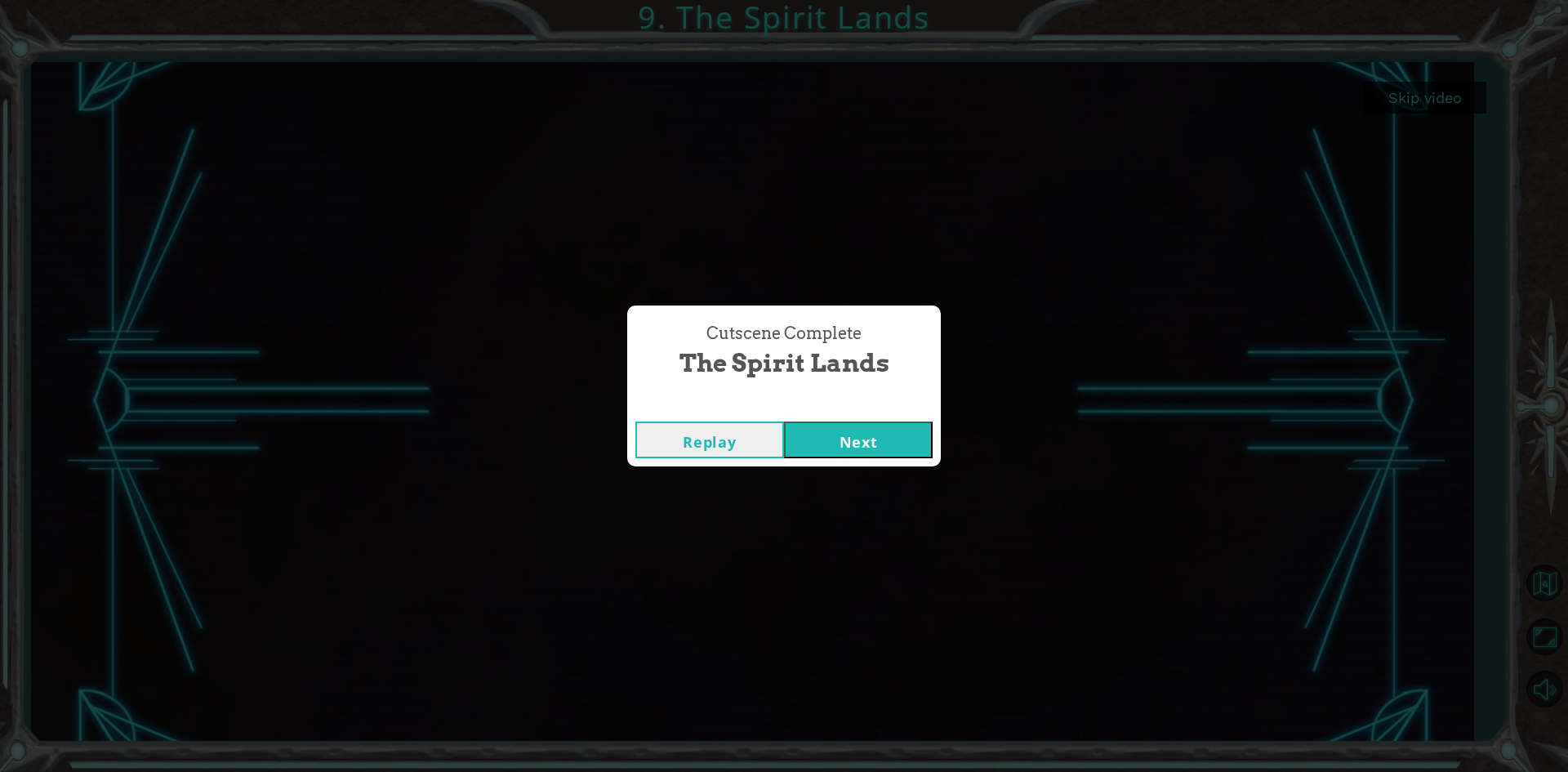
click at [891, 448] on button "Next" at bounding box center [858, 439] width 149 height 37
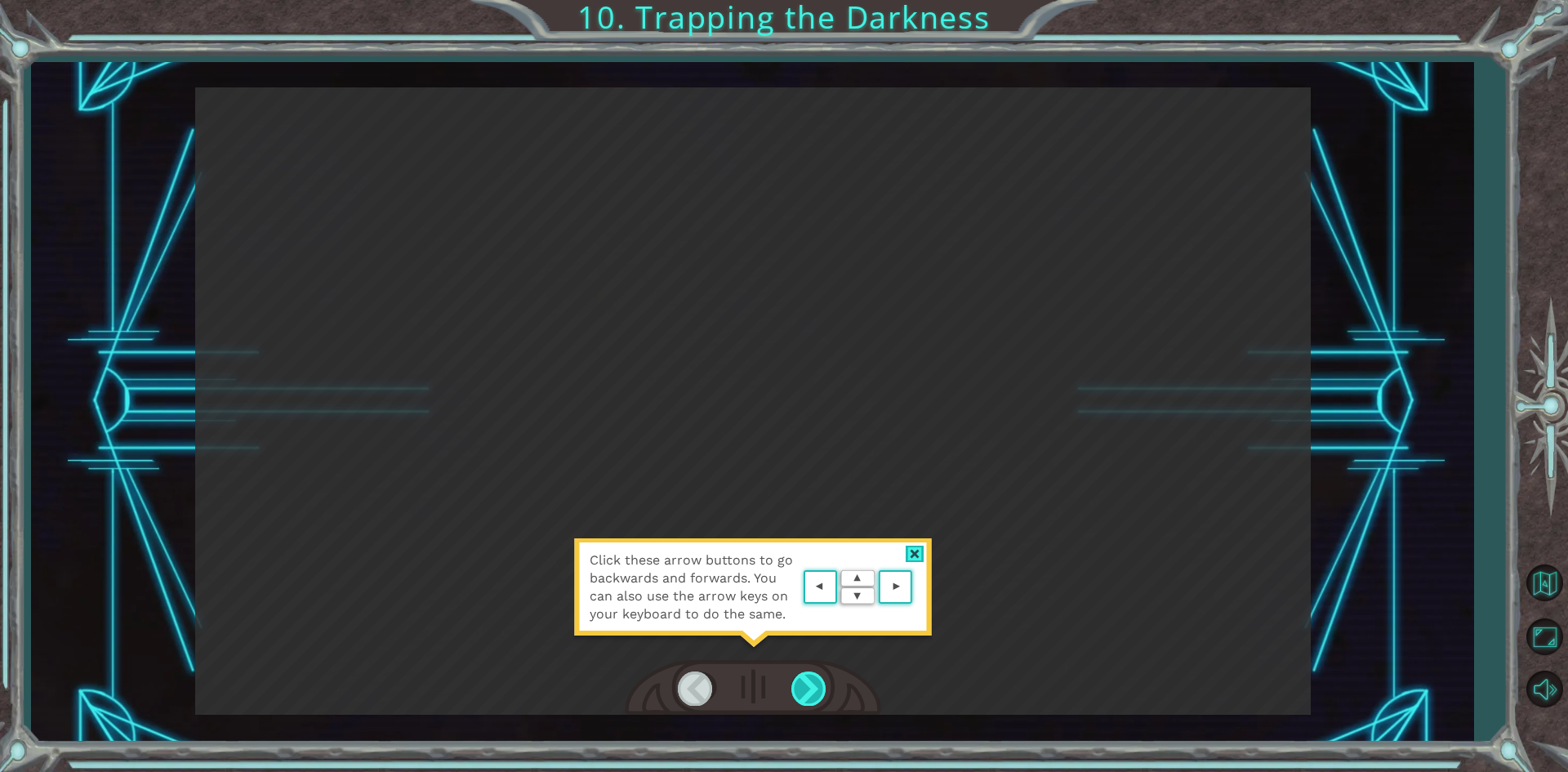
click at [798, 672] on div at bounding box center [809, 687] width 37 height 34
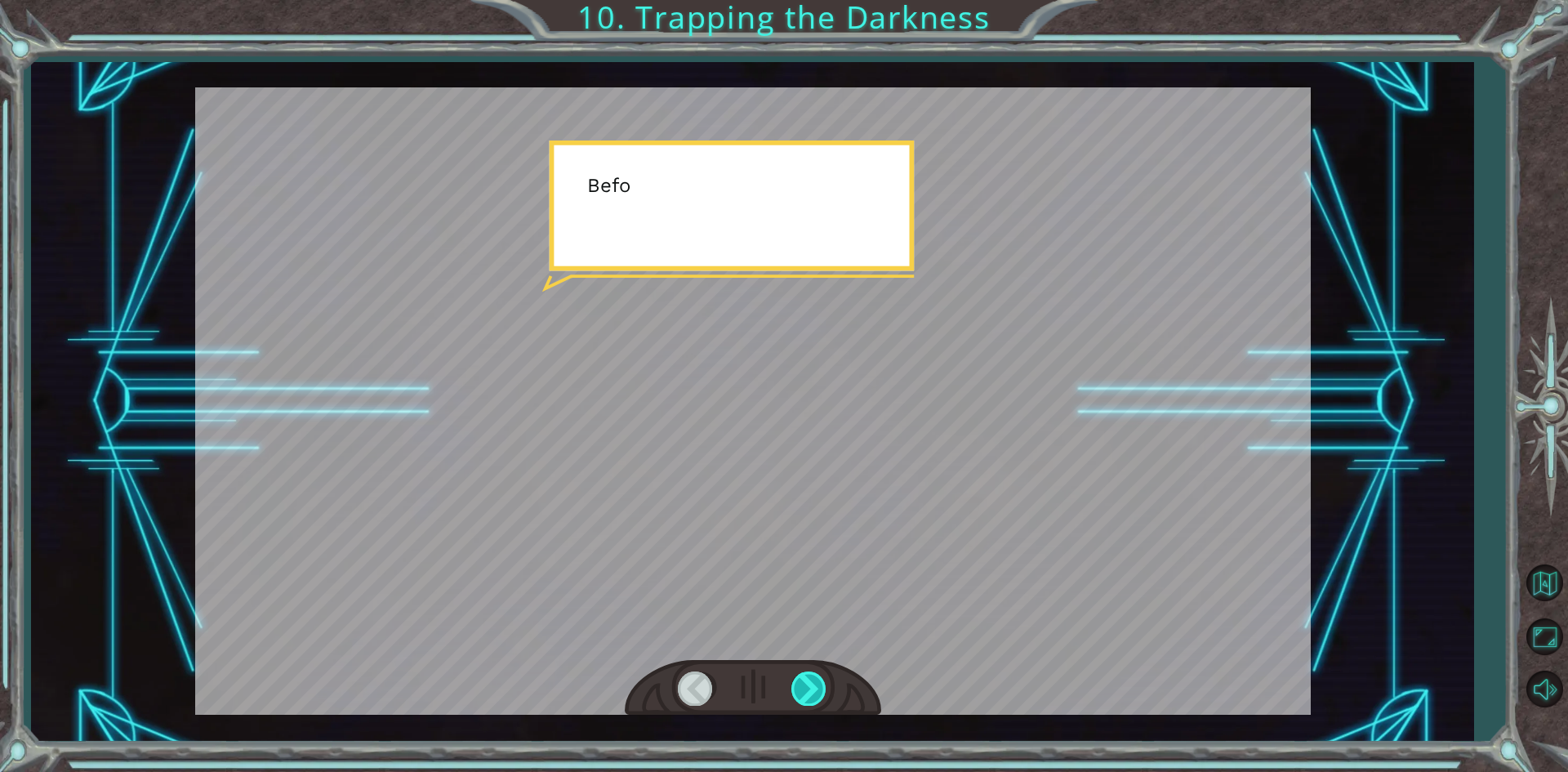
click at [815, 678] on div at bounding box center [809, 687] width 37 height 34
click at [820, 678] on div at bounding box center [809, 687] width 37 height 34
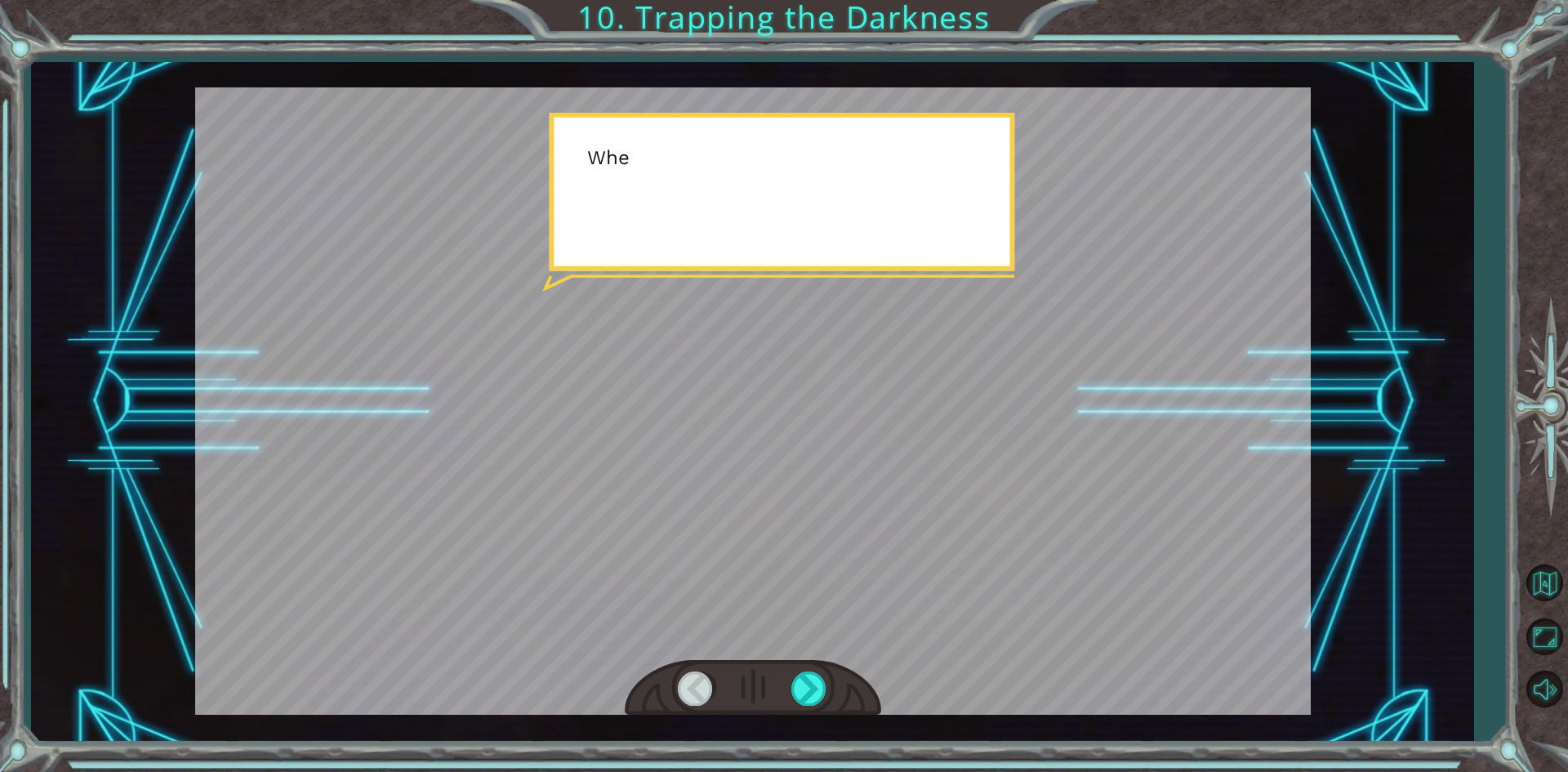
click at [831, 676] on div at bounding box center [753, 687] width 256 height 57
click at [834, 676] on div at bounding box center [753, 687] width 256 height 57
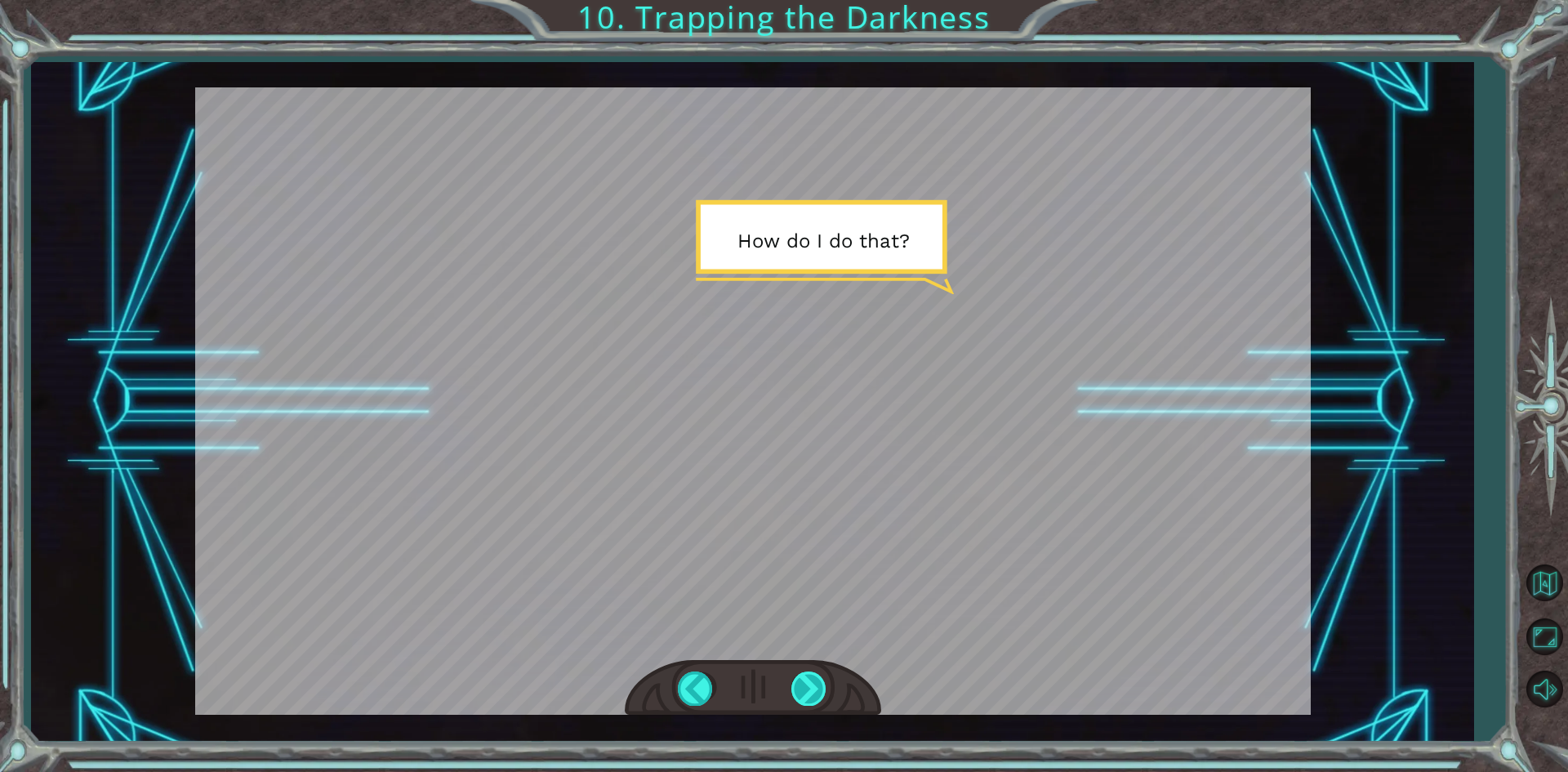
click at [826, 682] on div at bounding box center [809, 687] width 37 height 34
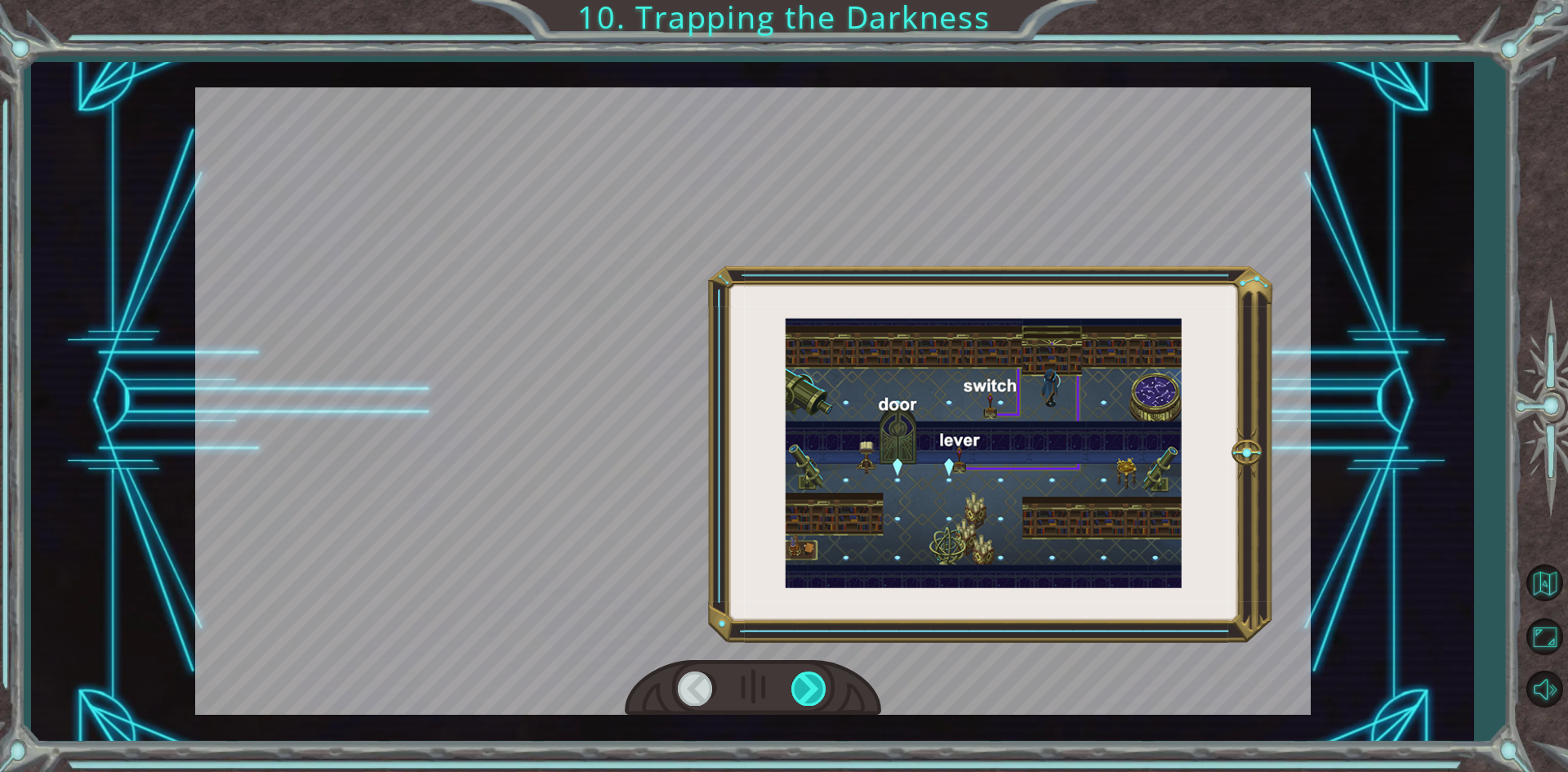
click at [826, 682] on div at bounding box center [809, 687] width 37 height 34
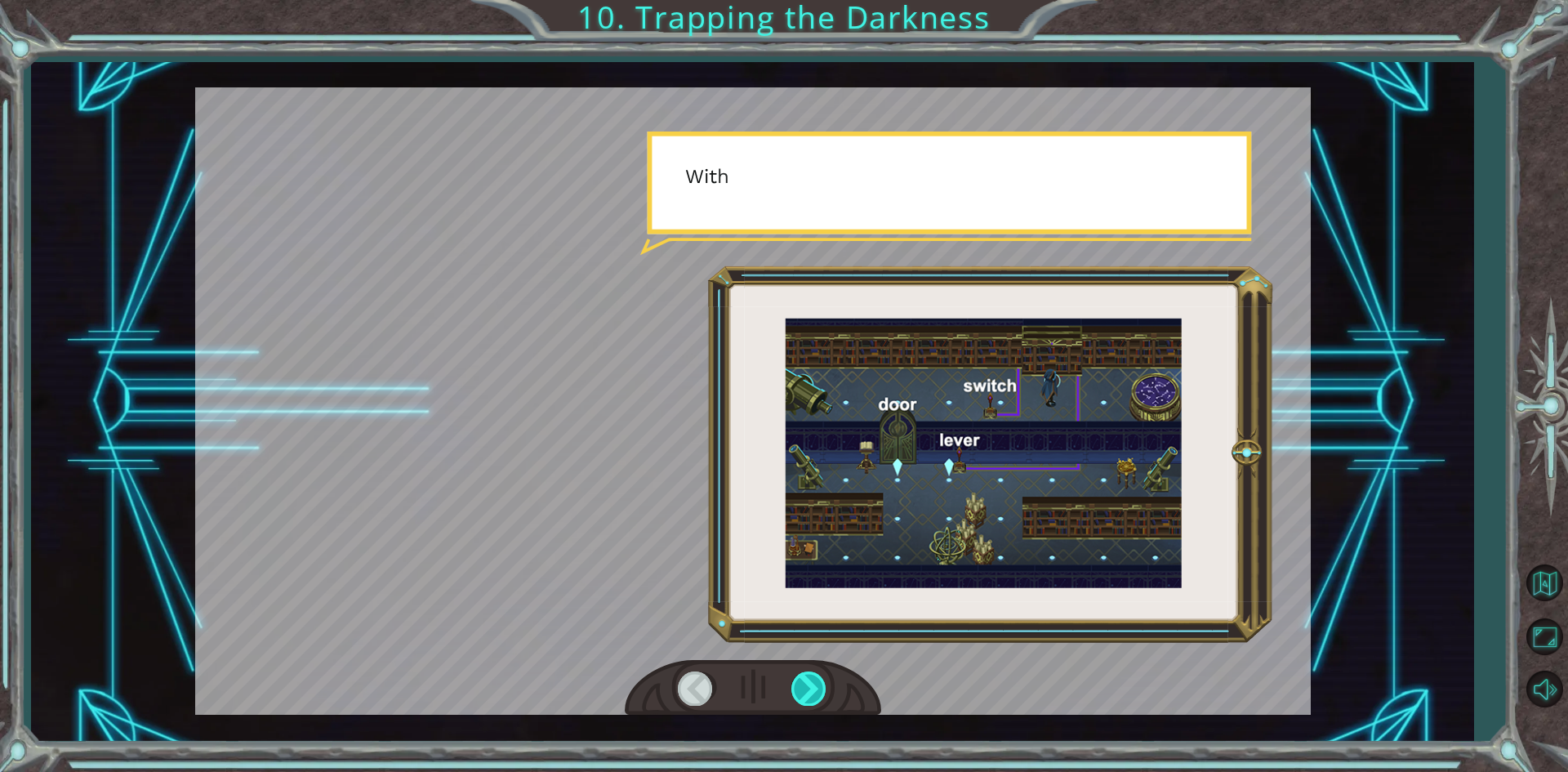
click at [826, 682] on div at bounding box center [809, 687] width 37 height 34
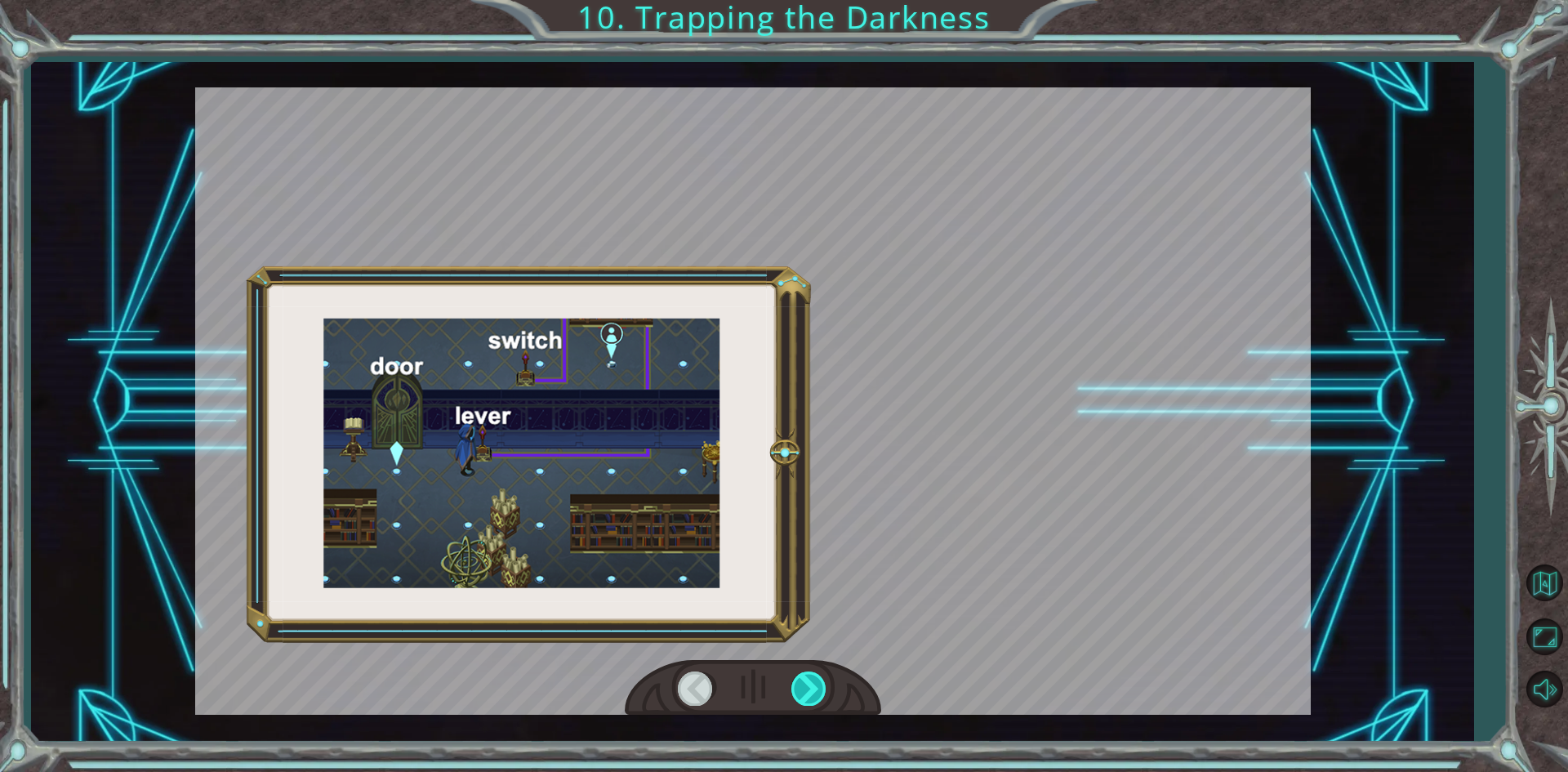
click at [826, 682] on div at bounding box center [809, 687] width 37 height 34
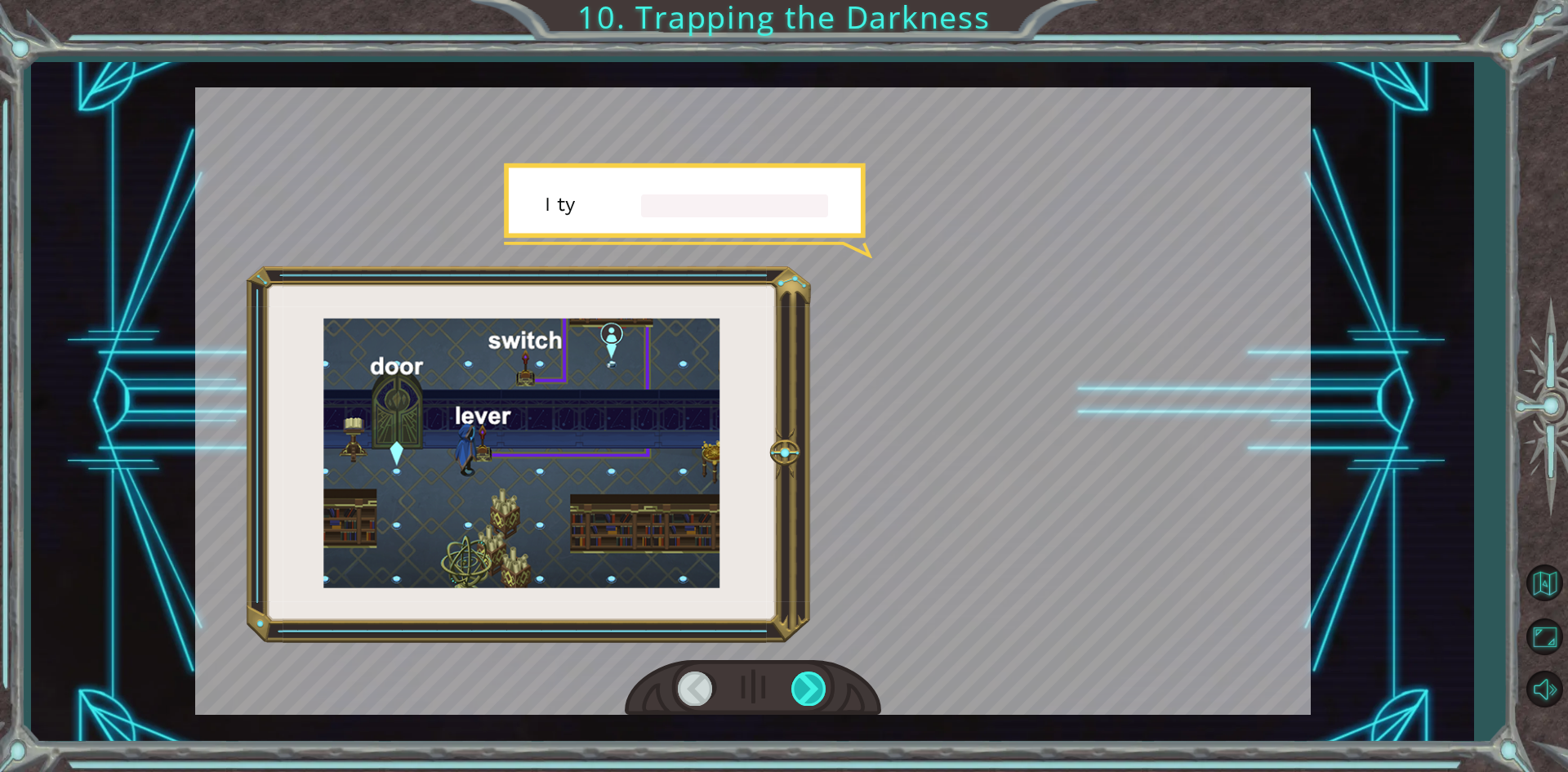
click at [826, 682] on div at bounding box center [809, 687] width 37 height 34
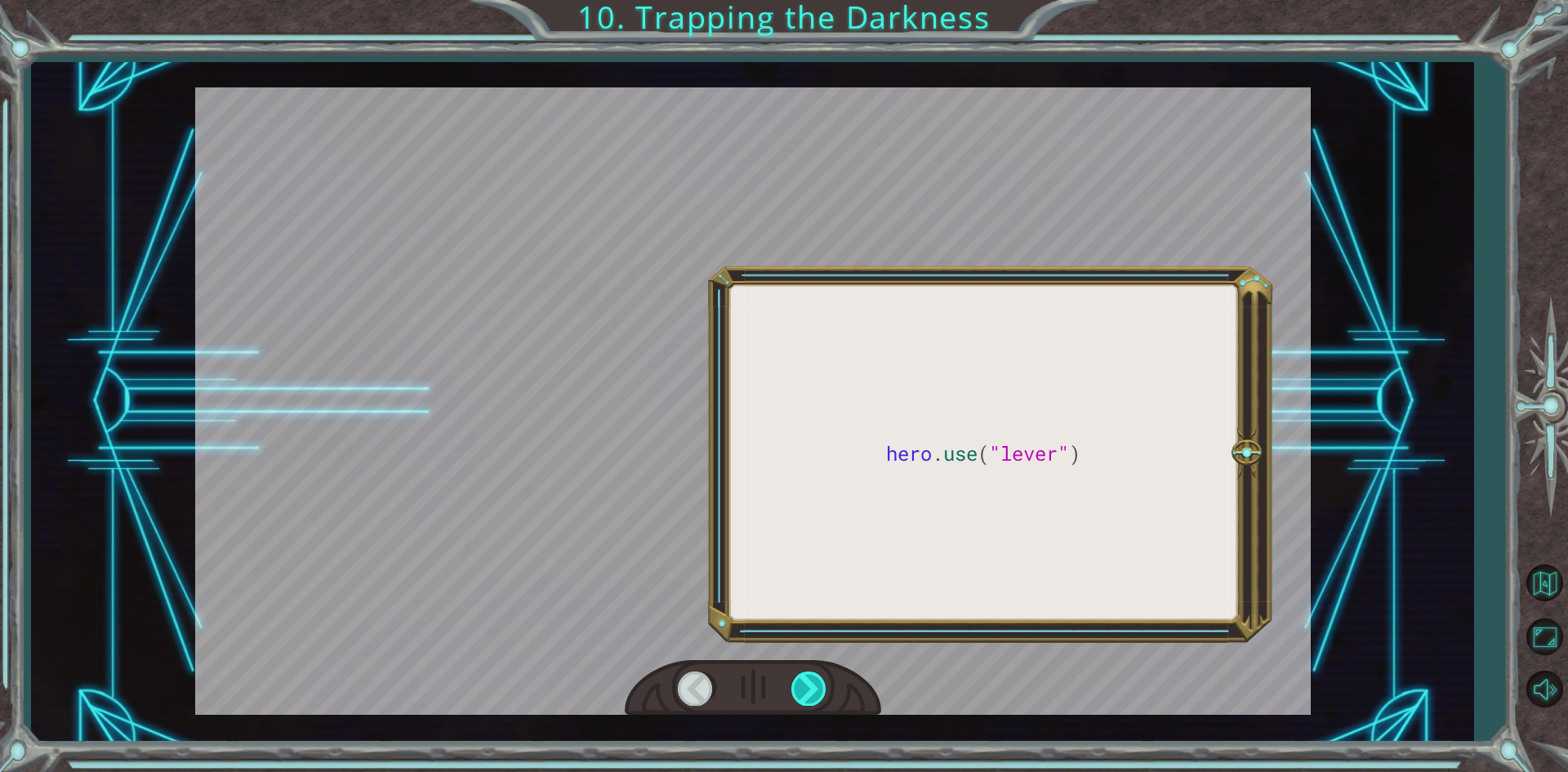
click at [826, 682] on div at bounding box center [809, 687] width 37 height 34
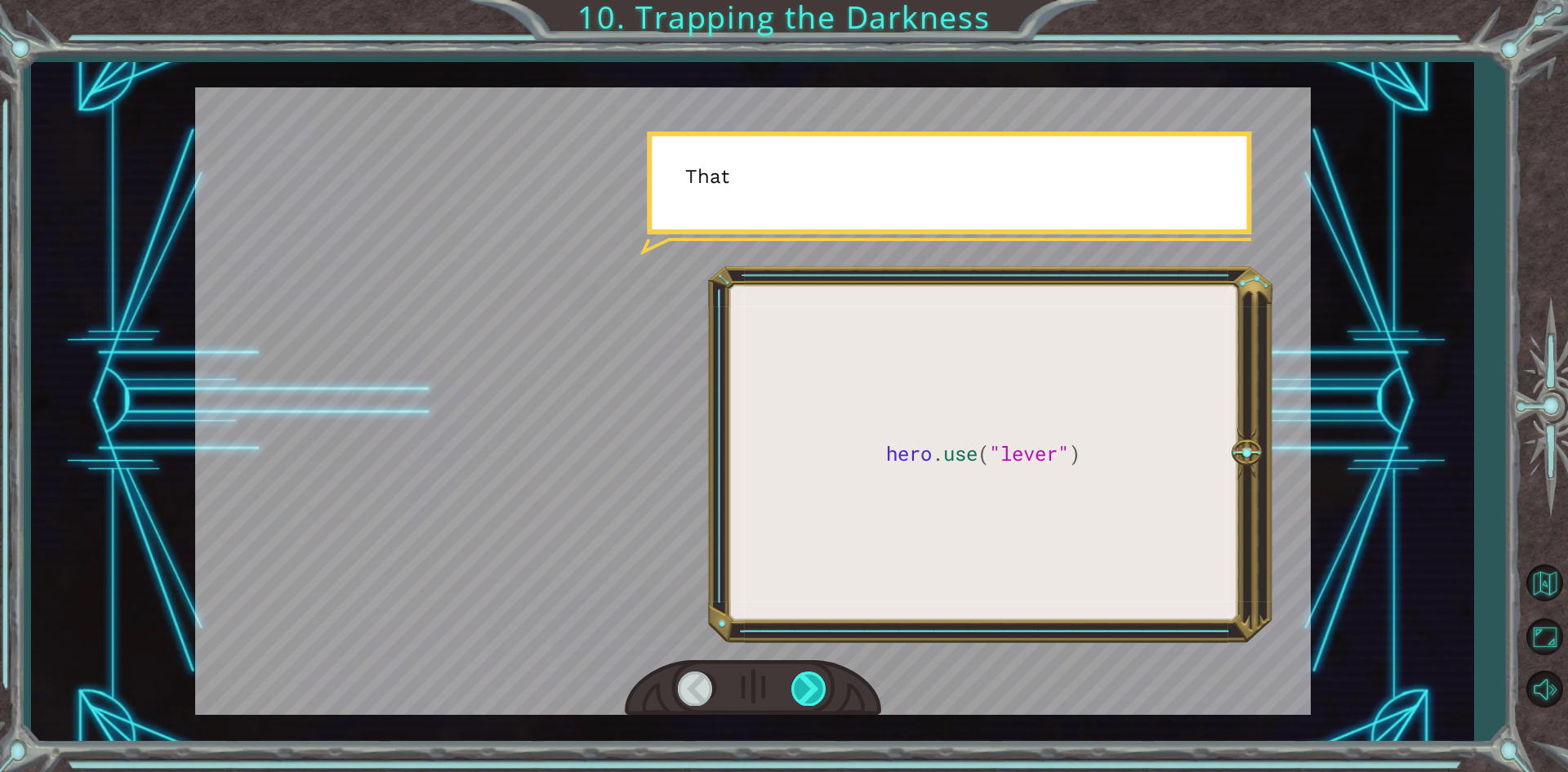
click at [826, 682] on div at bounding box center [809, 687] width 37 height 34
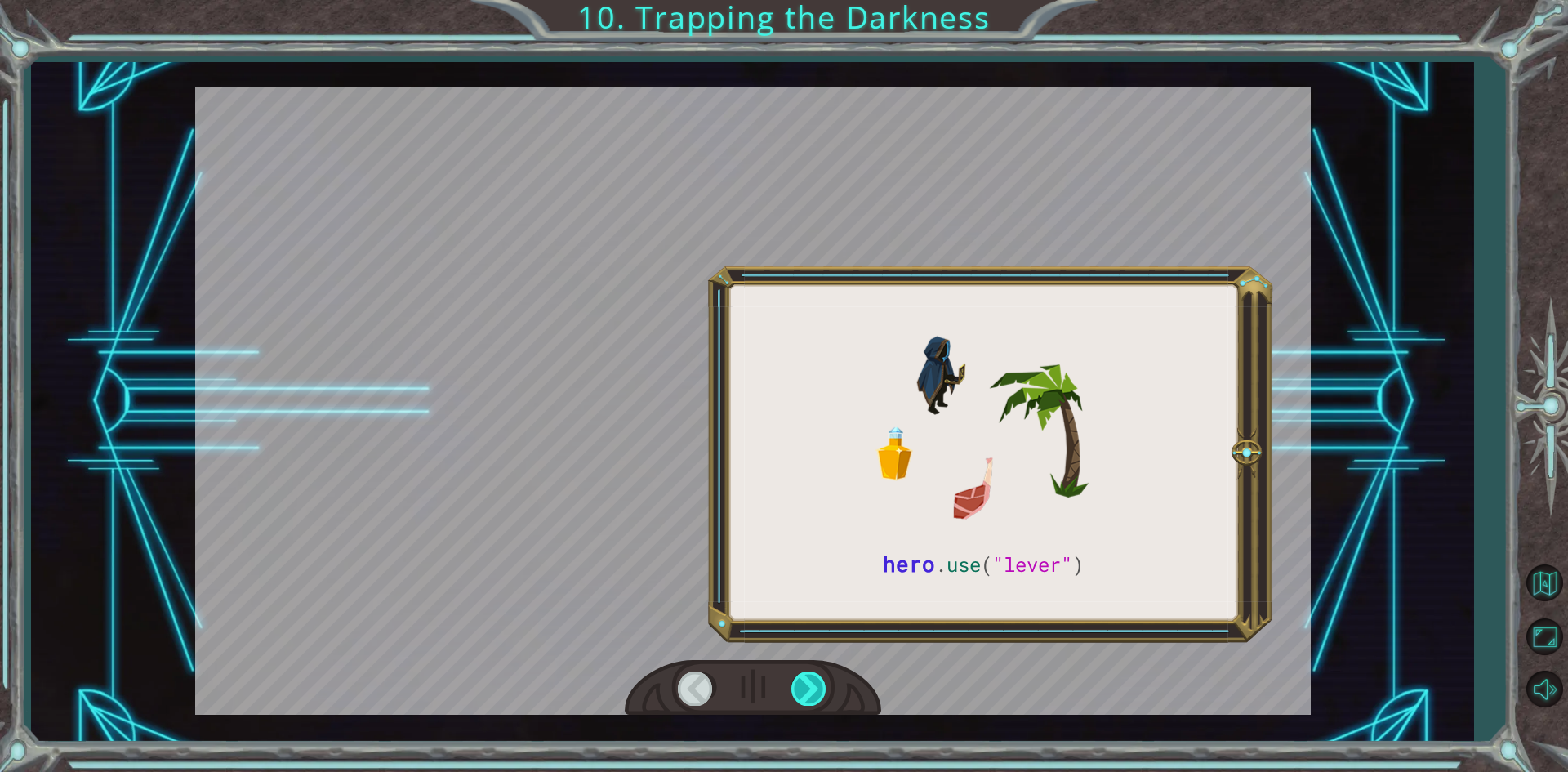
click at [826, 682] on div at bounding box center [809, 687] width 37 height 34
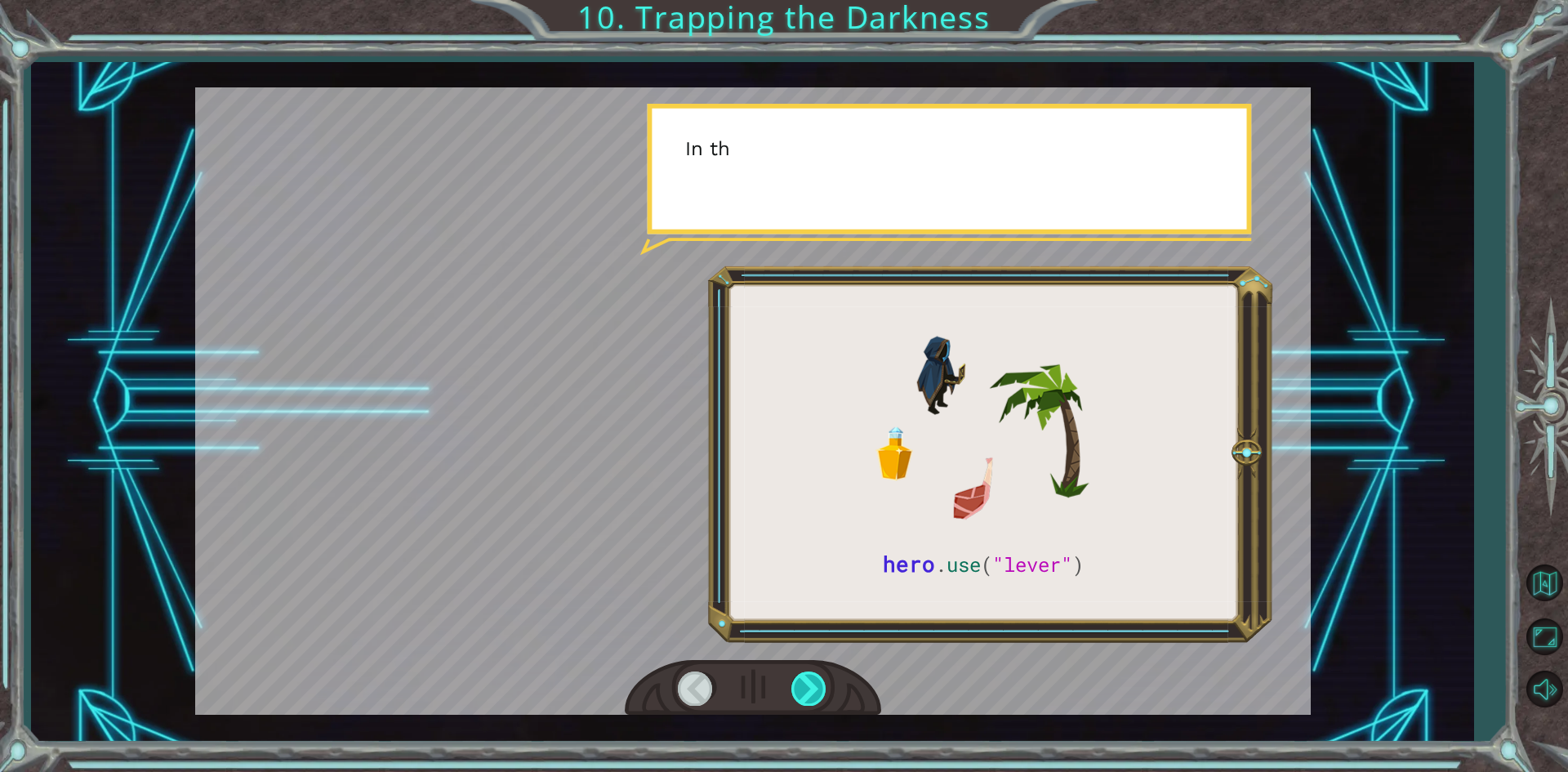
click at [826, 682] on div at bounding box center [809, 687] width 37 height 34
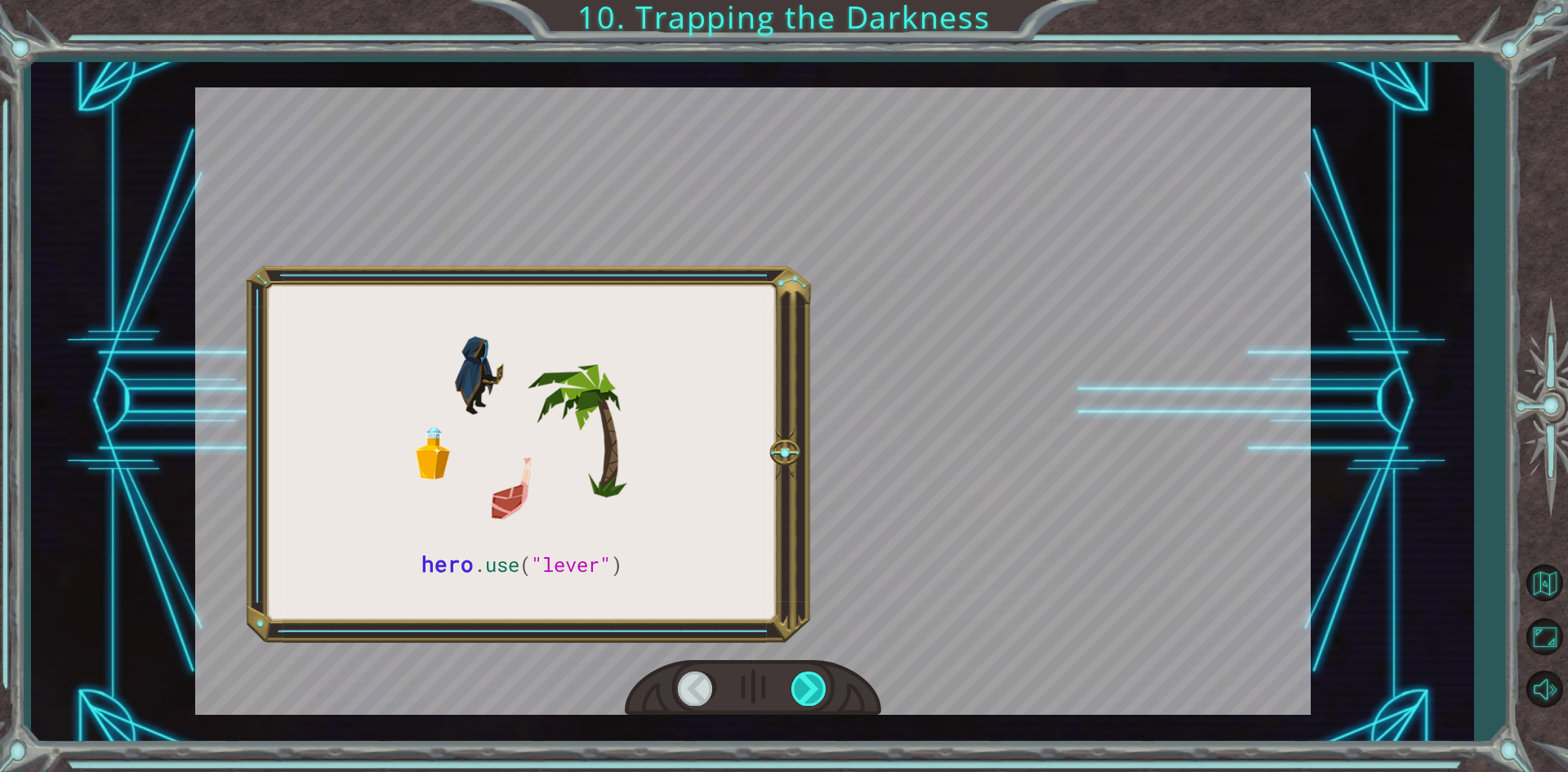
click at [826, 682] on div at bounding box center [809, 687] width 37 height 34
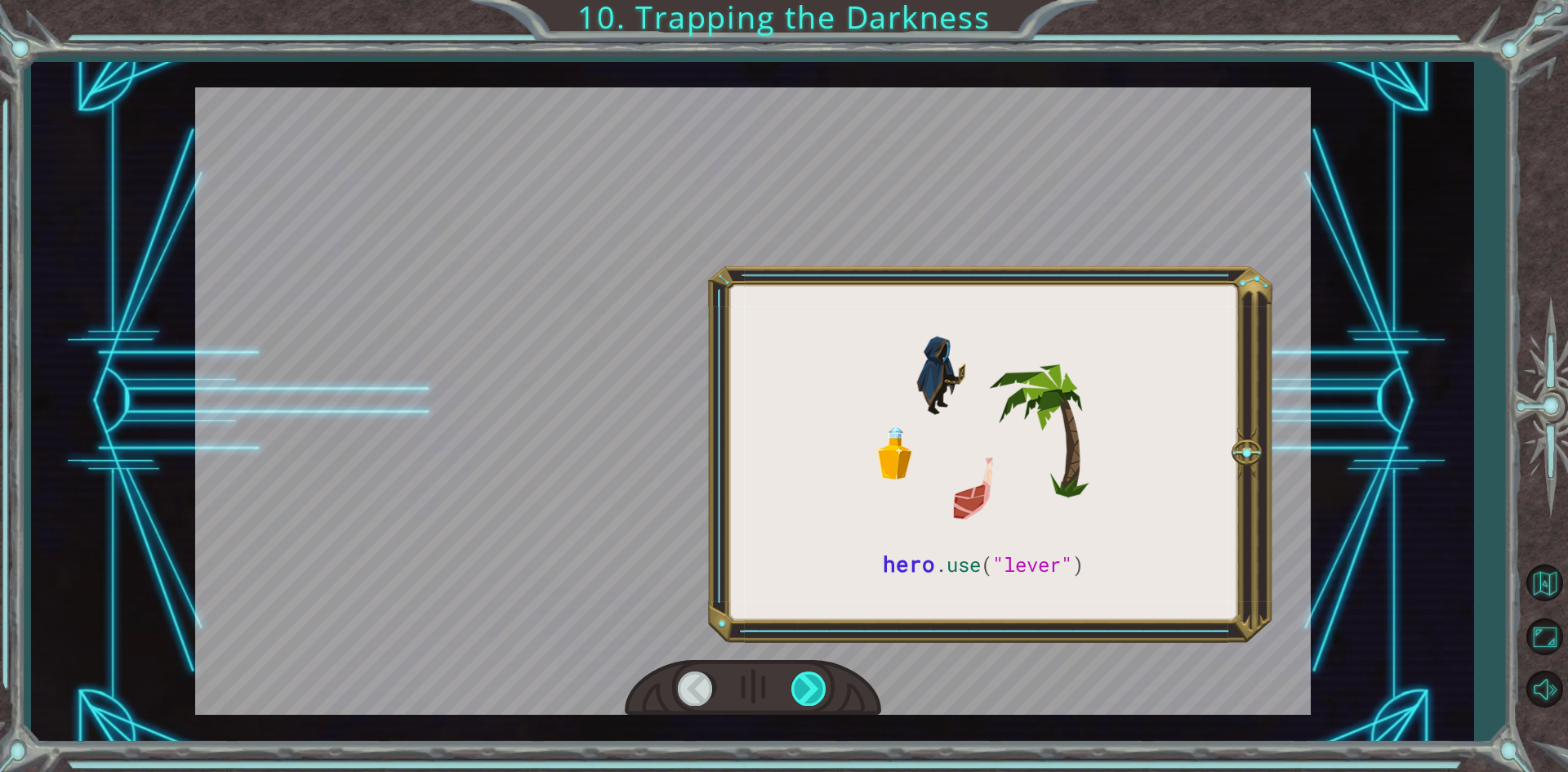
click at [826, 682] on div at bounding box center [809, 687] width 37 height 34
click at [826, 682] on div at bounding box center [809, 687] width 37 height 34
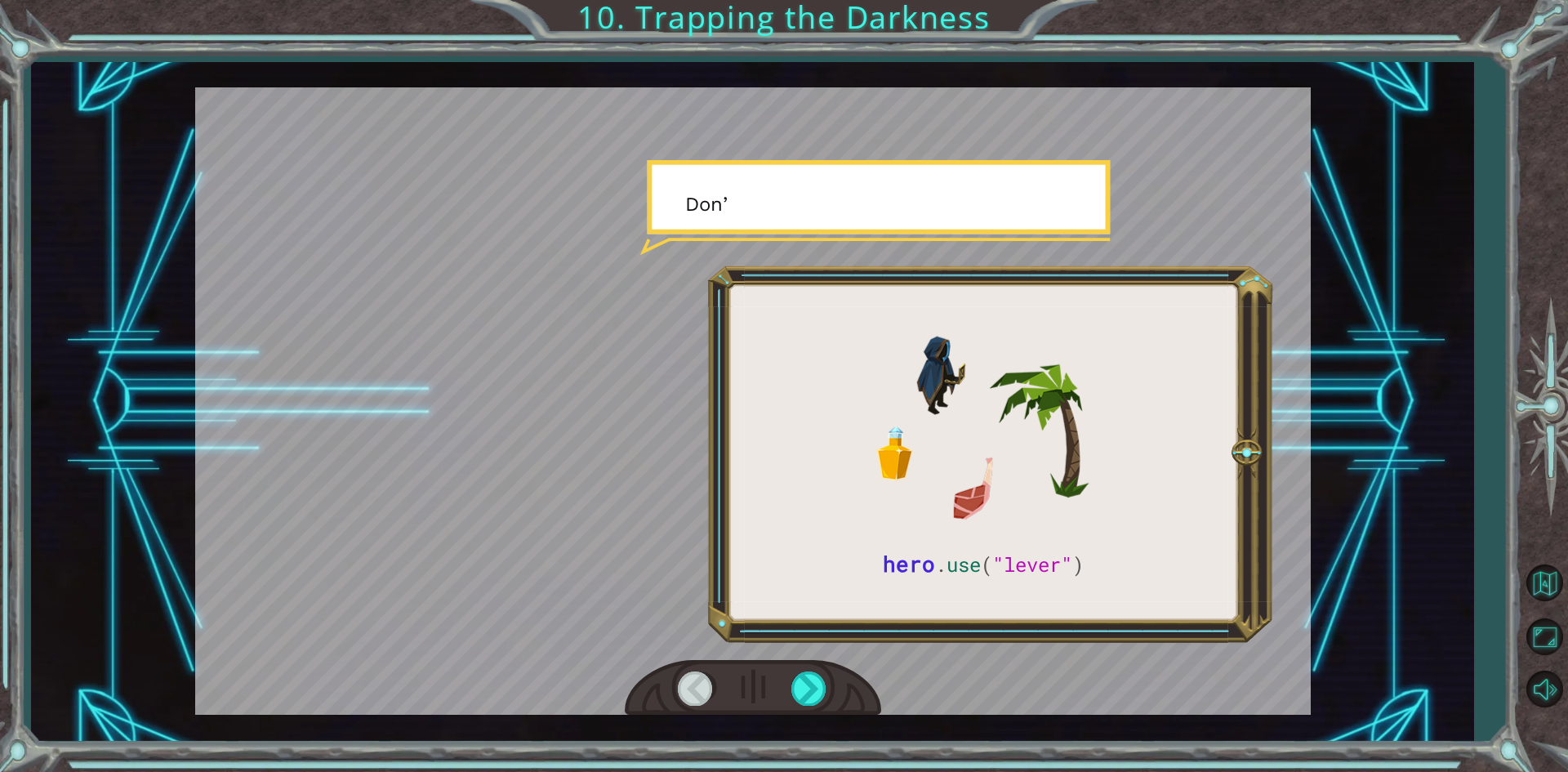
drag, startPoint x: 826, startPoint y: 682, endPoint x: 820, endPoint y: 706, distance: 24.7
click at [821, 703] on div at bounding box center [809, 687] width 37 height 34
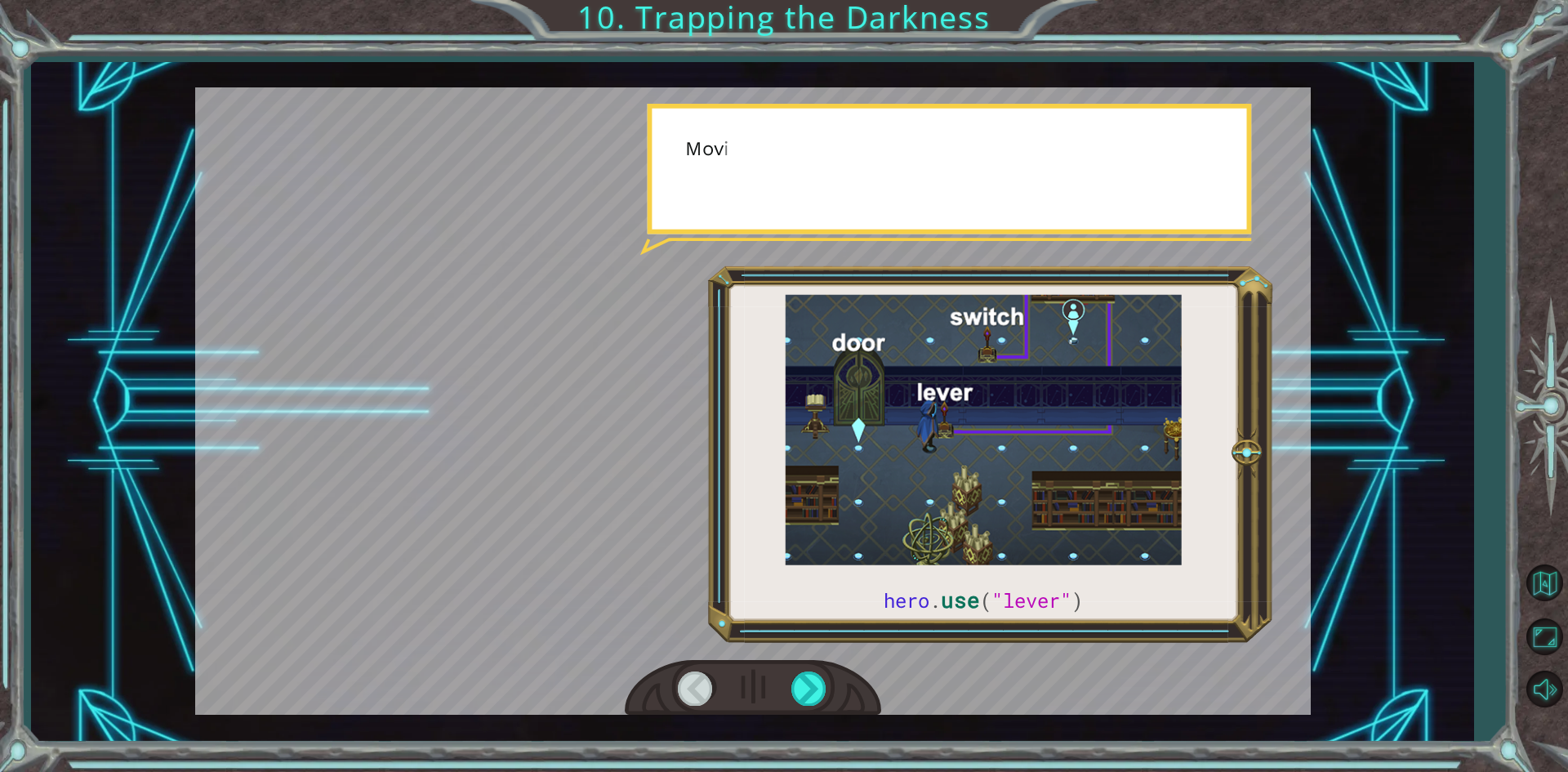
click at [820, 713] on div at bounding box center [753, 687] width 256 height 57
drag, startPoint x: 820, startPoint y: 713, endPoint x: 822, endPoint y: 723, distance: 10.2
click at [821, 719] on div "hero . use ( "lever" ) B e f o r e w e c a n t r a p t h e D a r k n e s s w i …" at bounding box center [752, 402] width 1442 height 679
click at [822, 723] on div "hero . use ( "lever" ) B e f o r e w e c a n t r a p t h e D a r k n e s s w i …" at bounding box center [752, 402] width 1442 height 679
click at [822, 724] on div "hero . use ( "lever" ) B e f o r e w e c a n t r a p t h e D a r k n e s s w i …" at bounding box center [752, 402] width 1442 height 679
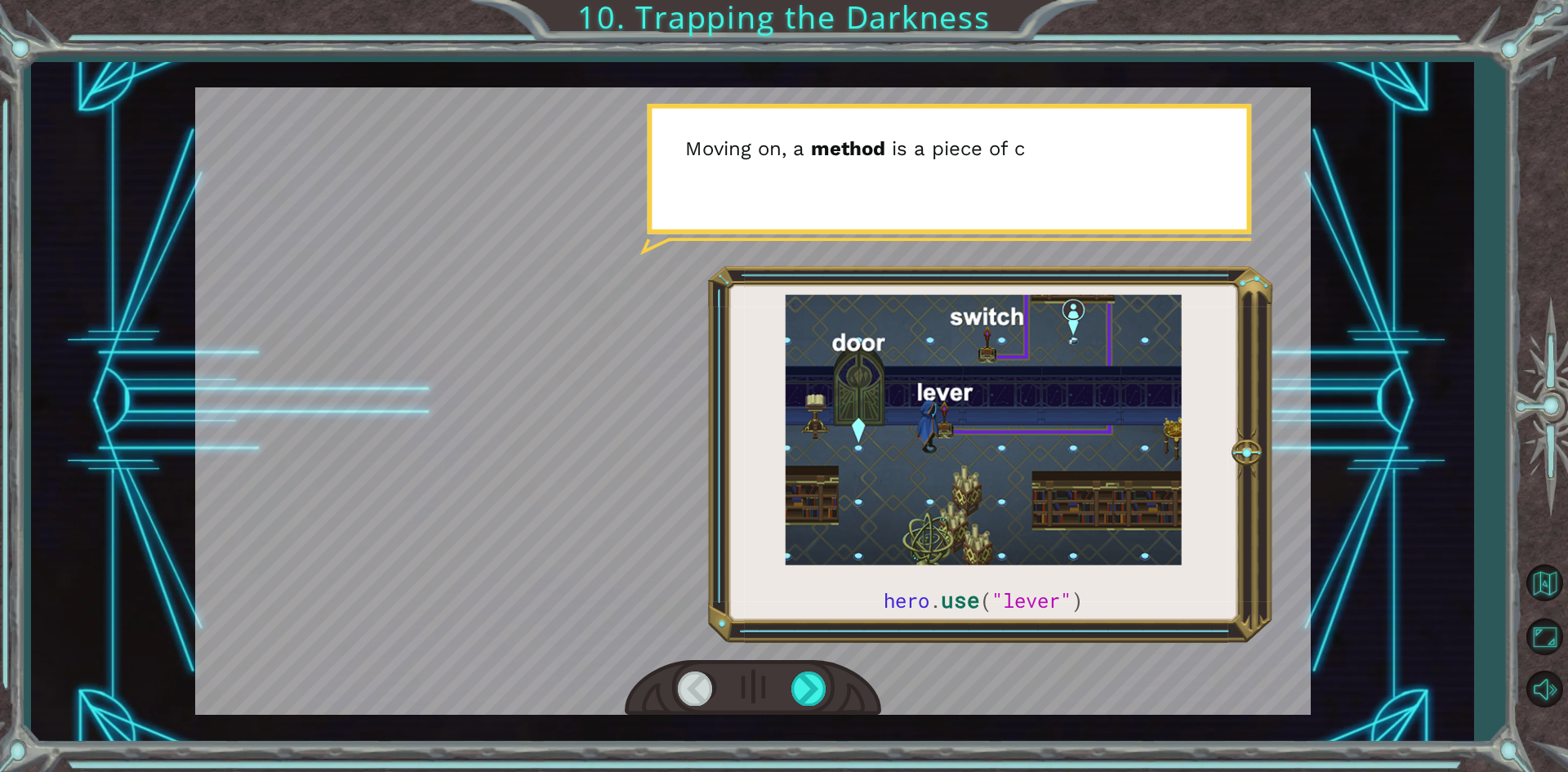
click at [822, 724] on div "hero . use ( "lever" ) B e f o r e w e c a n t r a p t h e D a r k n e s s w i …" at bounding box center [752, 402] width 1442 height 679
click at [805, 702] on div at bounding box center [809, 687] width 37 height 34
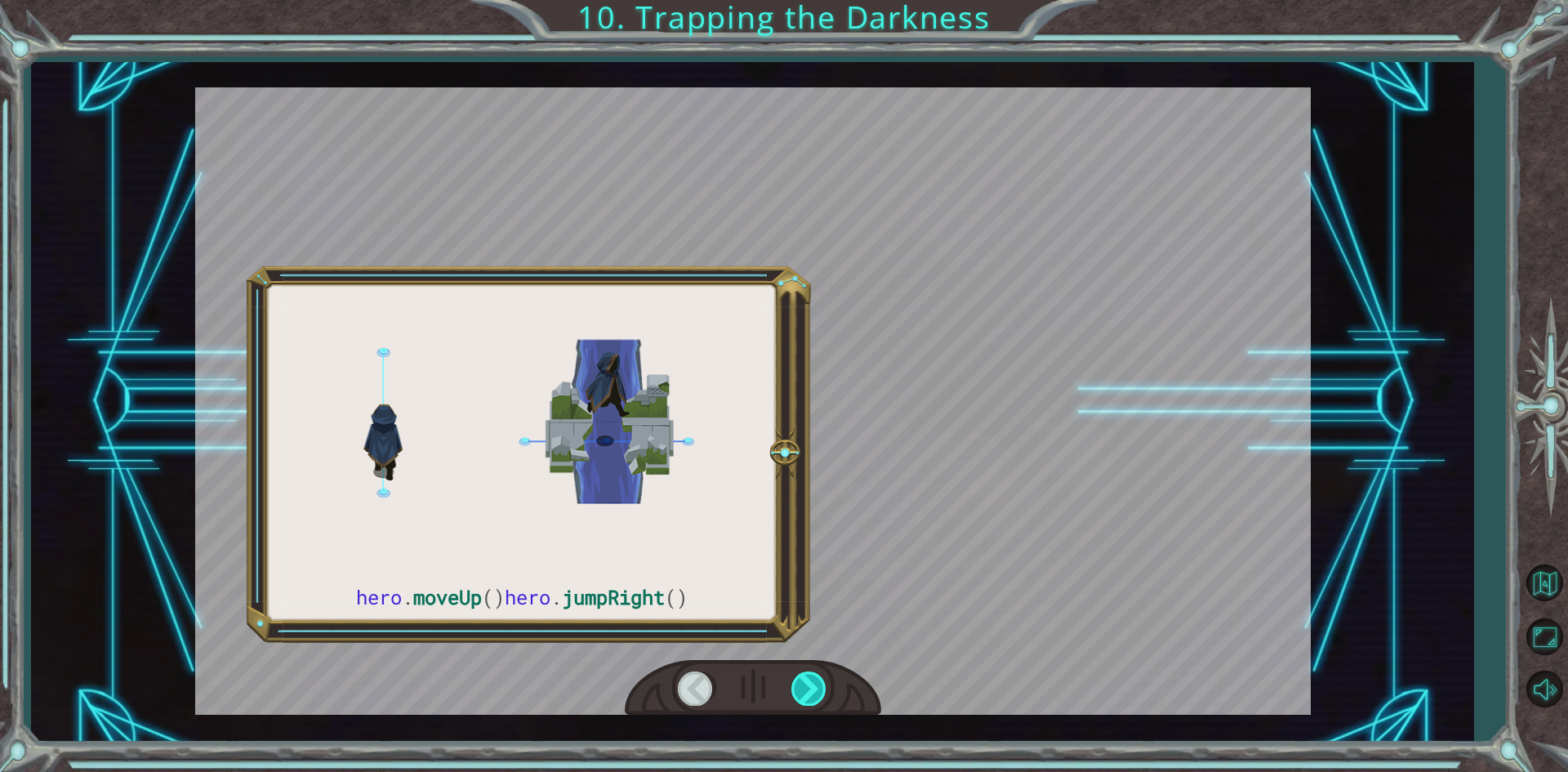
click at [805, 702] on div at bounding box center [809, 687] width 37 height 34
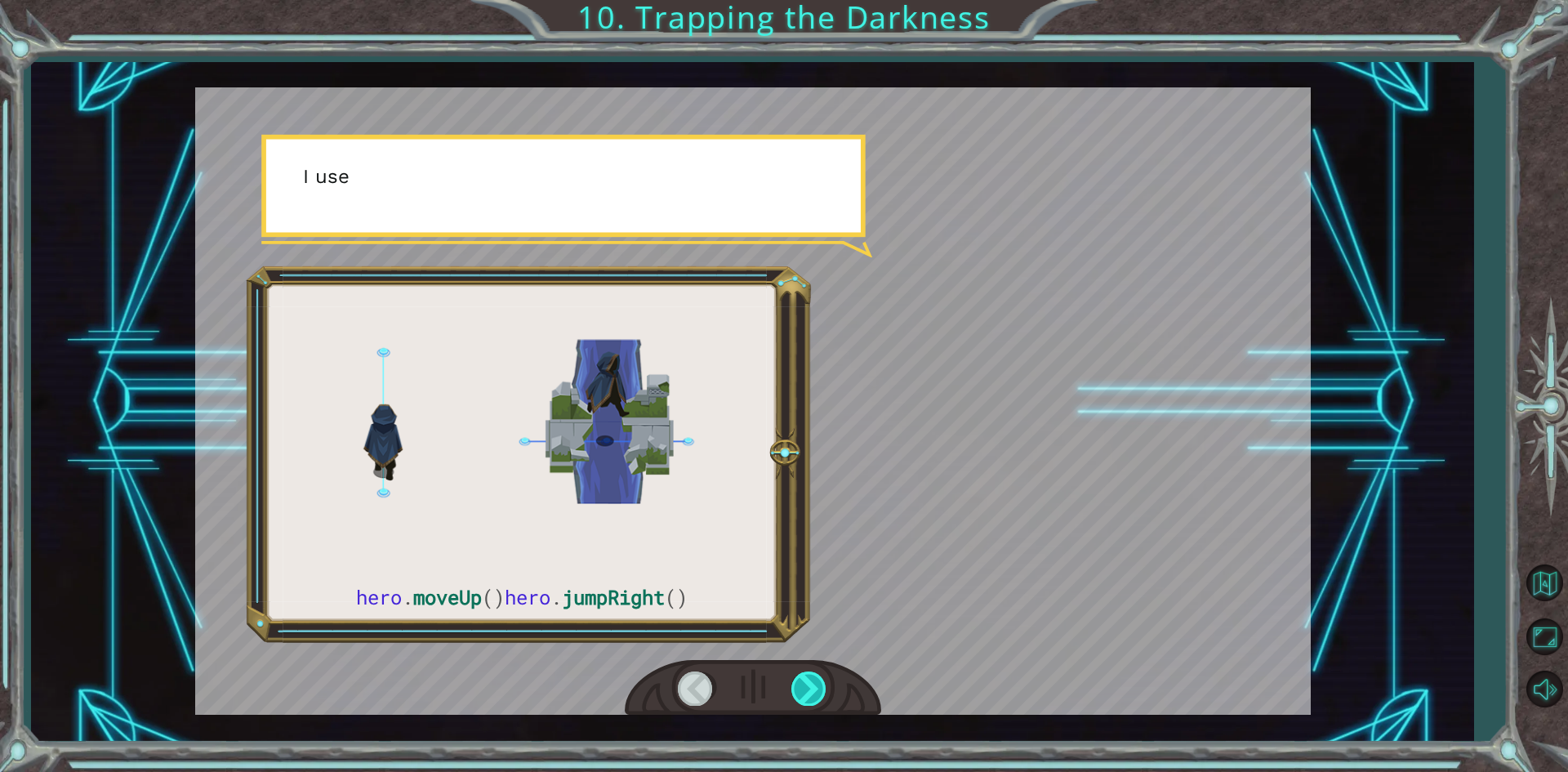
click at [805, 702] on div at bounding box center [809, 687] width 37 height 34
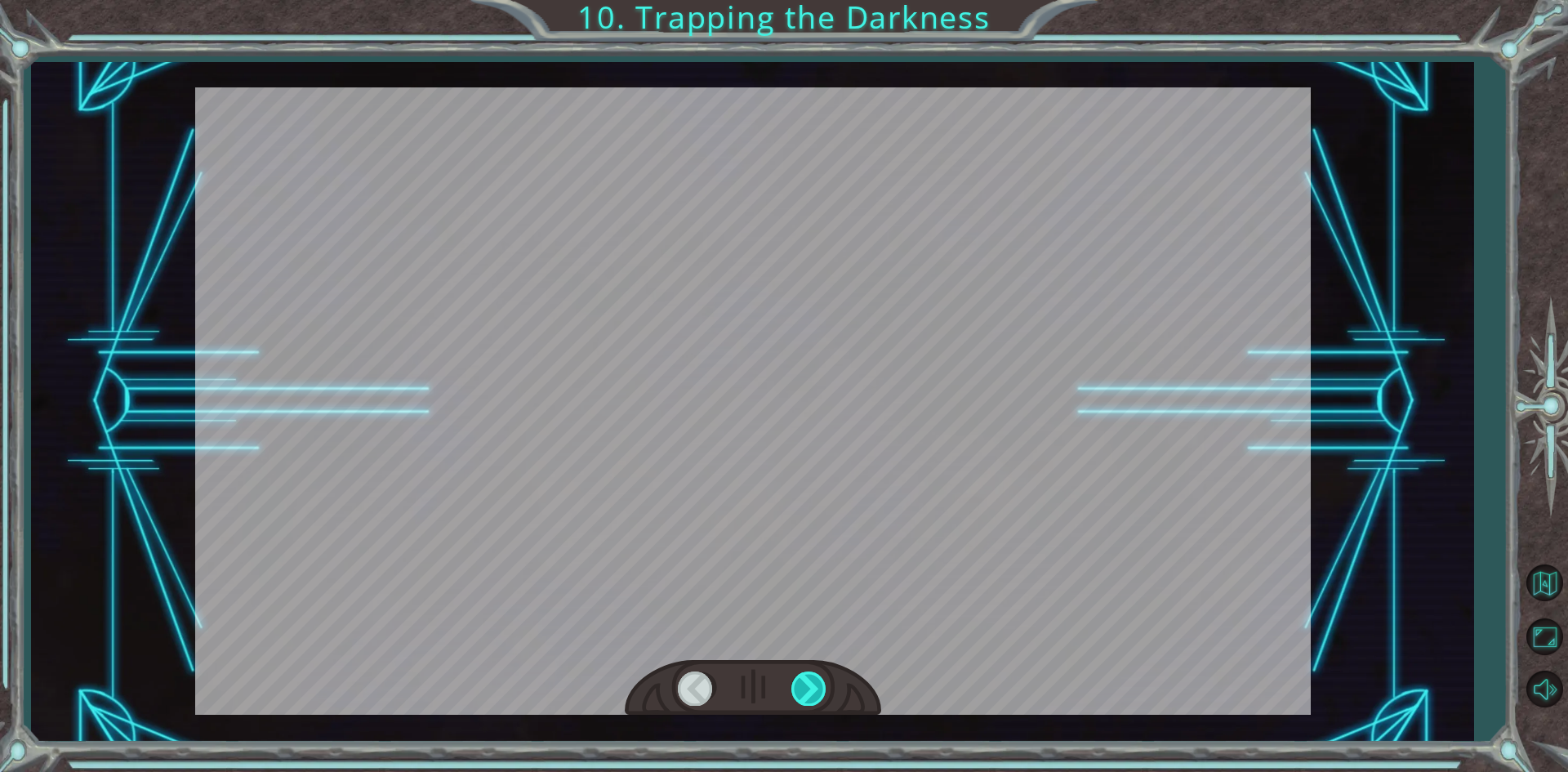
click at [805, 702] on div at bounding box center [809, 687] width 37 height 34
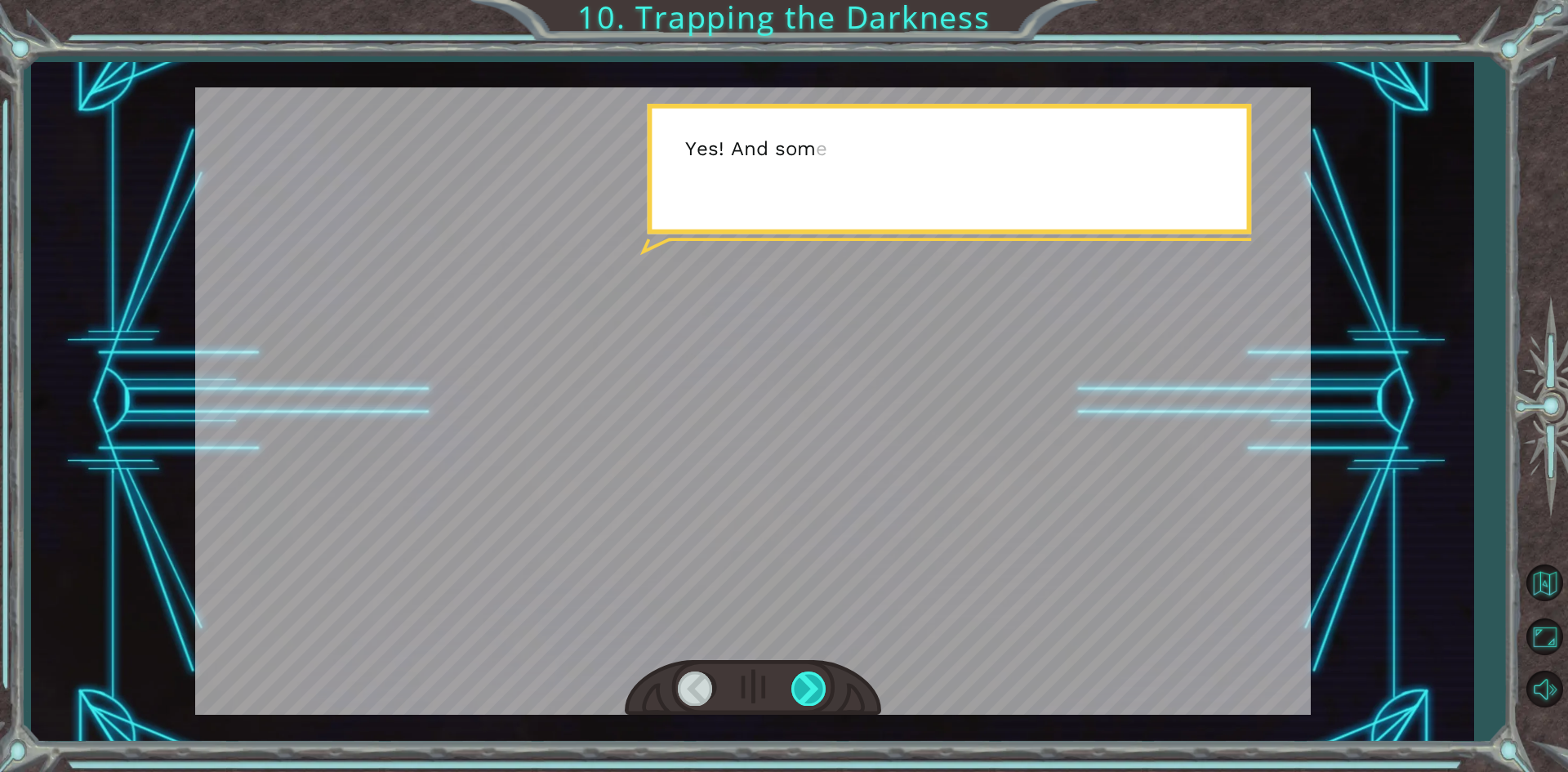
click at [805, 702] on div at bounding box center [809, 687] width 37 height 34
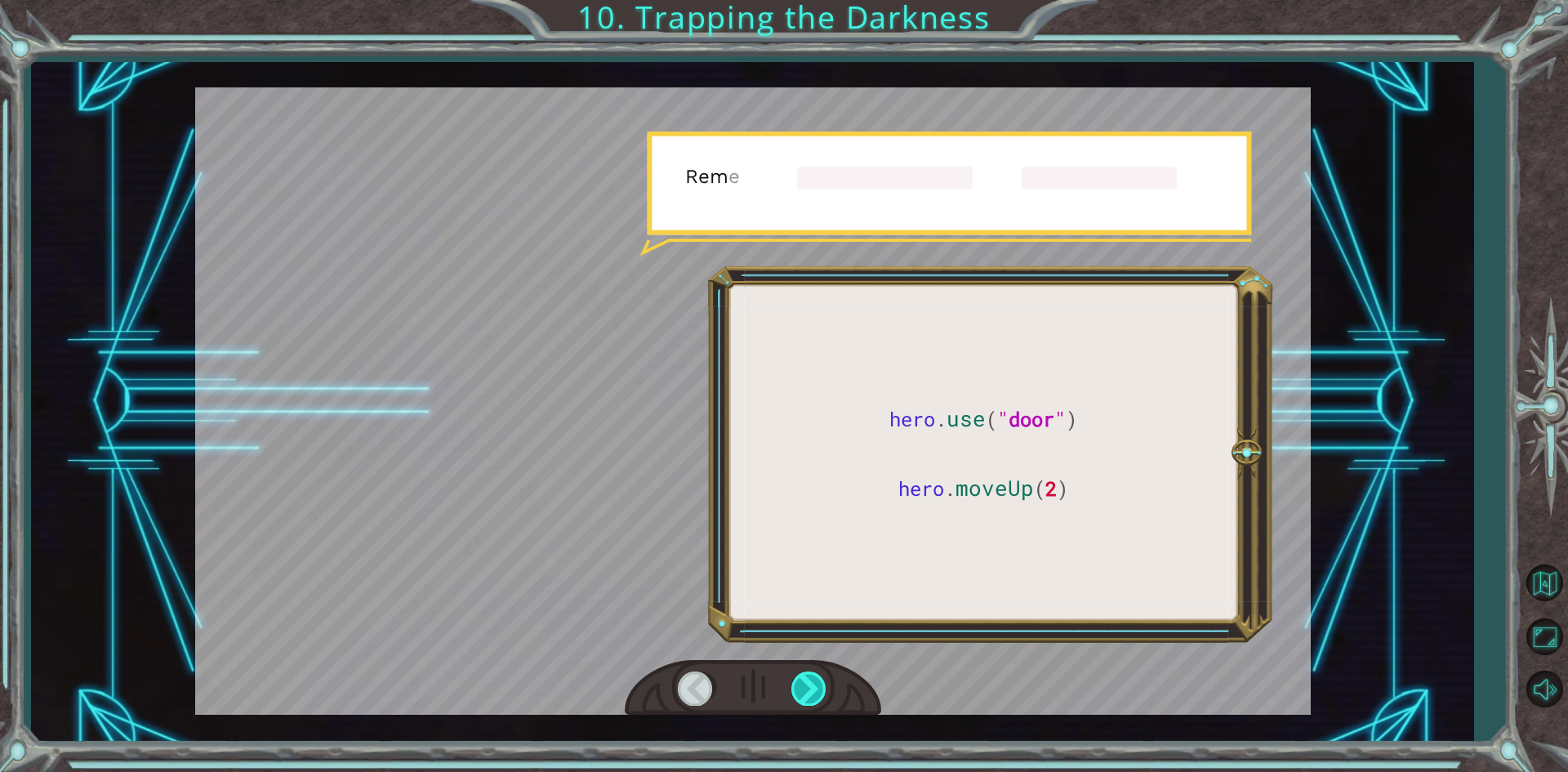
click at [805, 702] on div at bounding box center [809, 687] width 37 height 34
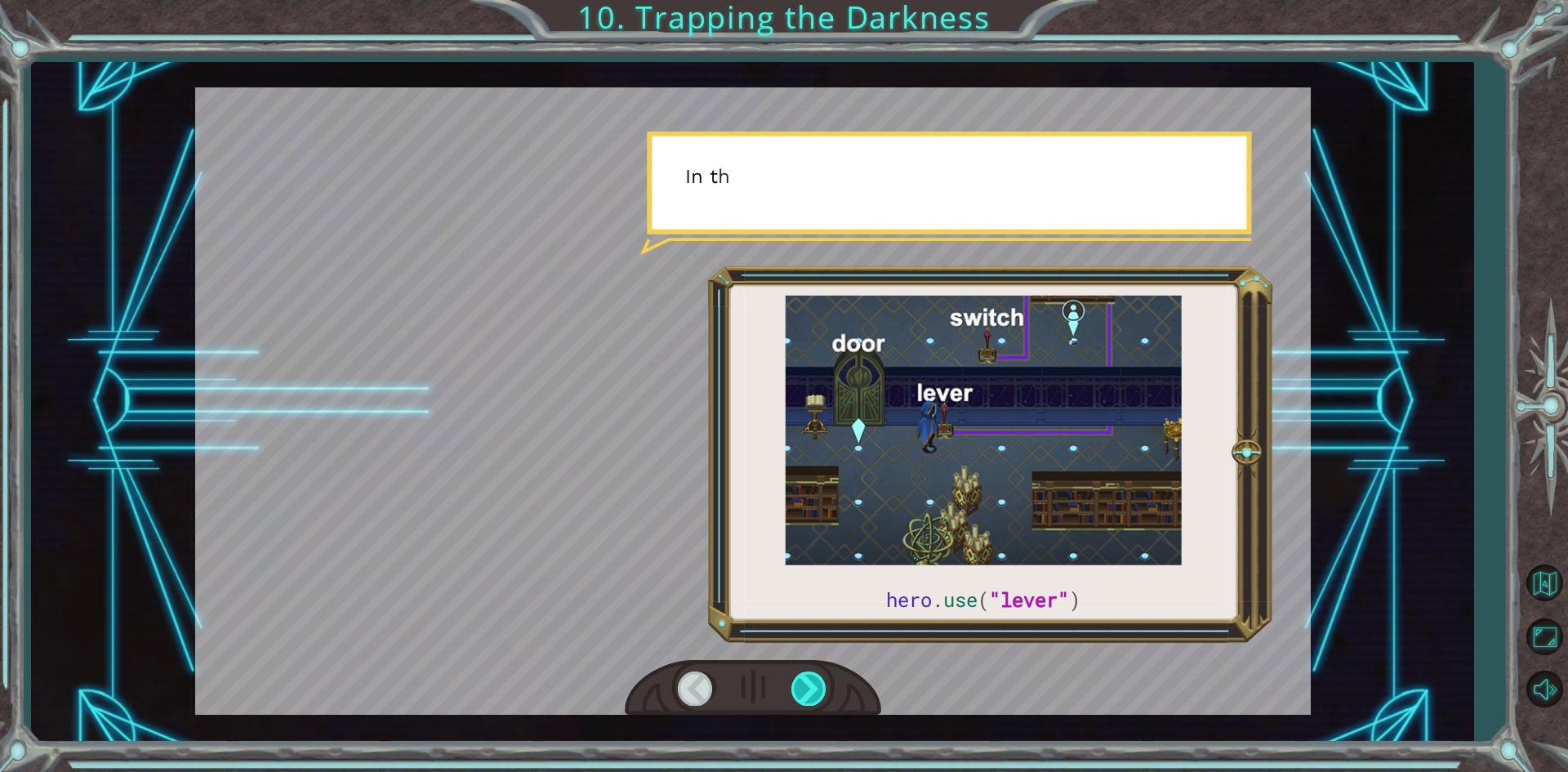
click at [805, 702] on div at bounding box center [809, 687] width 37 height 34
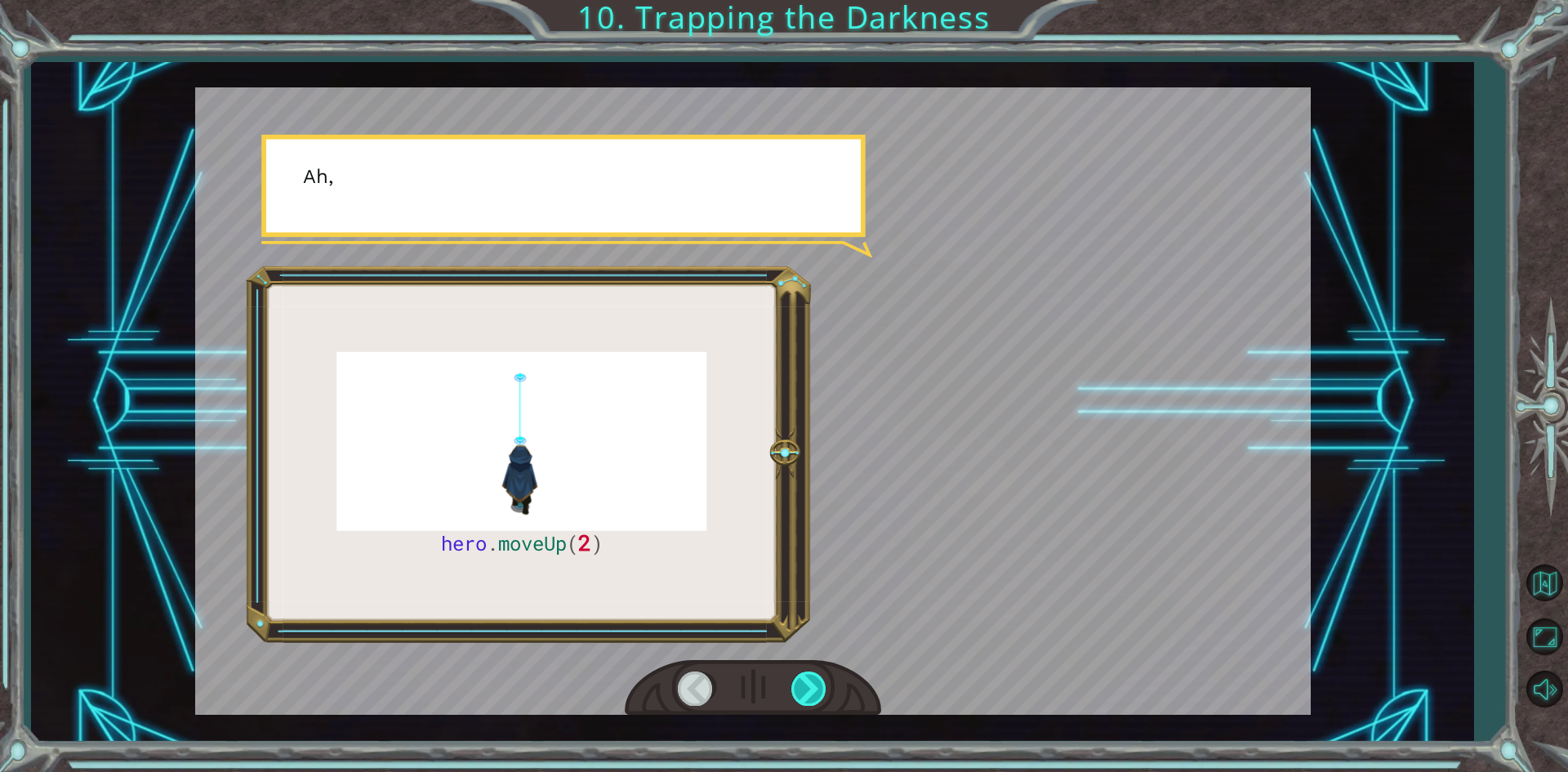
click at [805, 702] on div at bounding box center [809, 687] width 37 height 34
click at [806, 702] on div at bounding box center [809, 687] width 37 height 34
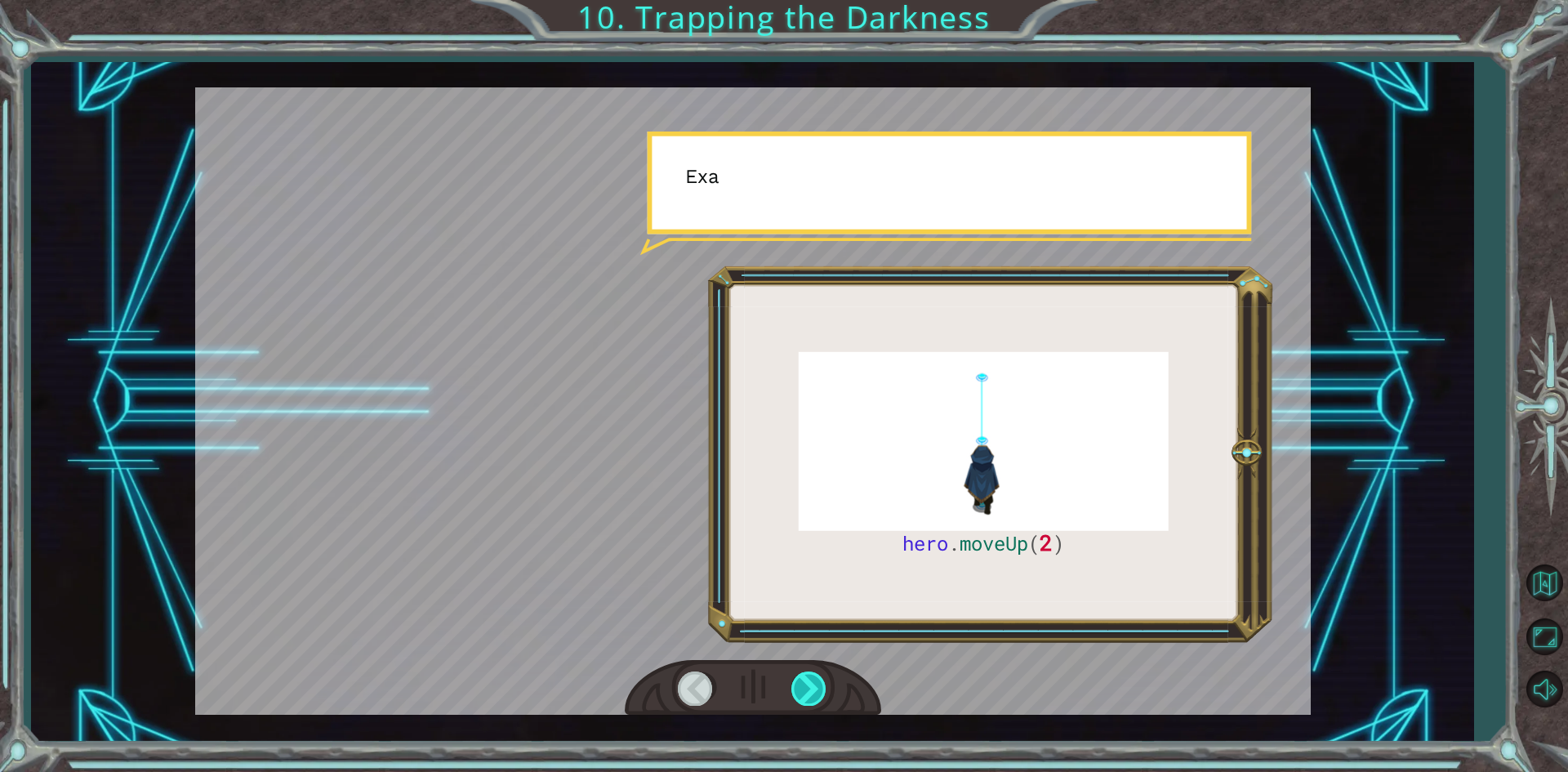
click at [806, 702] on div at bounding box center [809, 687] width 37 height 34
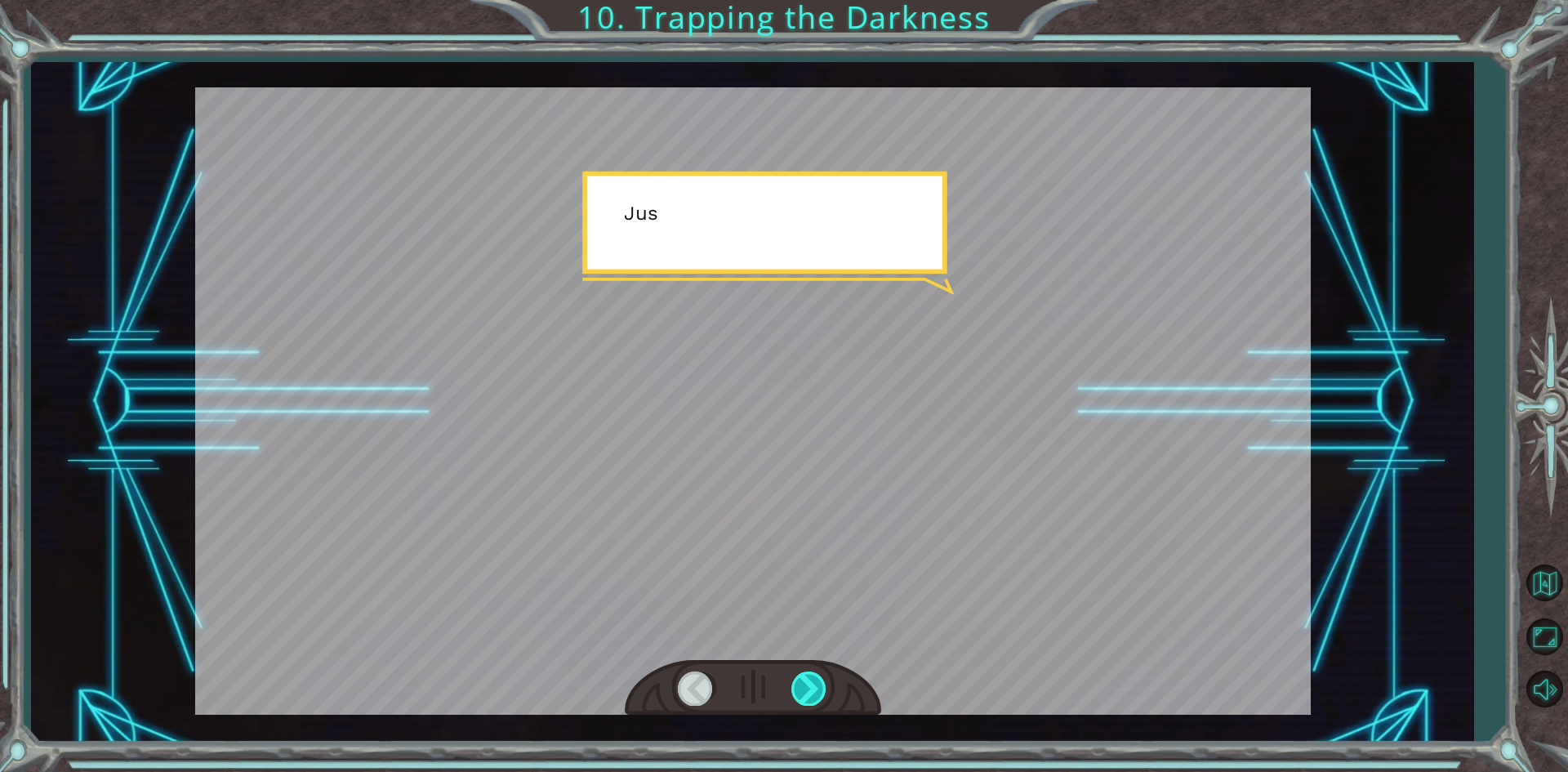
click at [807, 702] on div at bounding box center [809, 687] width 37 height 34
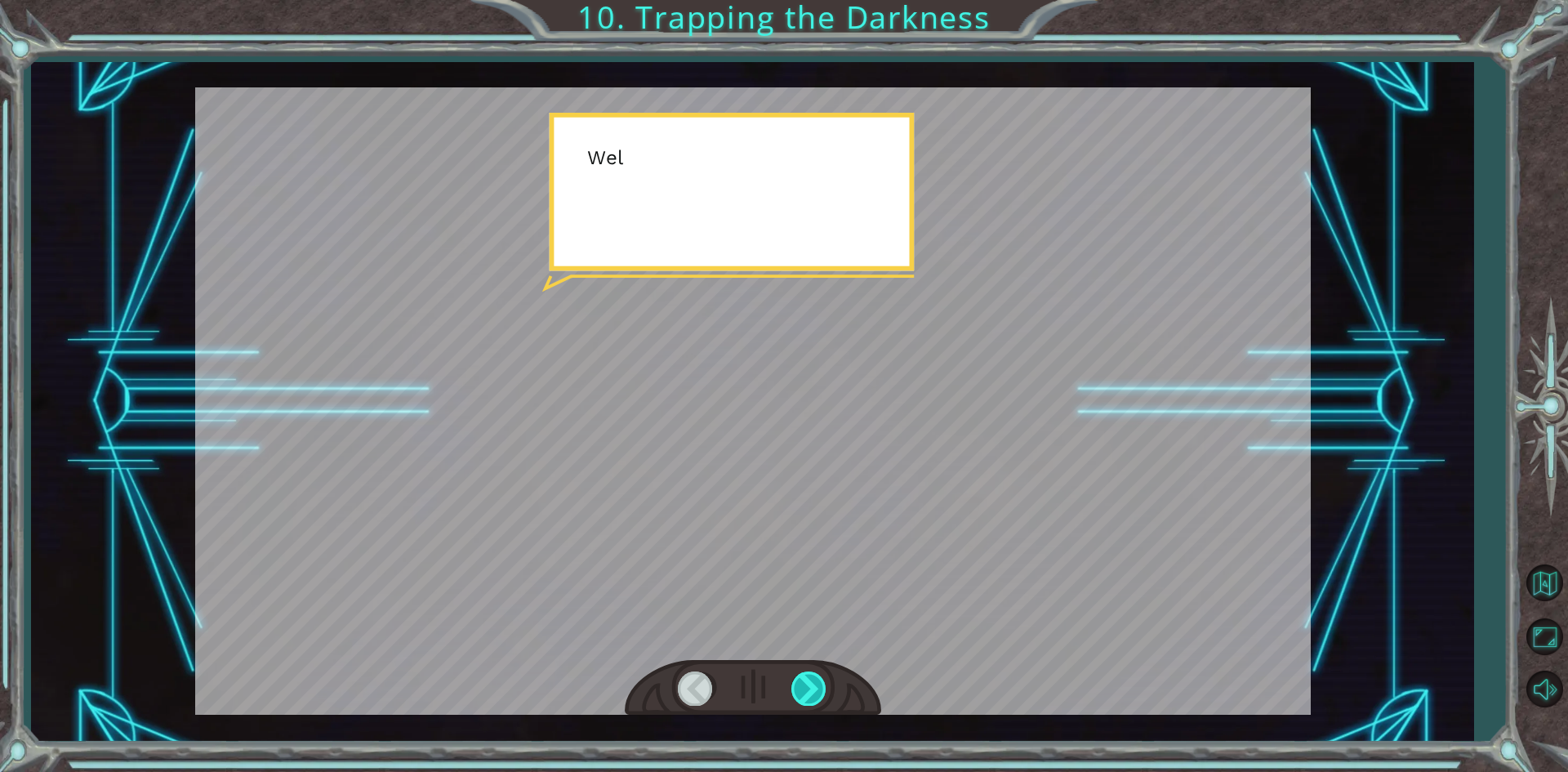
click at [807, 702] on div at bounding box center [809, 687] width 37 height 34
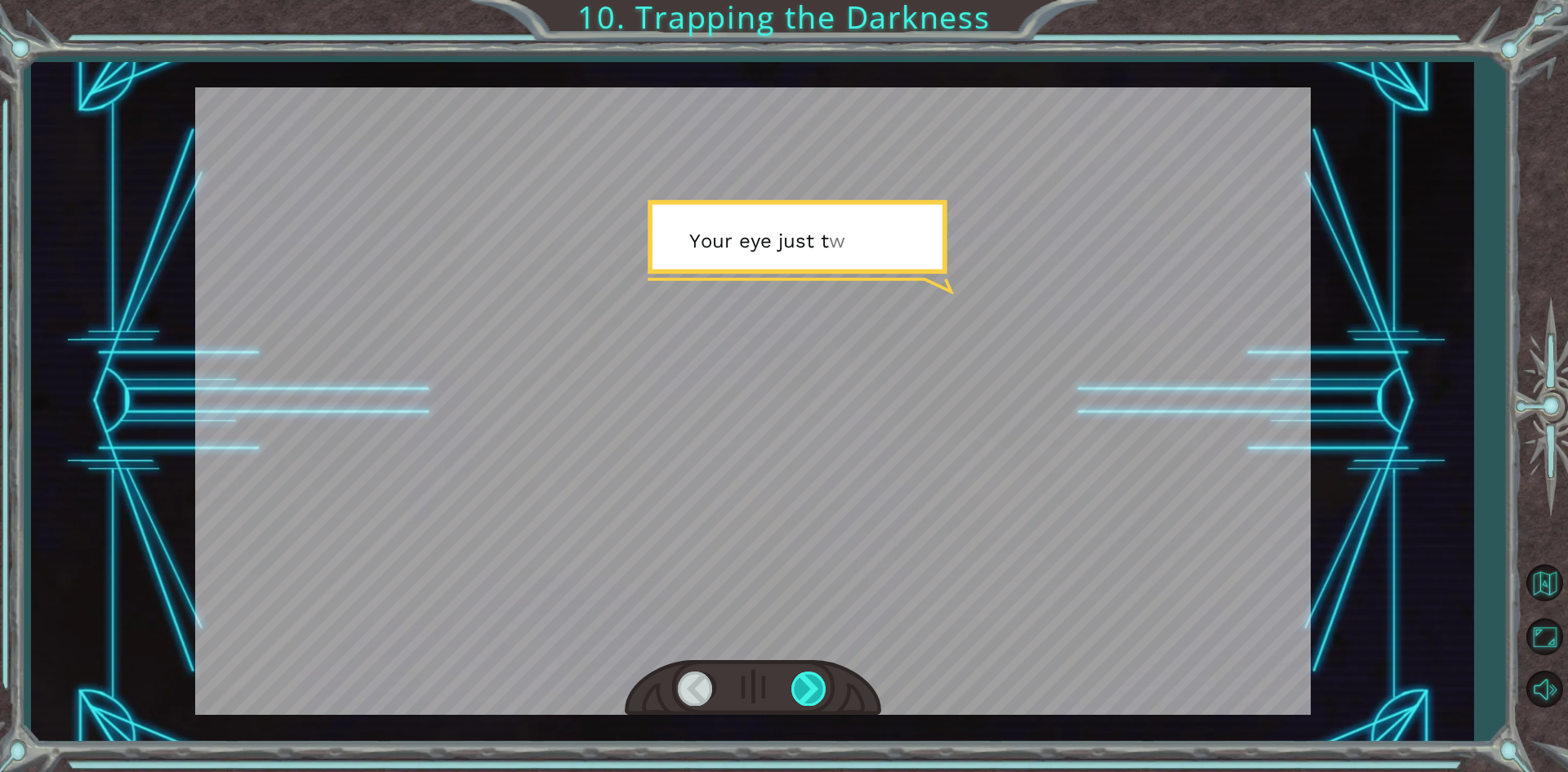
click at [808, 702] on div at bounding box center [809, 687] width 37 height 34
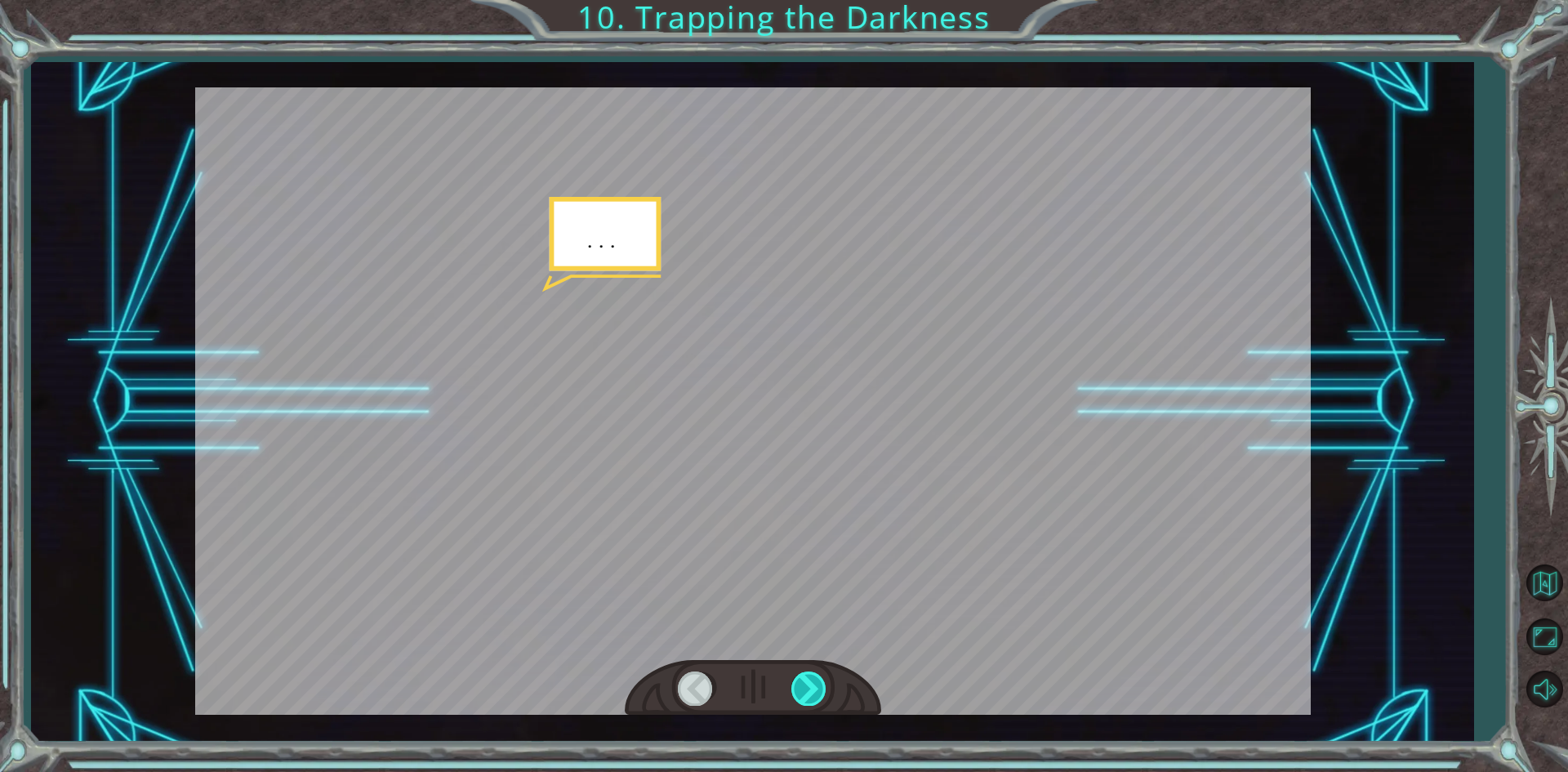
click at [808, 702] on div at bounding box center [809, 687] width 37 height 34
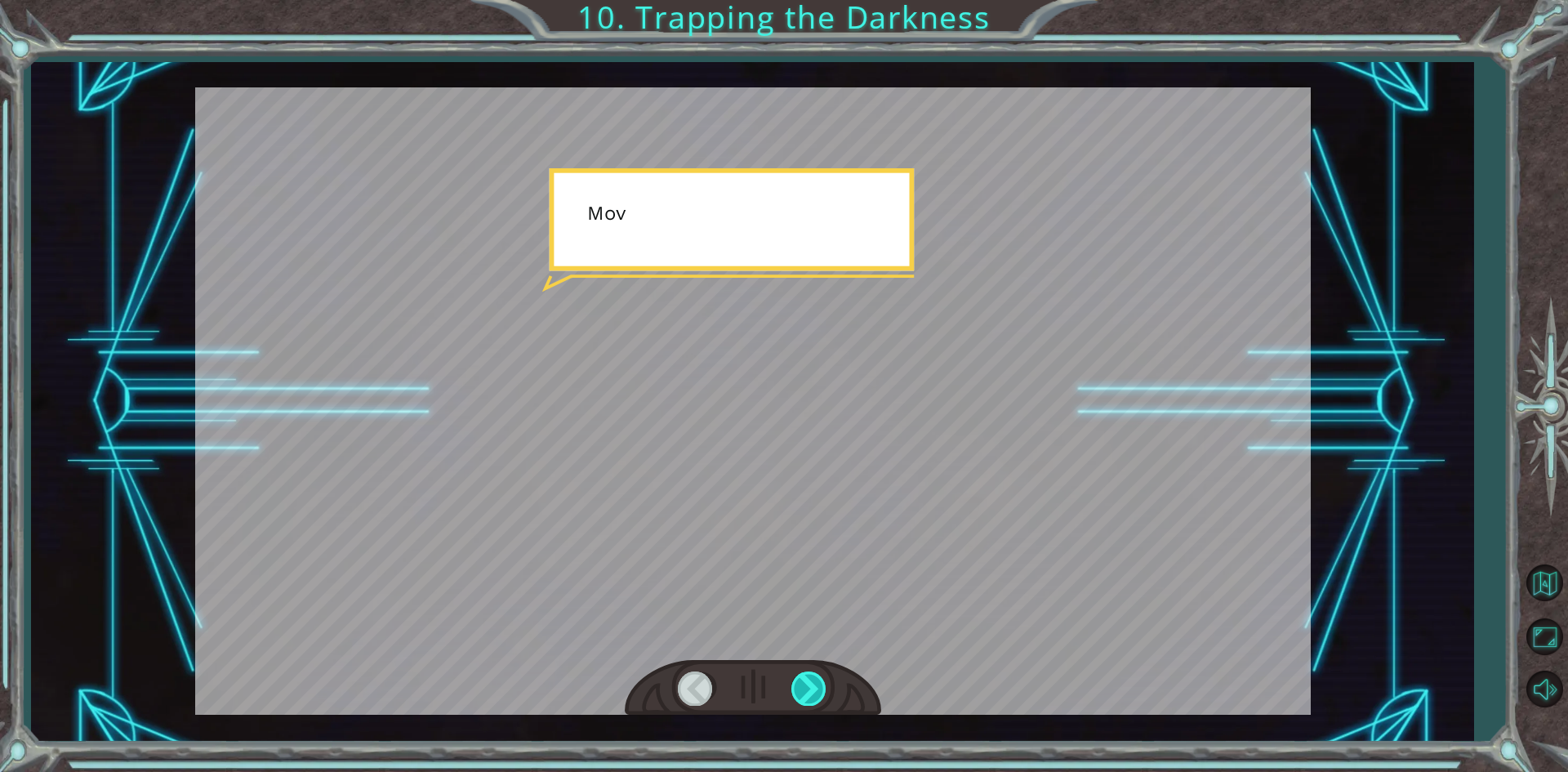
click at [808, 702] on div at bounding box center [809, 687] width 37 height 34
click at [808, 0] on div "hero . moveUp ( 2 ) B e f o r e w e c a n t r a p t h e D a r k n e s s w i t h…" at bounding box center [784, 0] width 1568 height 0
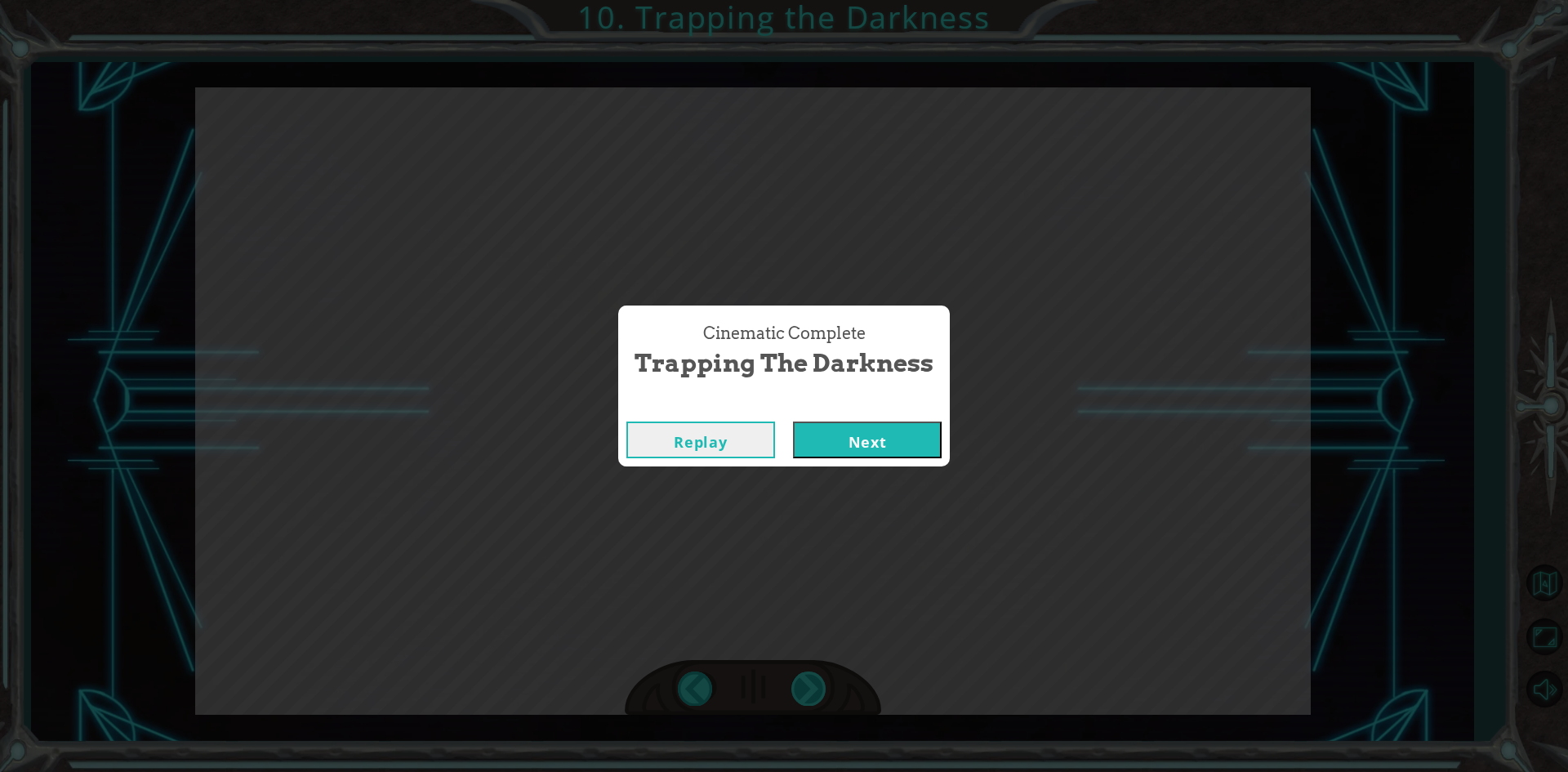
click at [808, 702] on div "Cinematic Complete Trapping the Darkness Replay Next" at bounding box center [784, 386] width 1568 height 772
click at [846, 435] on button "Next" at bounding box center [867, 439] width 149 height 37
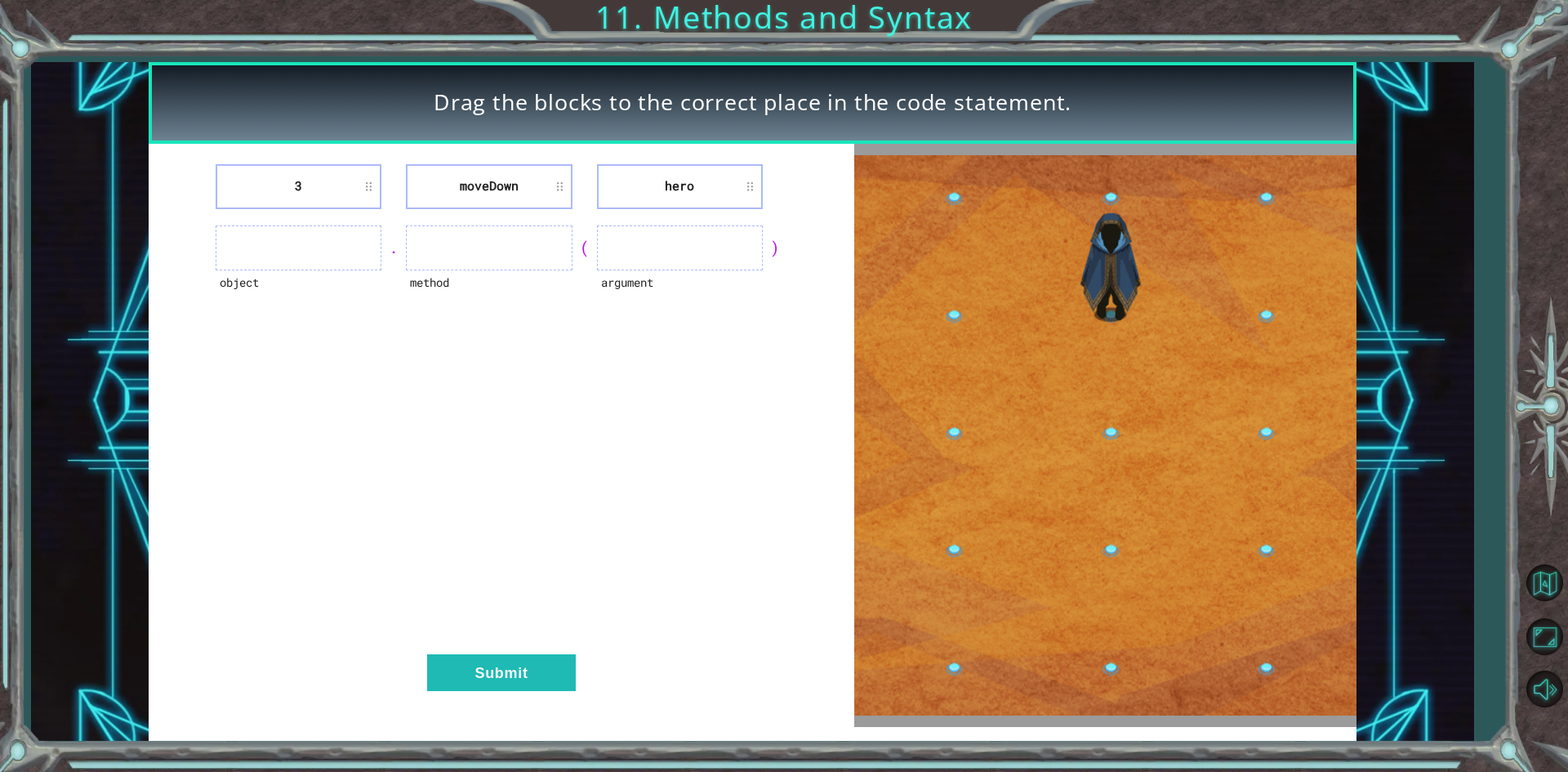
click at [499, 259] on ul at bounding box center [489, 247] width 166 height 45
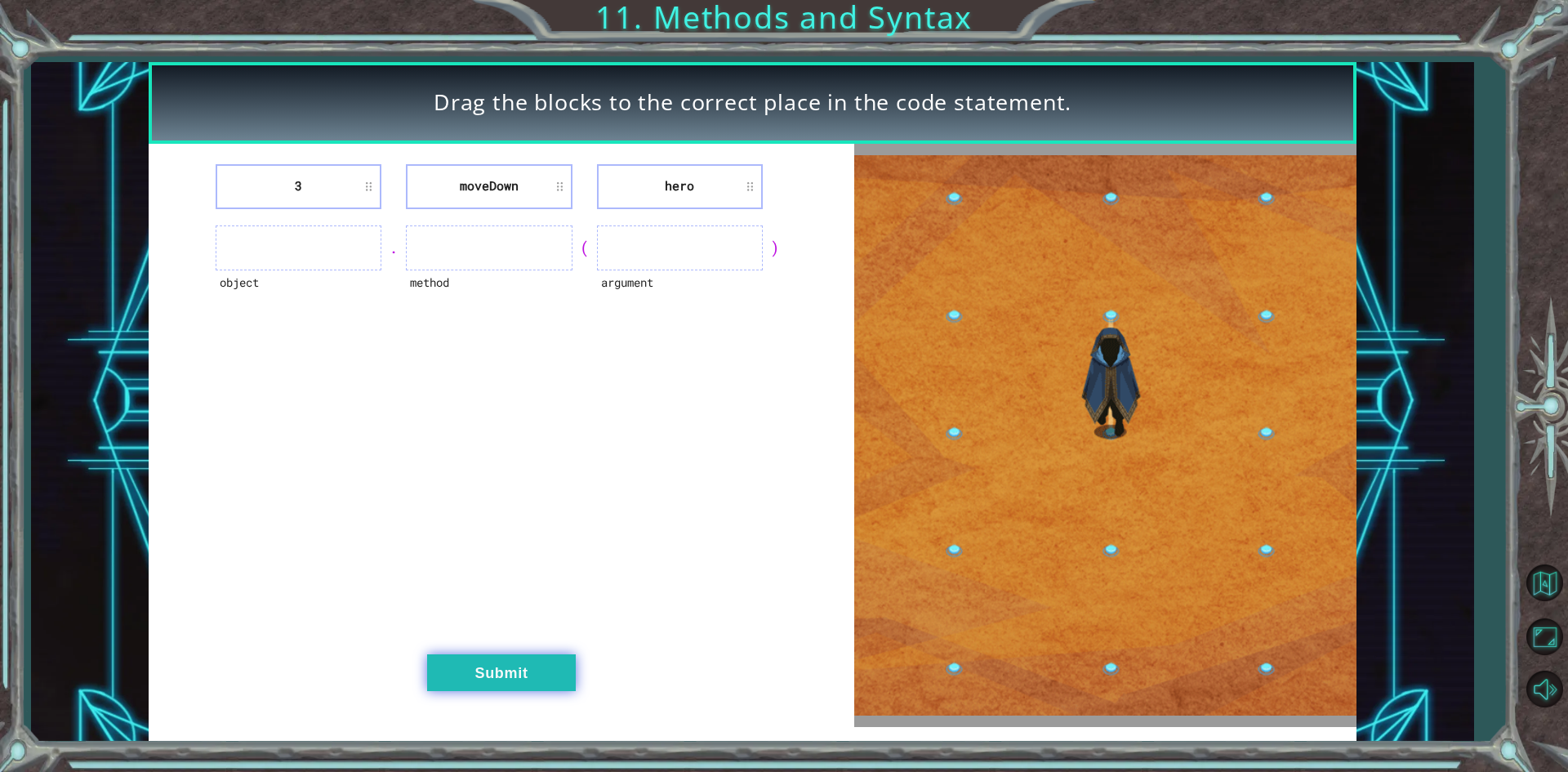
click at [516, 672] on button "Submit" at bounding box center [501, 672] width 149 height 37
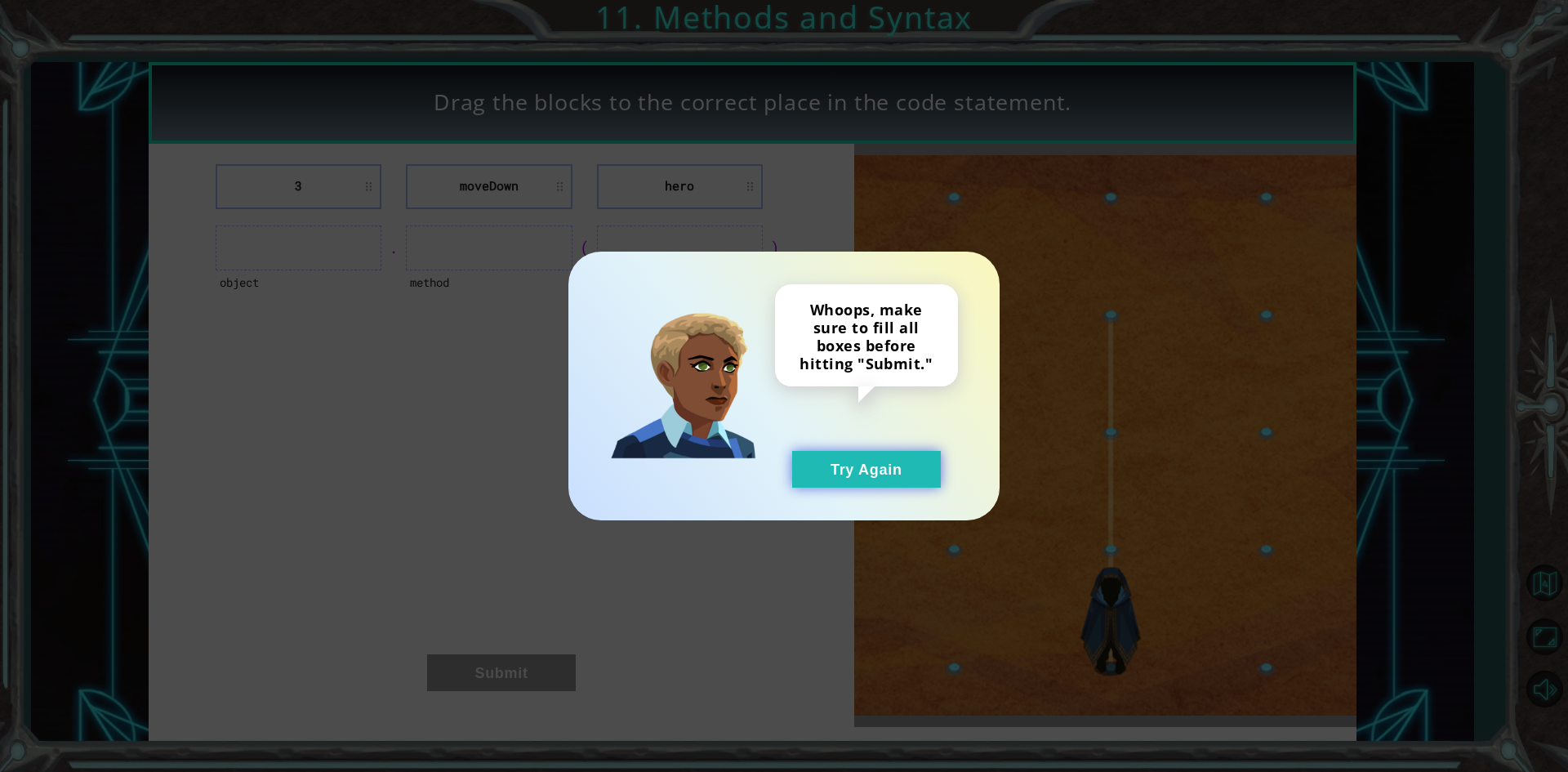
click at [873, 465] on button "Try Again" at bounding box center [866, 469] width 149 height 37
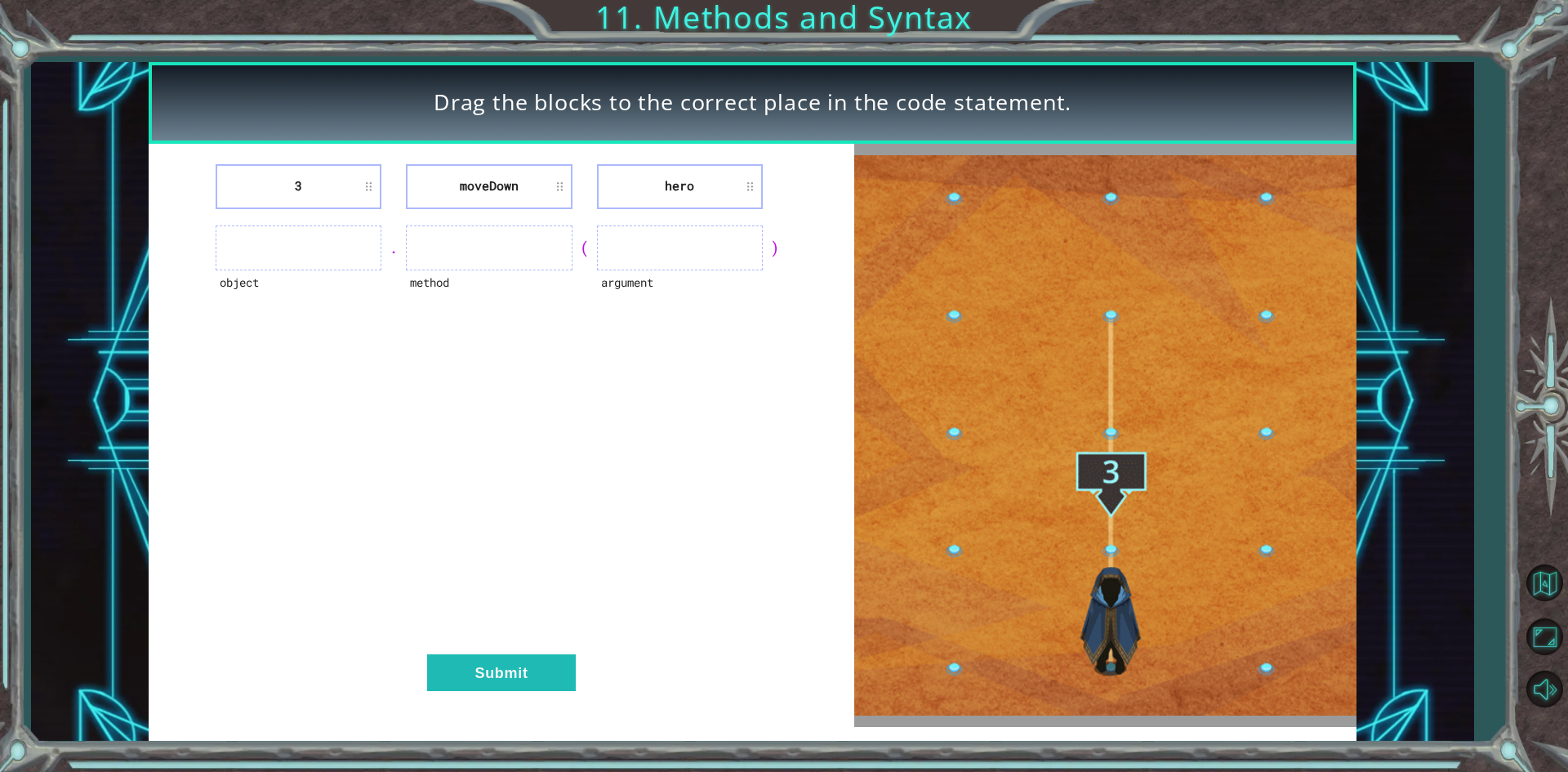
click at [745, 182] on li "hero" at bounding box center [680, 186] width 166 height 45
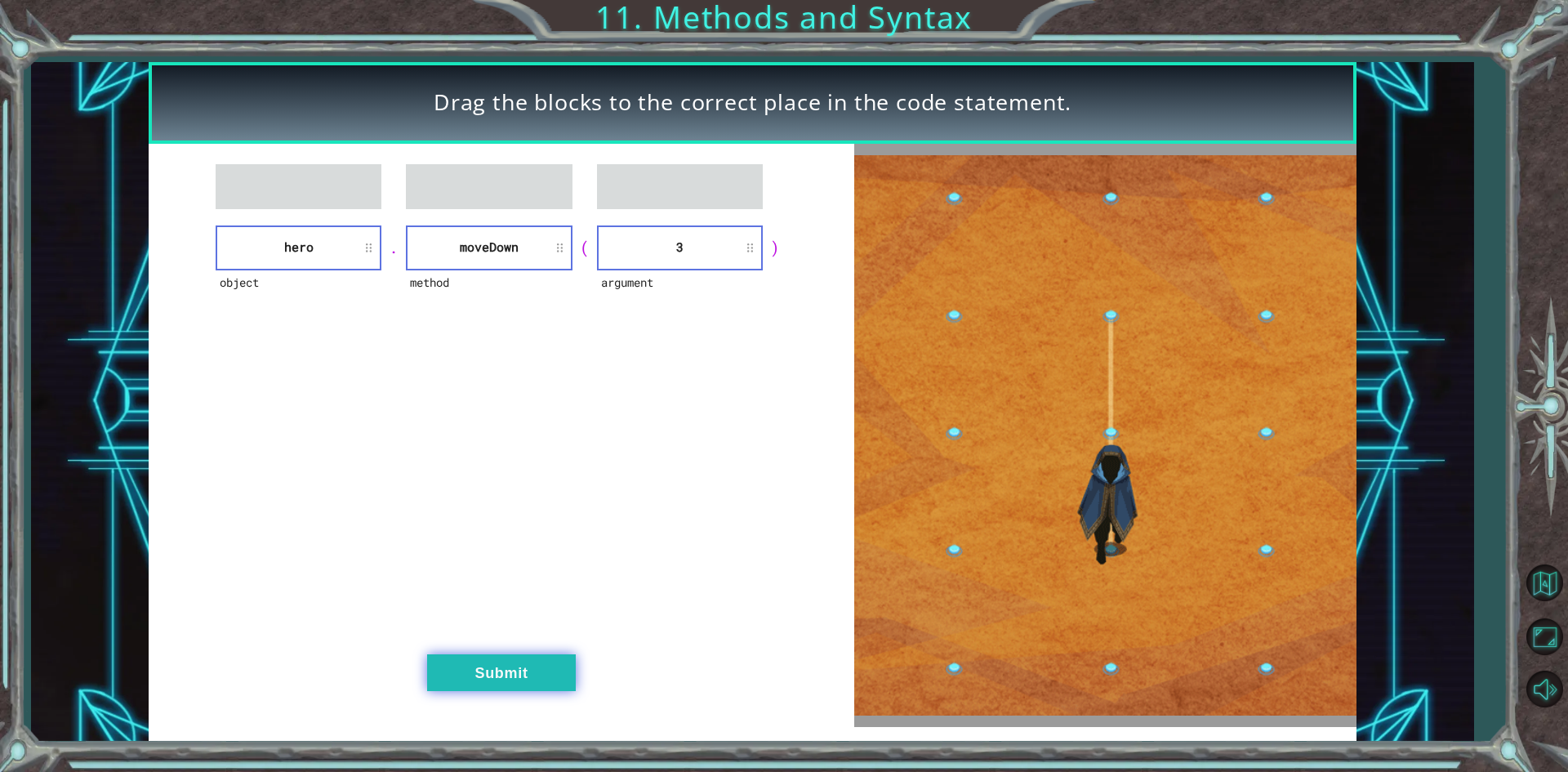
click at [471, 654] on button "Submit" at bounding box center [501, 672] width 149 height 37
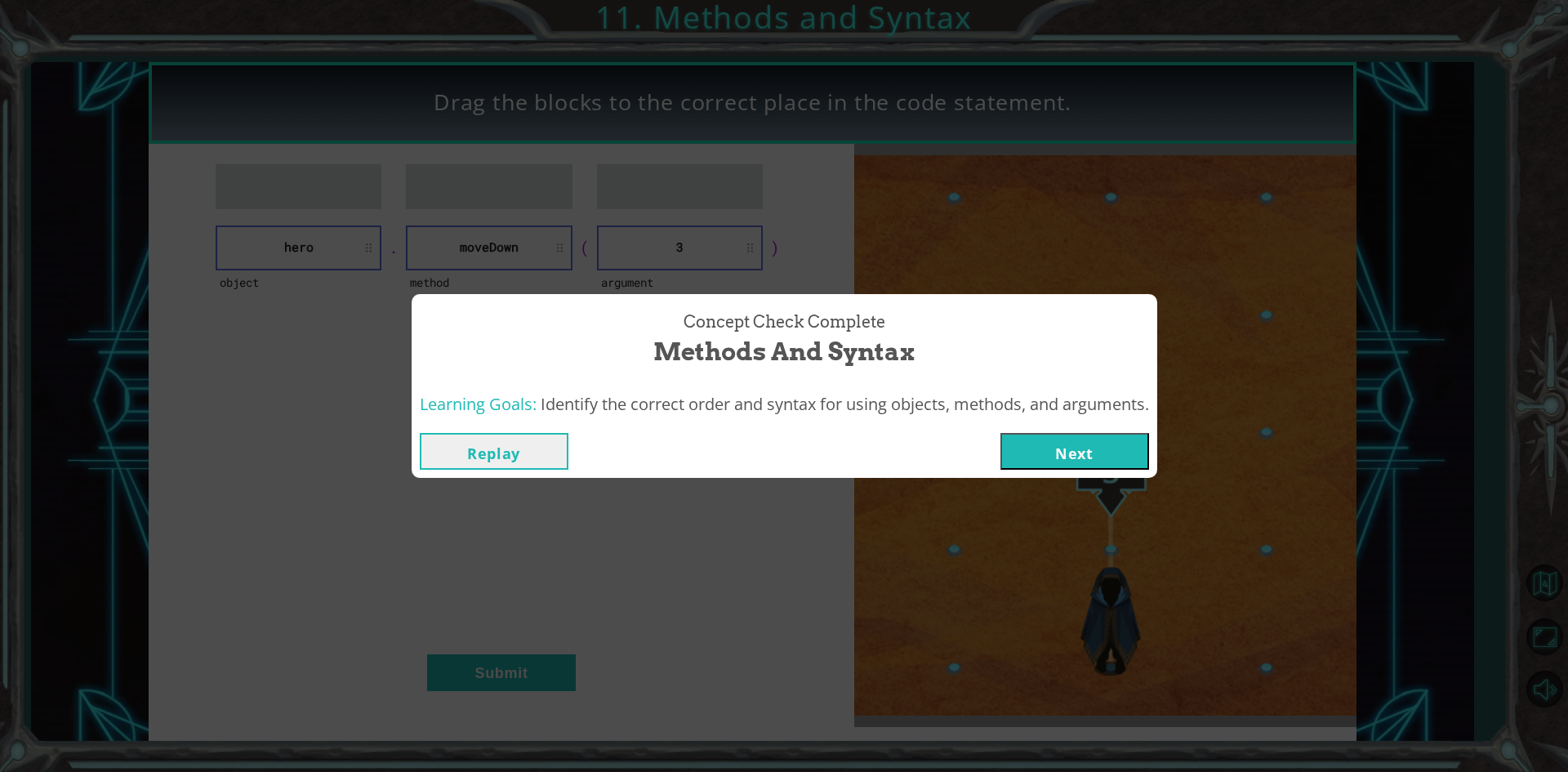
click at [1085, 483] on div "Concept Check Complete Methods and Syntax Learning Goals: Identify the correct …" at bounding box center [784, 386] width 1568 height 772
click at [1076, 467] on button "Next" at bounding box center [1074, 451] width 149 height 37
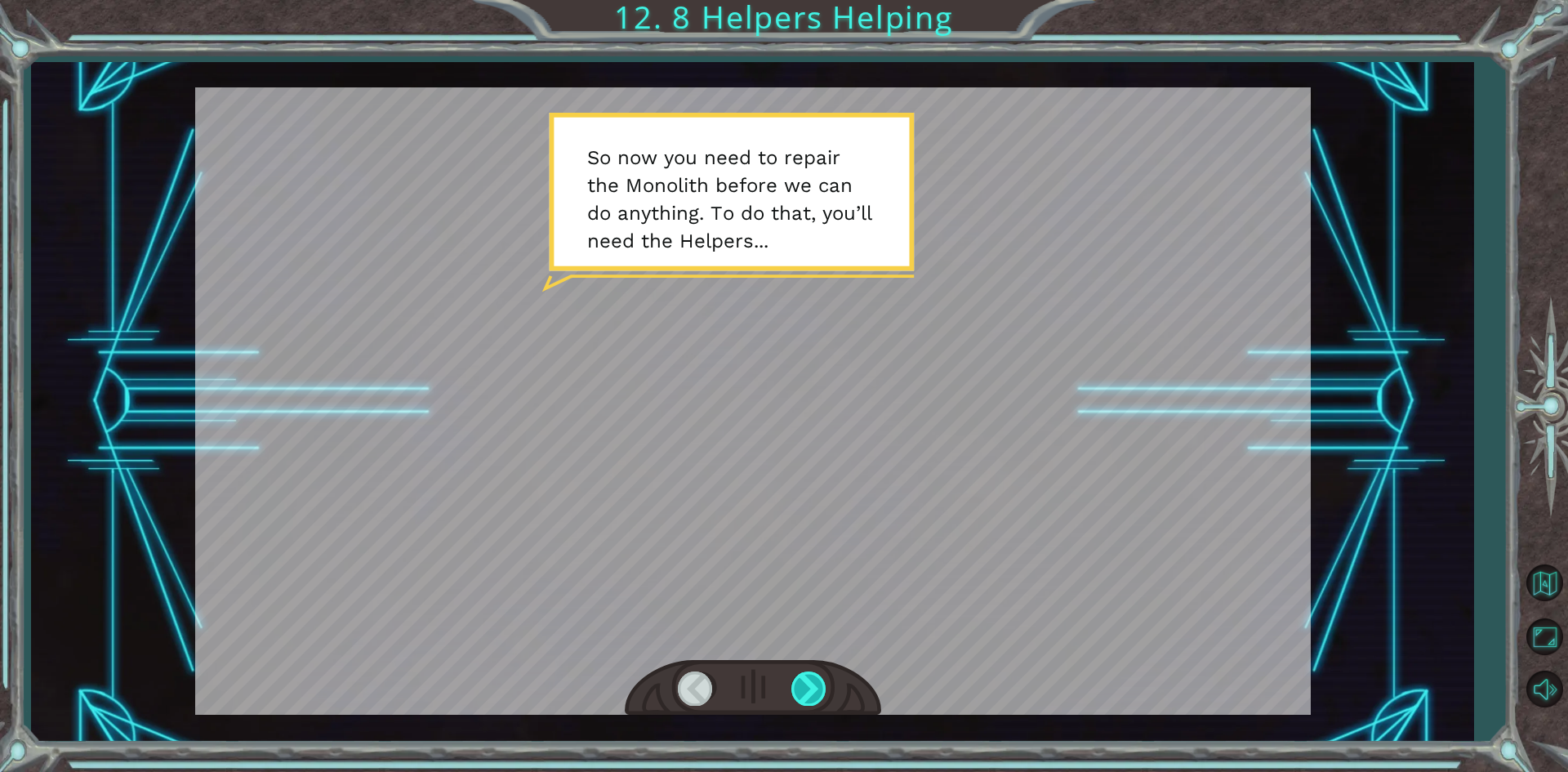
click at [801, 691] on div at bounding box center [809, 687] width 37 height 34
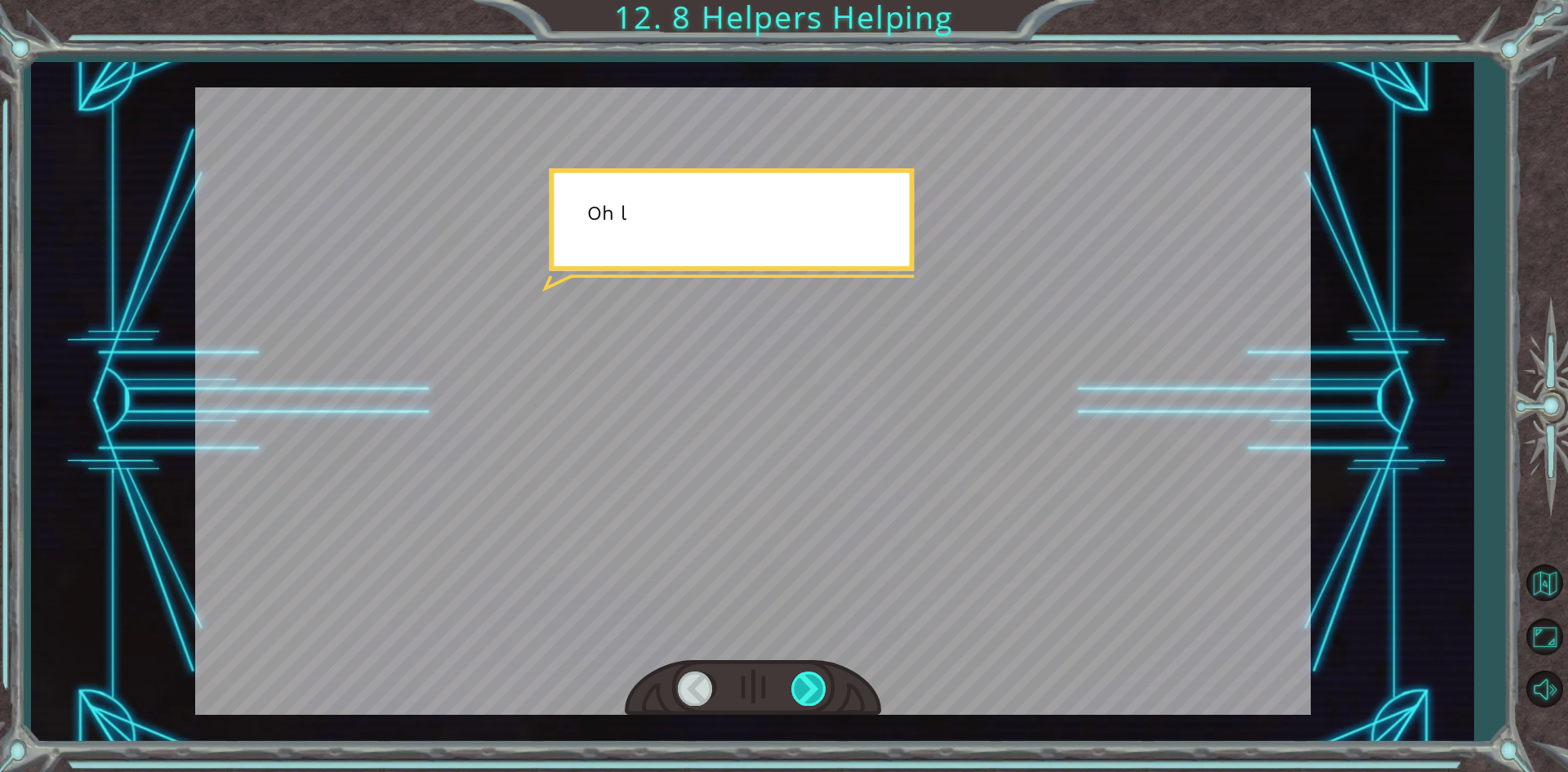
click at [801, 691] on div at bounding box center [809, 687] width 37 height 34
drag, startPoint x: 801, startPoint y: 691, endPoint x: 811, endPoint y: 710, distance: 21.5
click at [806, 701] on div at bounding box center [809, 687] width 37 height 34
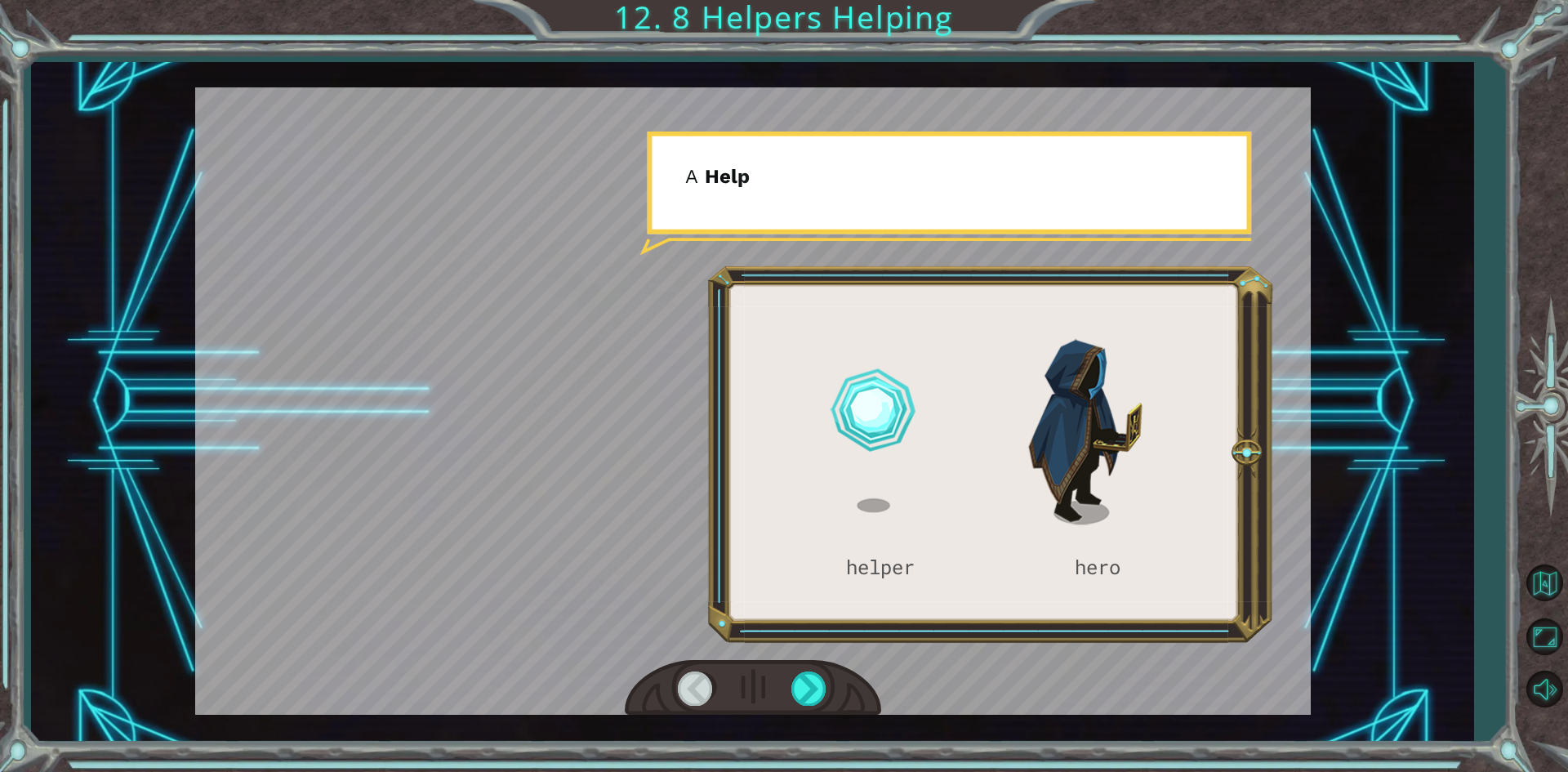
click at [811, 710] on div at bounding box center [753, 687] width 256 height 57
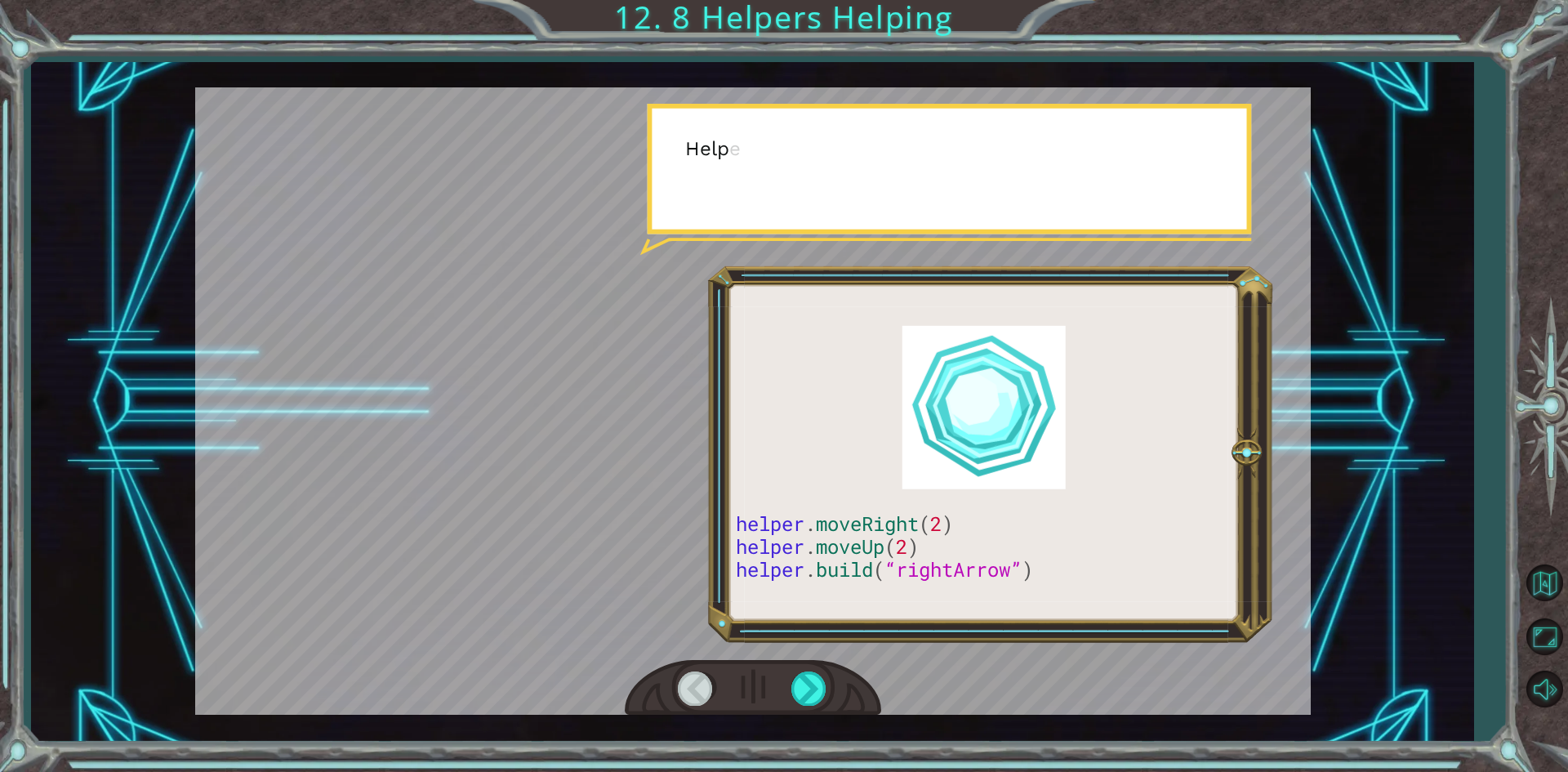
click at [811, 711] on div at bounding box center [753, 687] width 256 height 57
drag, startPoint x: 811, startPoint y: 711, endPoint x: 816, endPoint y: 730, distance: 19.6
click at [813, 723] on div "helper . moveRight ( 2 ) helper . moveUp ( 2 ) helper . build ( “rightArrow” ) …" at bounding box center [752, 402] width 1442 height 679
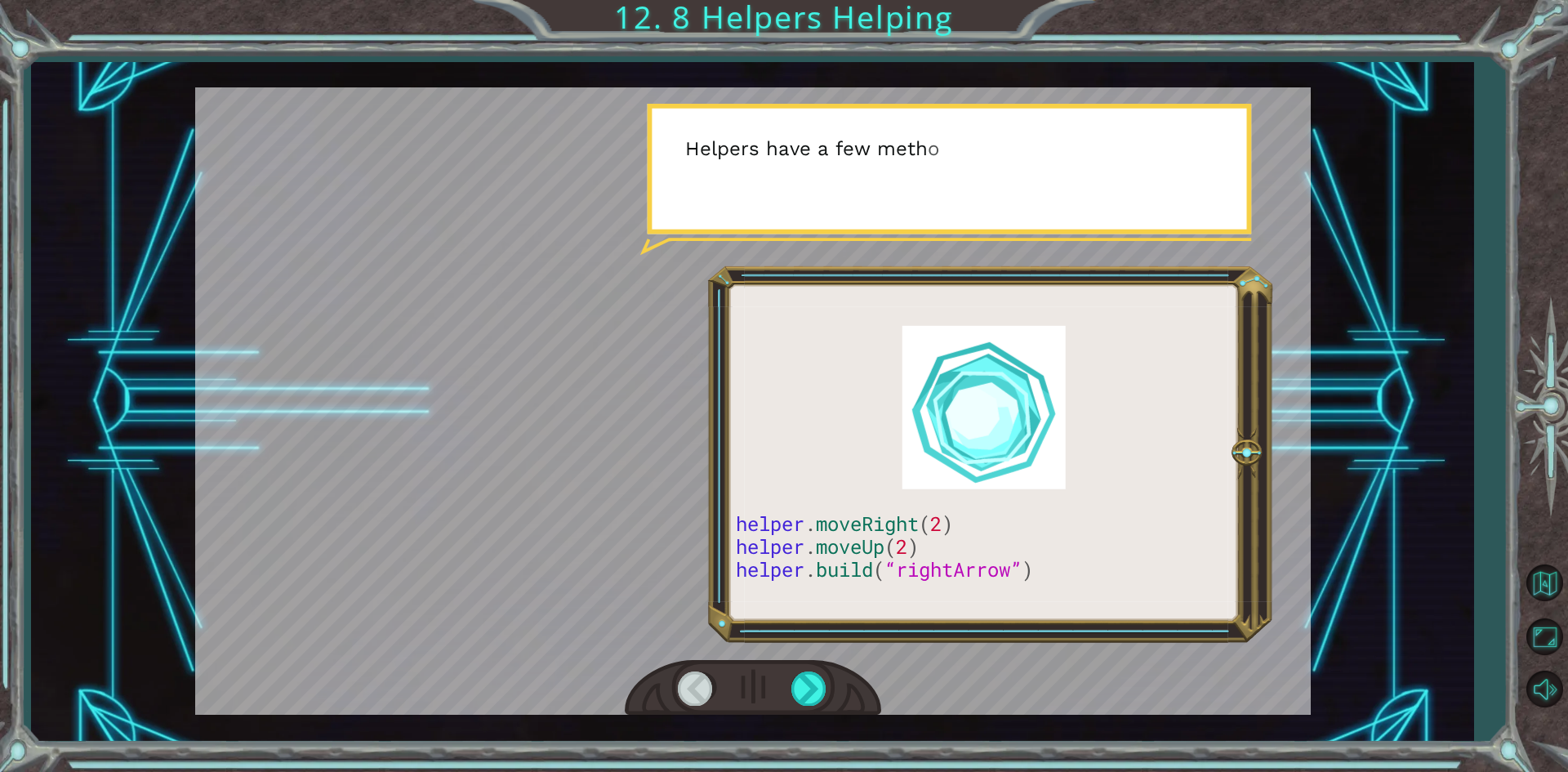
click at [817, 733] on div "helper . moveRight ( 2 ) helper . moveUp ( 2 ) helper . build ( “rightArrow” ) …" at bounding box center [752, 402] width 1442 height 679
drag, startPoint x: 817, startPoint y: 733, endPoint x: 836, endPoint y: 713, distance: 27.6
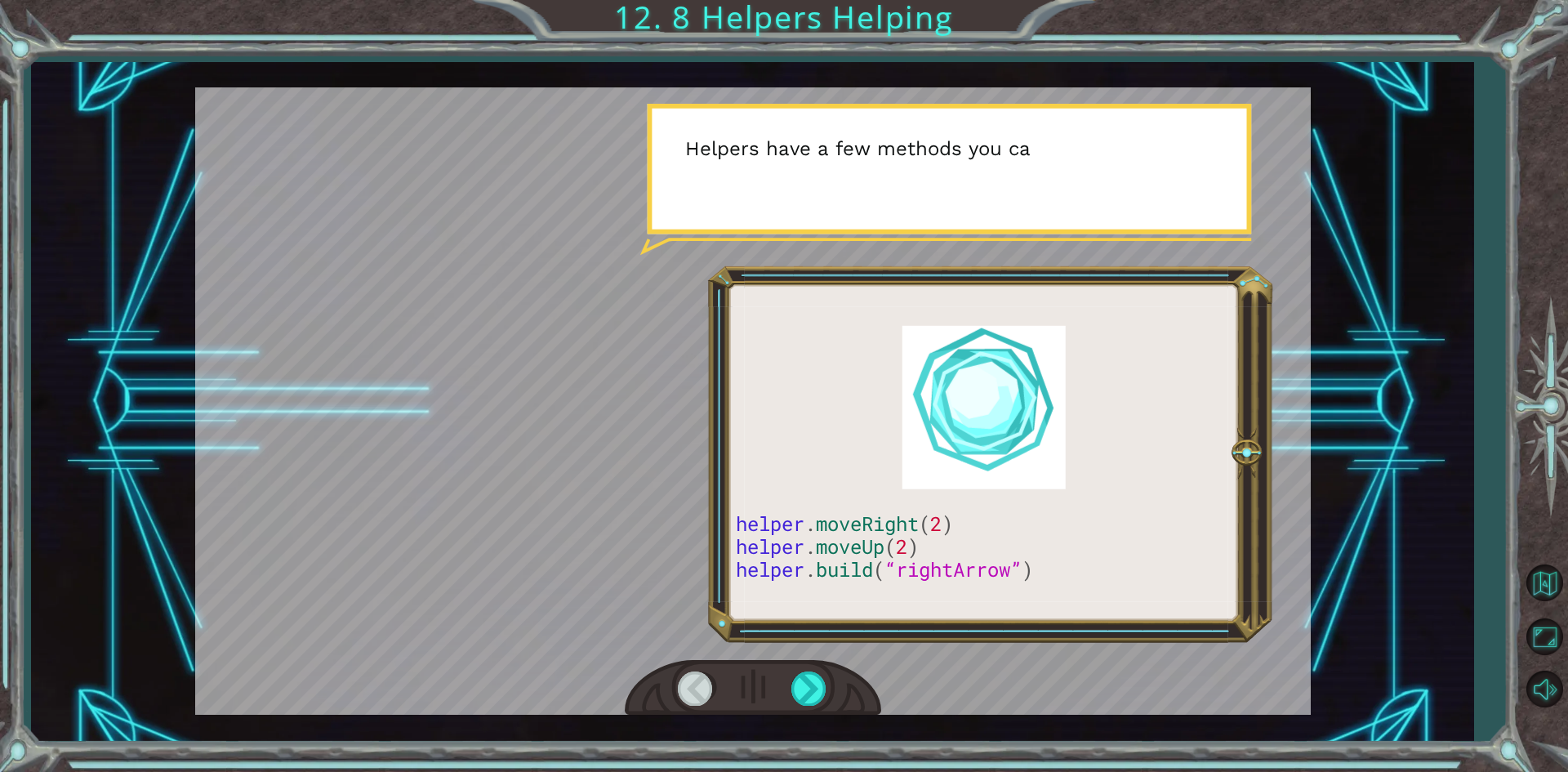
click at [833, 733] on div "helper . moveRight ( 2 ) helper . moveUp ( 2 ) helper . build ( “rightArrow” ) …" at bounding box center [752, 402] width 1442 height 679
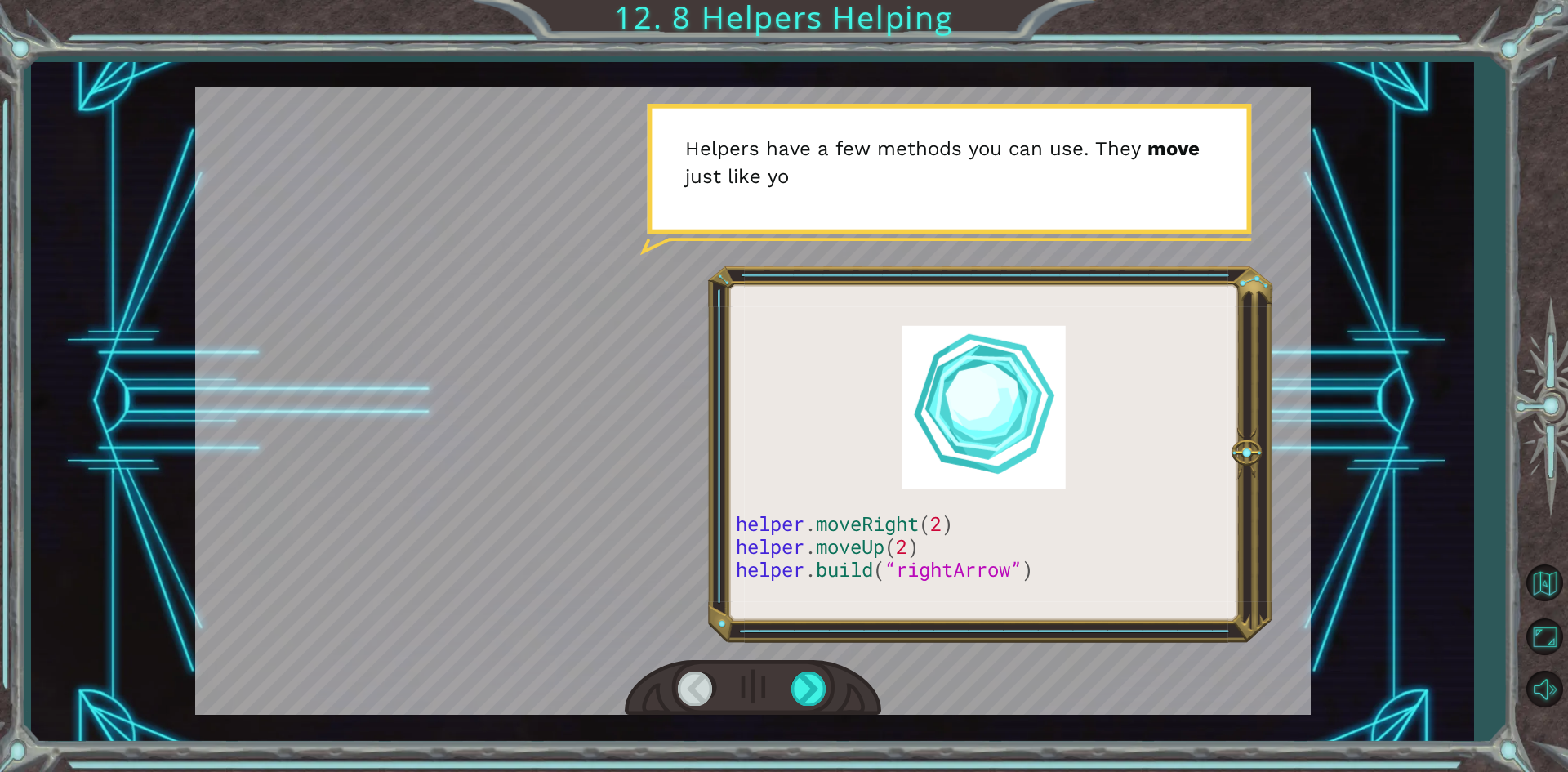
click at [789, 717] on div "helper . moveRight ( 2 ) helper . moveUp ( 2 ) helper . build ( “rightArrow” ) …" at bounding box center [752, 402] width 1442 height 679
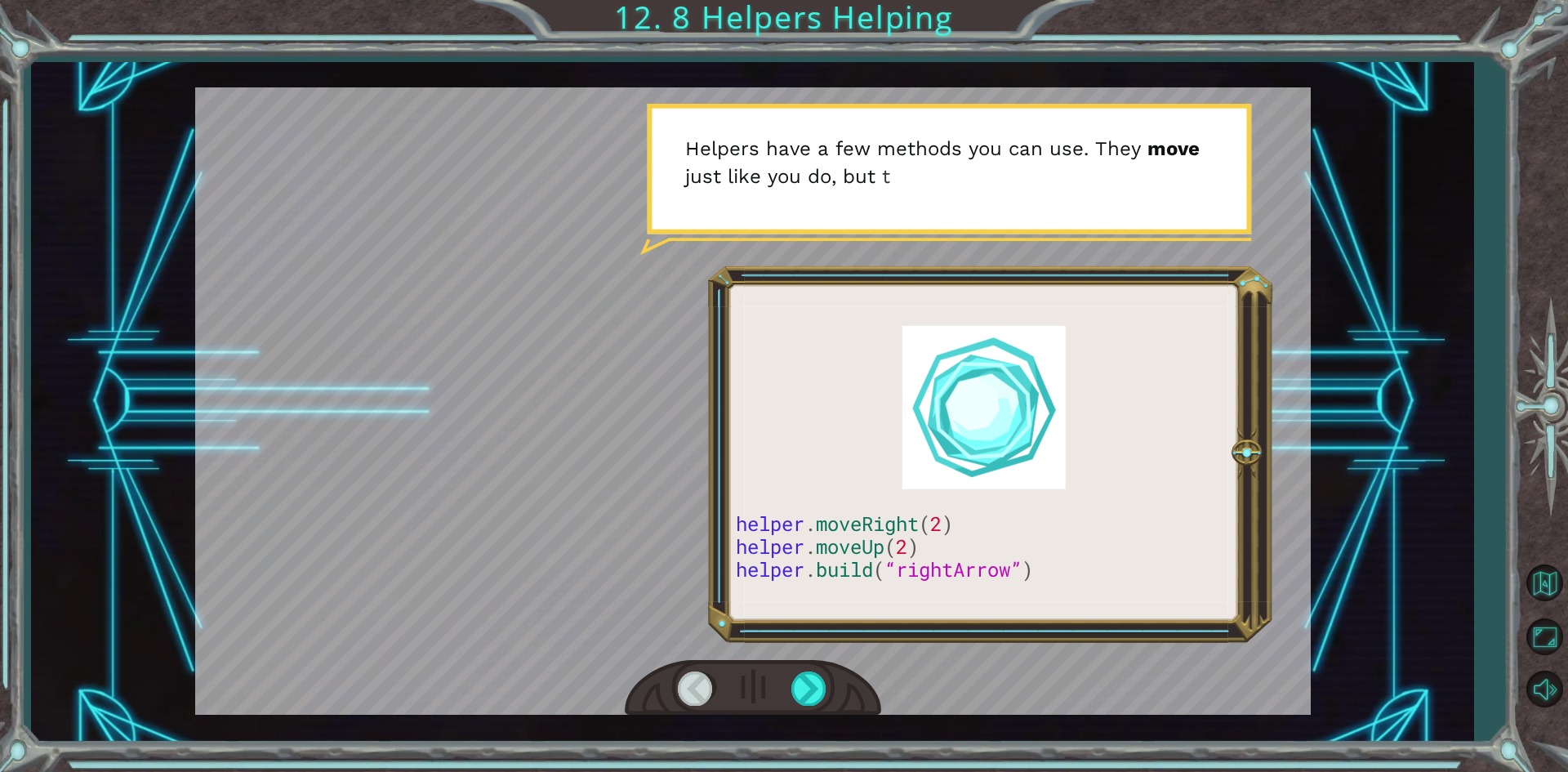
click at [811, 667] on div at bounding box center [753, 687] width 256 height 57
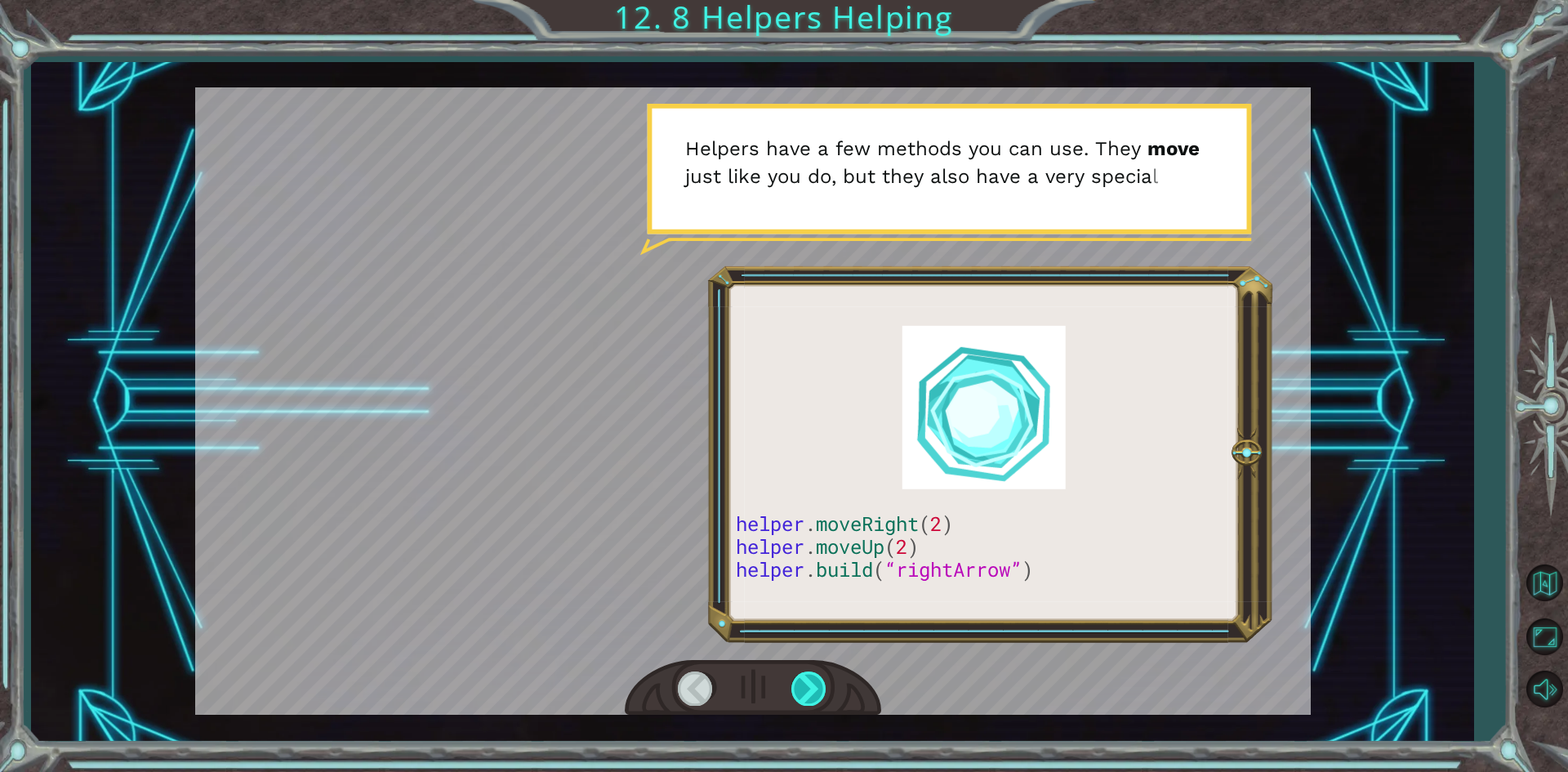
drag, startPoint x: 811, startPoint y: 667, endPoint x: 808, endPoint y: 678, distance: 11.4
click at [808, 678] on div at bounding box center [753, 687] width 256 height 57
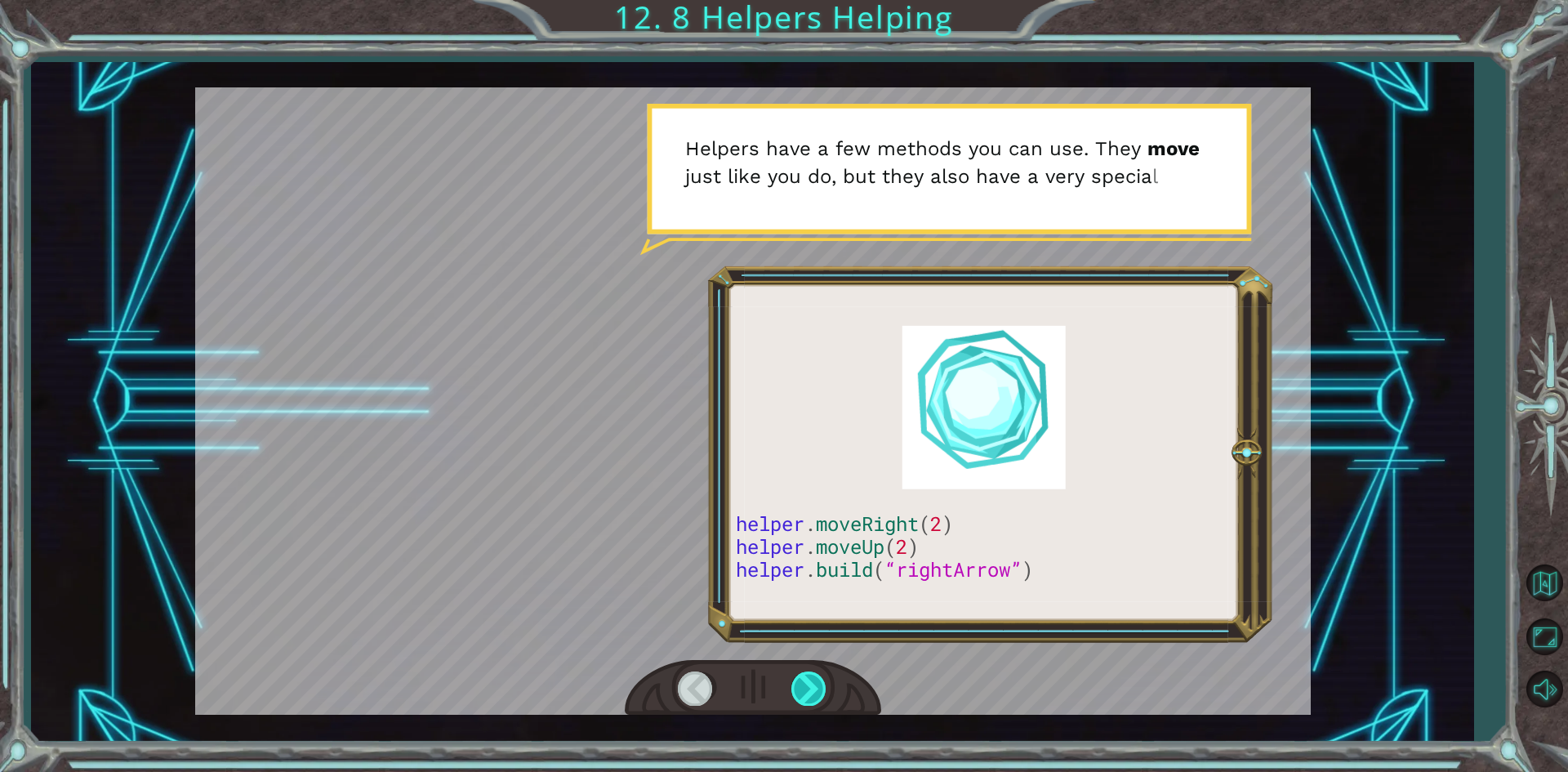
click at [808, 678] on div at bounding box center [809, 687] width 37 height 34
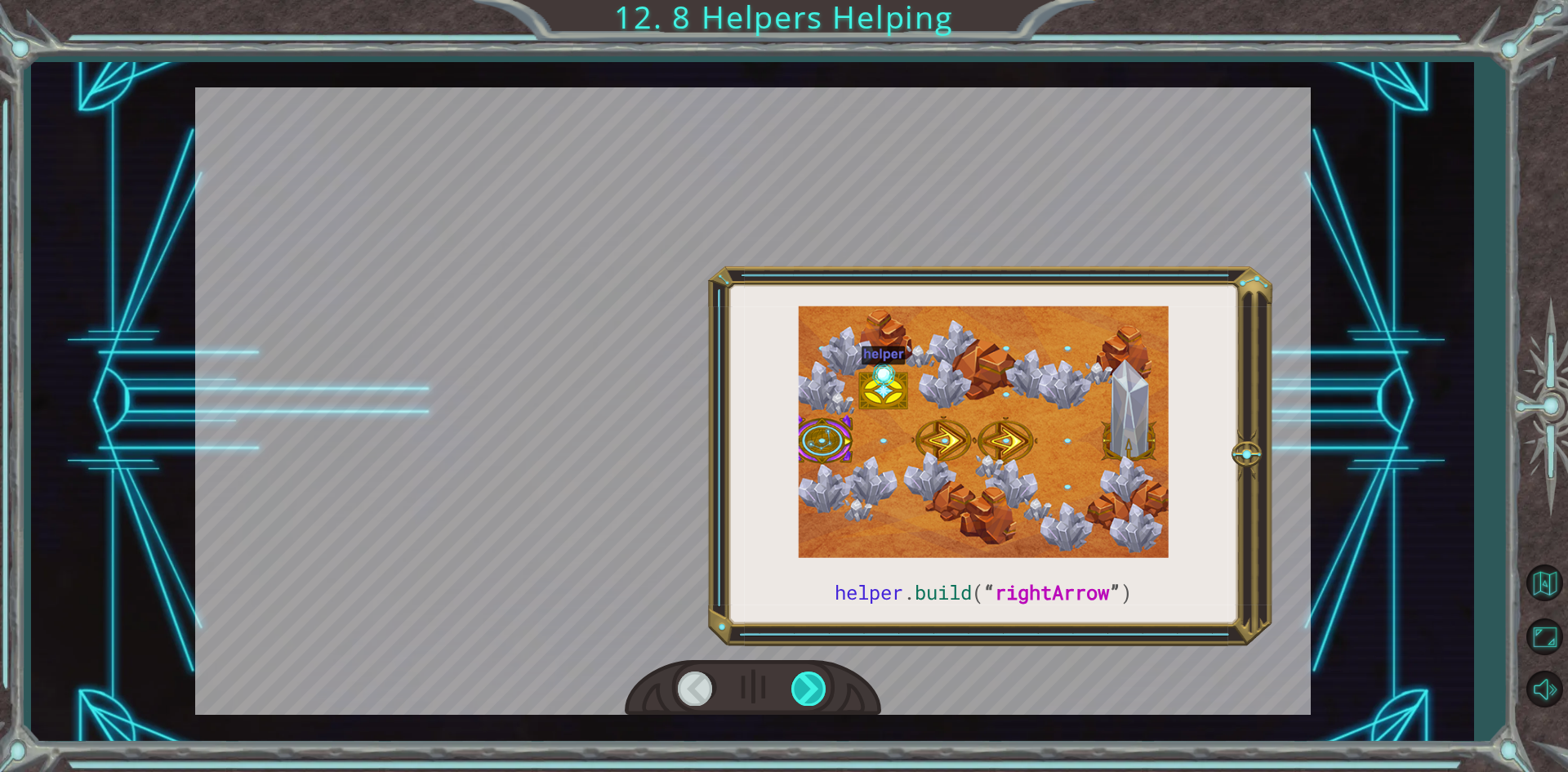
click at [808, 678] on div at bounding box center [809, 687] width 37 height 34
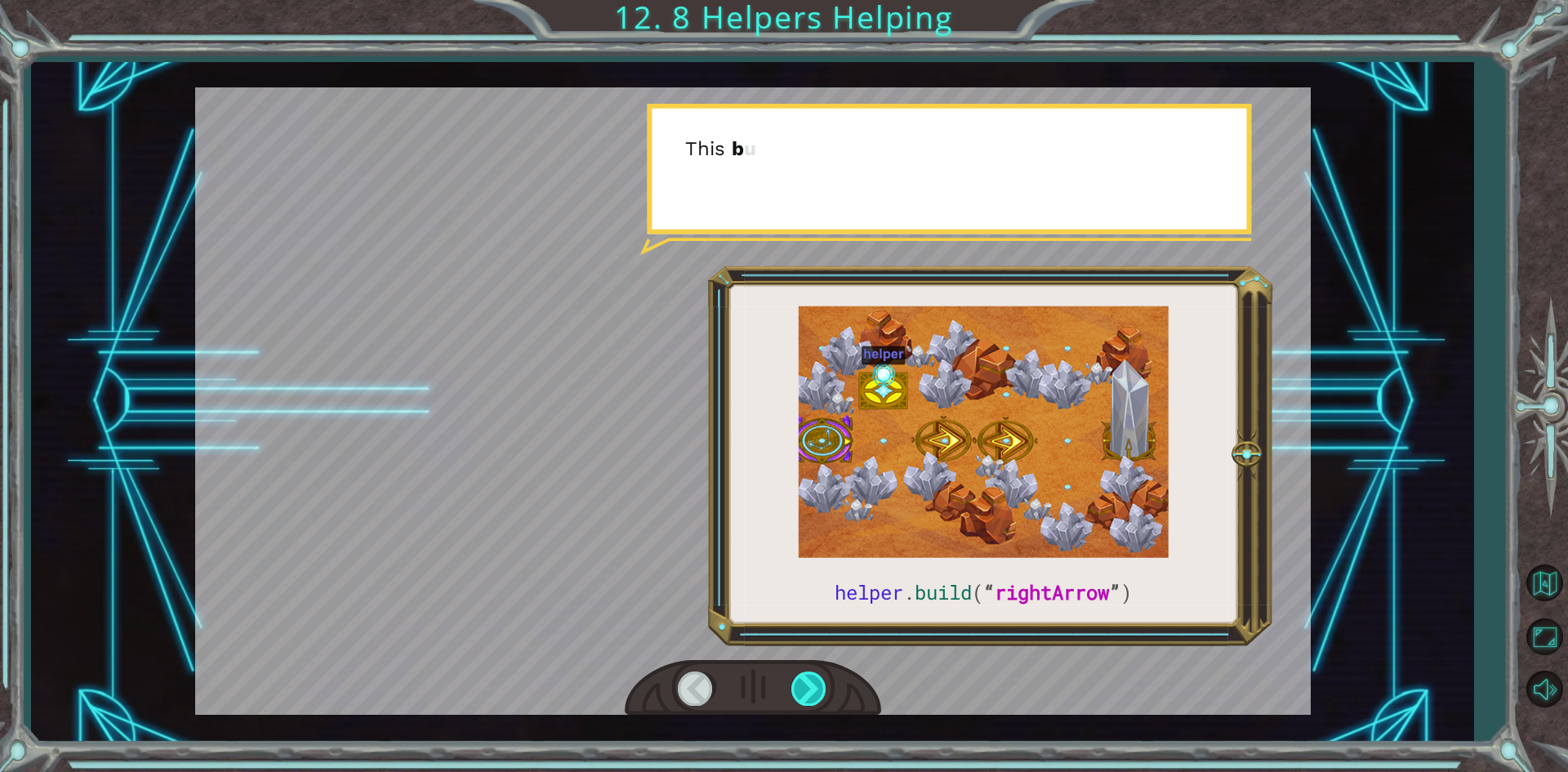
click at [808, 678] on div at bounding box center [809, 687] width 37 height 34
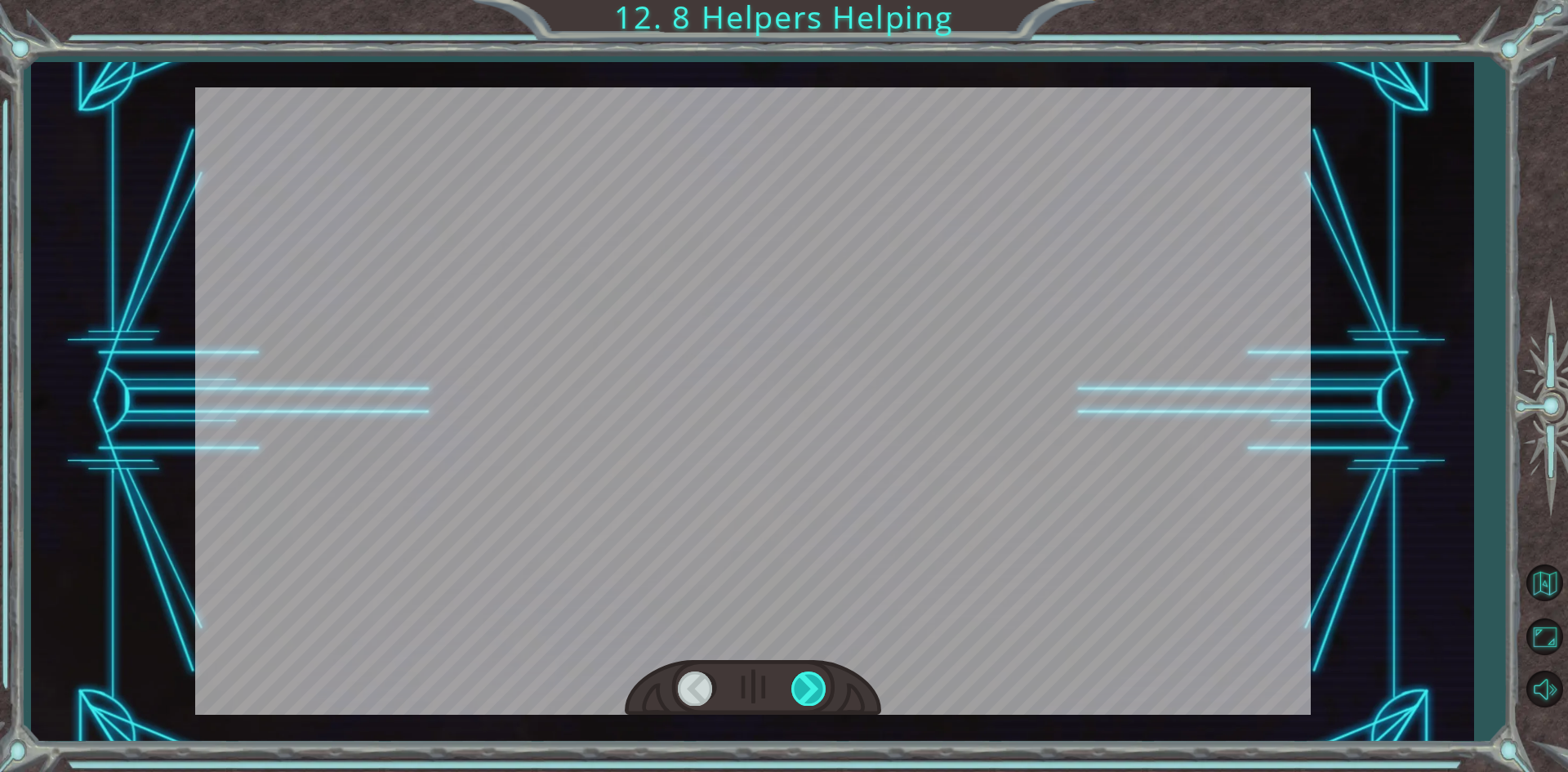
click at [808, 678] on div at bounding box center [809, 687] width 37 height 34
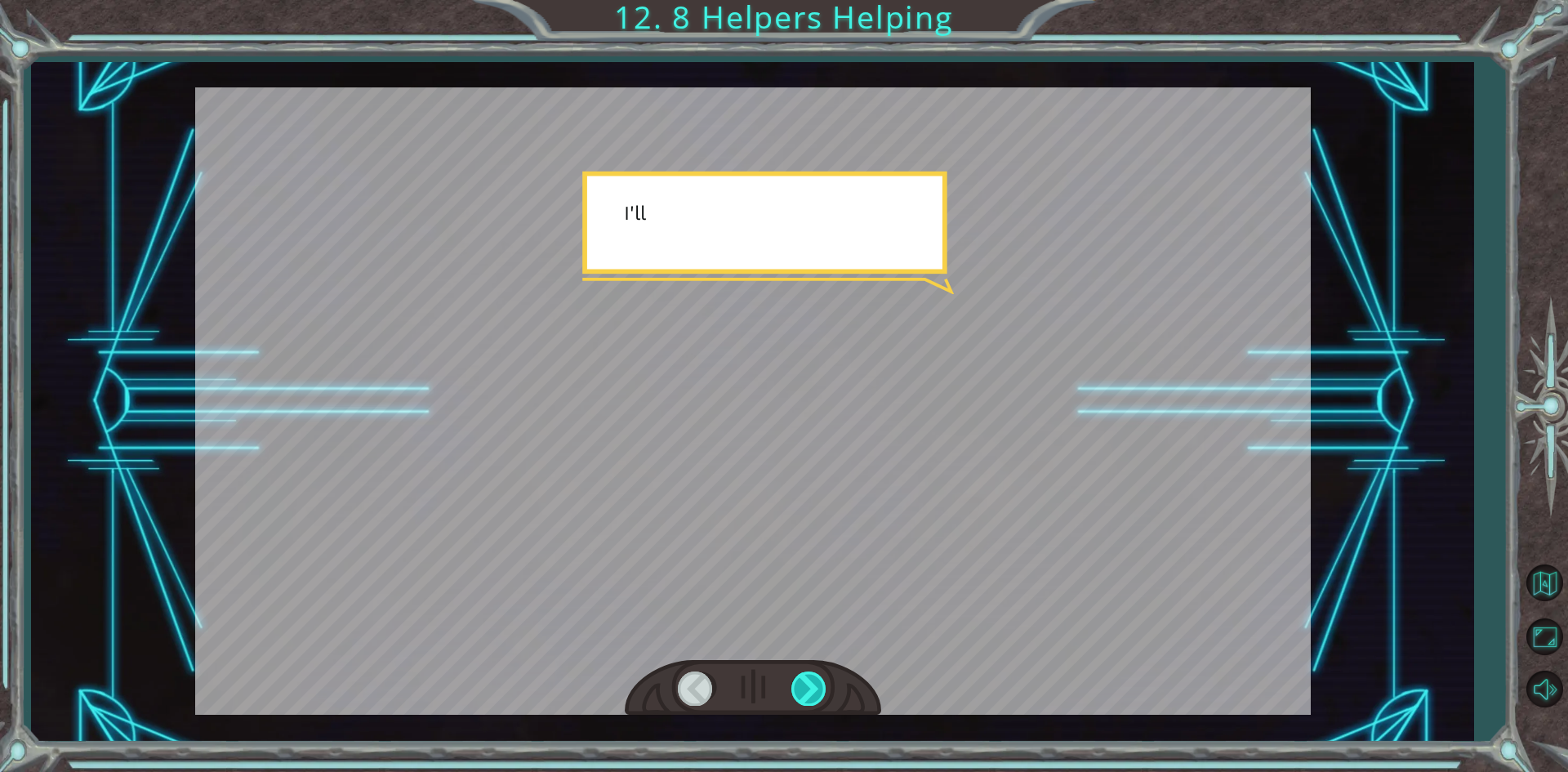
click at [808, 678] on div at bounding box center [809, 687] width 37 height 34
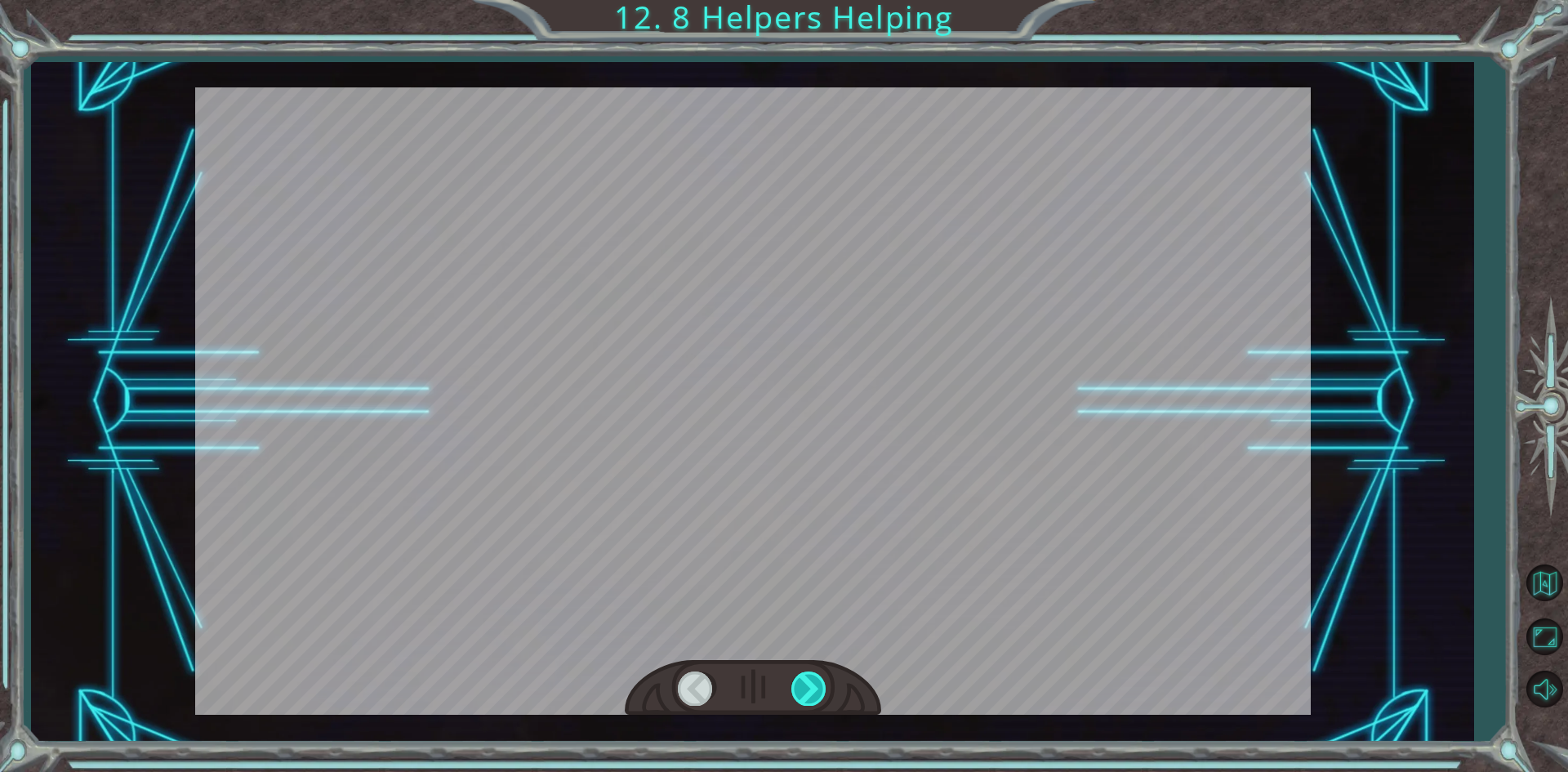
click at [808, 678] on div at bounding box center [809, 687] width 37 height 34
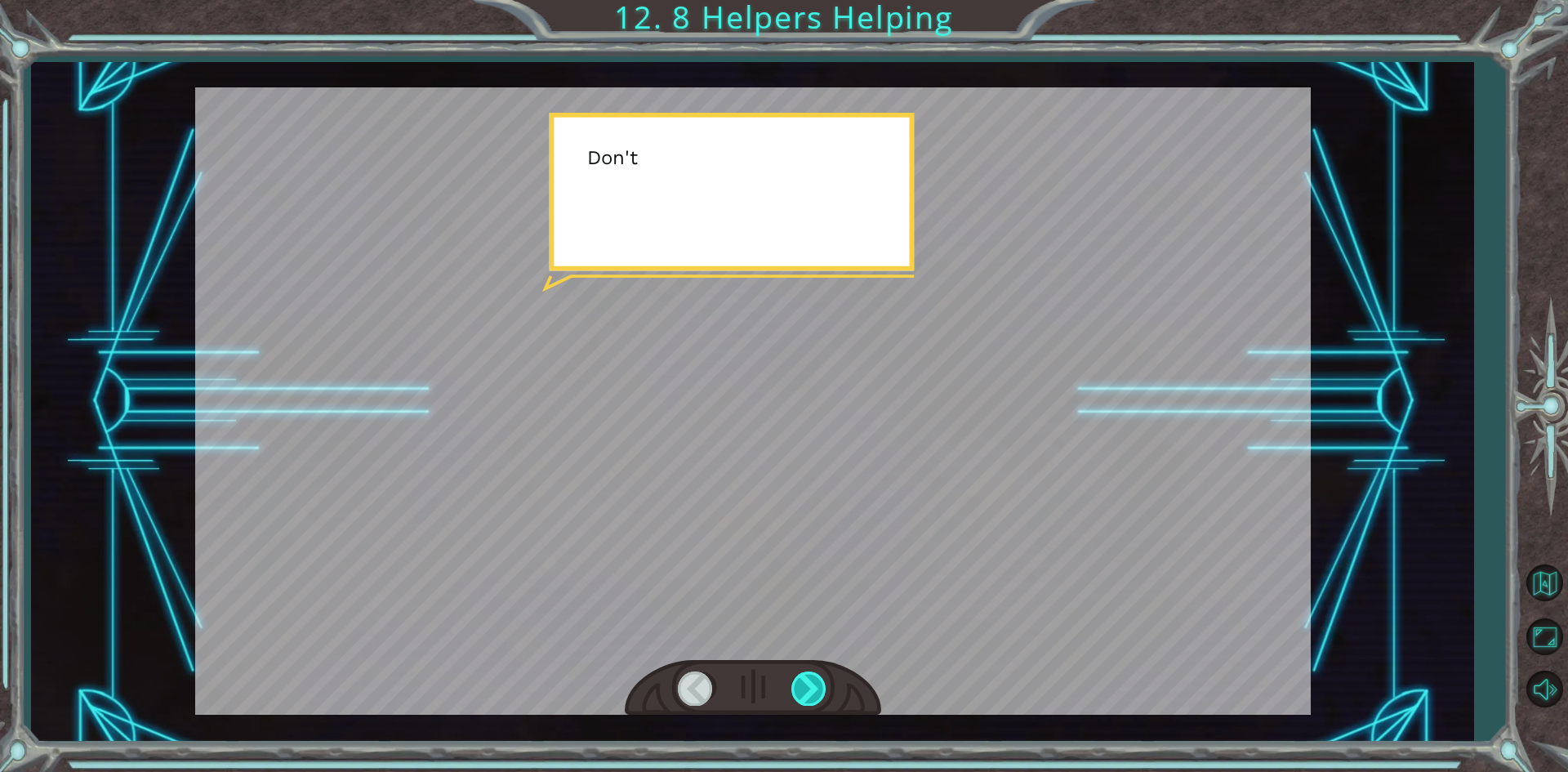
click at [808, 678] on div at bounding box center [809, 687] width 37 height 34
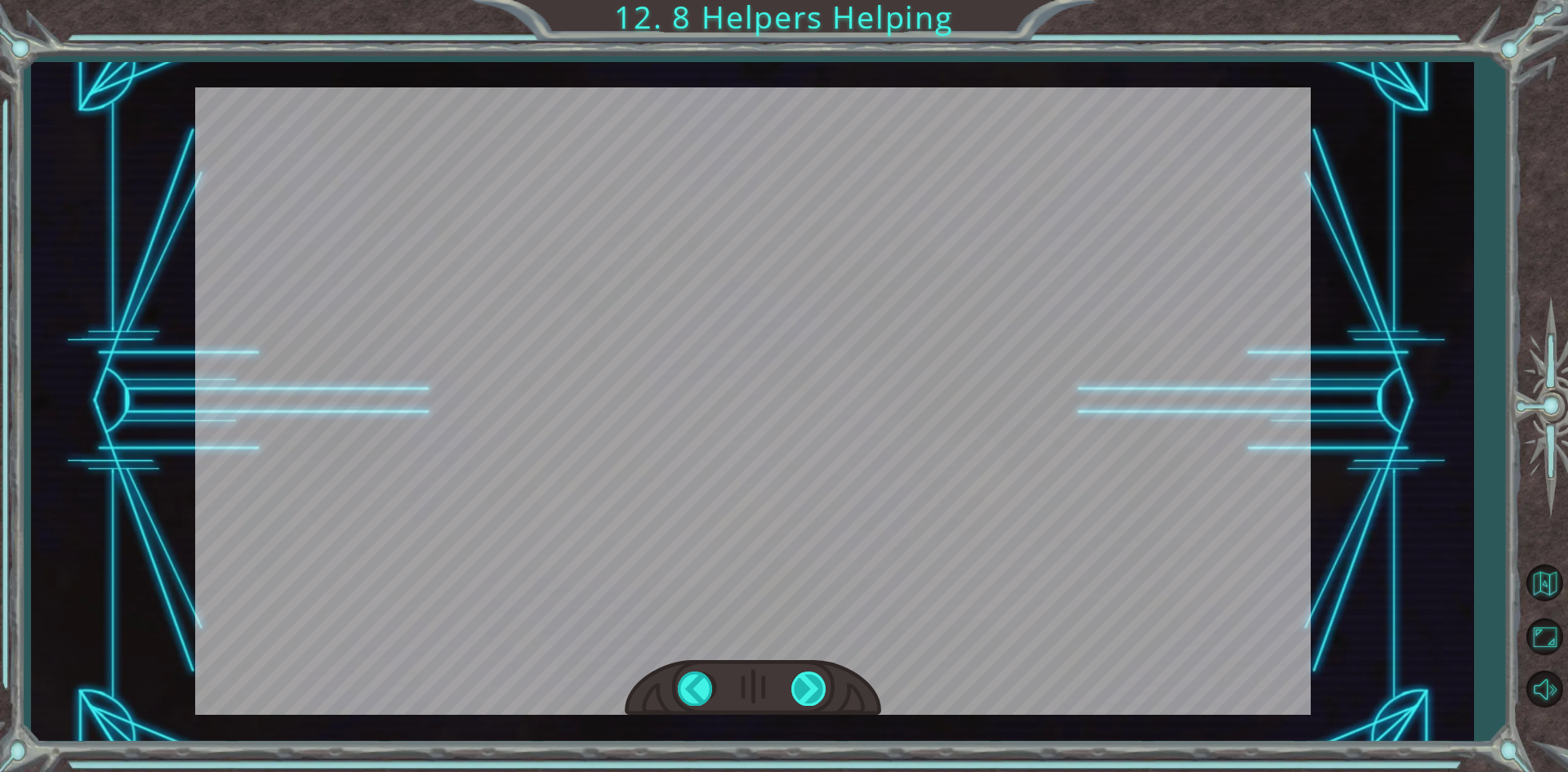
click at [808, 0] on div "helper . build ( “ rightArrow ” ) S o n o w y o u n e e d t o r e p a i r t h e…" at bounding box center [784, 0] width 1568 height 0
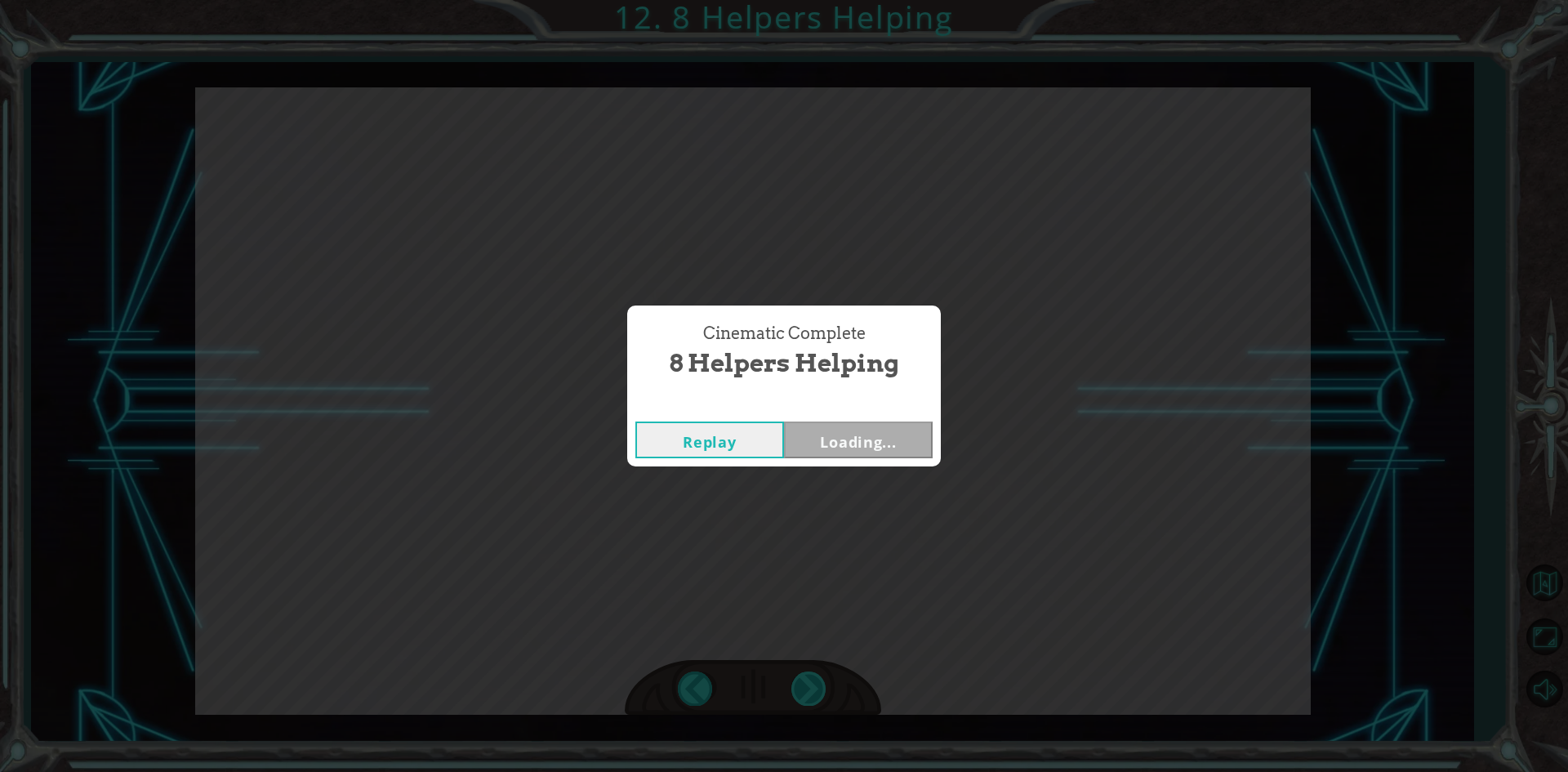
click at [808, 678] on div "Cinematic Complete 8 Helpers Helping Replay Loading..." at bounding box center [784, 386] width 1568 height 772
click at [808, 678] on div "Cinematic Complete 8 Helpers Helping Replay Next" at bounding box center [784, 386] width 1568 height 772
click at [887, 443] on button "Next" at bounding box center [858, 439] width 149 height 37
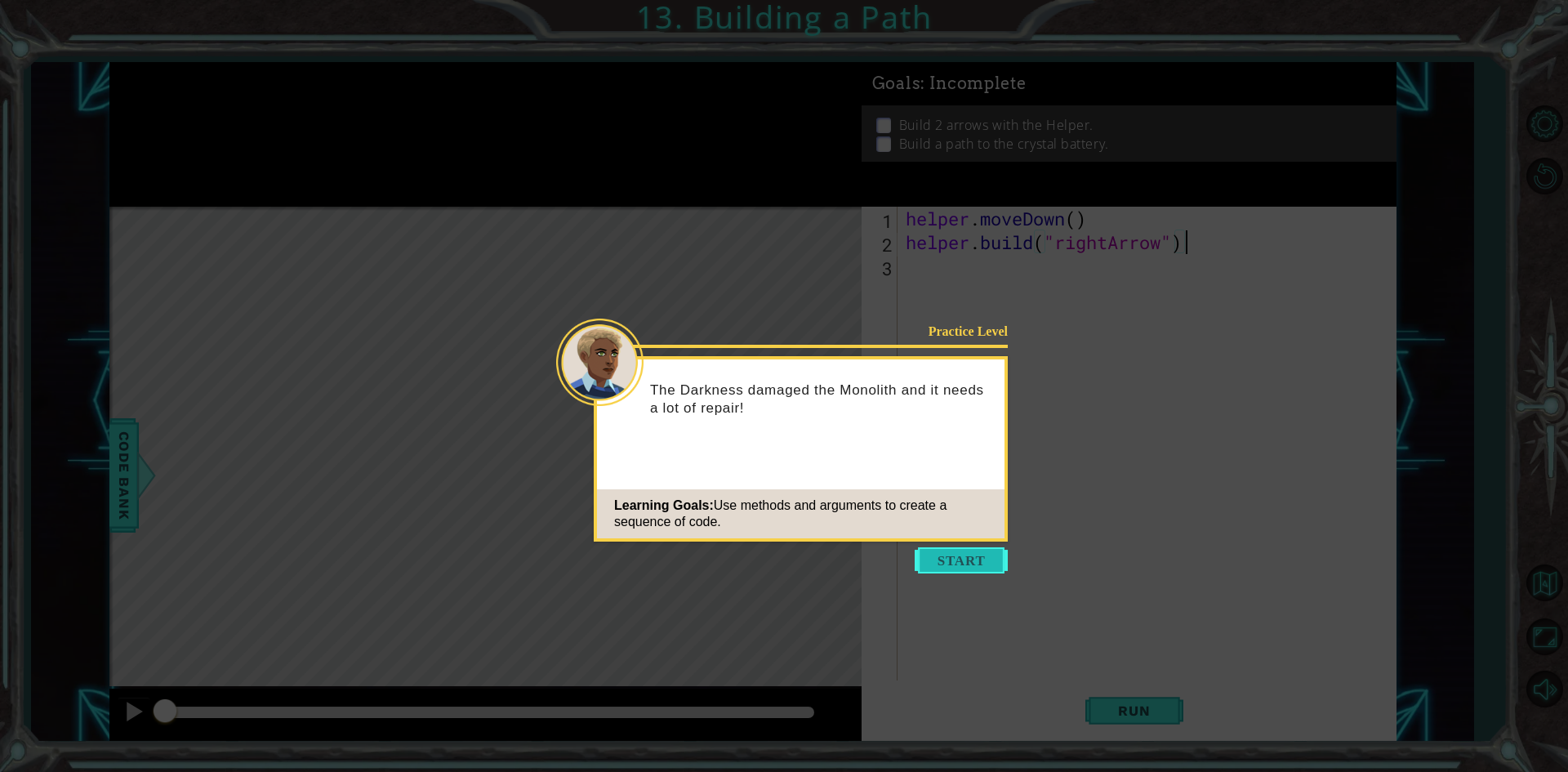
click at [961, 558] on button "Start" at bounding box center [961, 560] width 93 height 26
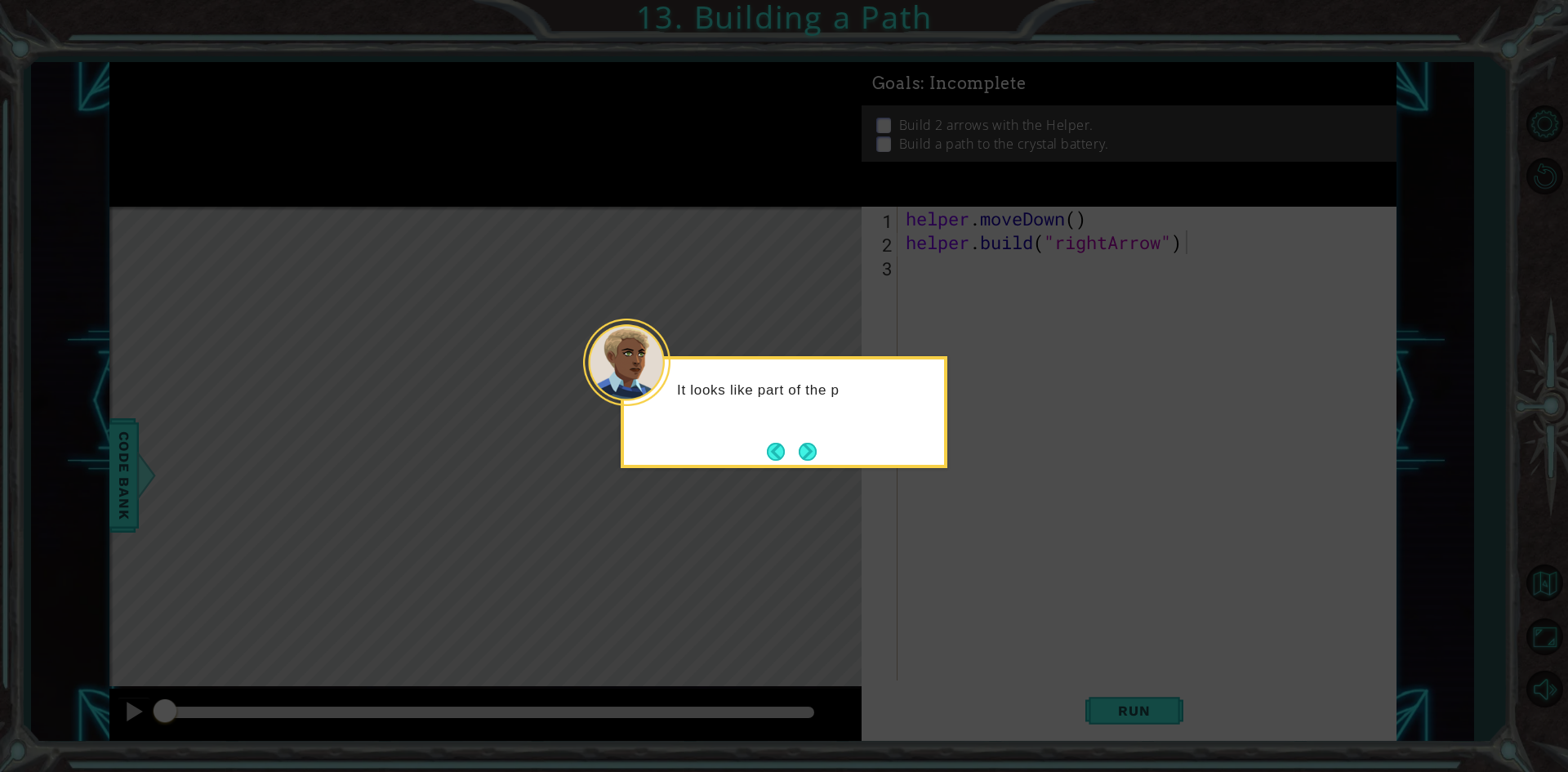
click at [811, 448] on button "Next" at bounding box center [807, 452] width 18 height 18
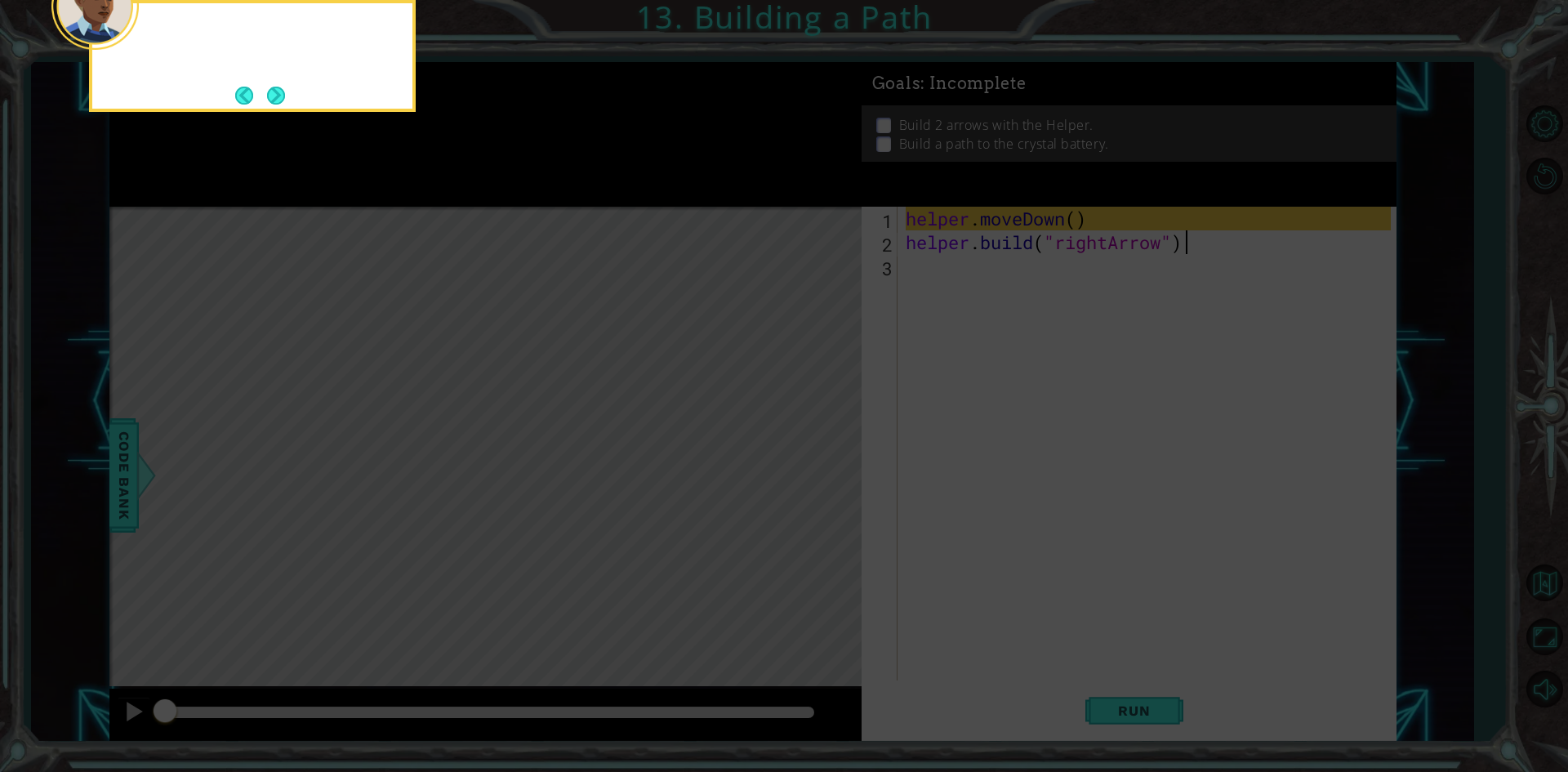
click at [804, 448] on icon at bounding box center [784, 116] width 1568 height 1312
click at [267, 104] on button "Next" at bounding box center [276, 95] width 18 height 18
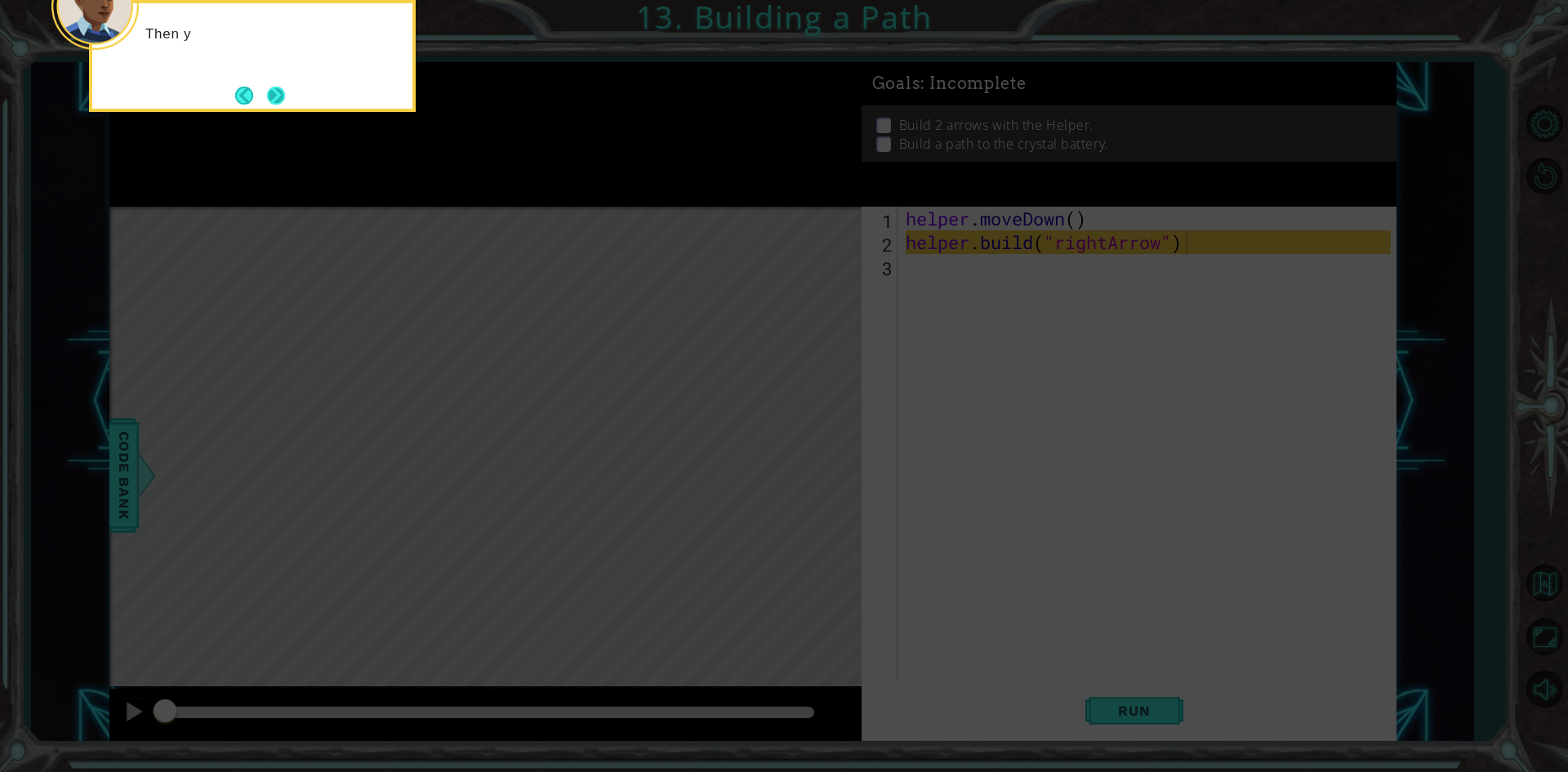
click at [284, 96] on button "Next" at bounding box center [276, 95] width 18 height 18
